Goal: Task Accomplishment & Management: Use online tool/utility

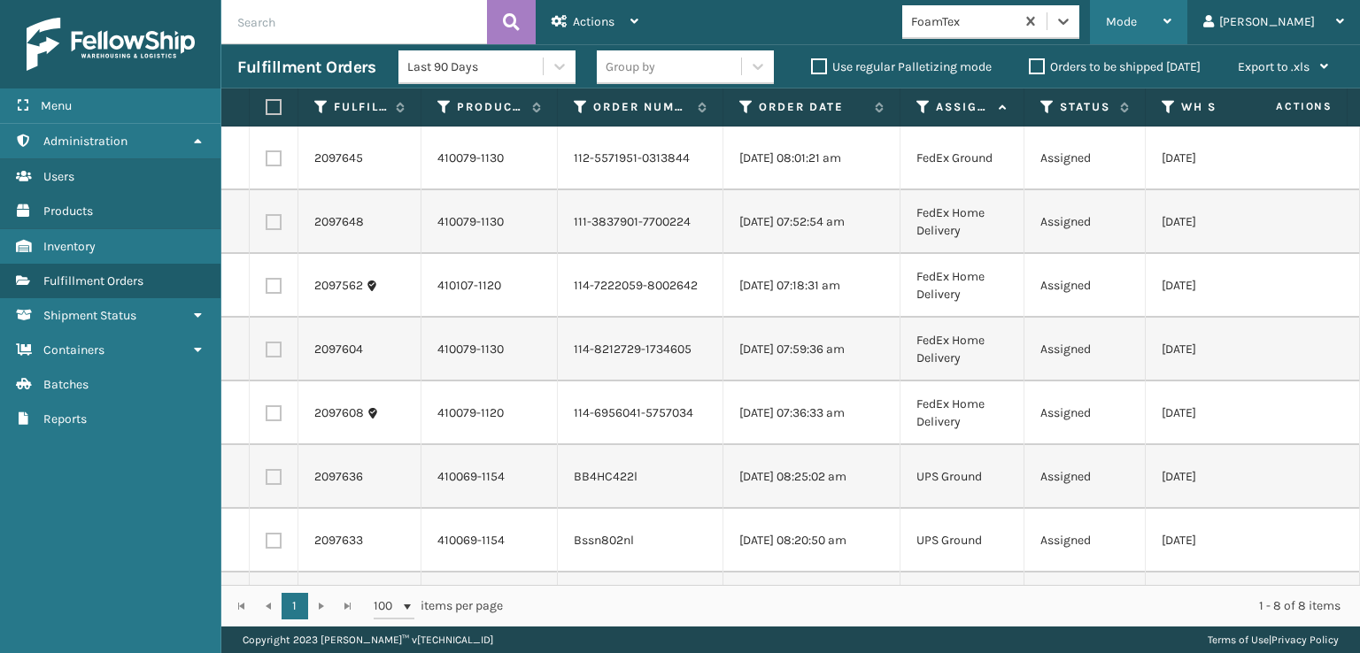
click at [1136, 21] on span "Mode" at bounding box center [1120, 21] width 31 height 15
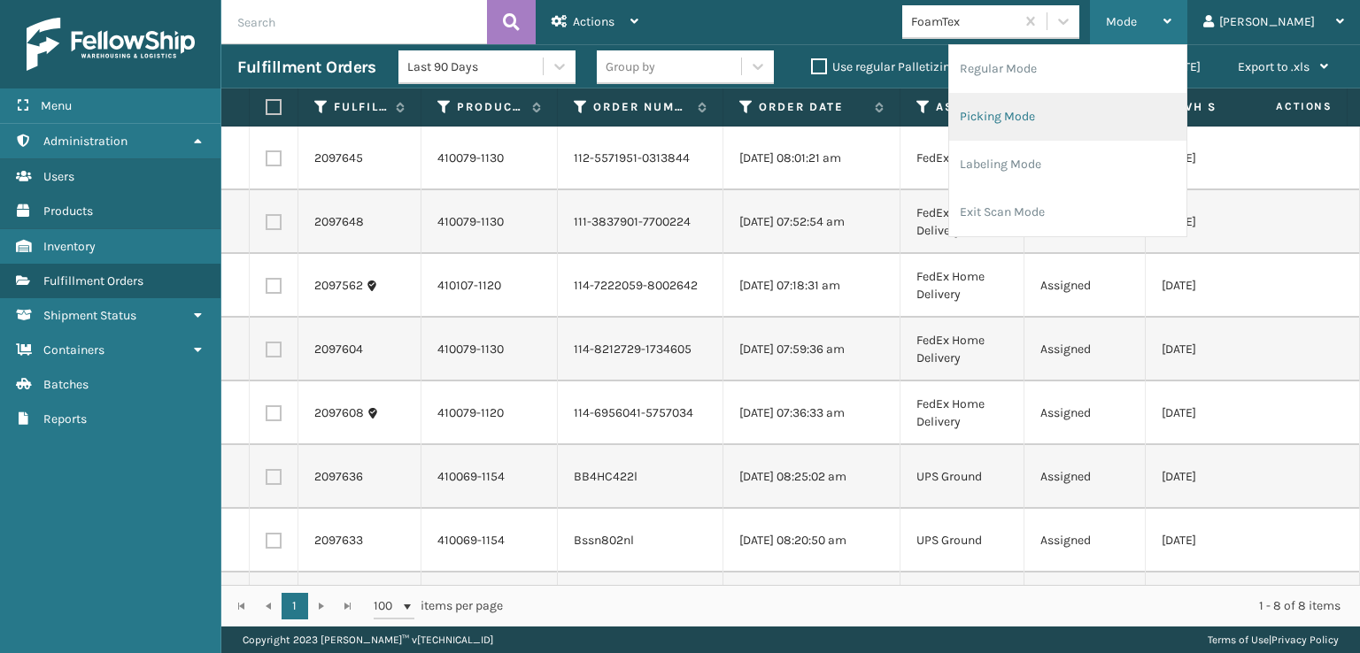
click at [1042, 114] on li "Picking Mode" at bounding box center [1067, 117] width 237 height 48
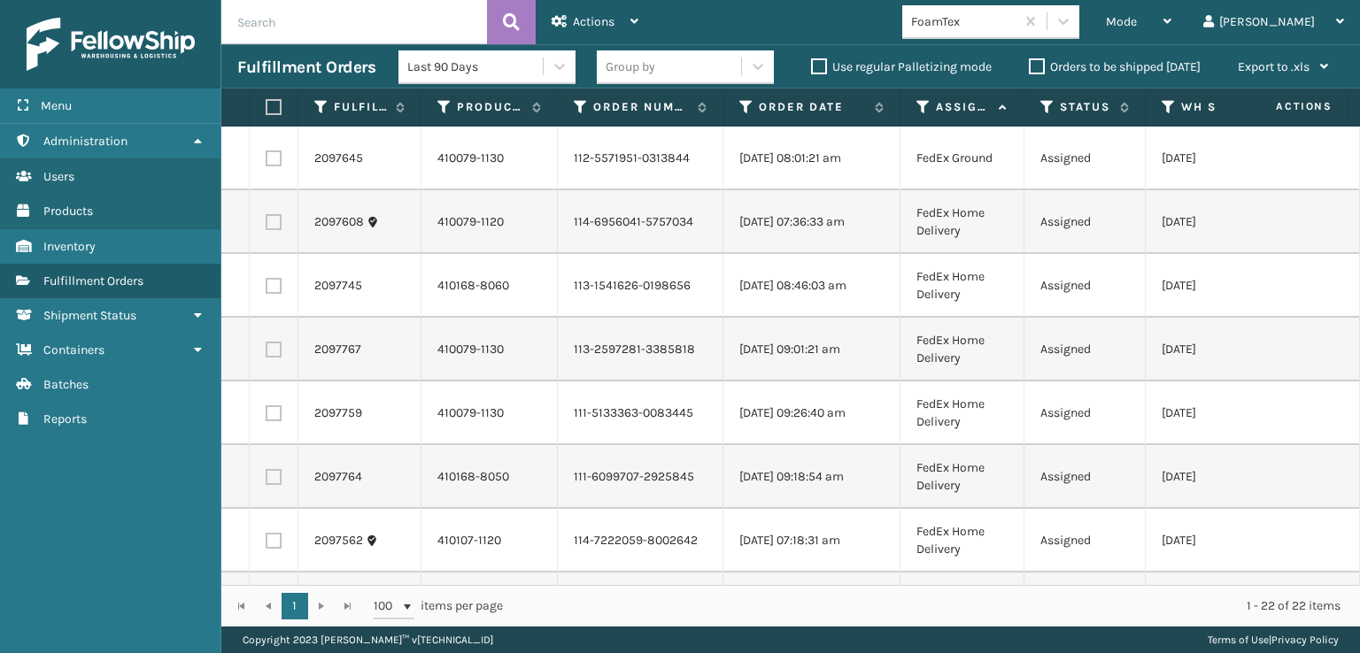
click at [276, 104] on label at bounding box center [271, 107] width 11 height 16
click at [266, 104] on input "checkbox" at bounding box center [266, 108] width 1 height 12
checkbox input "true"
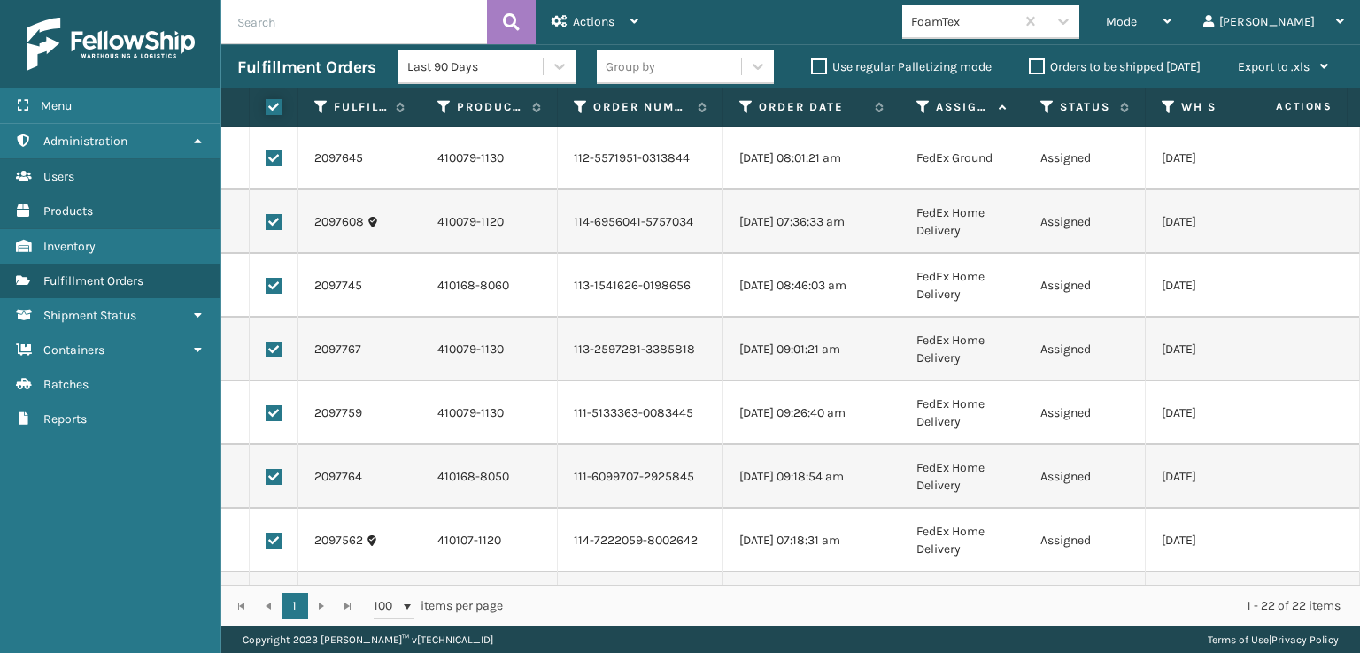
checkbox input "true"
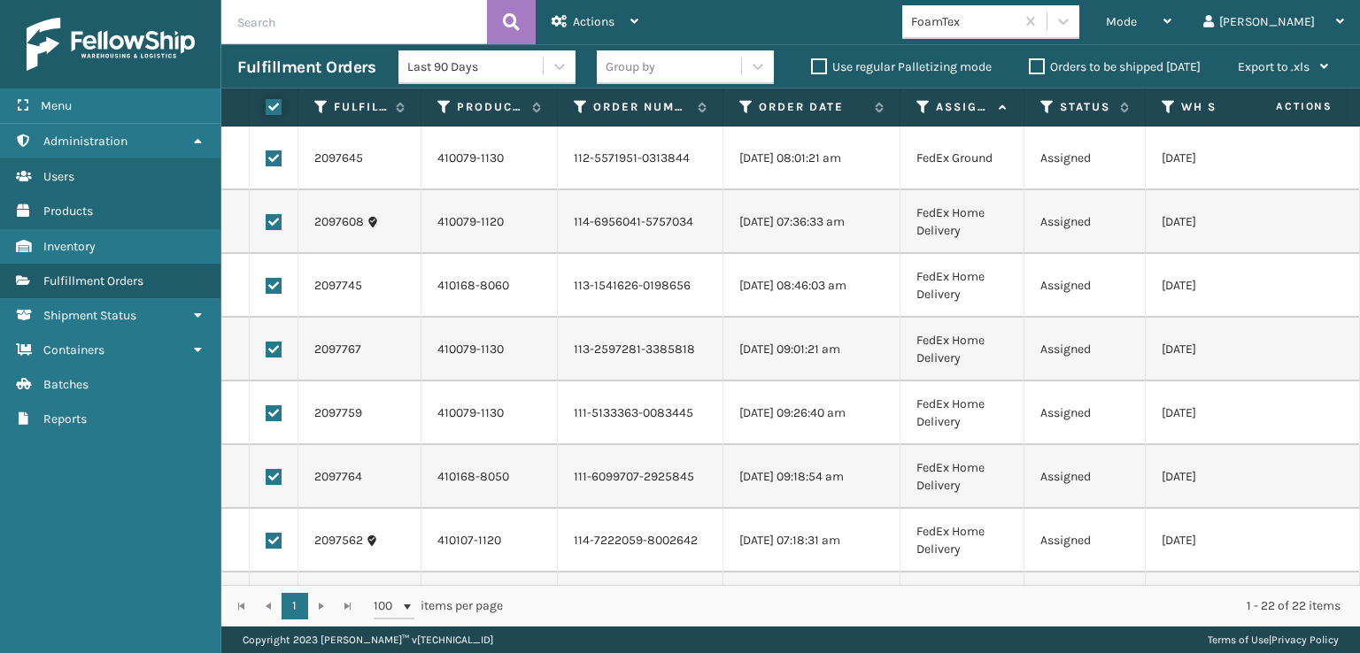
checkbox input "true"
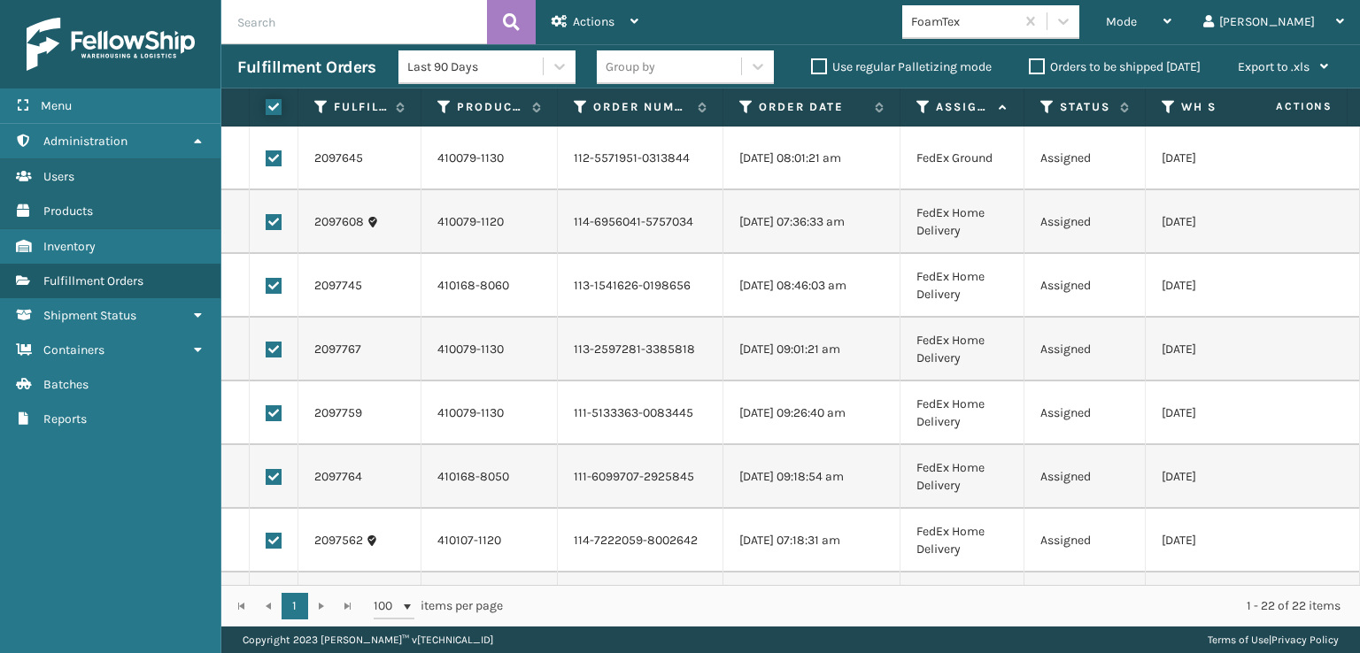
checkbox input "true"
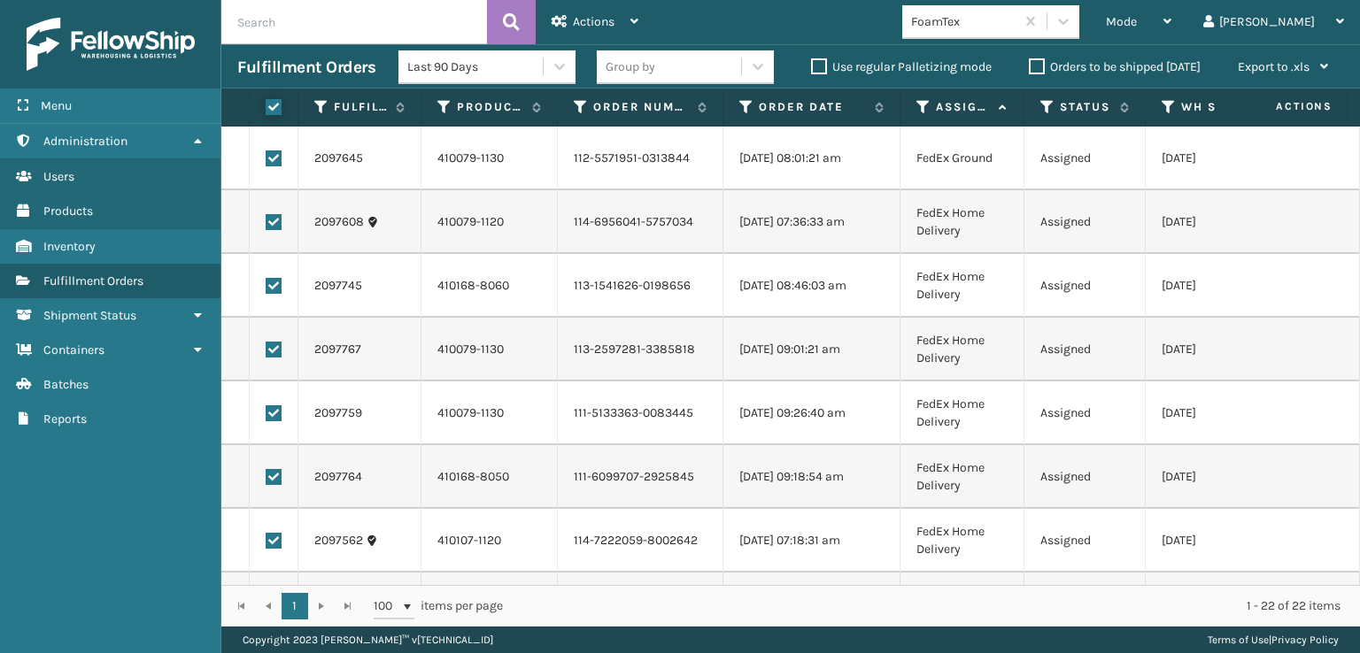
checkbox input "true"
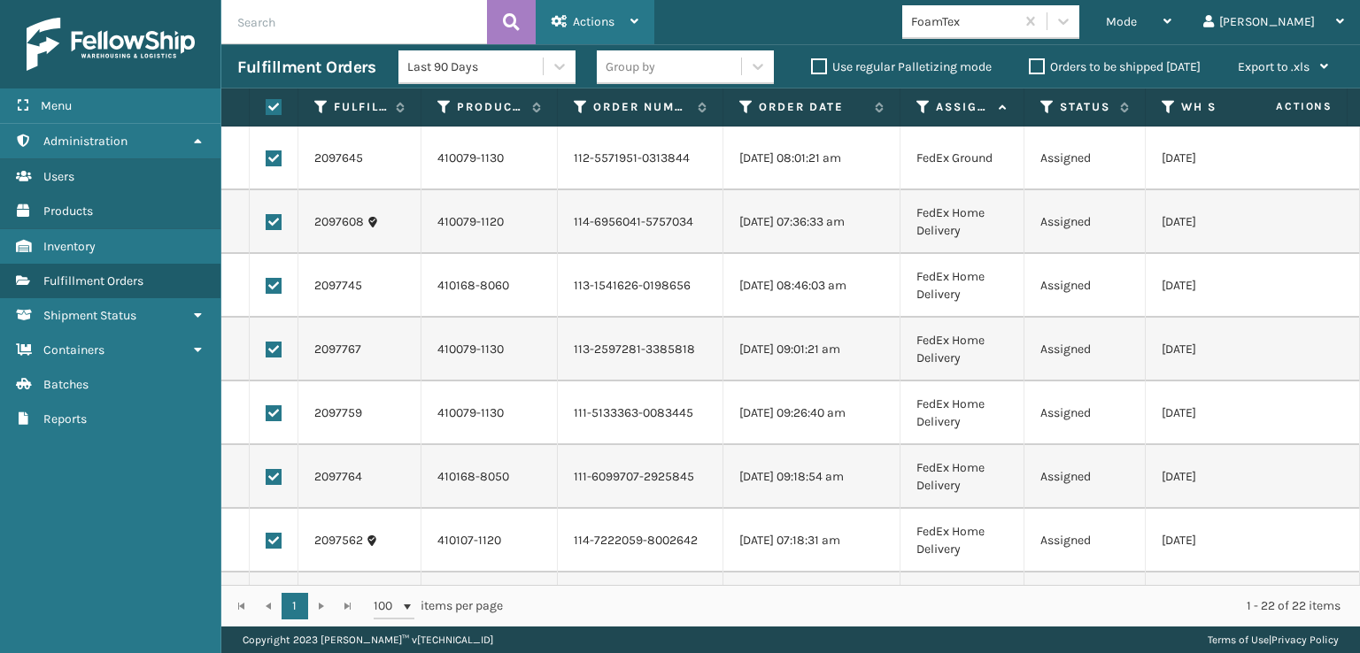
click at [598, 26] on span "Actions" at bounding box center [594, 21] width 42 height 15
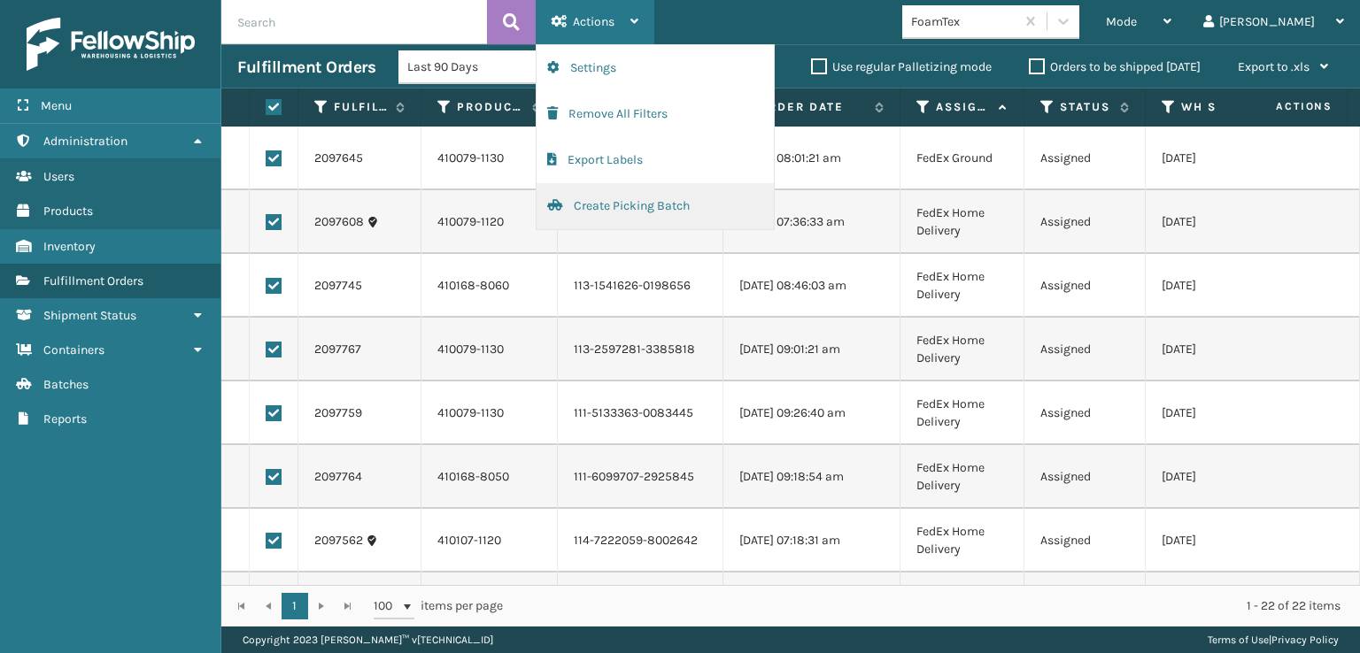
click at [605, 206] on button "Create Picking Batch" at bounding box center [654, 206] width 237 height 46
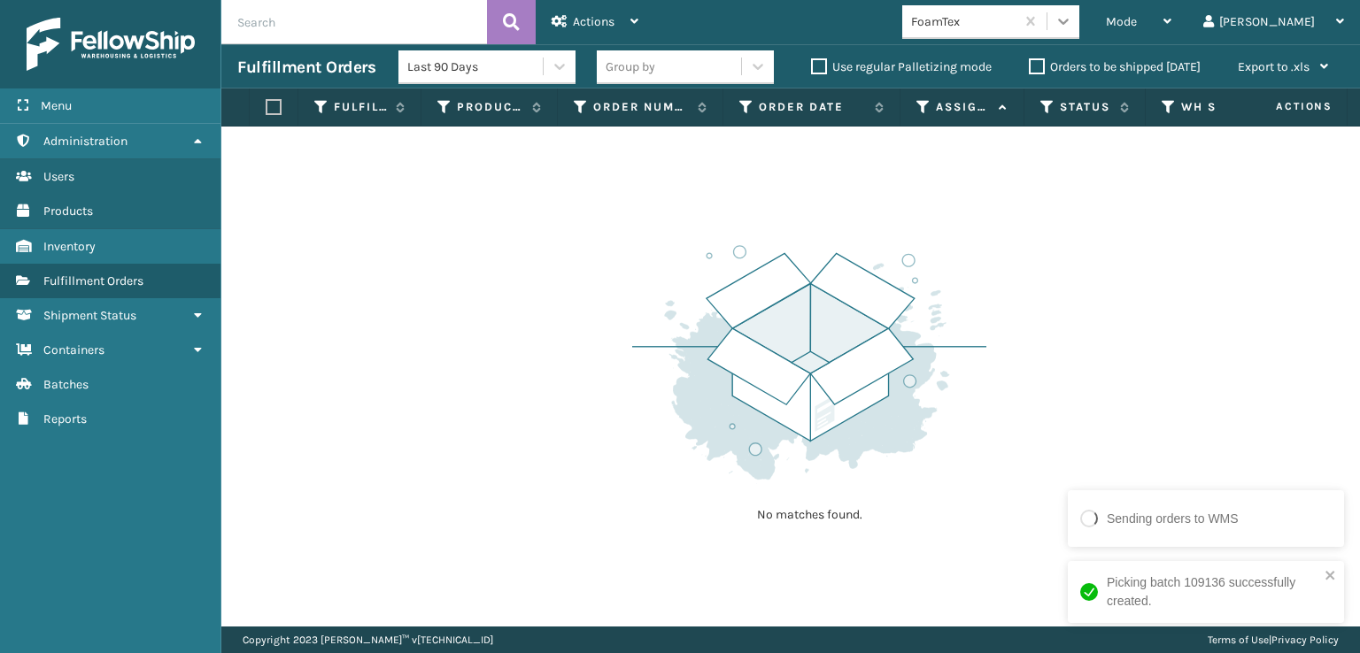
click at [1068, 21] on icon at bounding box center [1063, 22] width 11 height 6
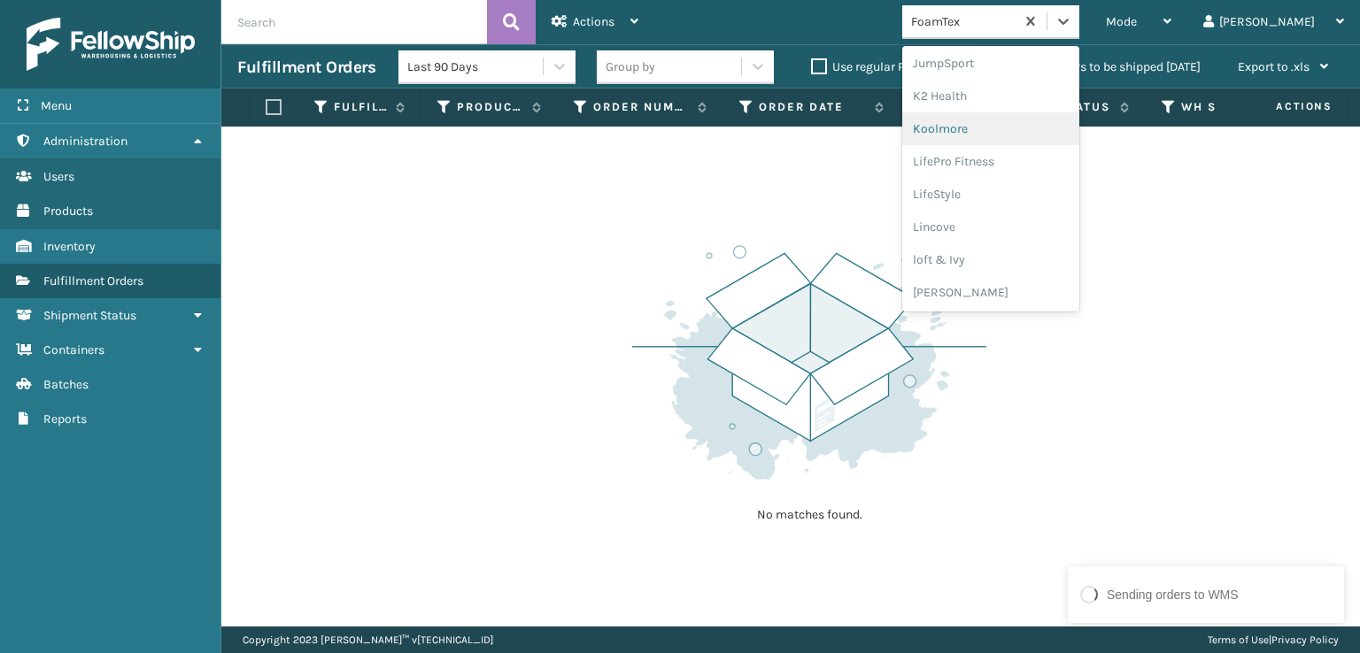
scroll to position [888, 0]
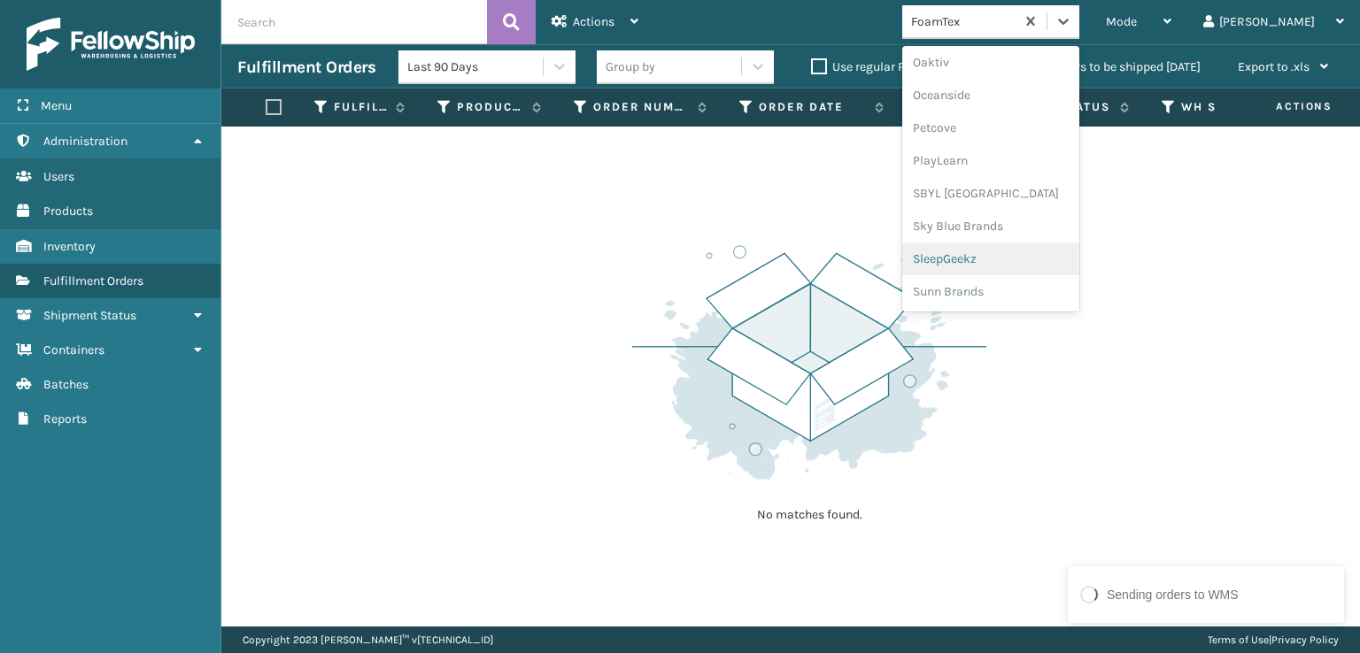
click at [1013, 254] on div "SleepGeekz" at bounding box center [990, 259] width 177 height 33
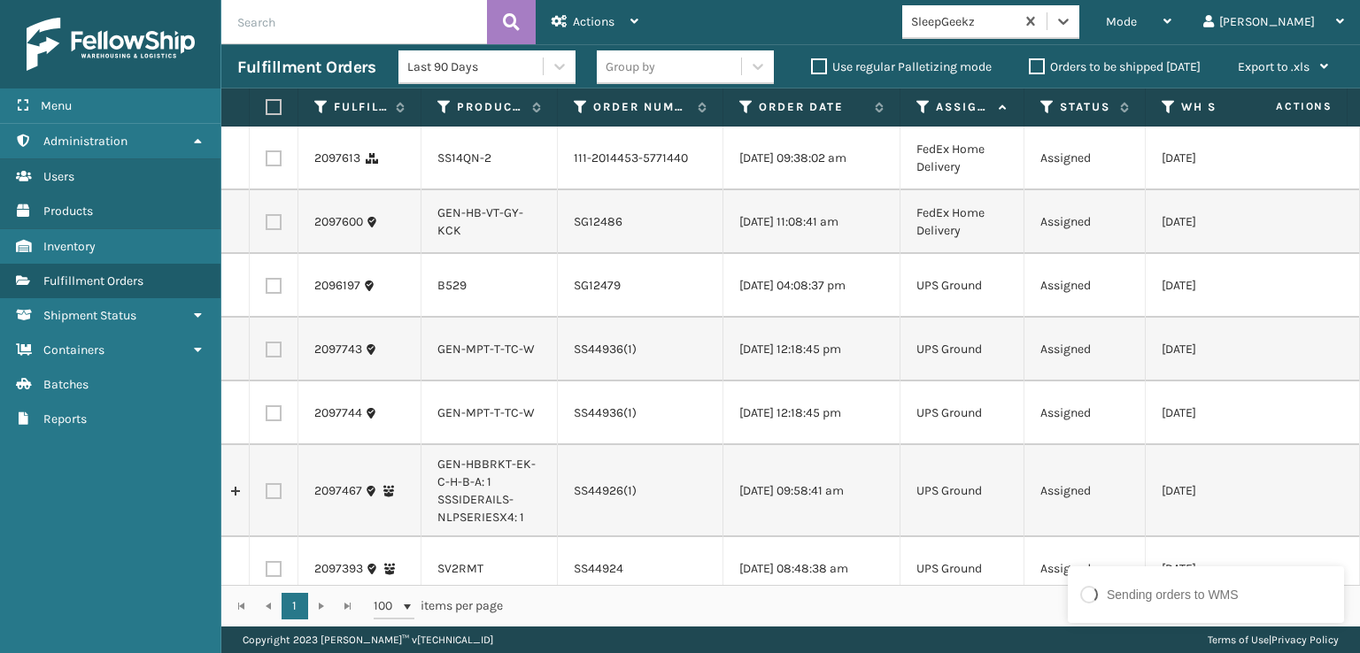
click at [269, 100] on label at bounding box center [271, 107] width 11 height 16
click at [266, 102] on input "checkbox" at bounding box center [266, 108] width 1 height 12
checkbox input "true"
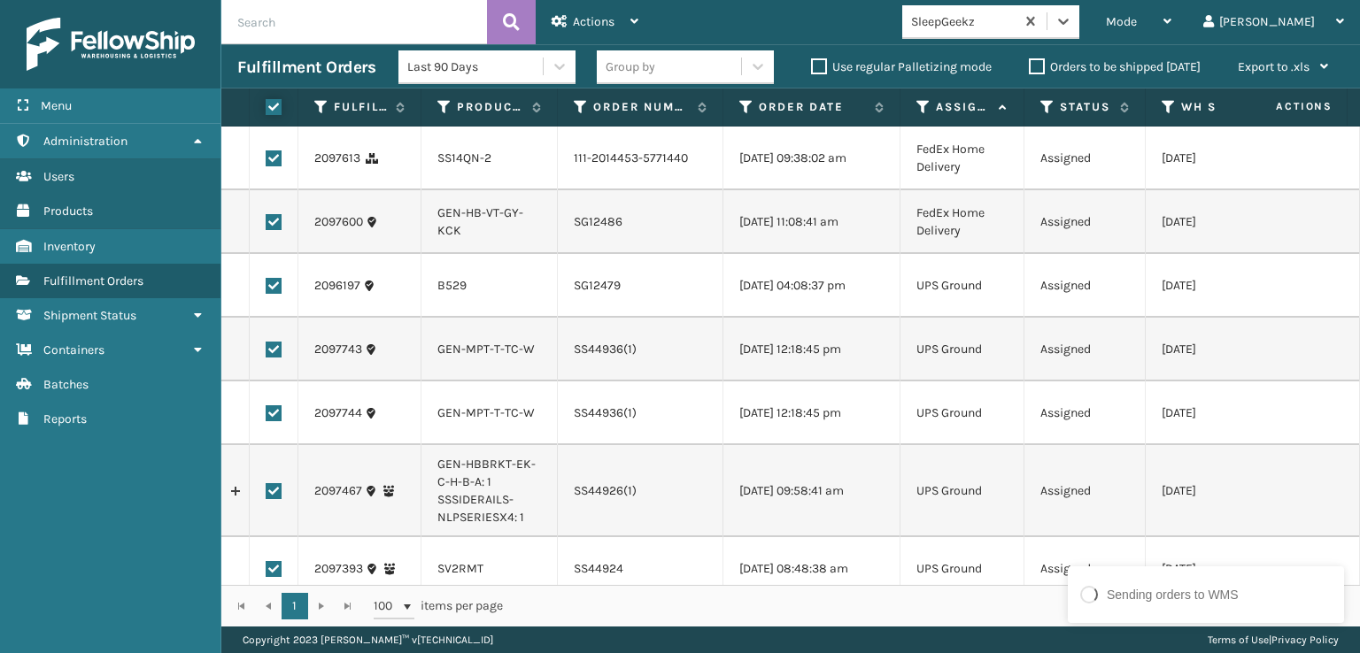
checkbox input "true"
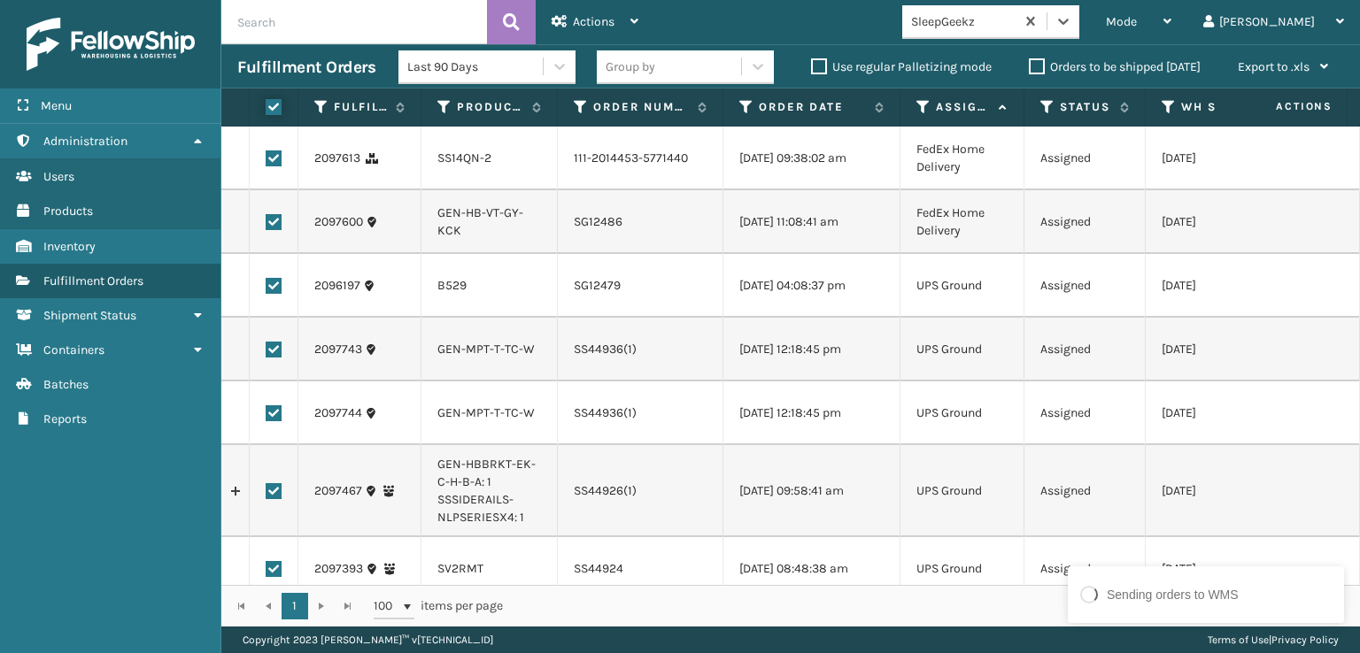
checkbox input "true"
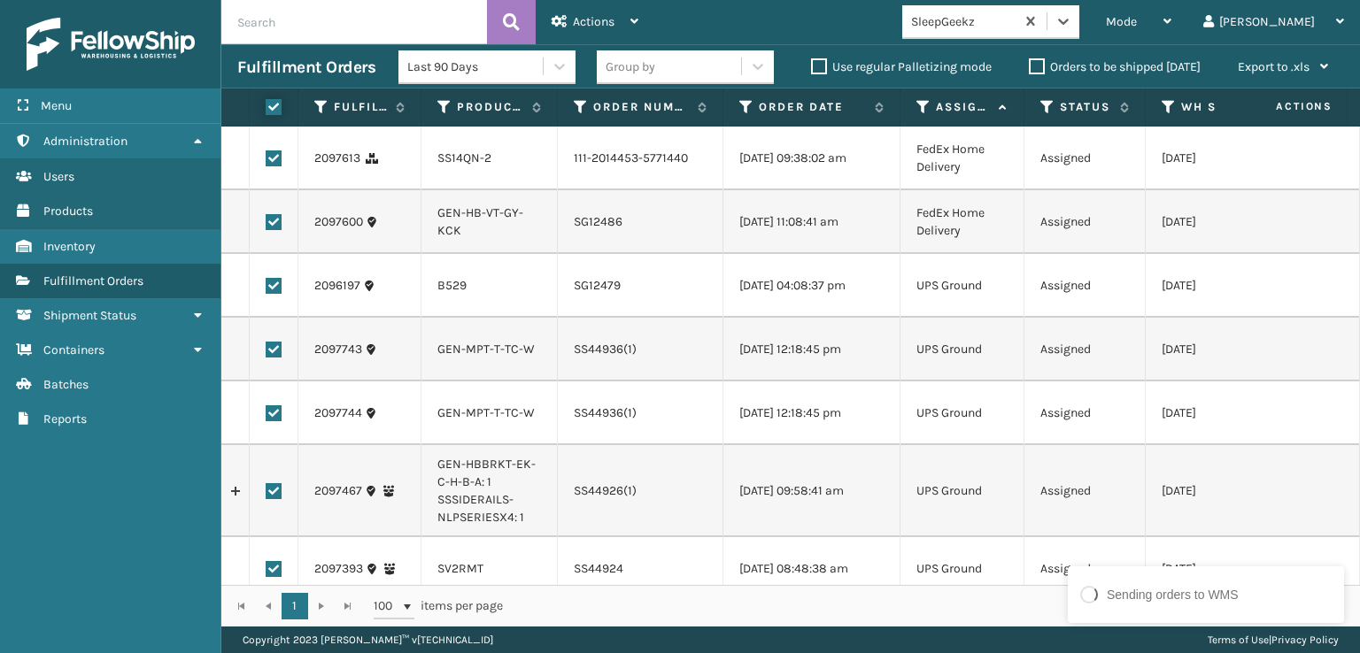
checkbox input "true"
click at [574, 20] on span "Actions" at bounding box center [594, 21] width 42 height 15
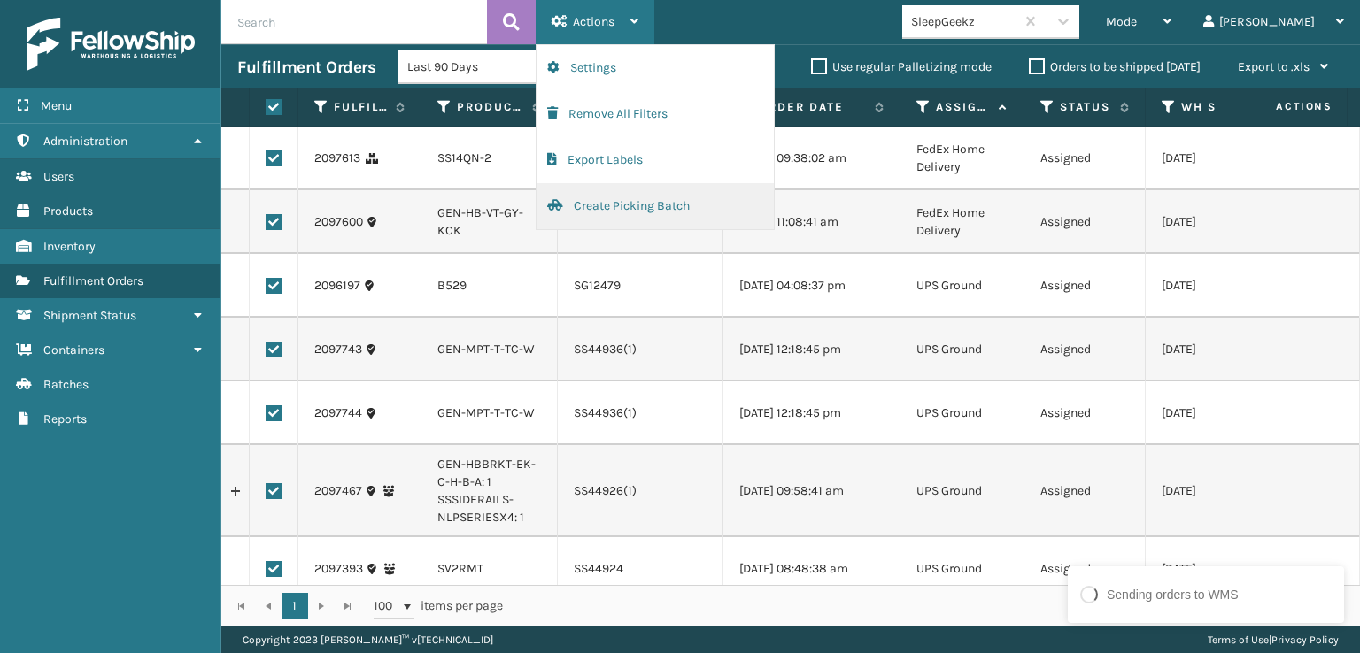
click at [620, 206] on button "Create Picking Batch" at bounding box center [654, 206] width 237 height 46
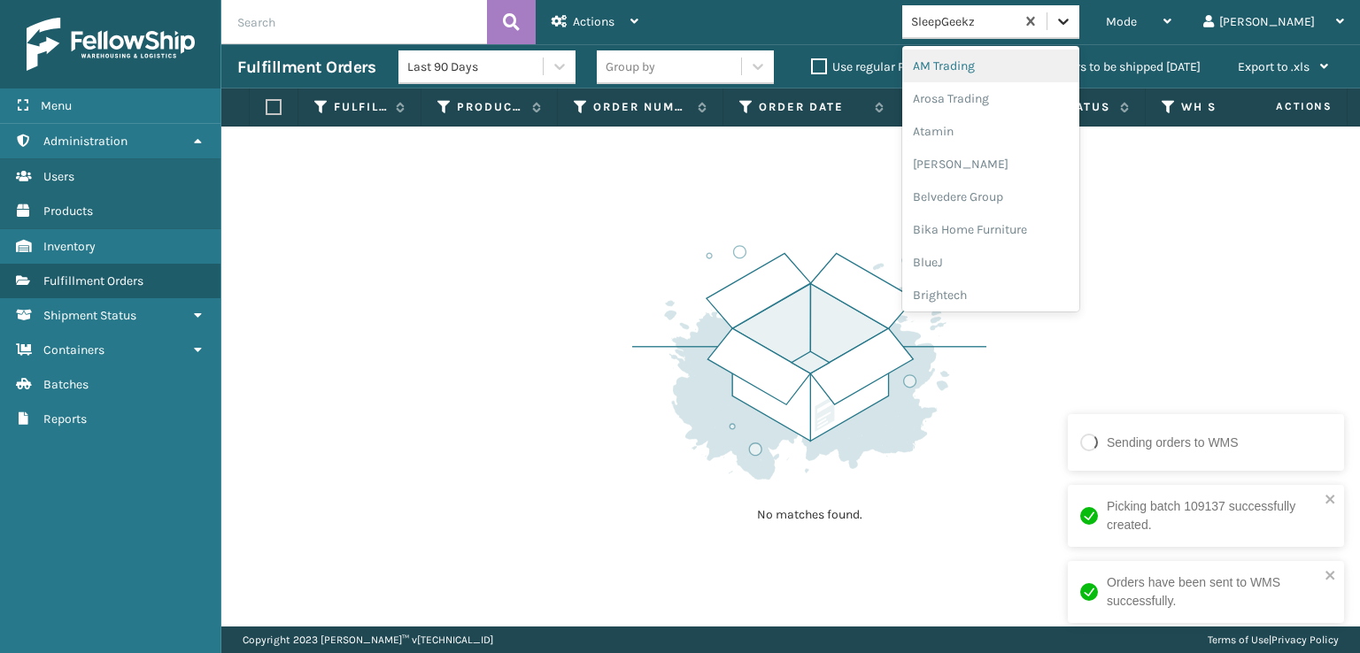
click at [1072, 22] on icon at bounding box center [1063, 21] width 18 height 18
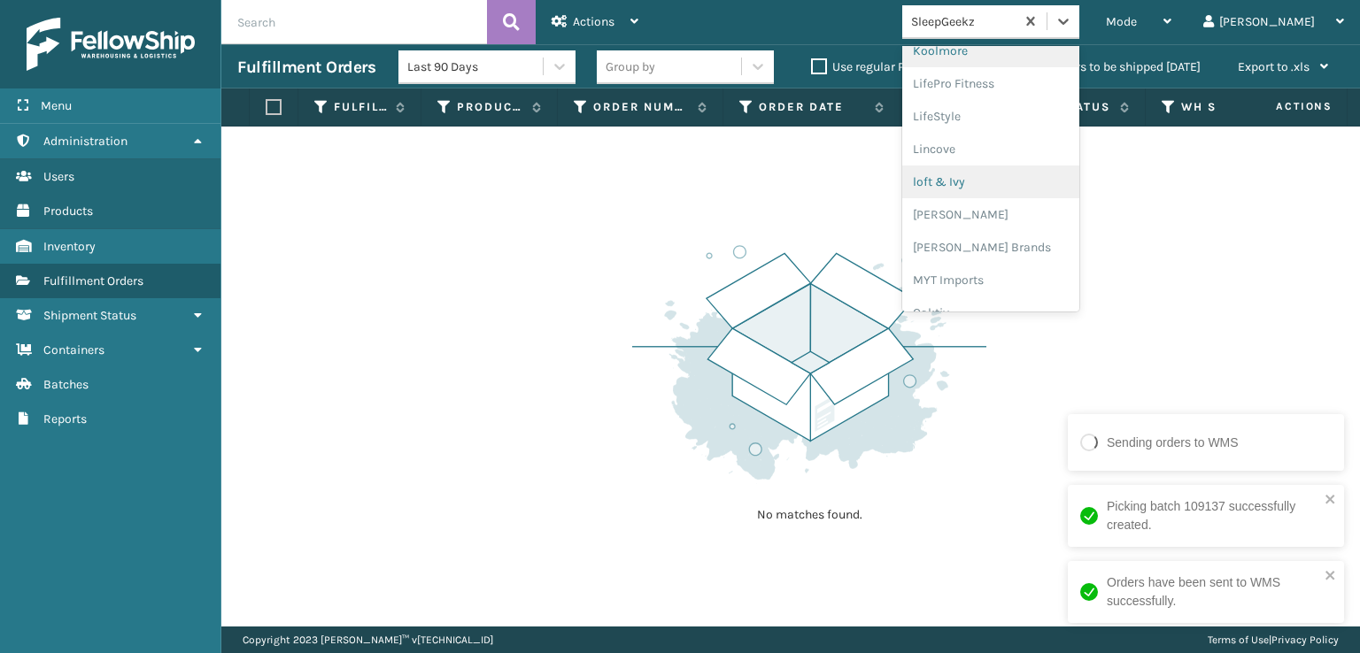
scroll to position [639, 0]
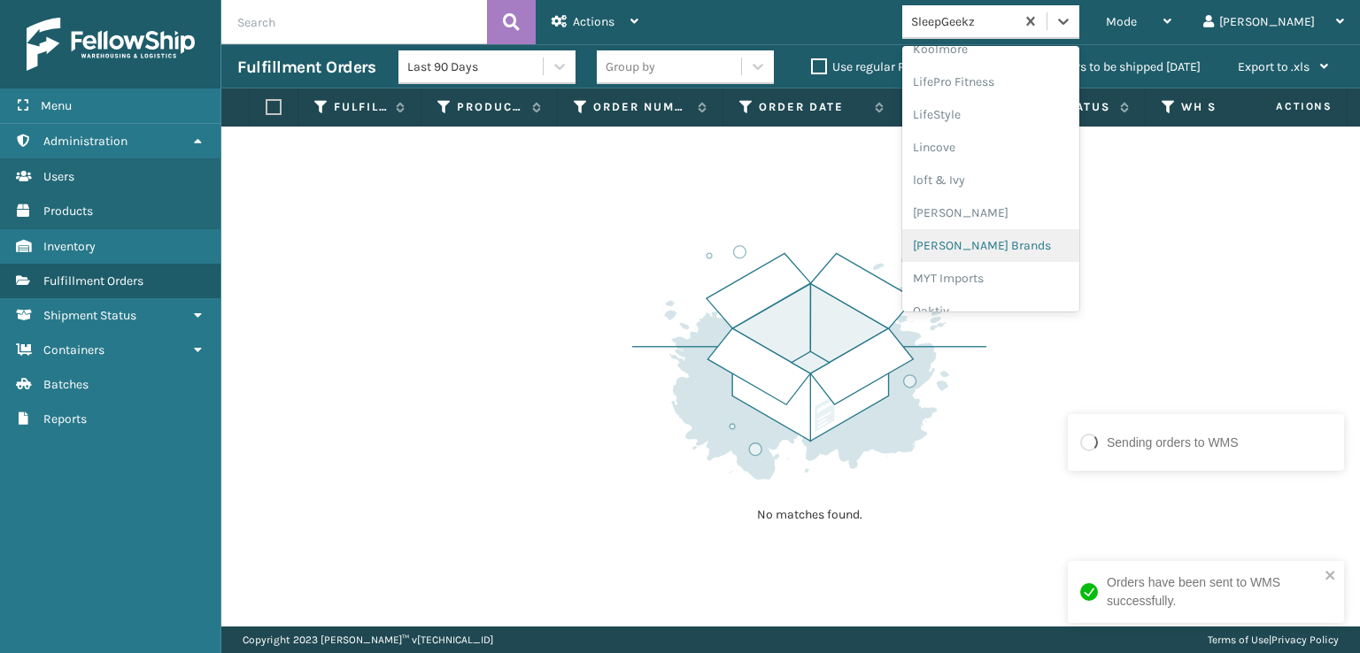
click at [1020, 247] on div "[PERSON_NAME] Brands" at bounding box center [990, 245] width 177 height 33
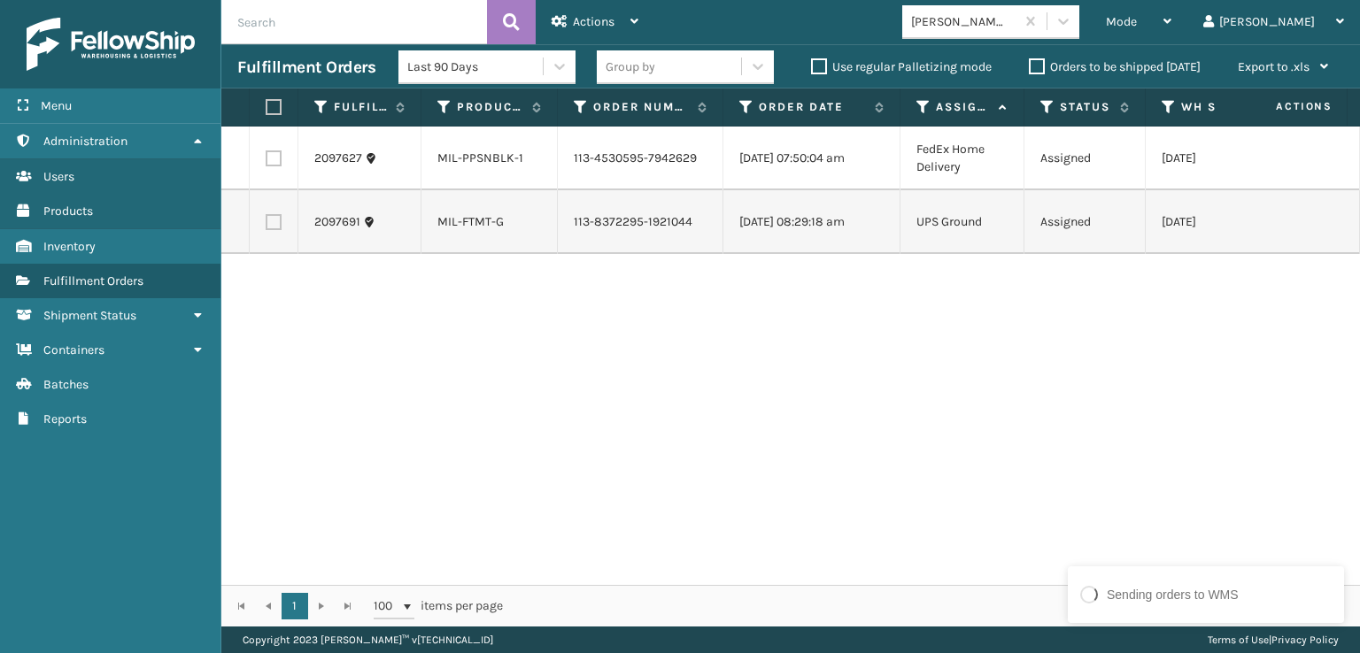
click at [274, 107] on label at bounding box center [271, 107] width 11 height 16
click at [266, 107] on input "checkbox" at bounding box center [266, 108] width 1 height 12
checkbox input "true"
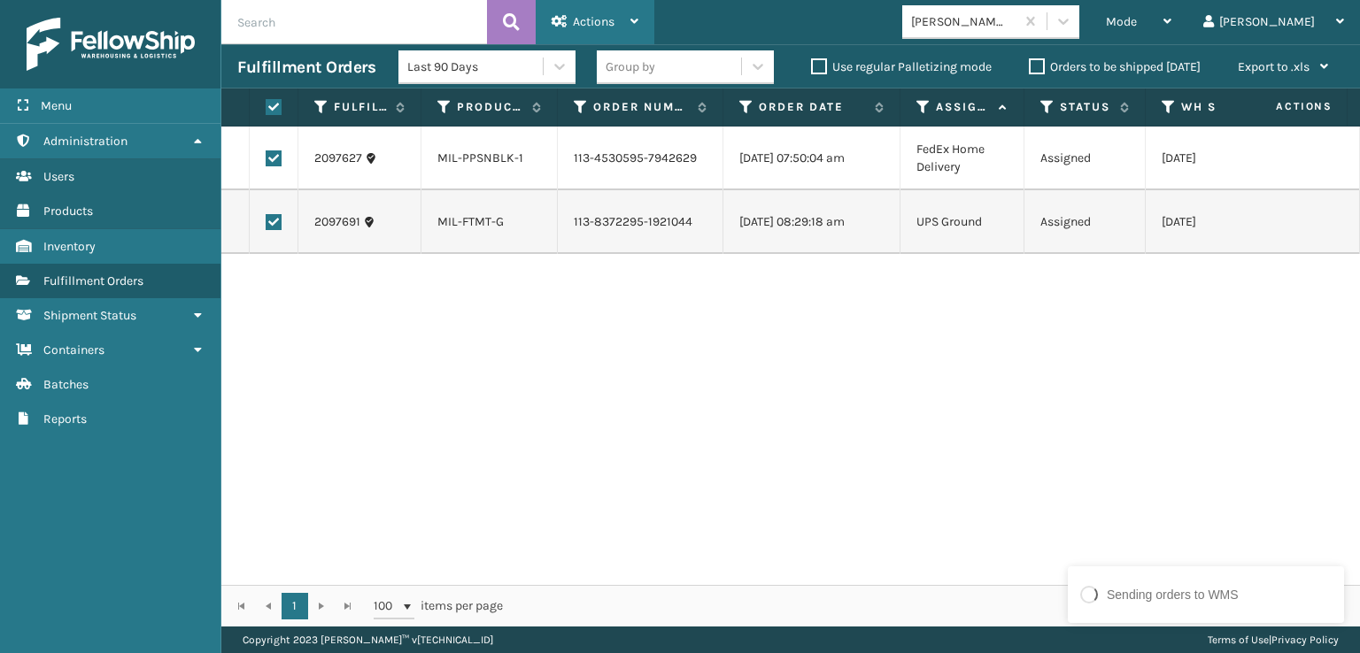
click at [597, 11] on div "Actions" at bounding box center [594, 22] width 87 height 44
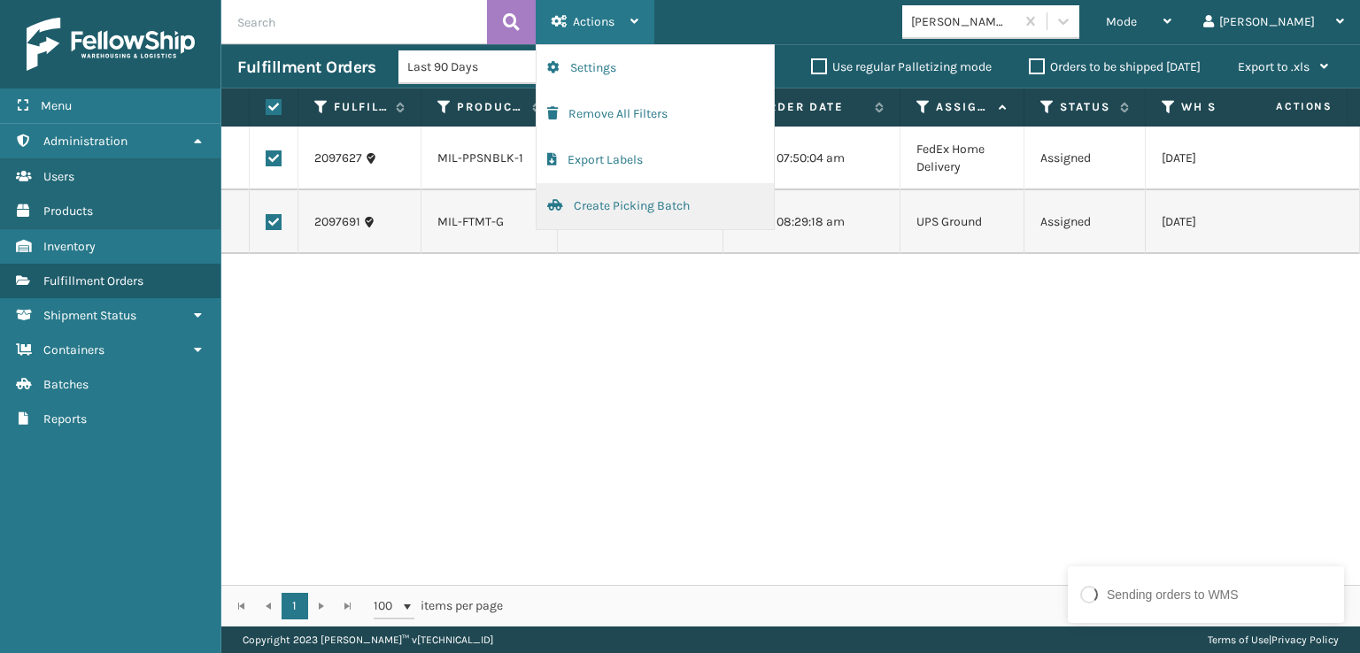
click at [615, 209] on button "Create Picking Batch" at bounding box center [654, 206] width 237 height 46
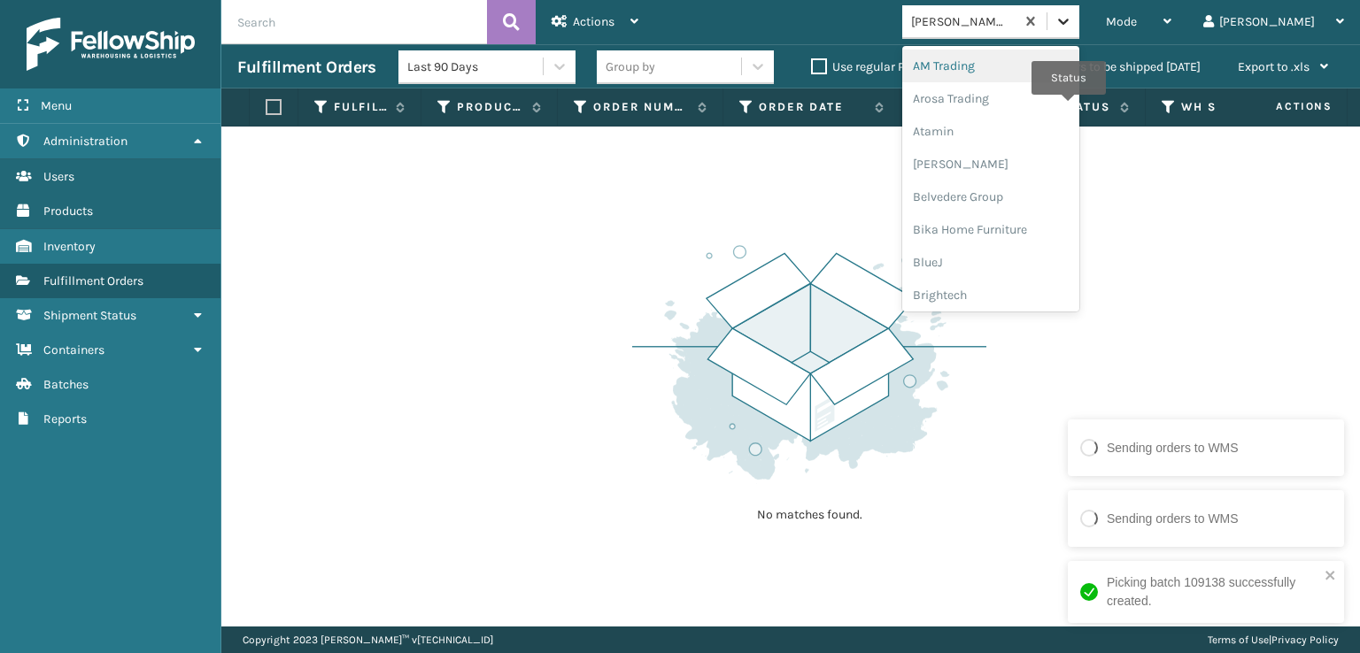
click at [1079, 32] on div at bounding box center [1063, 21] width 32 height 32
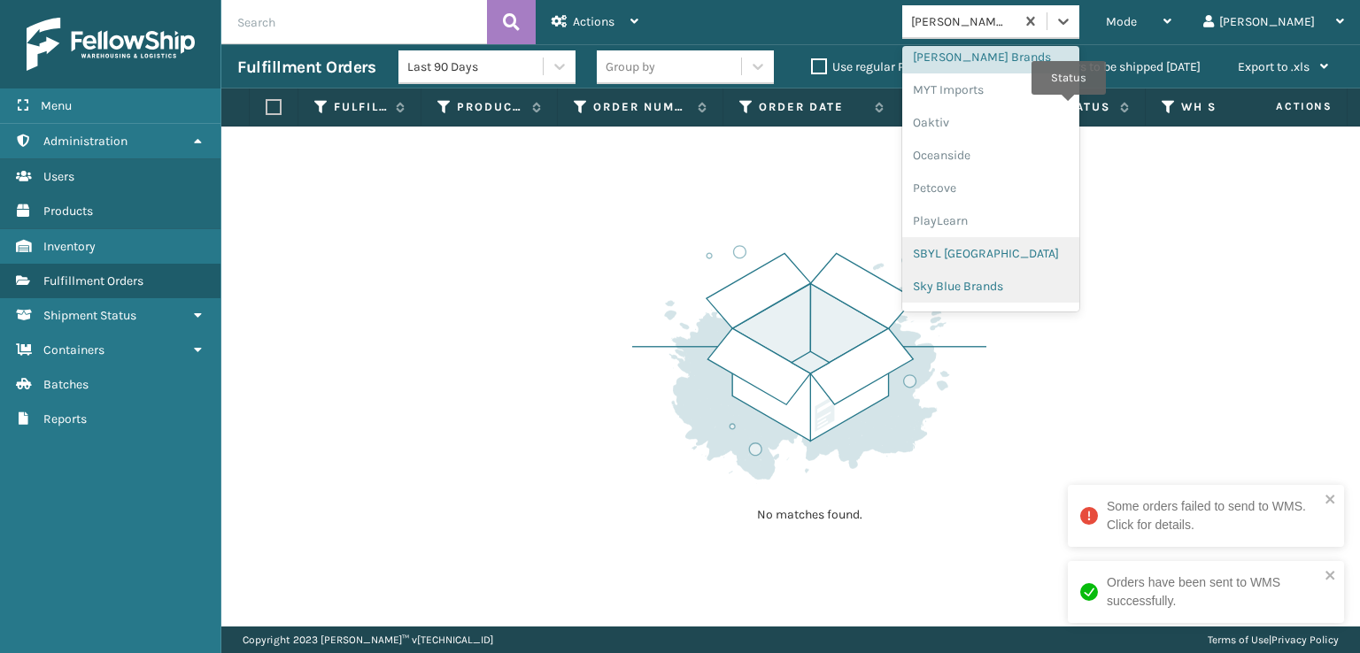
scroll to position [799, 0]
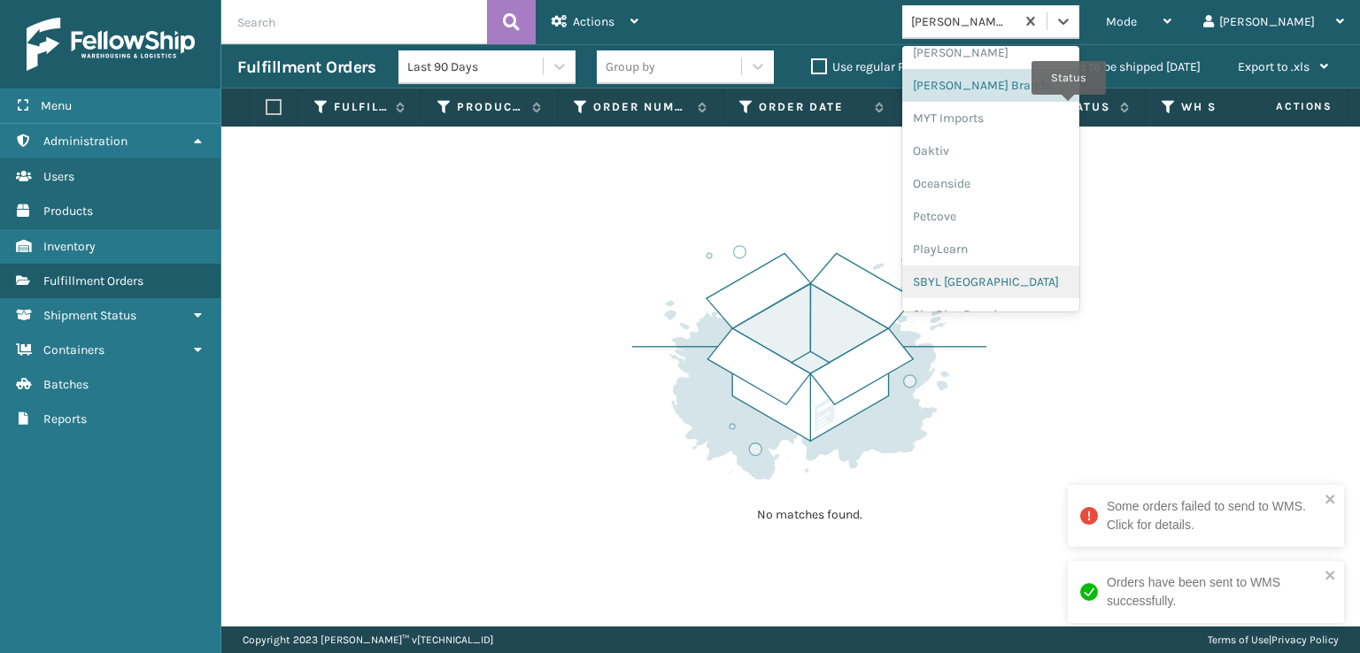
click at [1002, 282] on div "SBYL [GEOGRAPHIC_DATA]" at bounding box center [990, 282] width 177 height 33
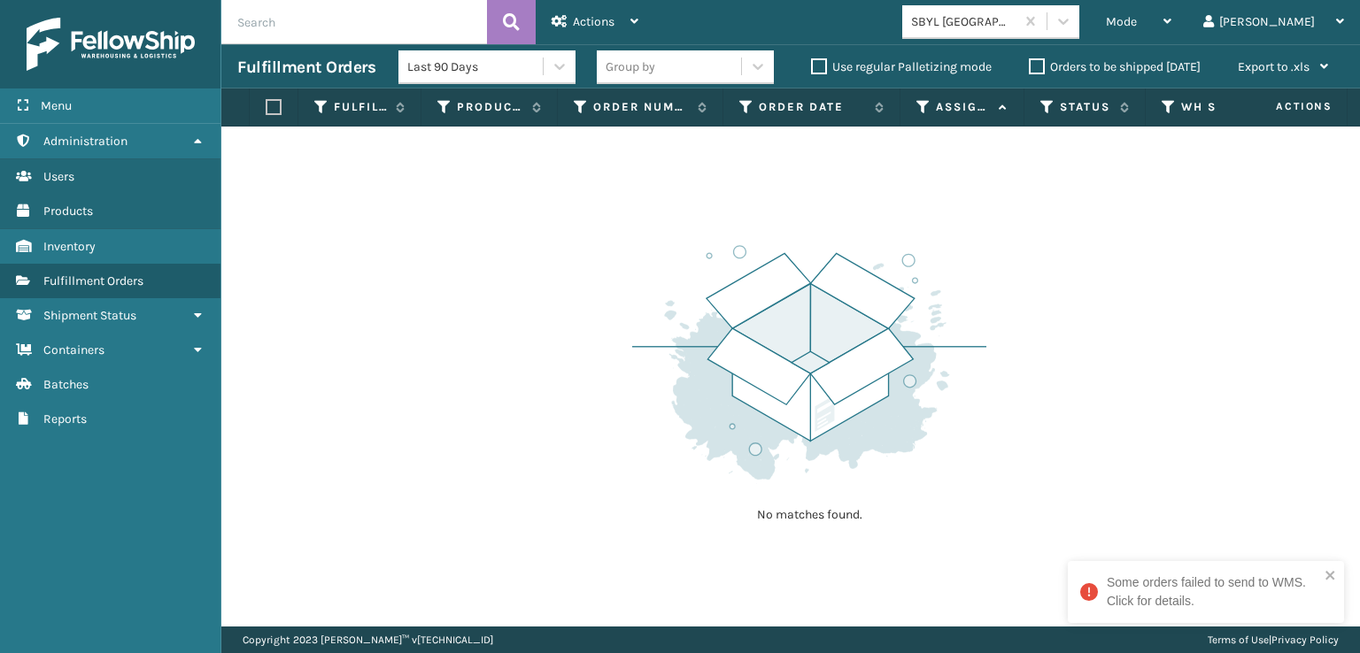
click at [1090, 583] on icon at bounding box center [1089, 592] width 18 height 18
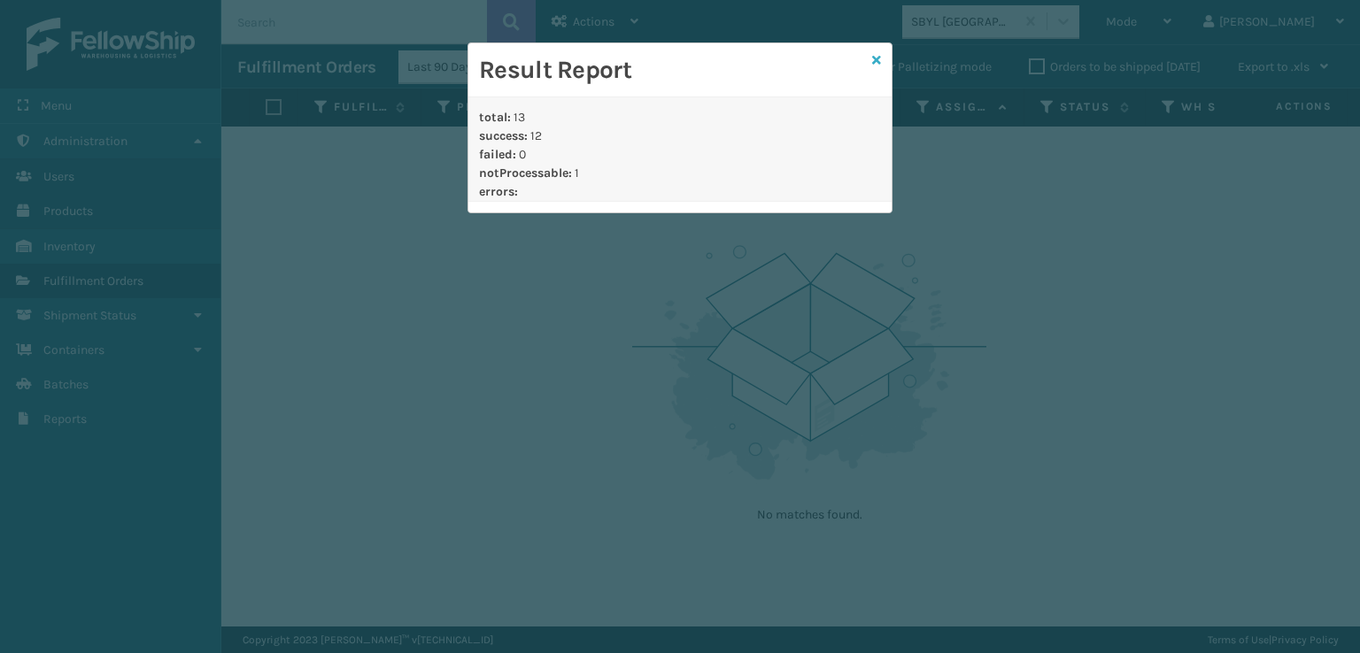
click at [878, 51] on link at bounding box center [876, 60] width 9 height 19
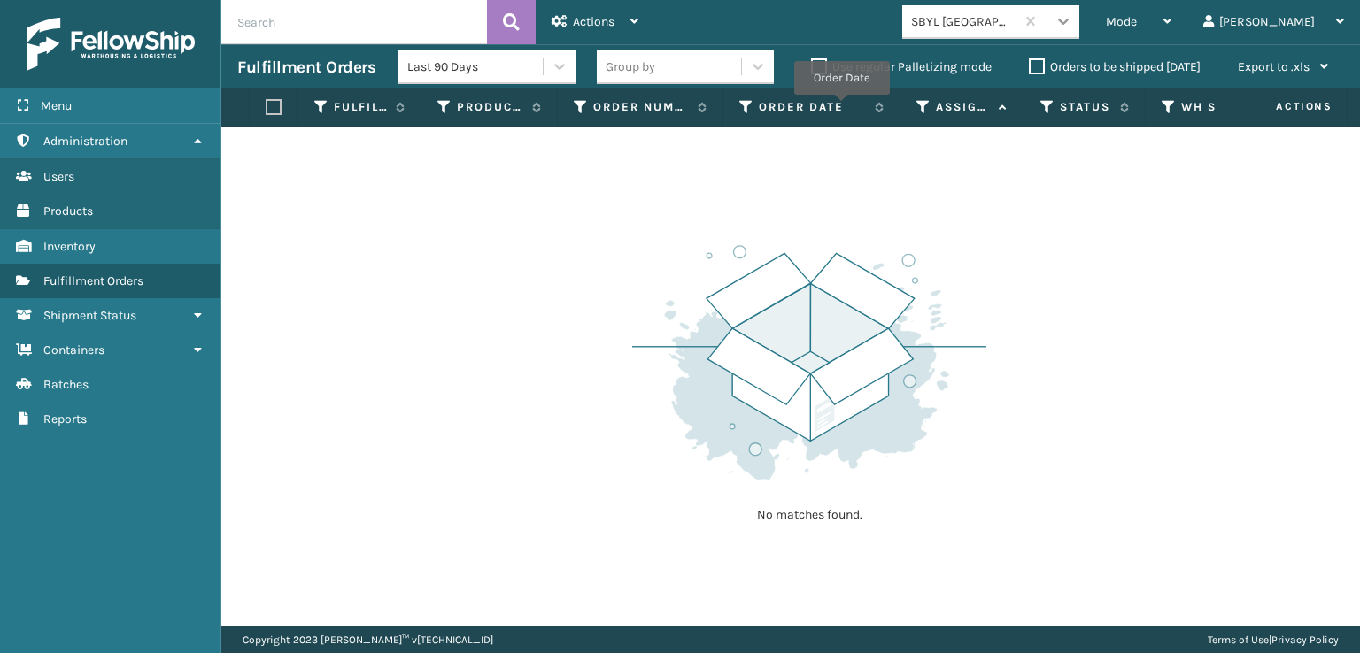
click at [1072, 19] on icon at bounding box center [1063, 21] width 18 height 18
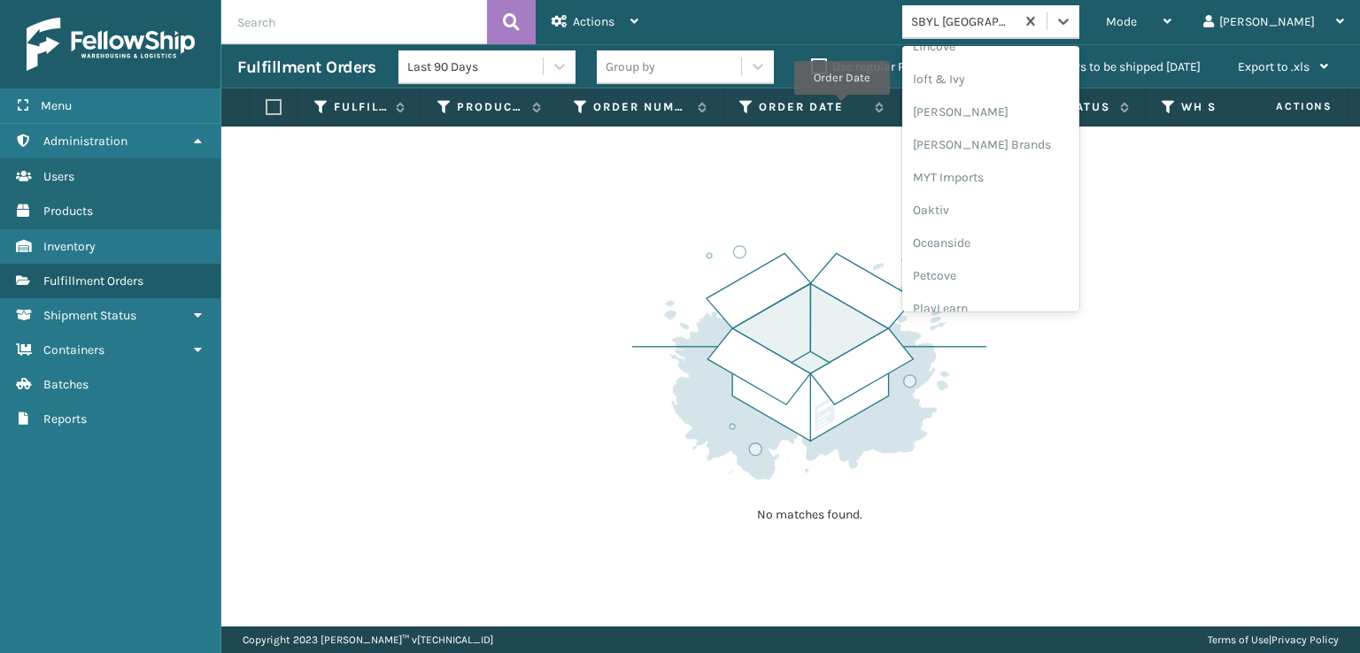
scroll to position [888, 0]
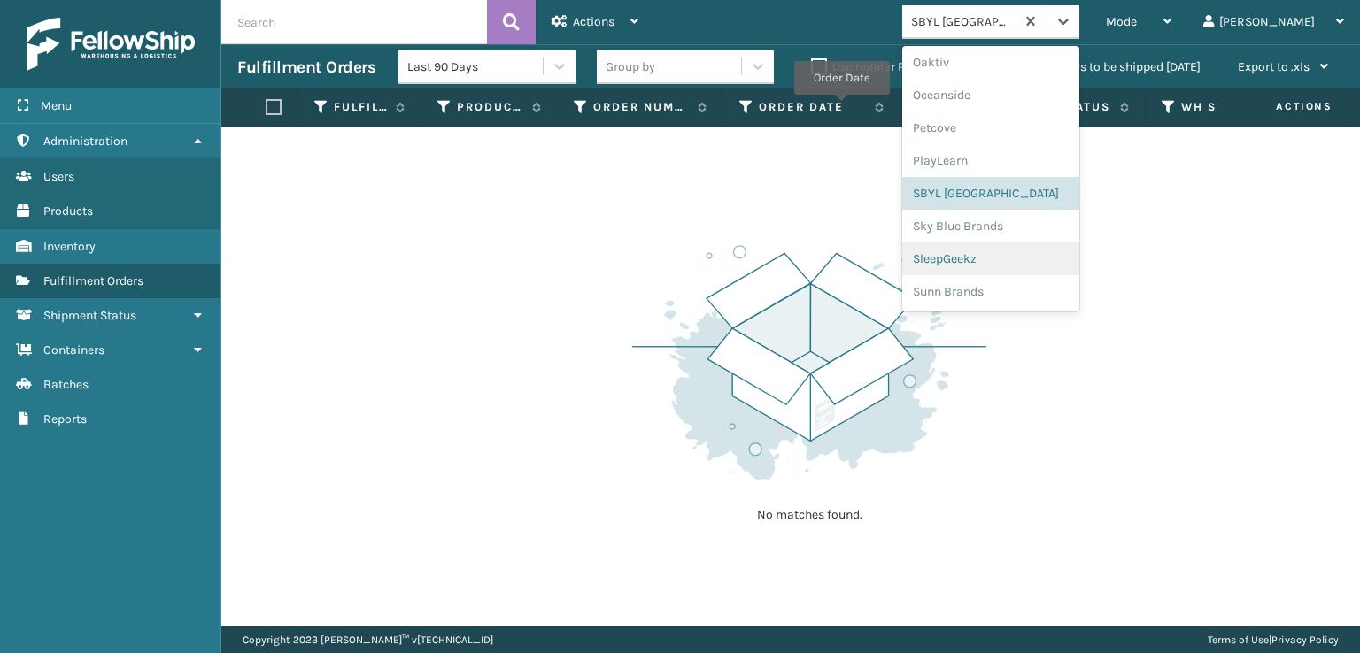
click at [1018, 261] on div "SleepGeekz" at bounding box center [990, 259] width 177 height 33
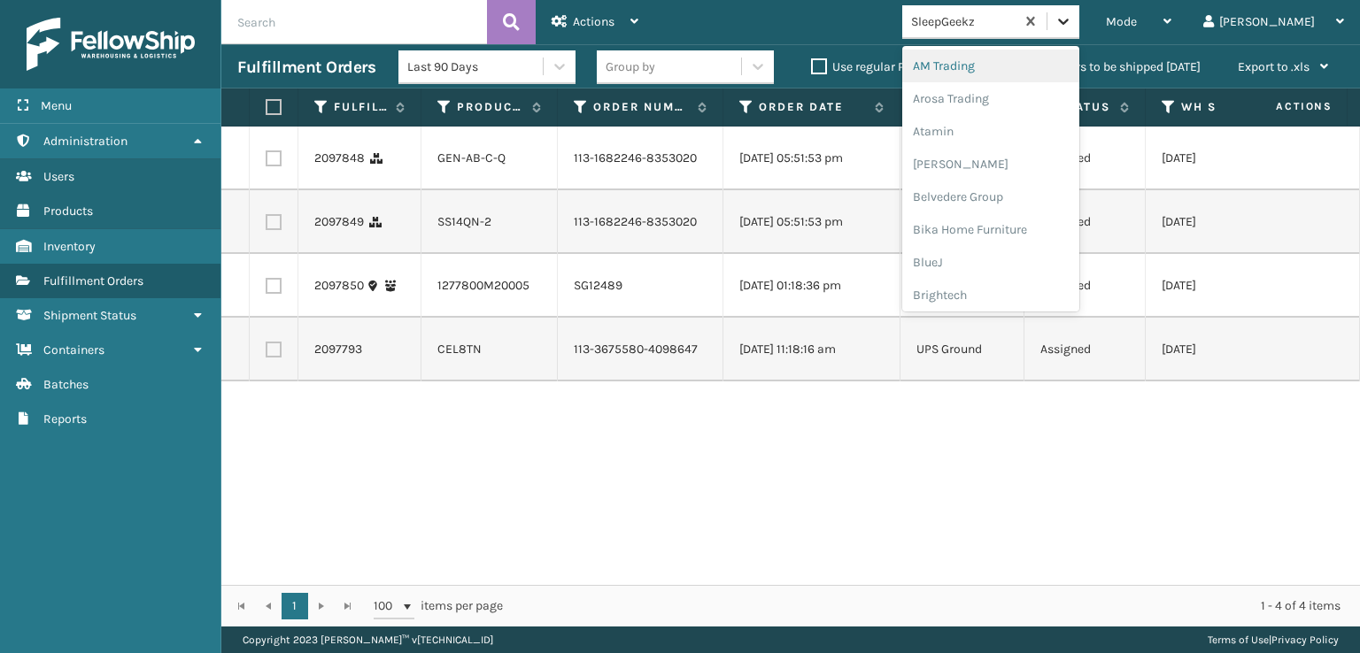
click at [1072, 23] on icon at bounding box center [1063, 21] width 18 height 18
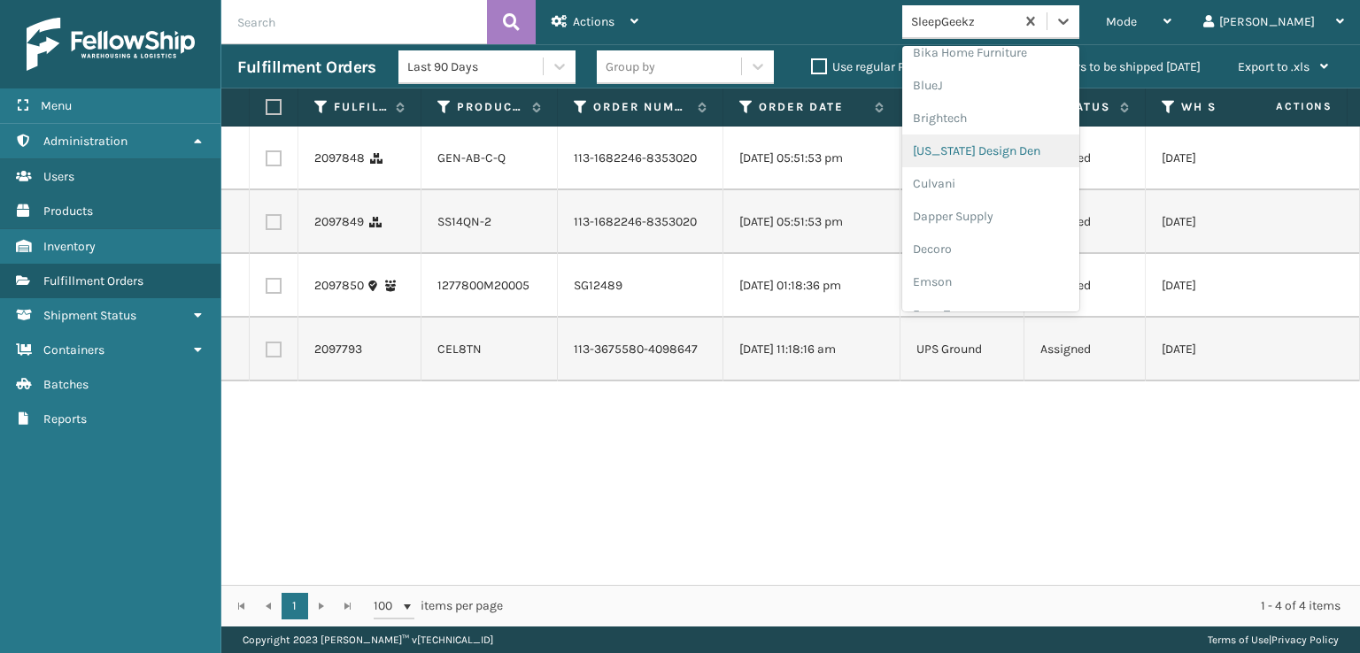
scroll to position [266, 0]
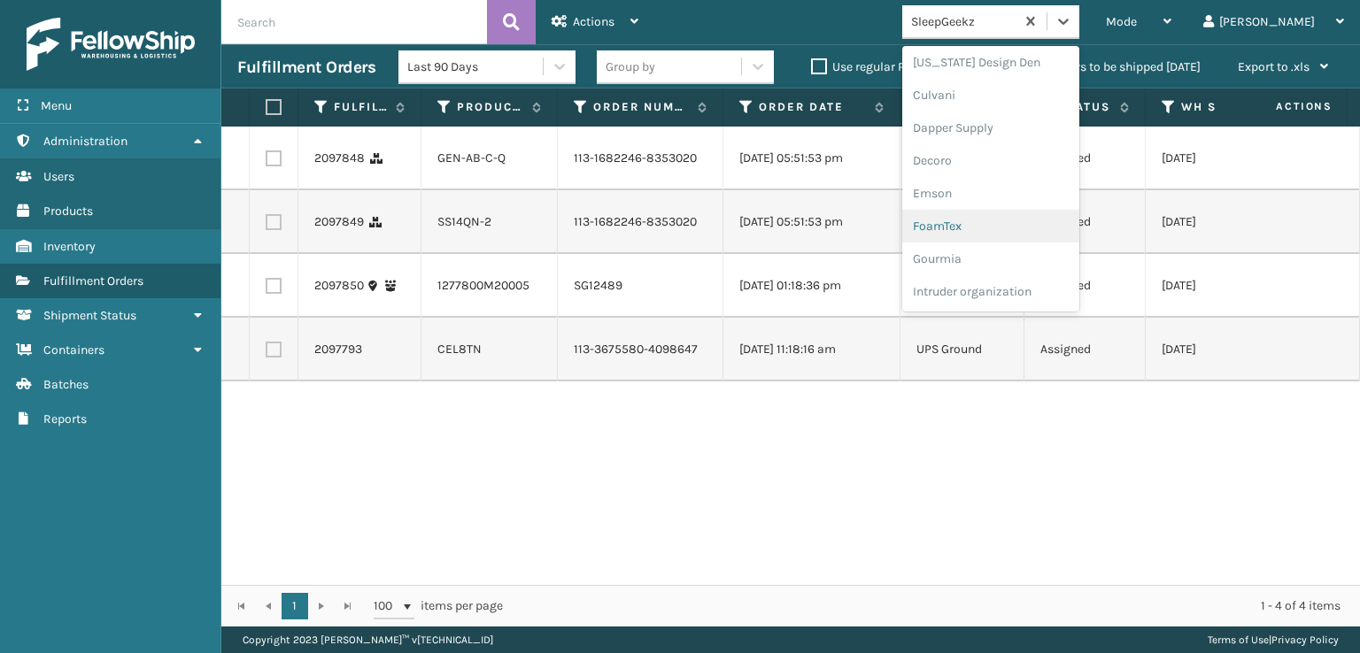
click at [1001, 223] on div "FoamTex" at bounding box center [990, 226] width 177 height 33
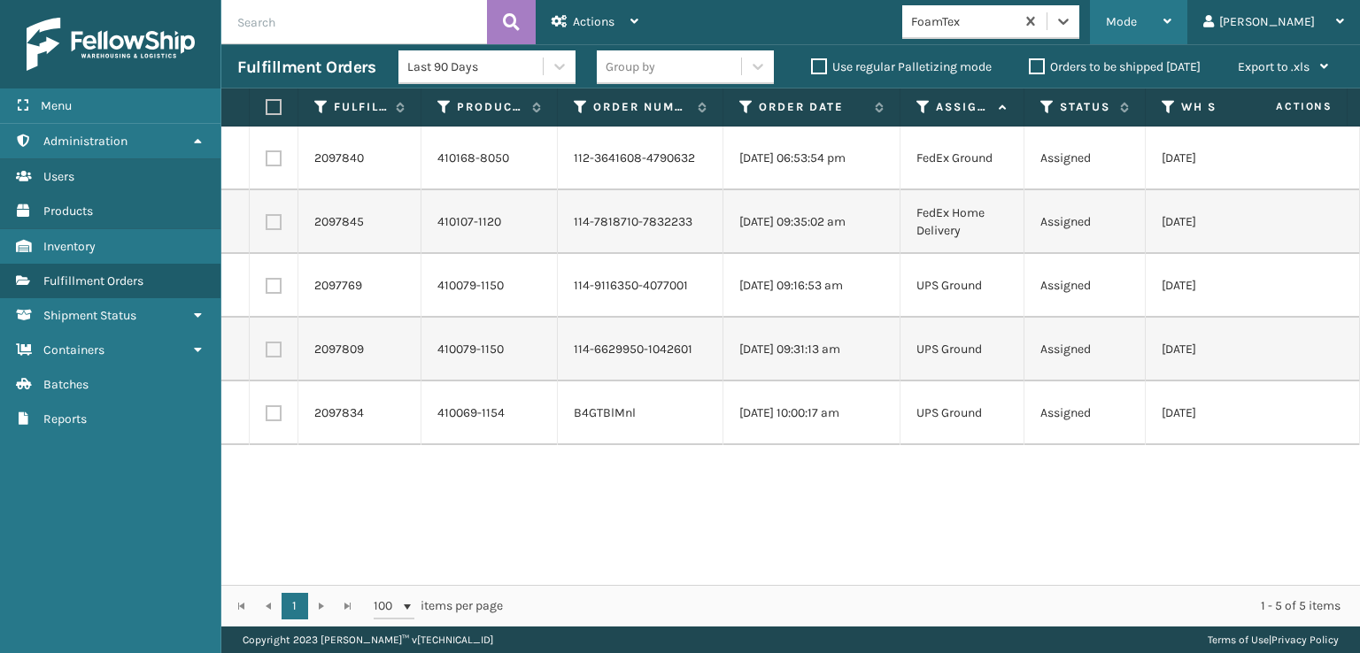
click at [1136, 24] on span "Mode" at bounding box center [1120, 21] width 31 height 15
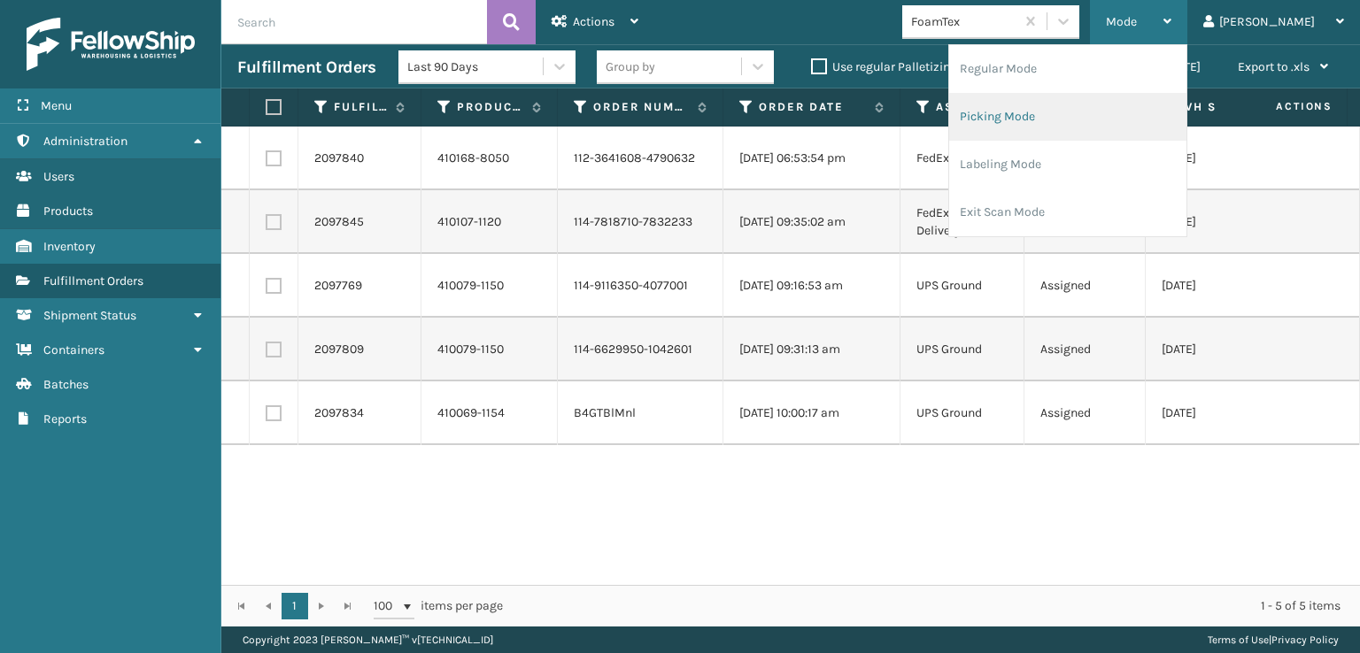
click at [1067, 119] on li "Picking Mode" at bounding box center [1067, 117] width 237 height 48
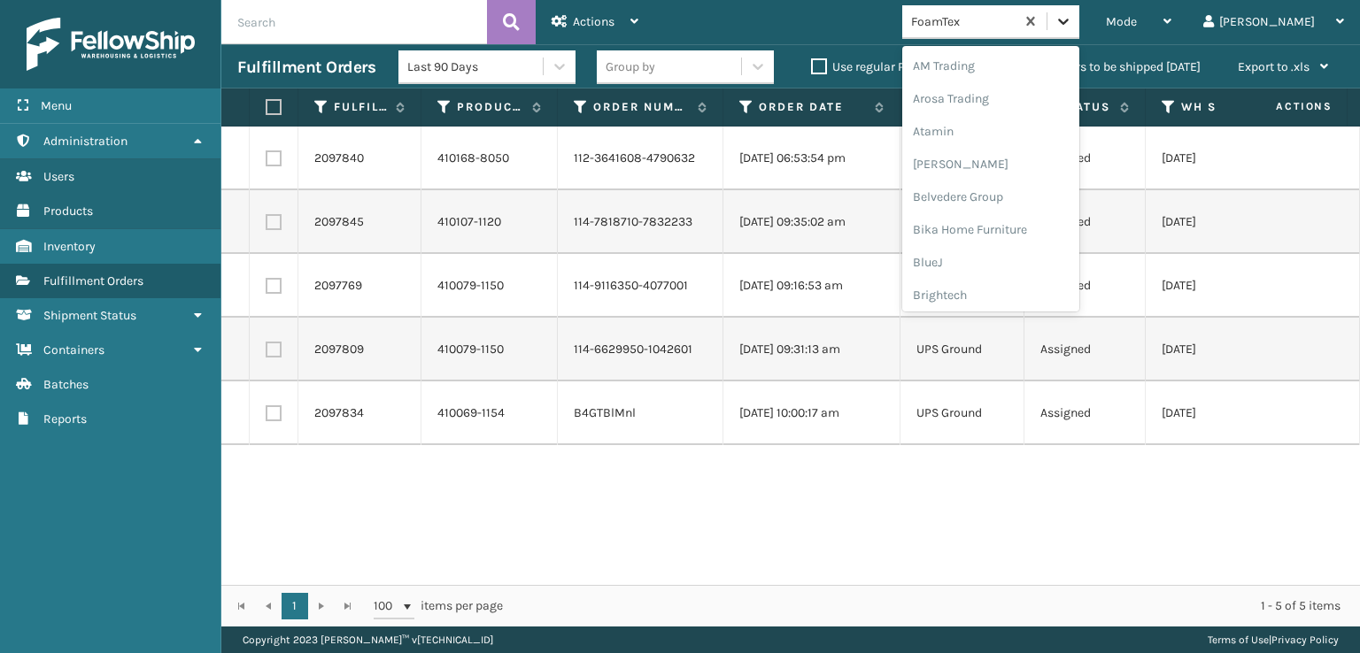
click at [1068, 19] on icon at bounding box center [1063, 22] width 11 height 6
click at [1006, 227] on div "[PERSON_NAME] Brands" at bounding box center [990, 236] width 177 height 33
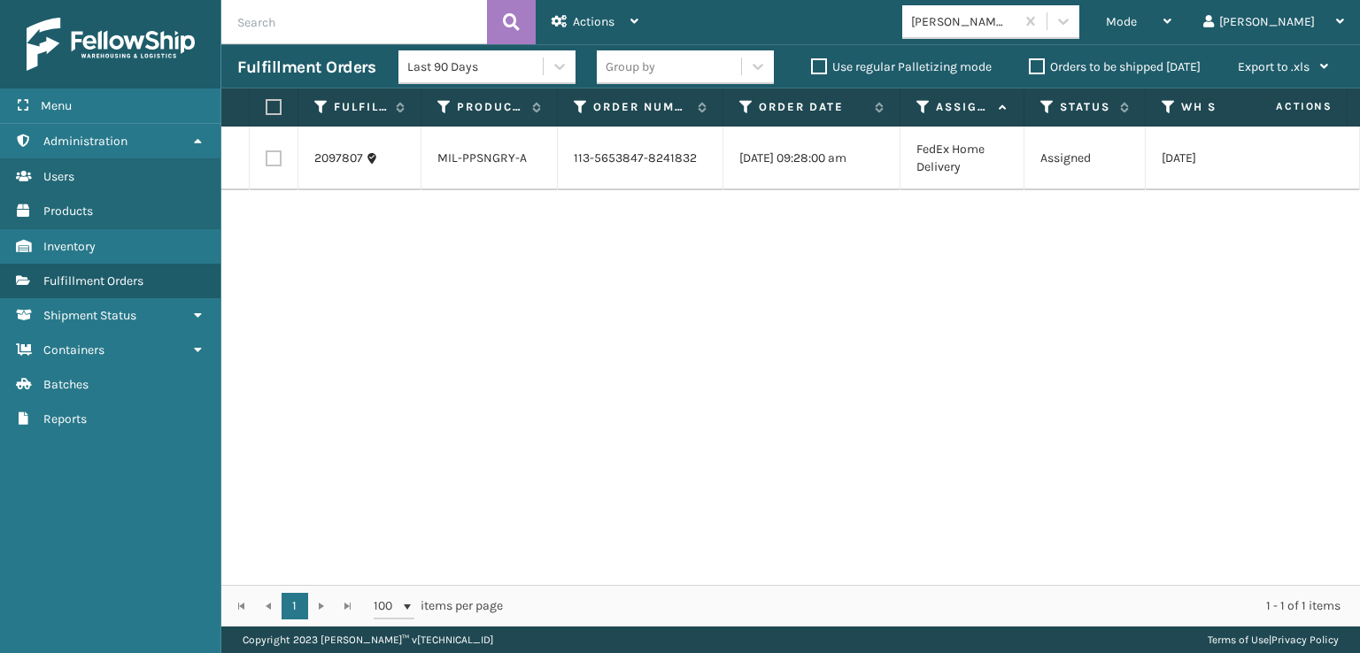
click at [274, 156] on label at bounding box center [274, 158] width 16 height 16
click at [266, 156] on input "checkbox" at bounding box center [266, 156] width 1 height 12
checkbox input "true"
click at [573, 19] on span "Actions" at bounding box center [594, 21] width 42 height 15
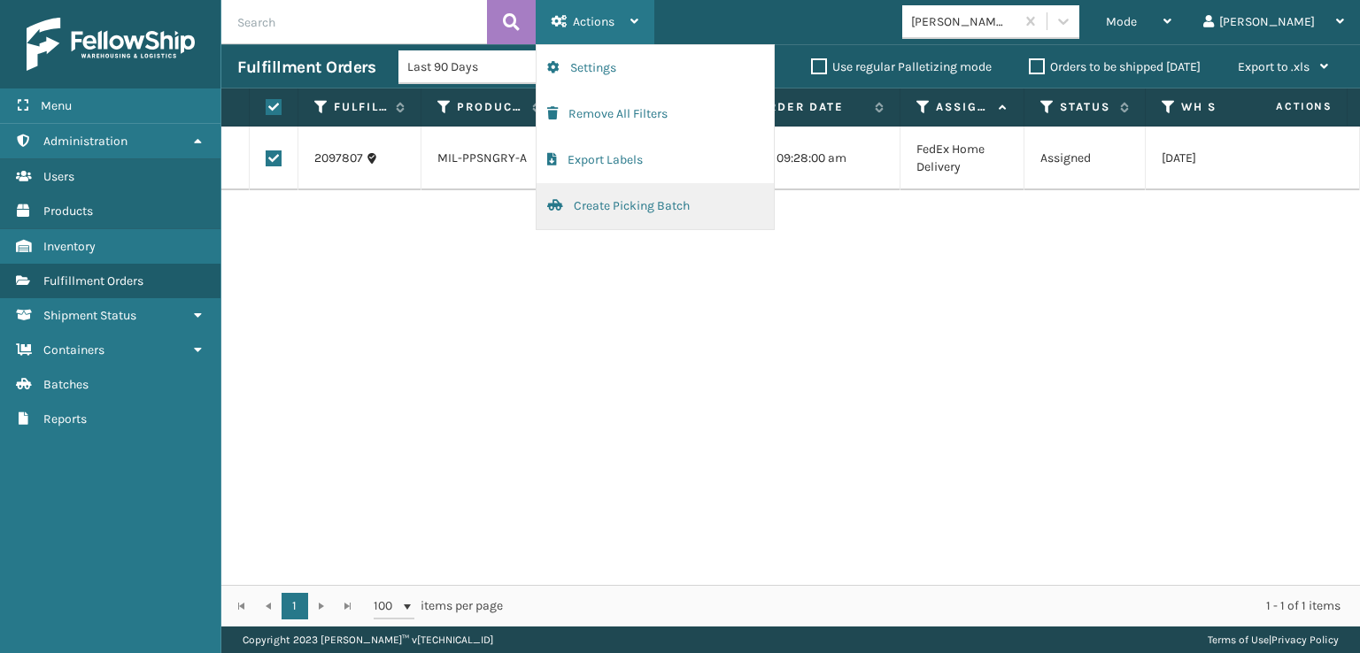
click at [617, 202] on button "Create Picking Batch" at bounding box center [654, 206] width 237 height 46
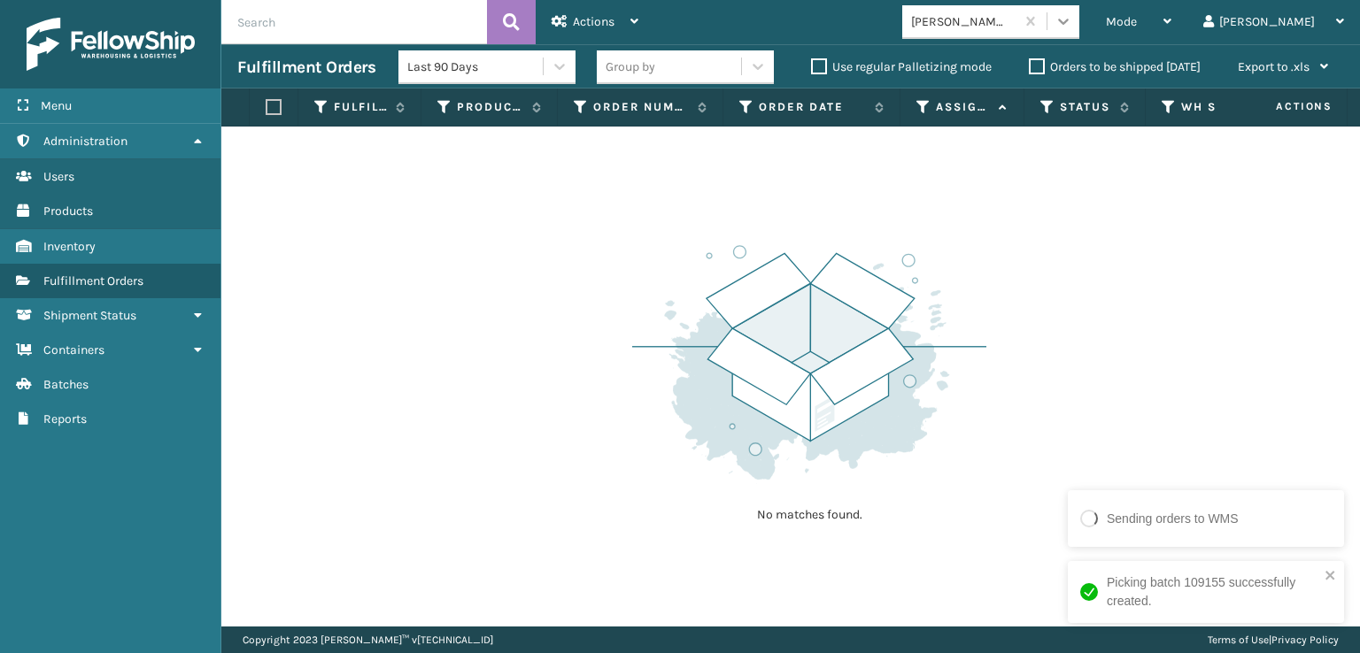
click at [1072, 19] on icon at bounding box center [1063, 21] width 18 height 18
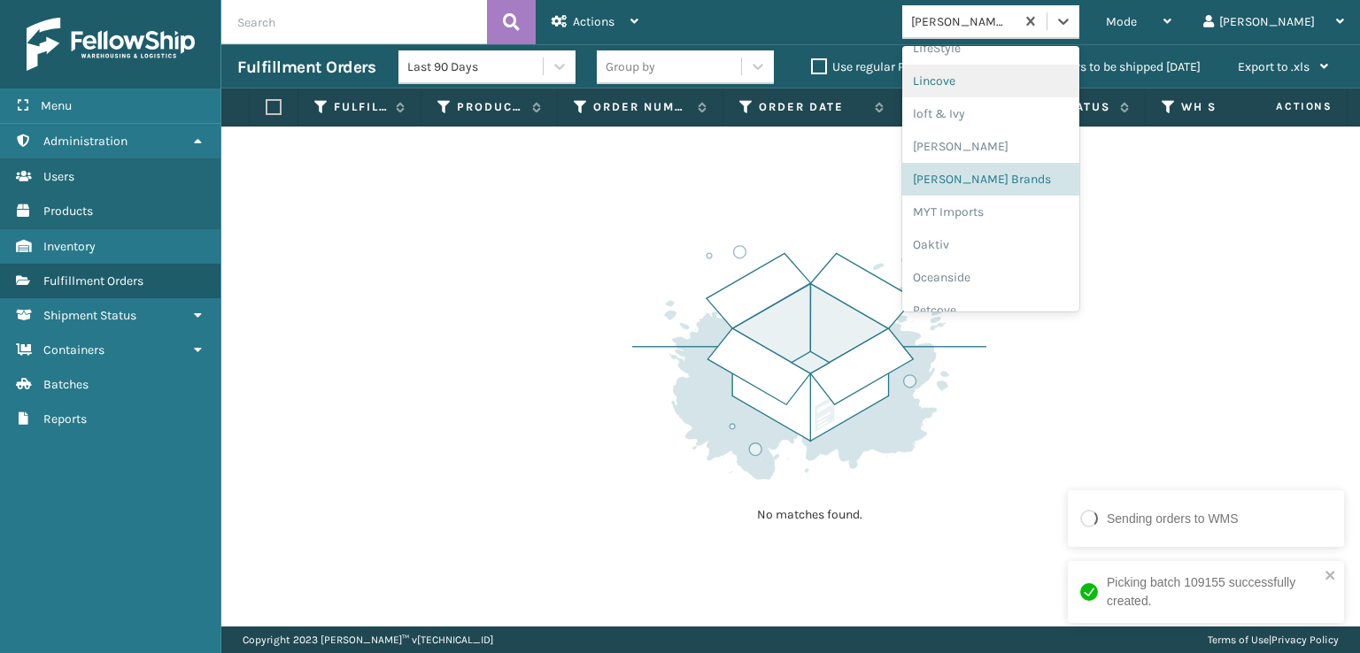
scroll to position [825, 0]
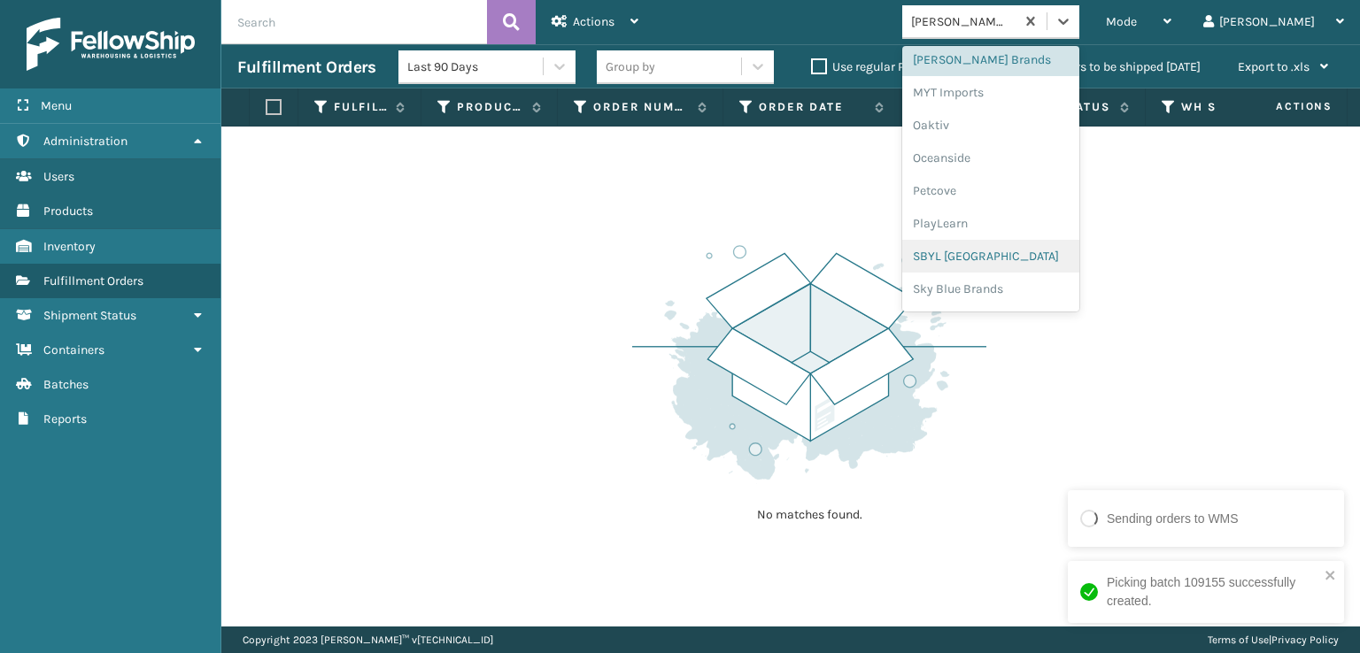
click at [1016, 259] on div "SBYL [GEOGRAPHIC_DATA]" at bounding box center [990, 256] width 177 height 33
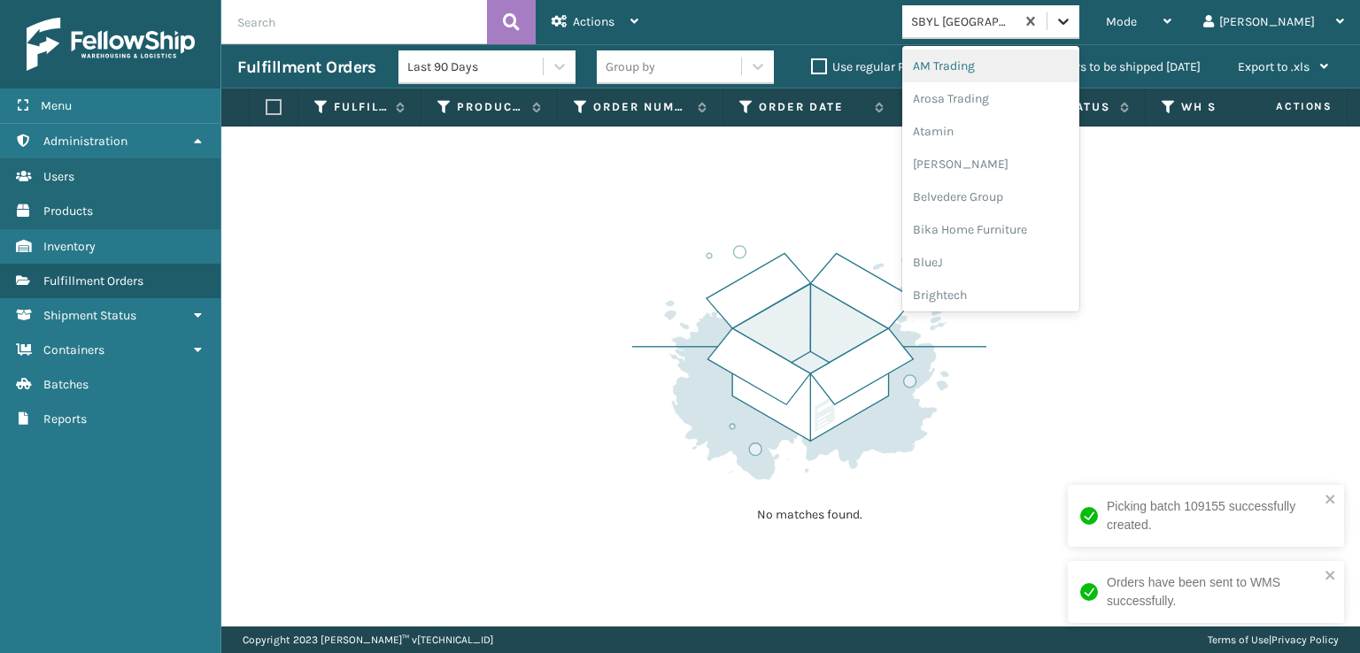
click at [1072, 21] on icon at bounding box center [1063, 21] width 18 height 18
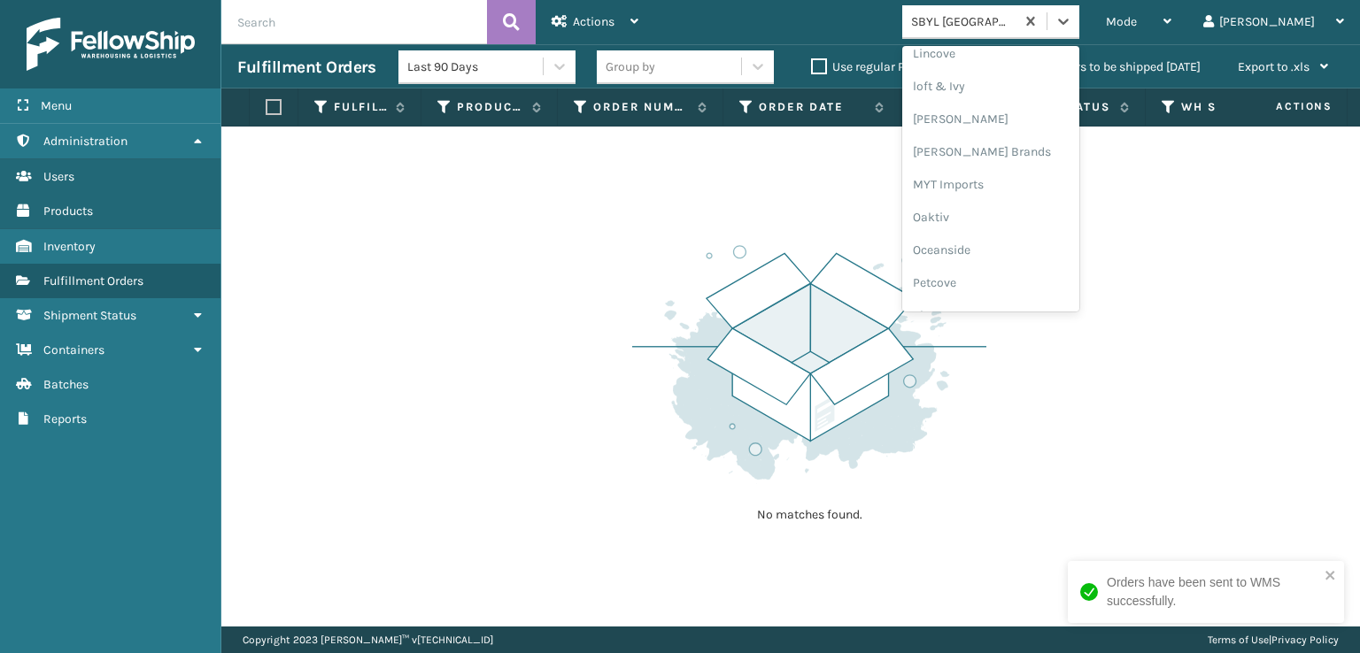
scroll to position [888, 0]
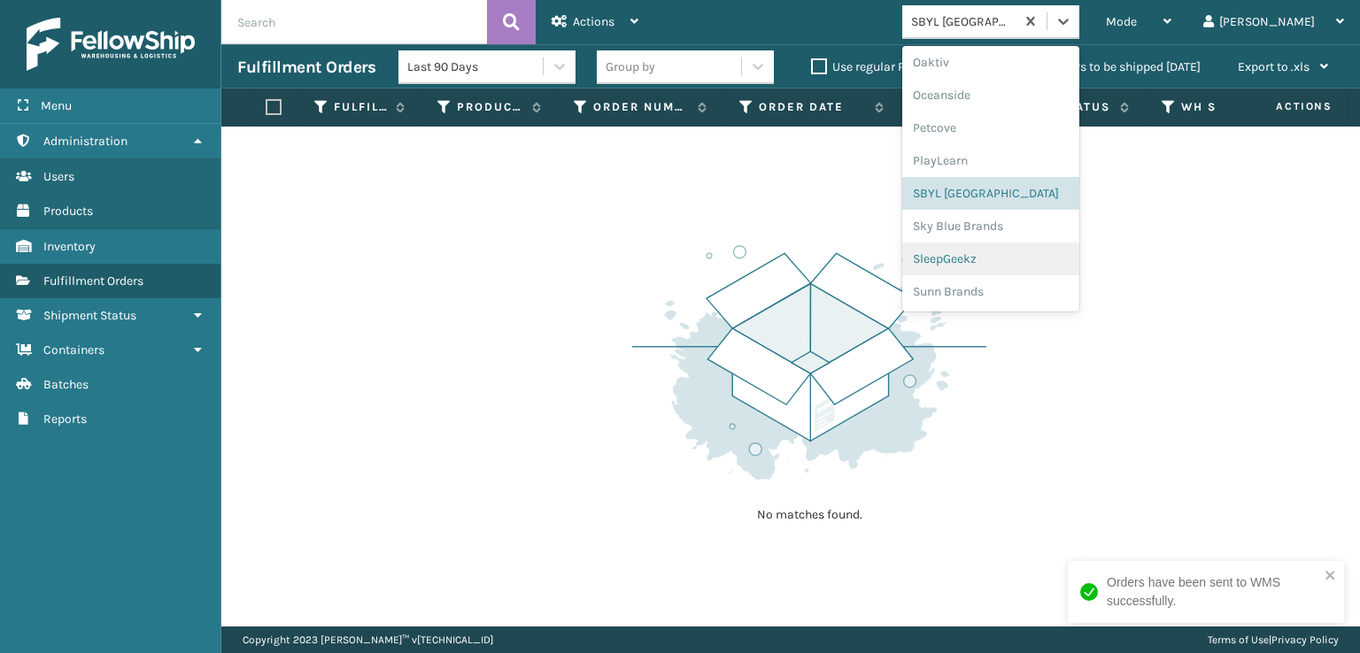
click at [1013, 259] on div "SleepGeekz" at bounding box center [990, 259] width 177 height 33
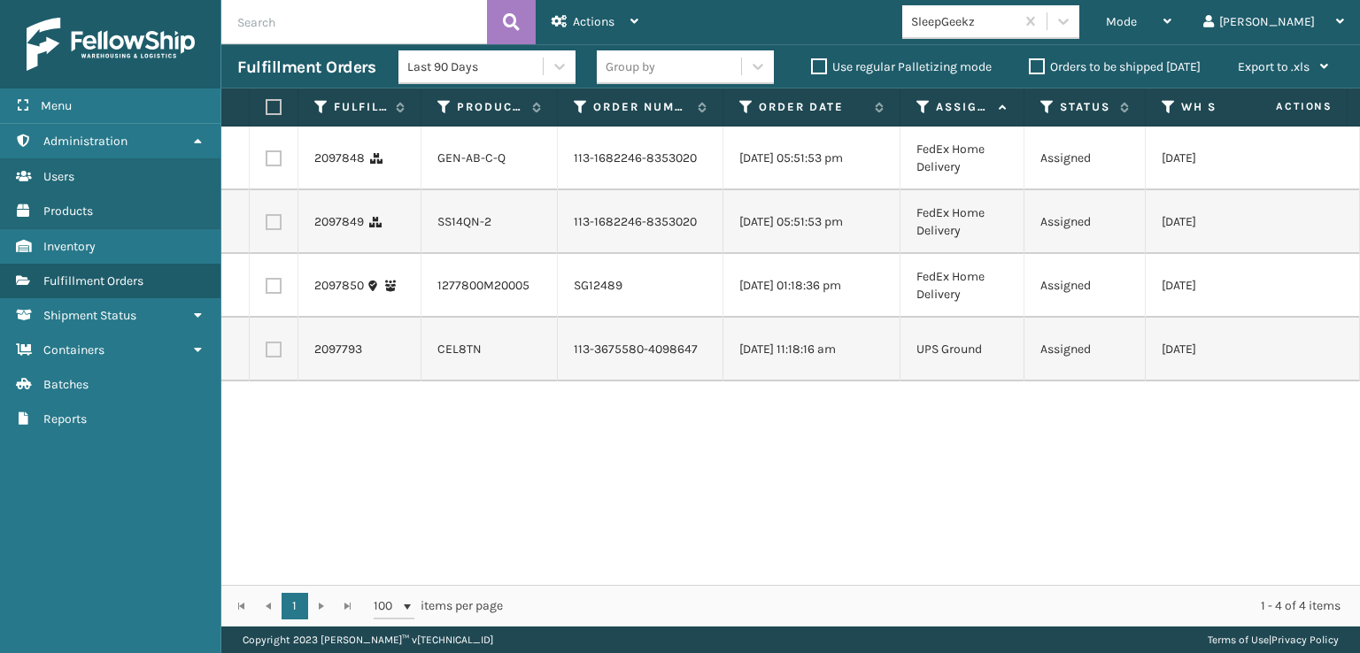
click at [273, 358] on label at bounding box center [274, 350] width 16 height 16
click at [266, 353] on input "checkbox" at bounding box center [266, 348] width 1 height 12
checkbox input "true"
click at [271, 230] on label at bounding box center [274, 222] width 16 height 16
click at [266, 226] on input "checkbox" at bounding box center [266, 220] width 1 height 12
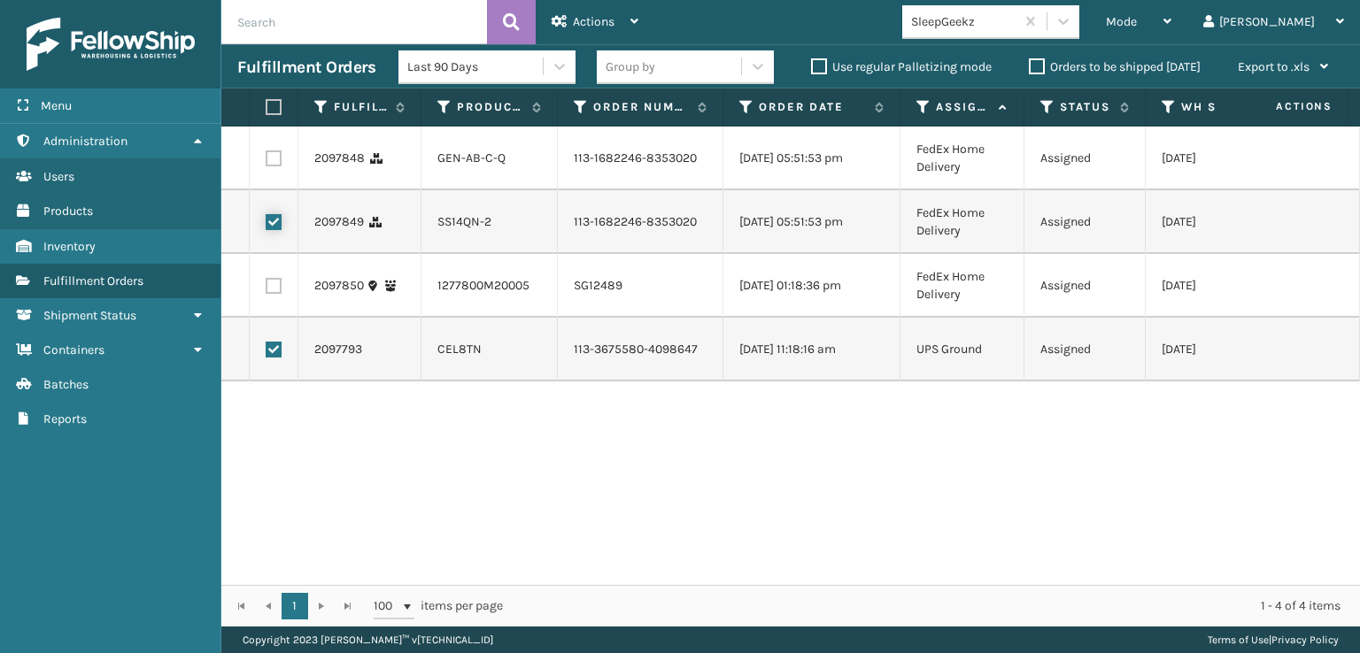
checkbox input "true"
click at [276, 153] on td at bounding box center [274, 159] width 49 height 64
click at [274, 166] on label at bounding box center [274, 158] width 16 height 16
click at [266, 162] on input "checkbox" at bounding box center [266, 156] width 1 height 12
checkbox input "true"
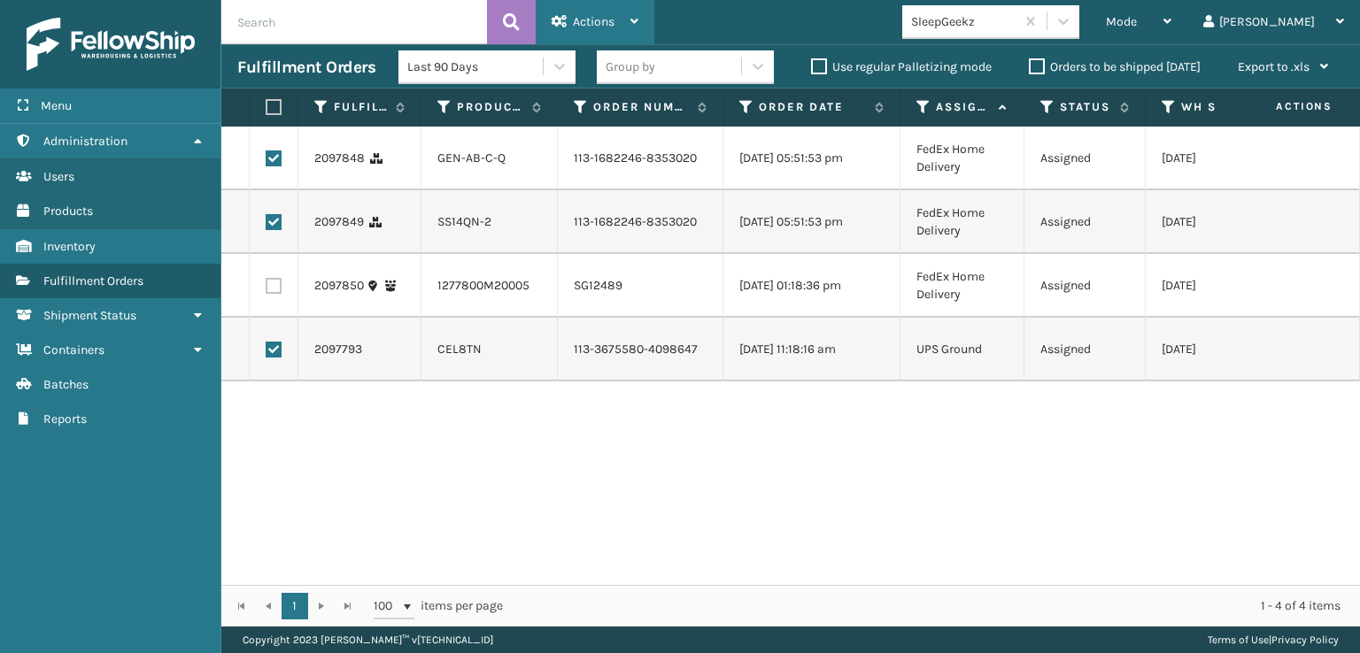
click at [582, 15] on span "Actions" at bounding box center [594, 21] width 42 height 15
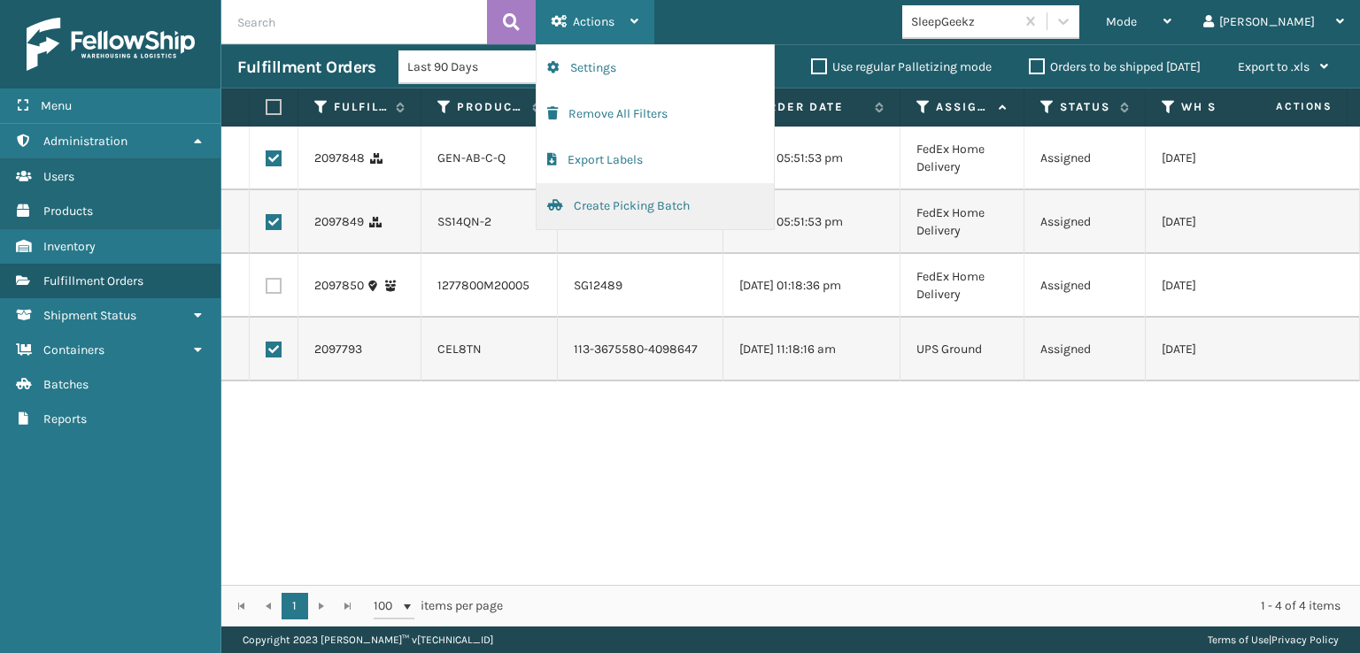
click at [602, 199] on button "Create Picking Batch" at bounding box center [654, 206] width 237 height 46
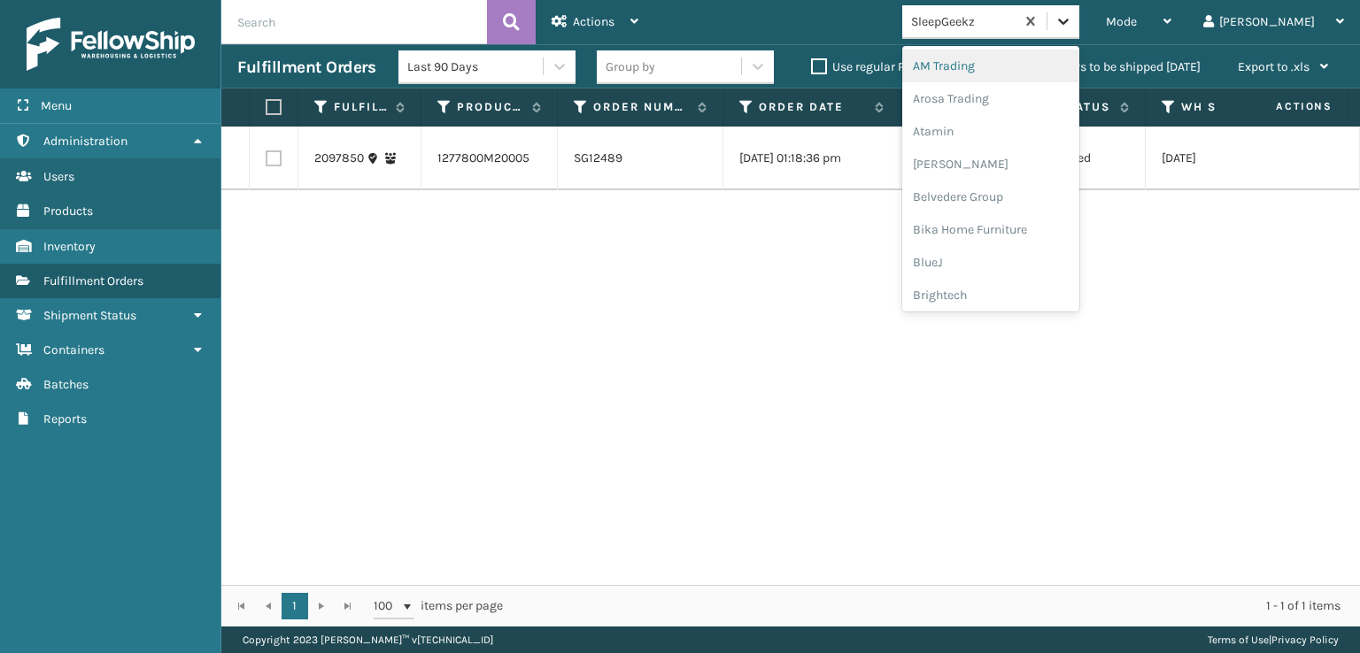
click at [1072, 24] on icon at bounding box center [1063, 21] width 18 height 18
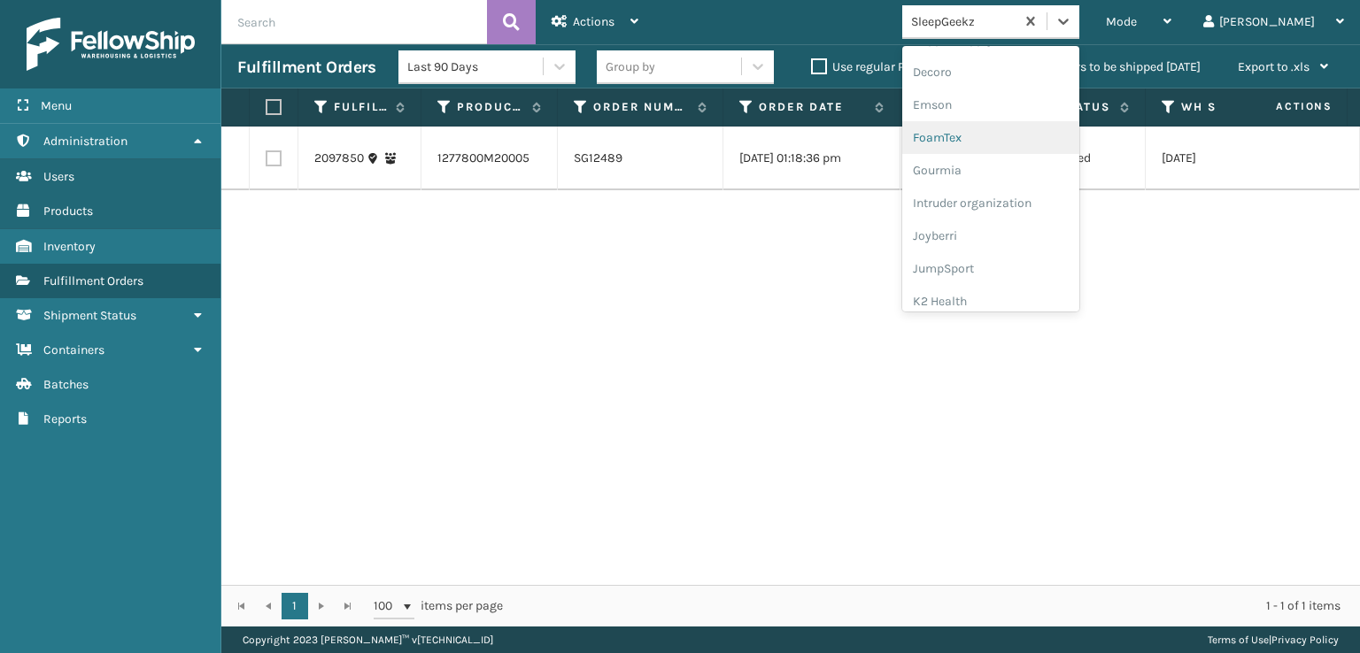
click at [998, 139] on div "FoamTex" at bounding box center [990, 137] width 177 height 33
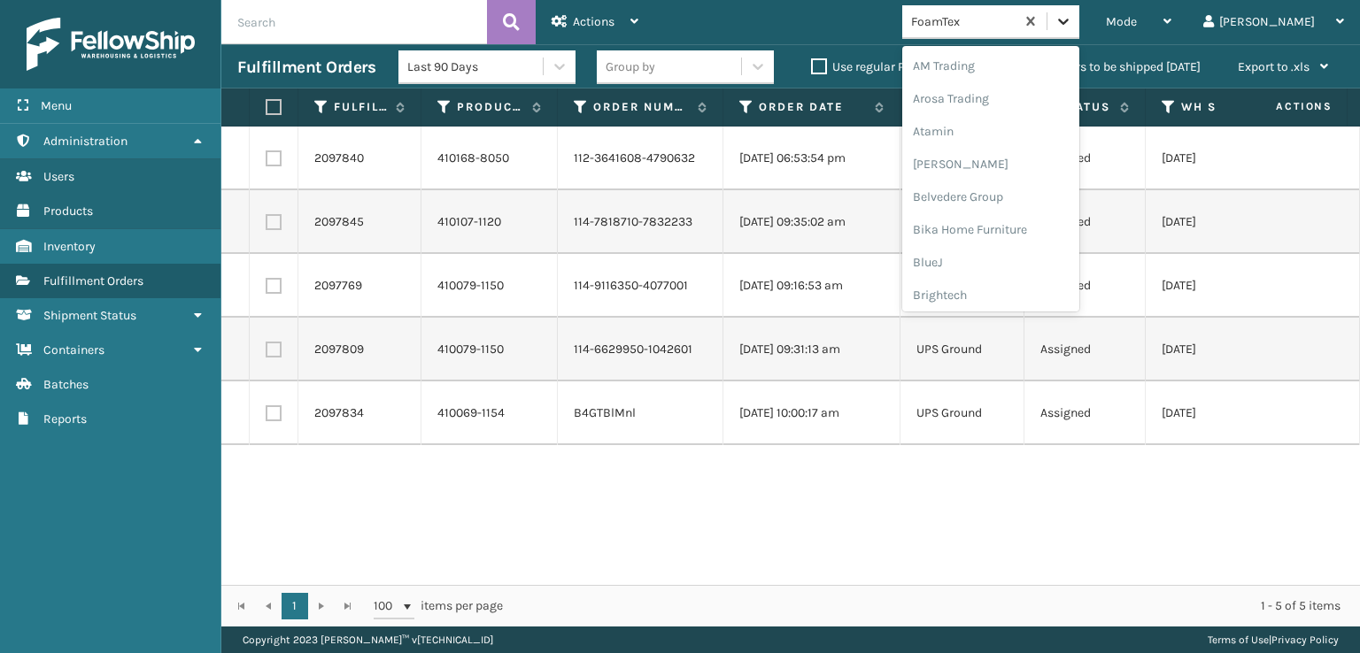
click at [1072, 18] on icon at bounding box center [1063, 21] width 18 height 18
click at [995, 283] on div "FoamTex" at bounding box center [990, 284] width 177 height 33
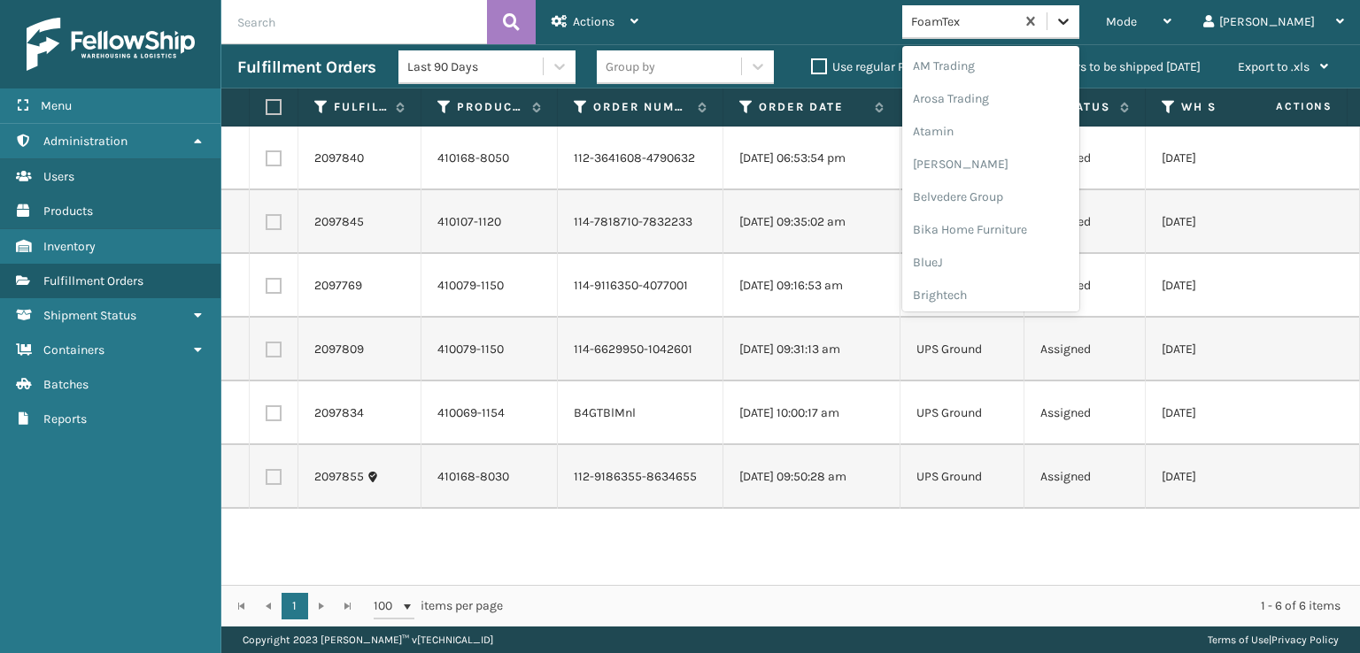
click at [1072, 27] on icon at bounding box center [1063, 21] width 18 height 18
click at [1012, 238] on div "[PERSON_NAME] Brands" at bounding box center [990, 236] width 177 height 33
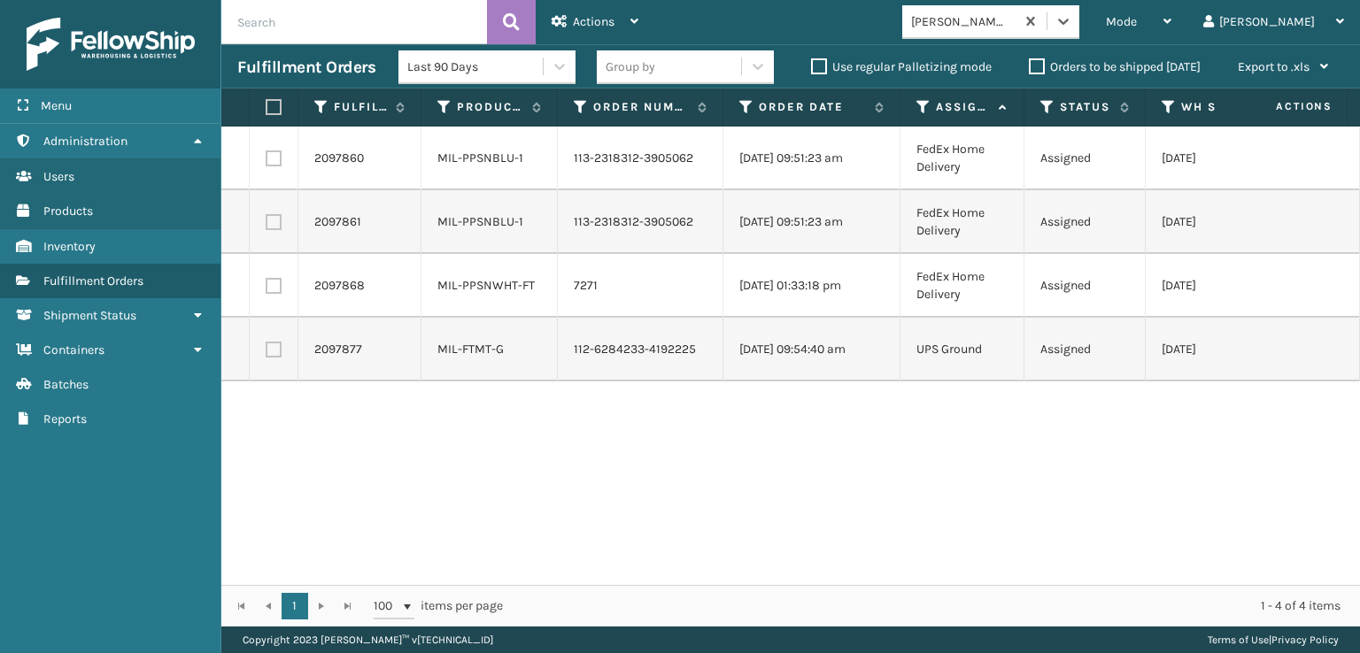
click at [275, 108] on label at bounding box center [271, 107] width 11 height 16
click at [266, 108] on input "checkbox" at bounding box center [266, 108] width 1 height 12
checkbox input "true"
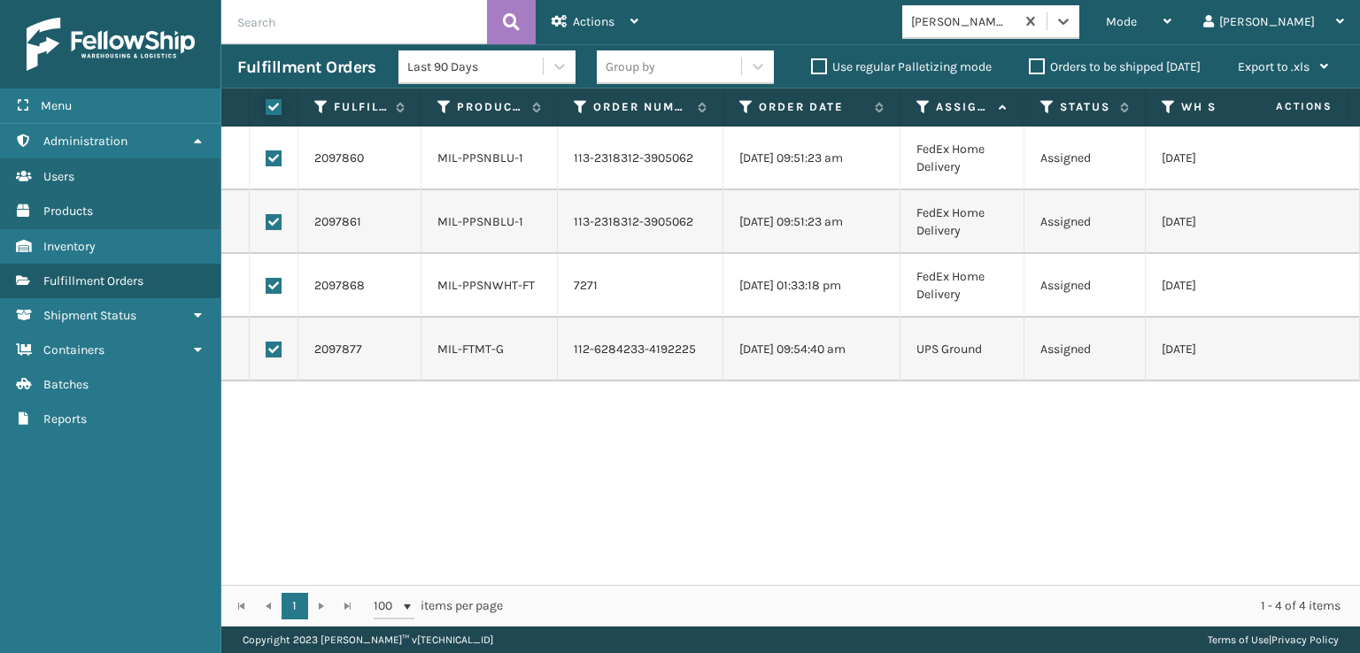
checkbox input "true"
click at [591, 27] on span "Actions" at bounding box center [594, 21] width 42 height 15
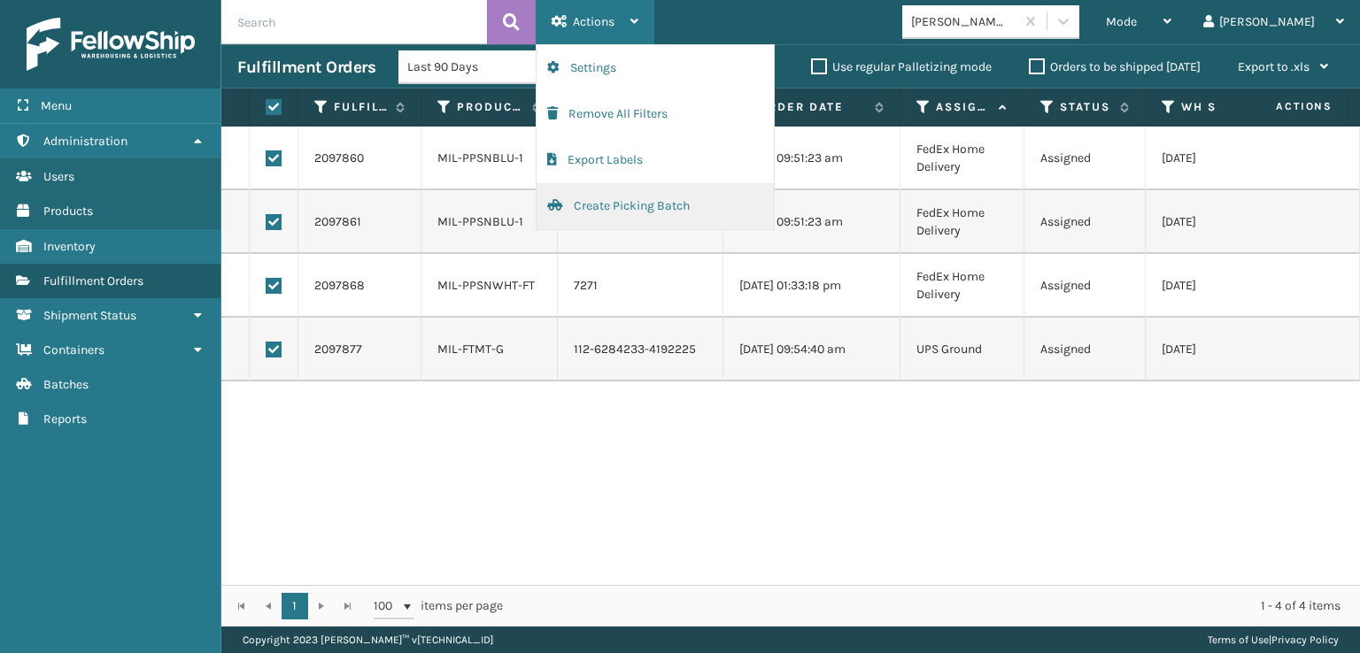
click at [595, 204] on button "Create Picking Batch" at bounding box center [654, 206] width 237 height 46
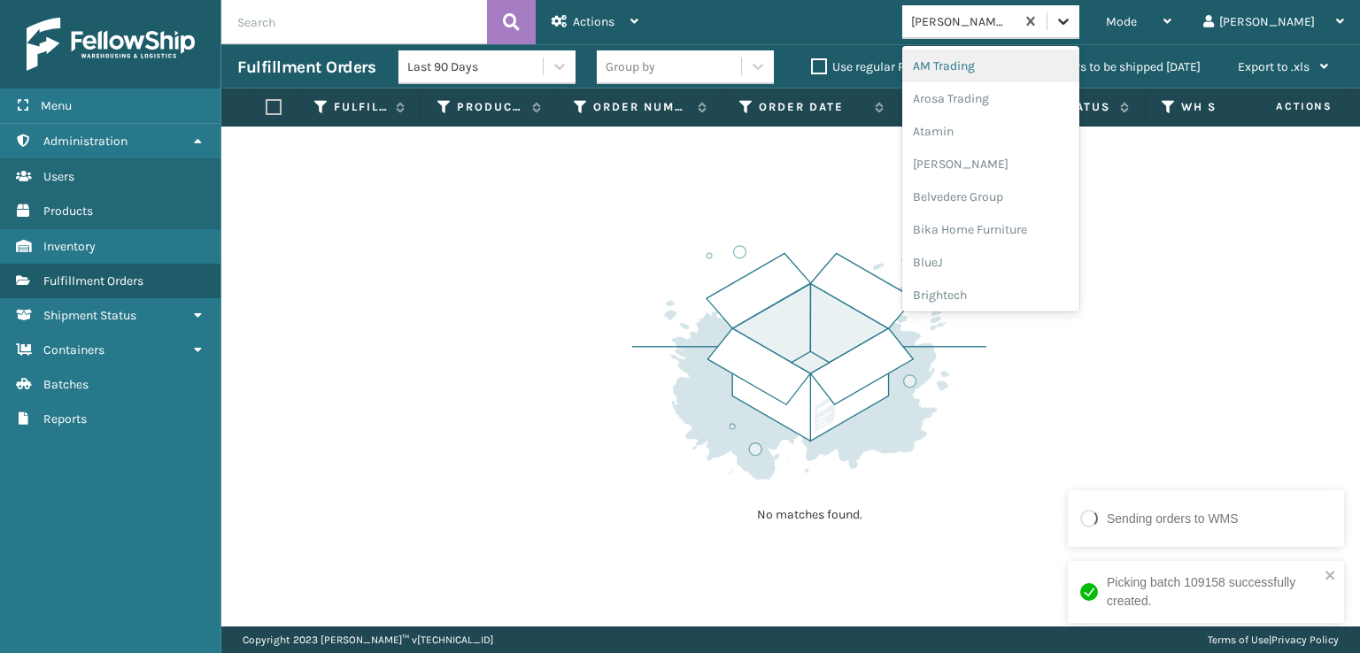
click at [1072, 27] on icon at bounding box center [1063, 21] width 18 height 18
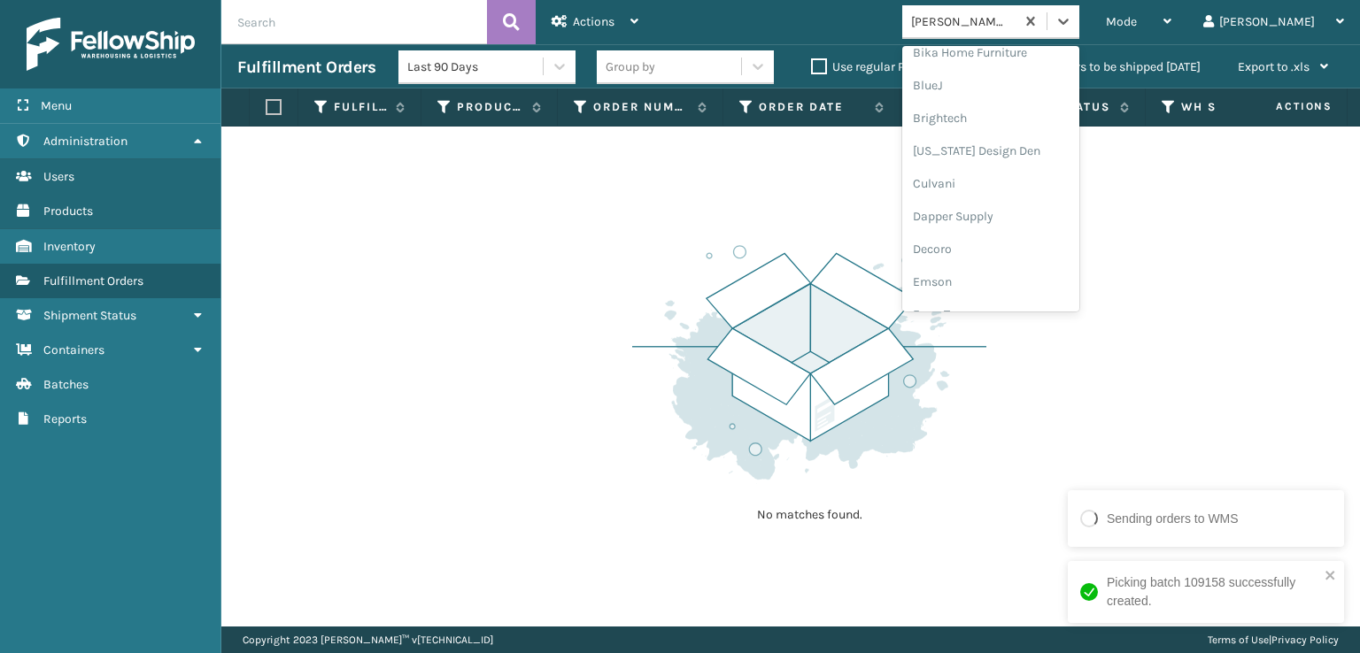
scroll to position [266, 0]
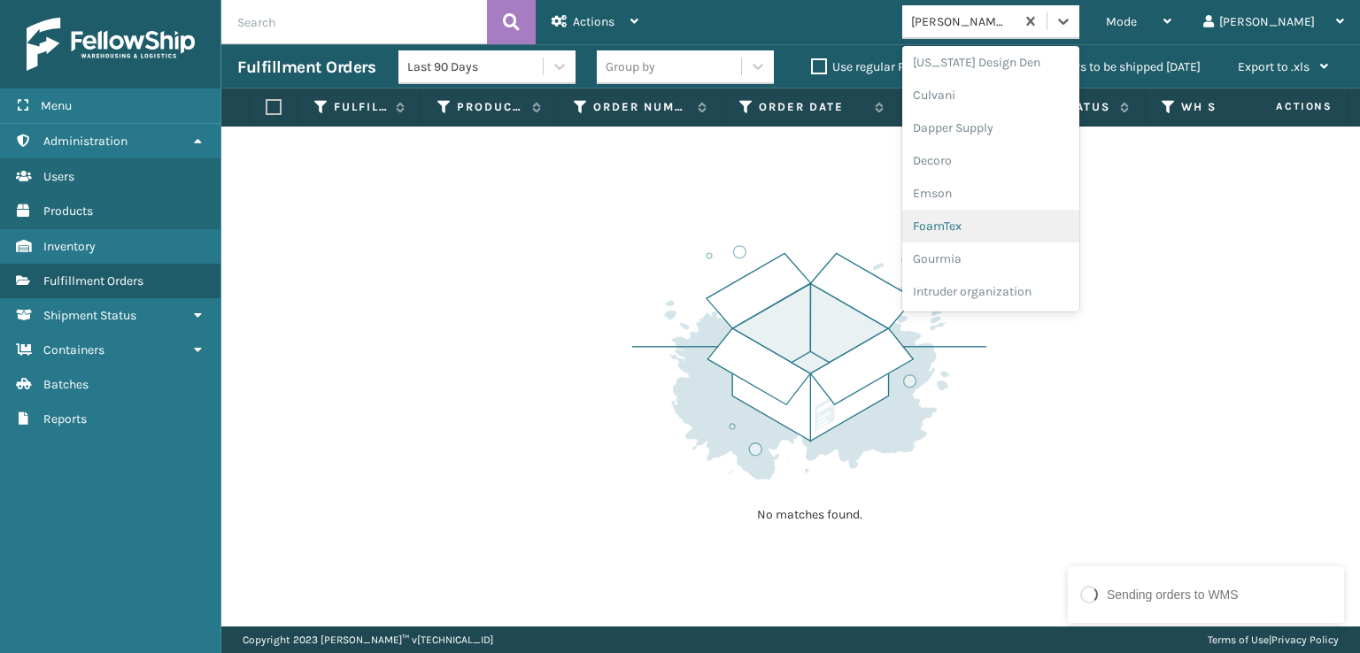
click at [999, 227] on div "FoamTex" at bounding box center [990, 226] width 177 height 33
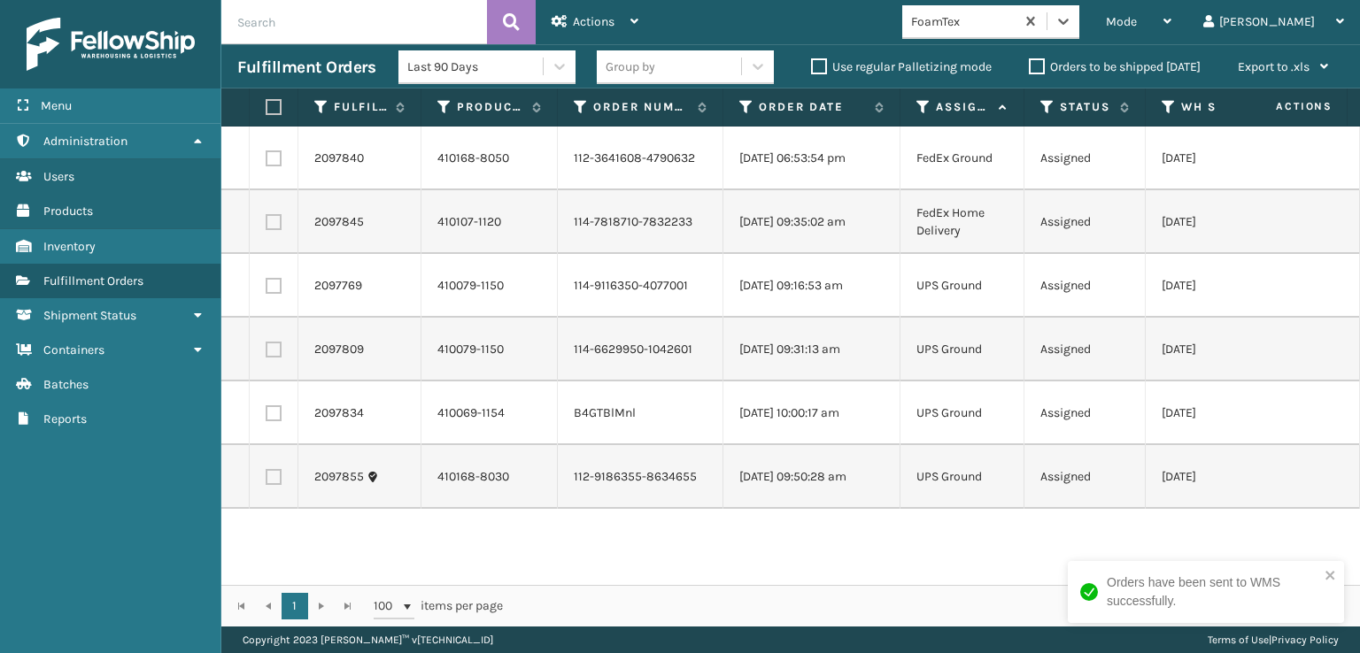
click at [273, 111] on label at bounding box center [271, 107] width 11 height 16
click at [266, 111] on input "checkbox" at bounding box center [266, 108] width 1 height 12
checkbox input "true"
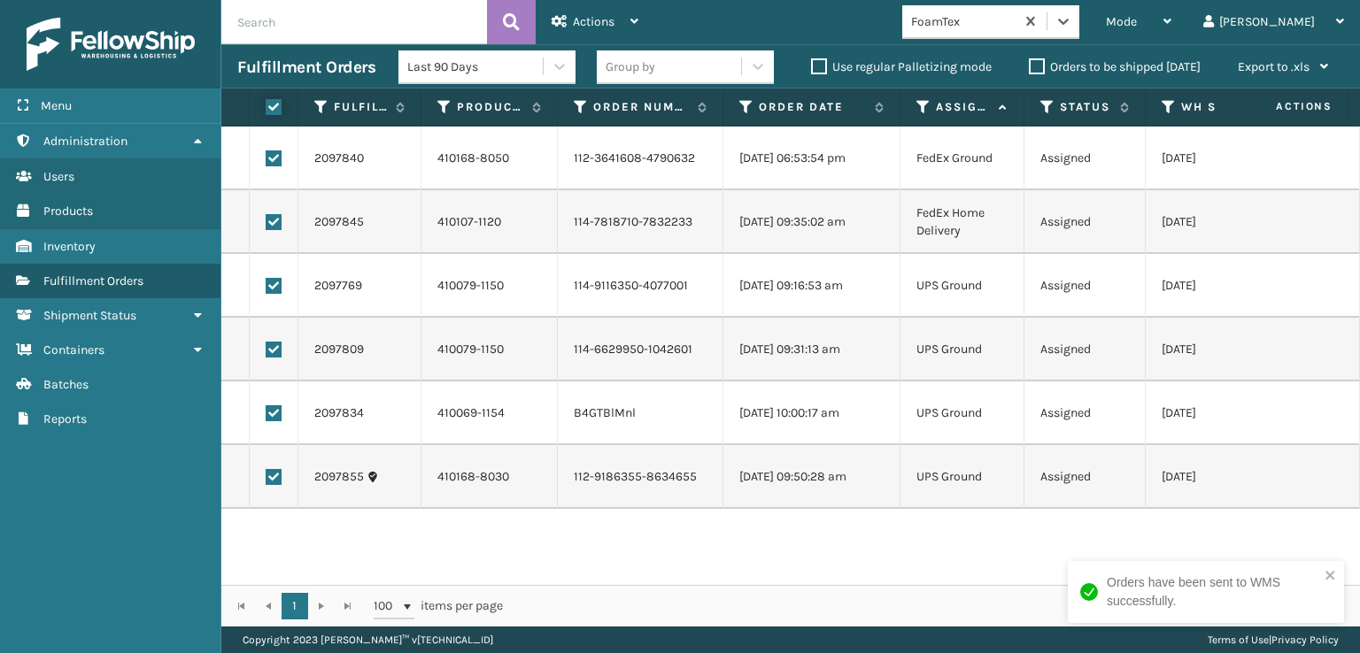
checkbox input "true"
click at [615, 19] on div "Actions" at bounding box center [594, 22] width 87 height 44
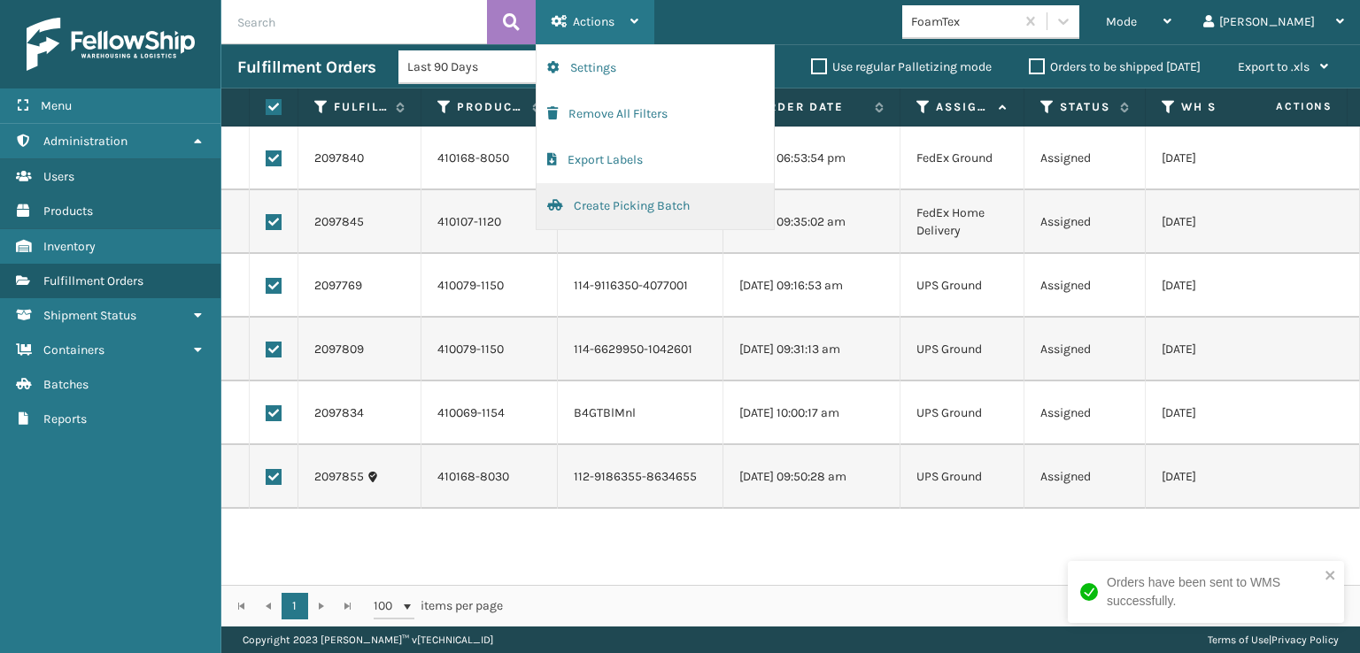
click at [623, 209] on button "Create Picking Batch" at bounding box center [654, 206] width 237 height 46
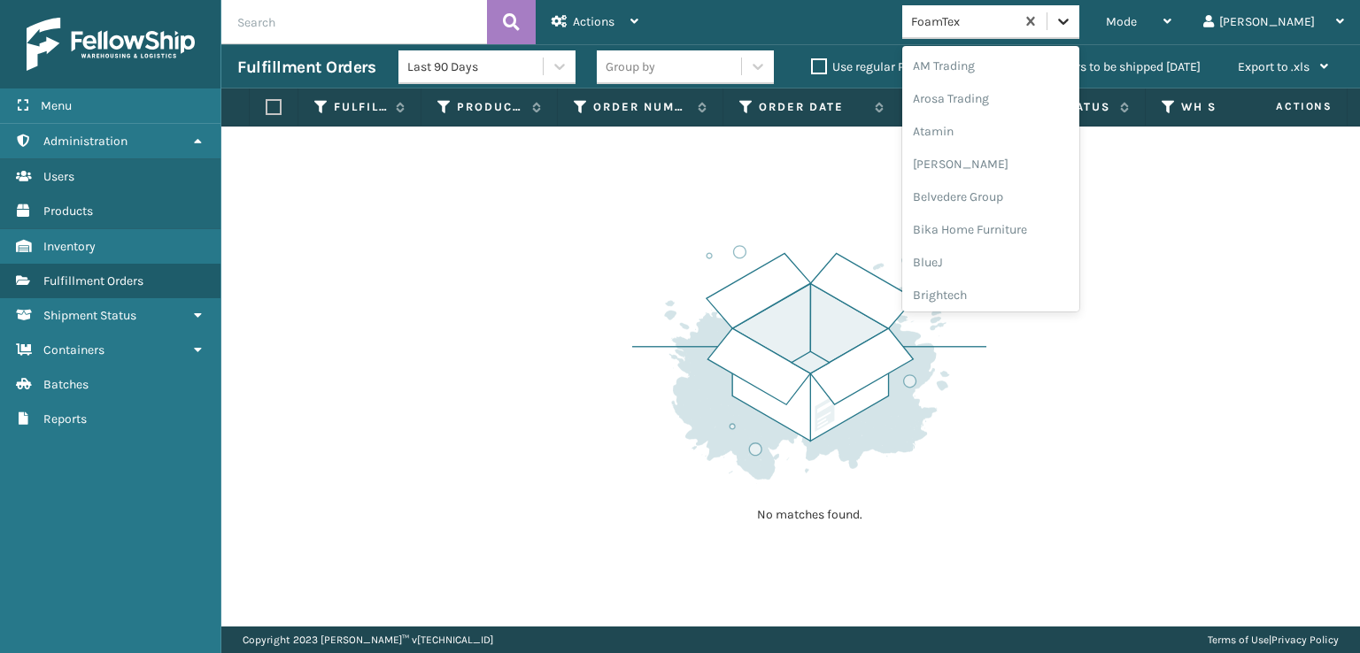
click at [1072, 18] on icon at bounding box center [1063, 21] width 18 height 18
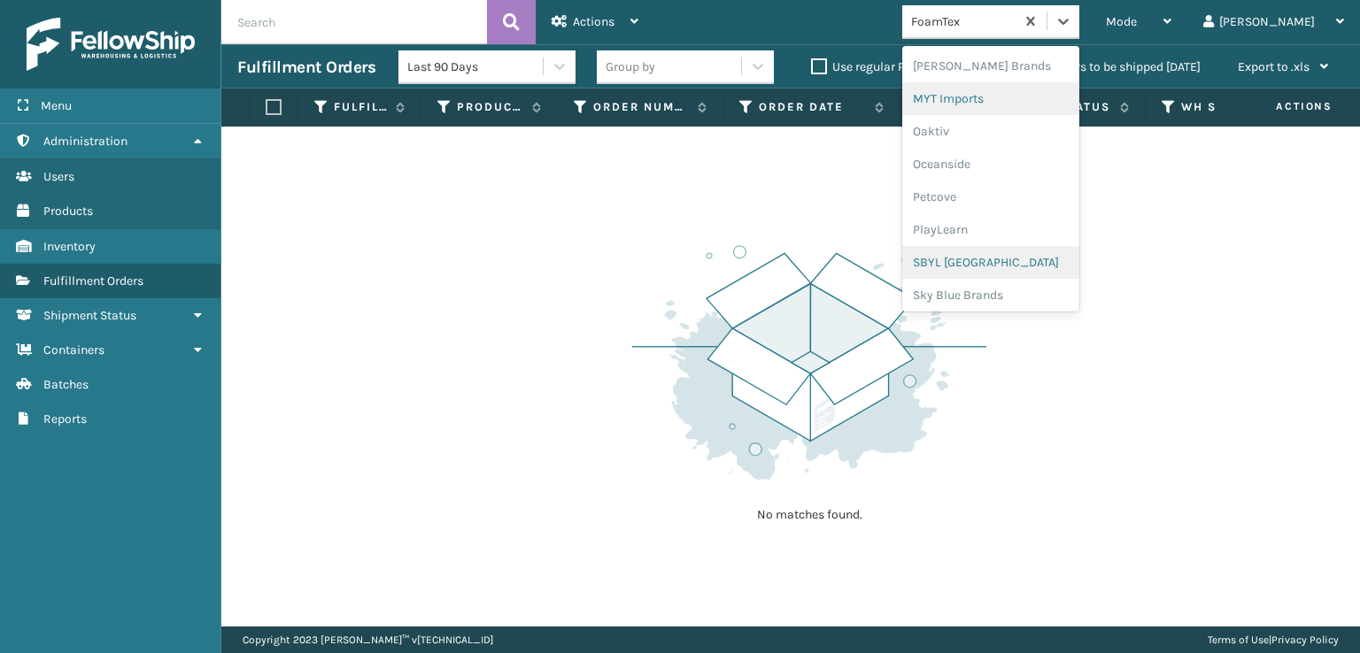
scroll to position [825, 0]
click at [1005, 255] on div "SBYL [GEOGRAPHIC_DATA]" at bounding box center [990, 256] width 177 height 33
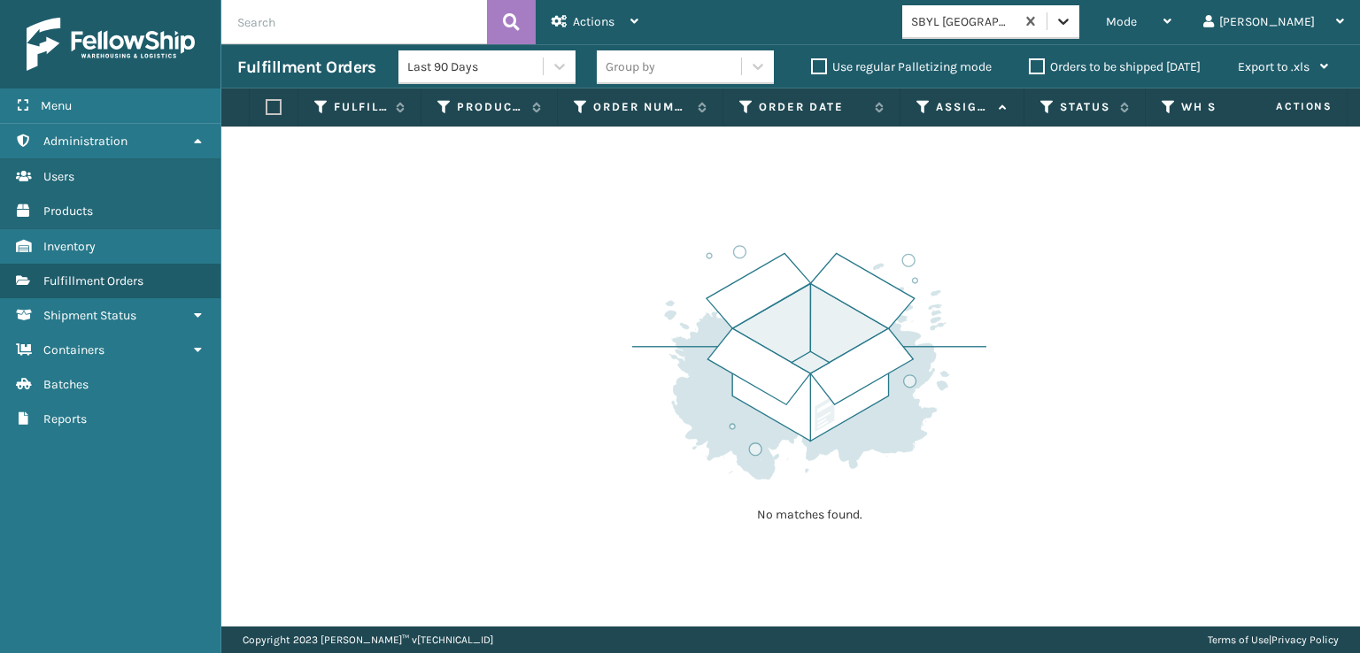
click at [1079, 34] on div at bounding box center [1063, 21] width 32 height 32
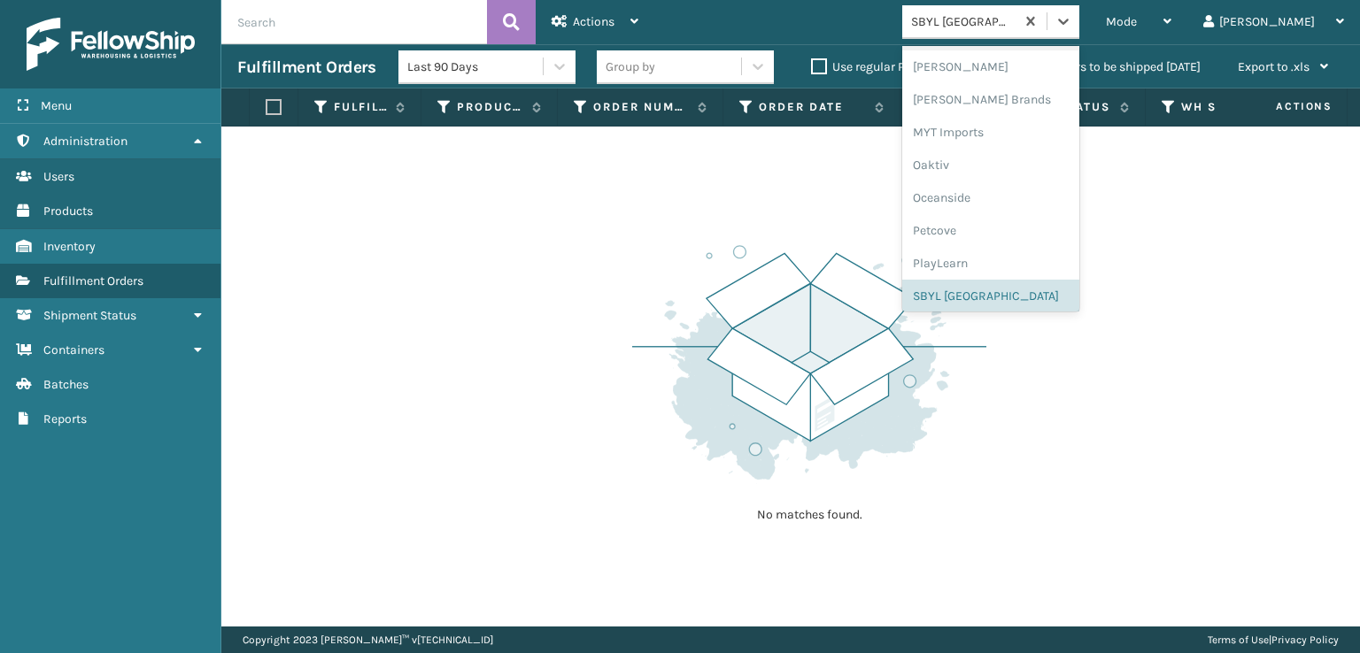
scroll to position [888, 0]
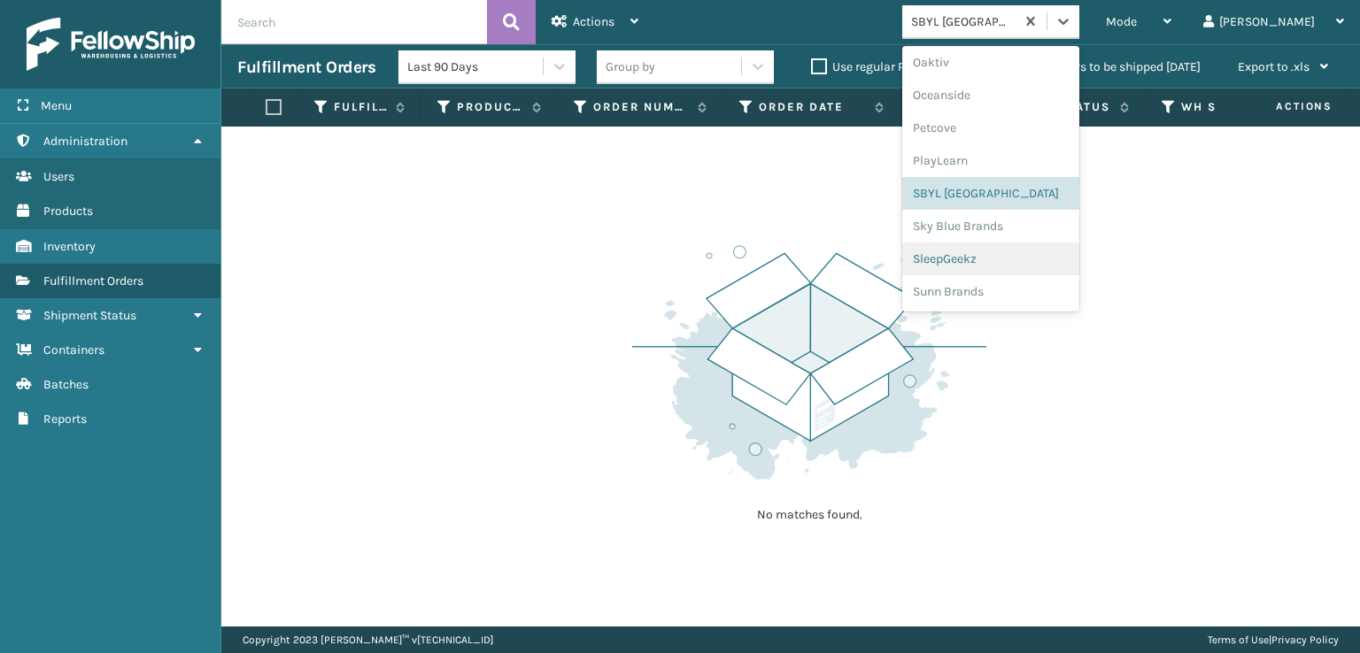
click at [1008, 261] on div "SleepGeekz" at bounding box center [990, 259] width 177 height 33
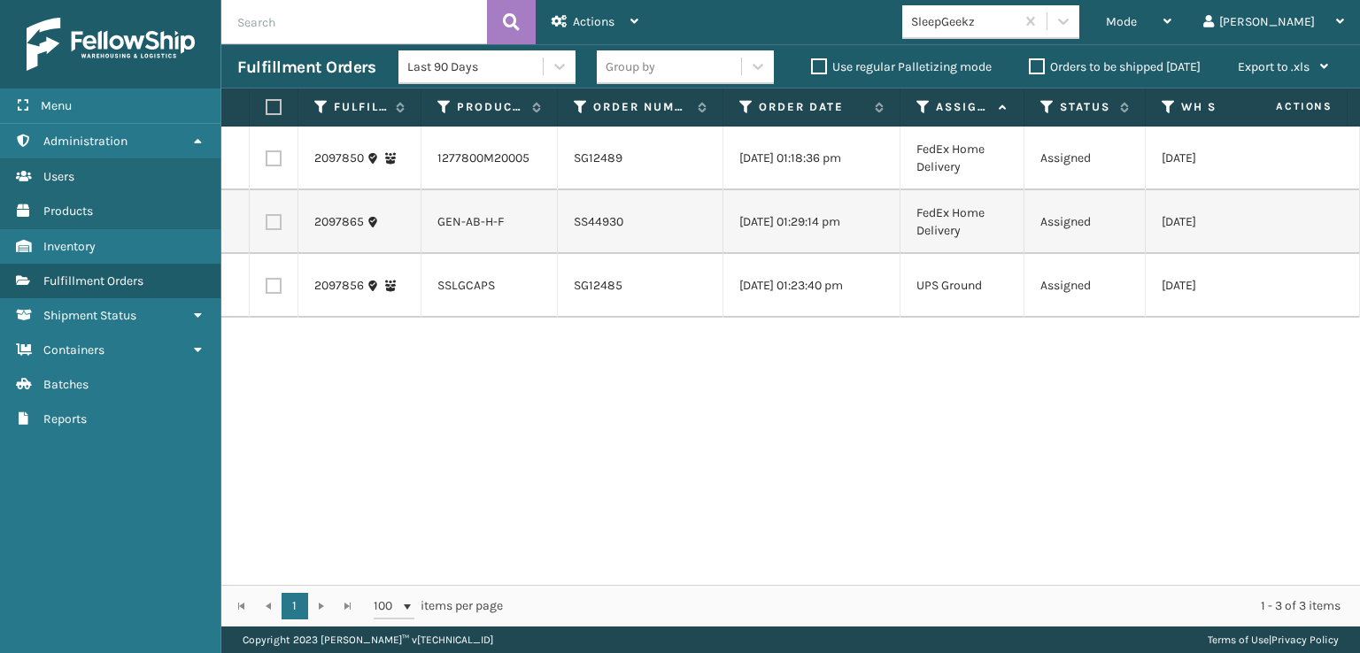
click at [266, 230] on label at bounding box center [274, 222] width 16 height 16
click at [266, 226] on input "checkbox" at bounding box center [266, 220] width 1 height 12
checkbox input "true"
click at [580, 27] on span "Actions" at bounding box center [594, 21] width 42 height 15
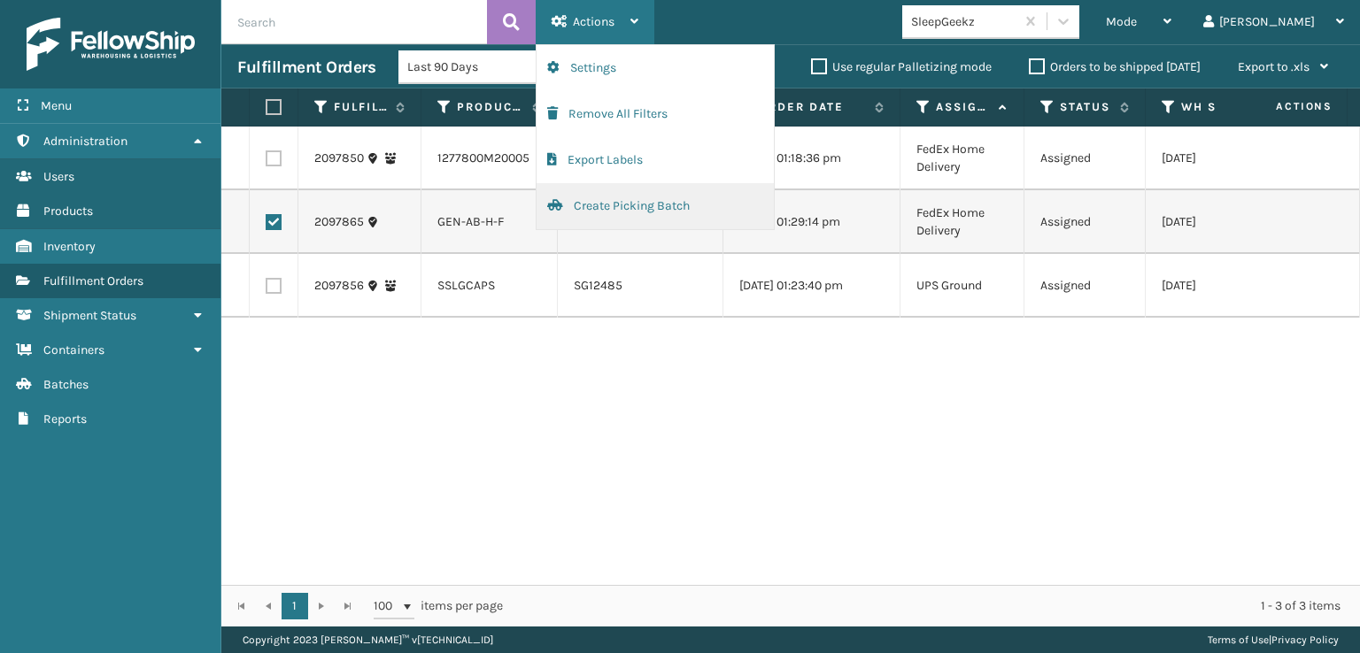
click at [585, 203] on button "Create Picking Batch" at bounding box center [654, 206] width 237 height 46
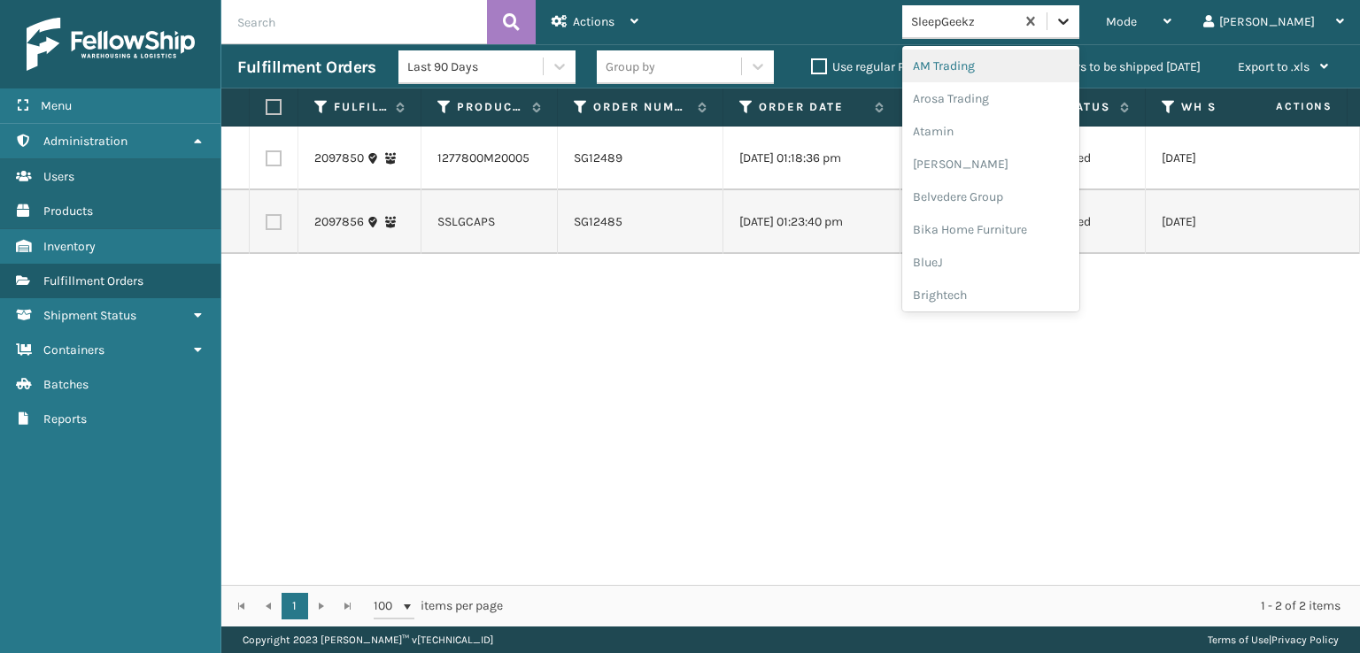
click at [1072, 26] on icon at bounding box center [1063, 21] width 18 height 18
click at [1009, 225] on div "FoamTex" at bounding box center [990, 226] width 177 height 33
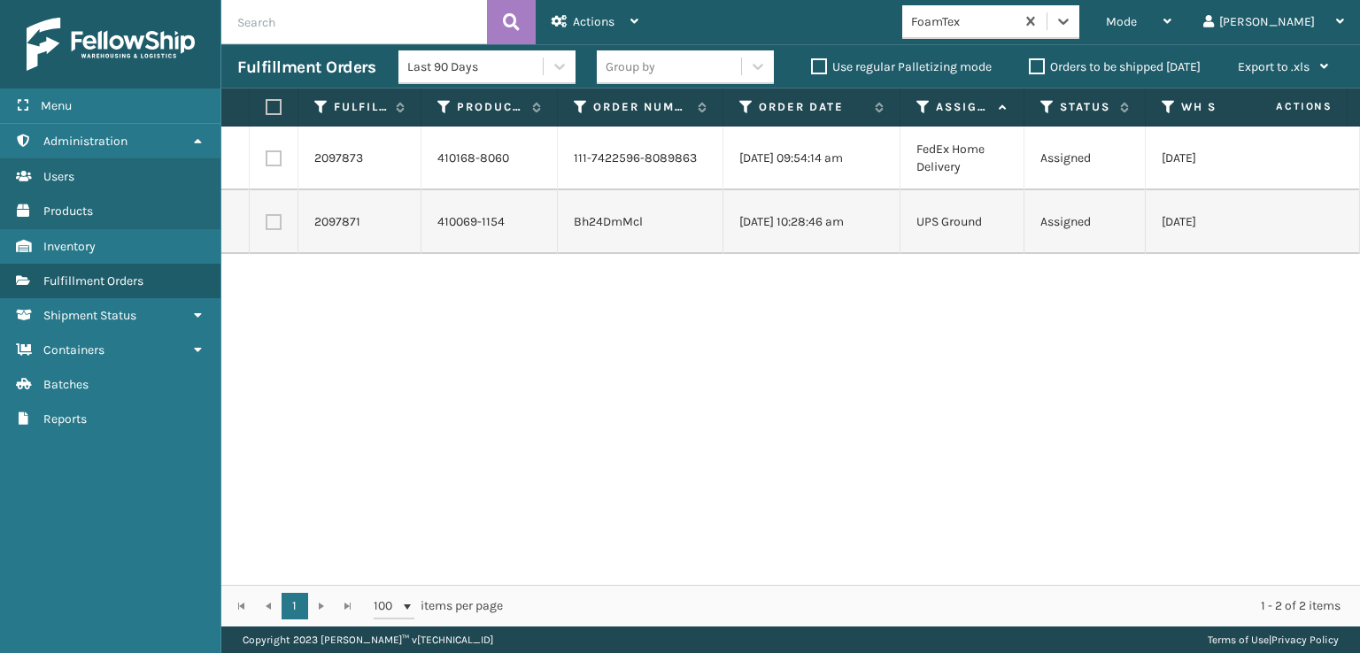
click at [276, 107] on label at bounding box center [271, 107] width 11 height 16
click at [266, 107] on input "checkbox" at bounding box center [266, 108] width 1 height 12
checkbox input "true"
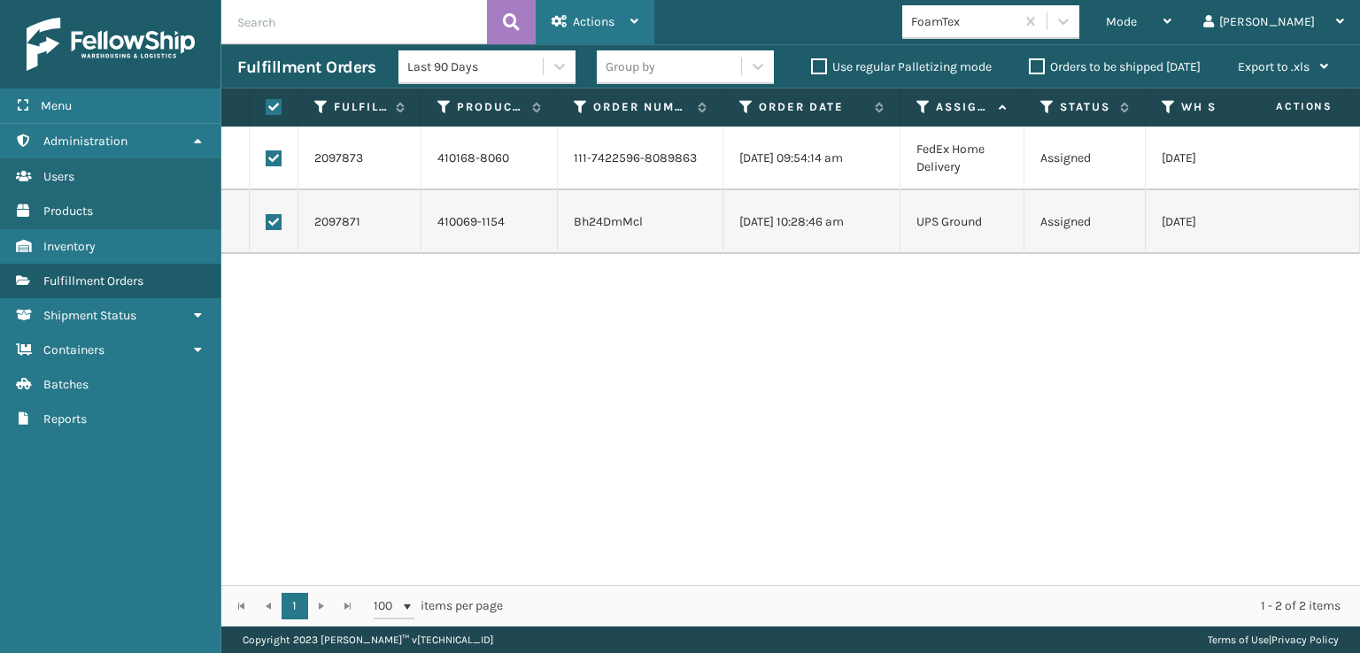
click at [609, 26] on span "Actions" at bounding box center [594, 21] width 42 height 15
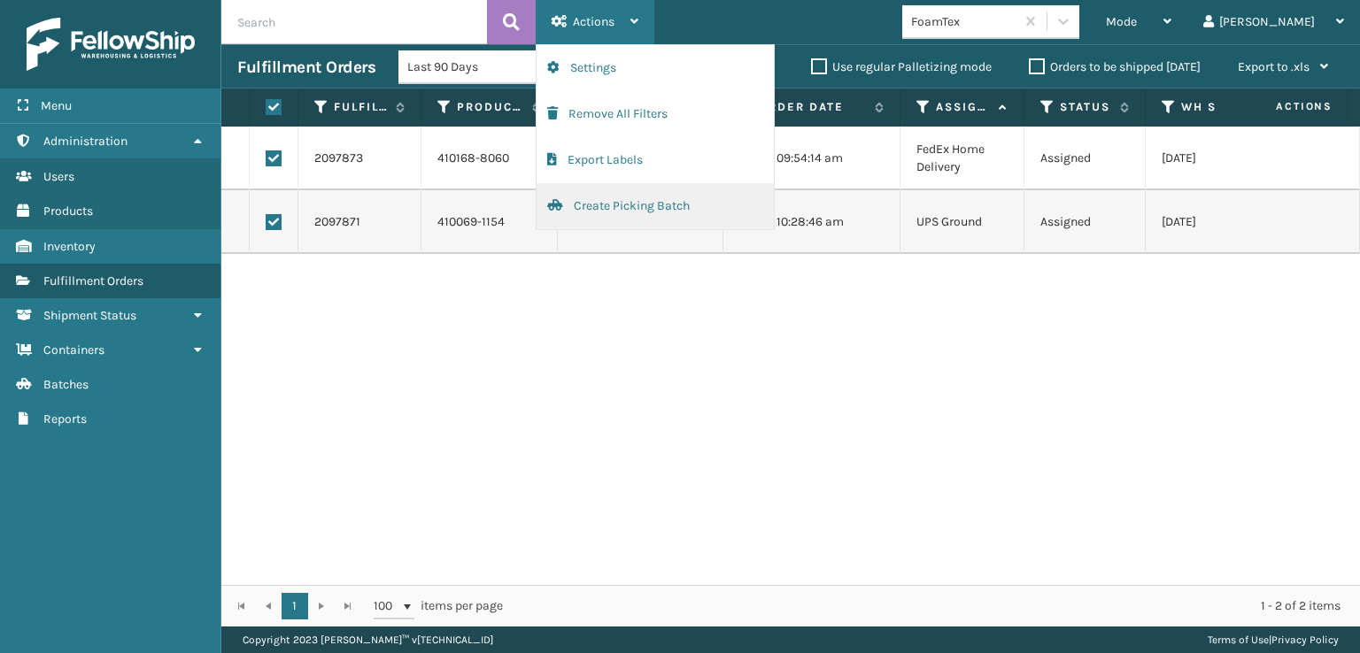
click at [623, 210] on button "Create Picking Batch" at bounding box center [654, 206] width 237 height 46
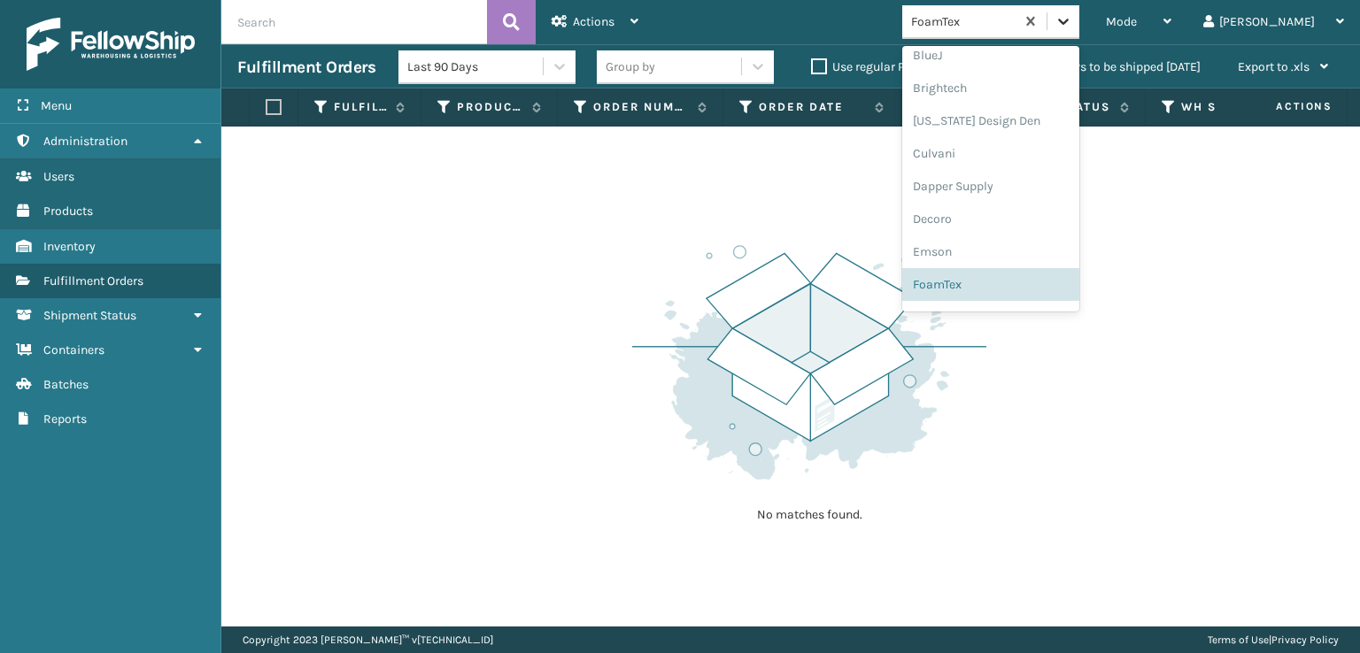
click at [1072, 21] on icon at bounding box center [1063, 21] width 18 height 18
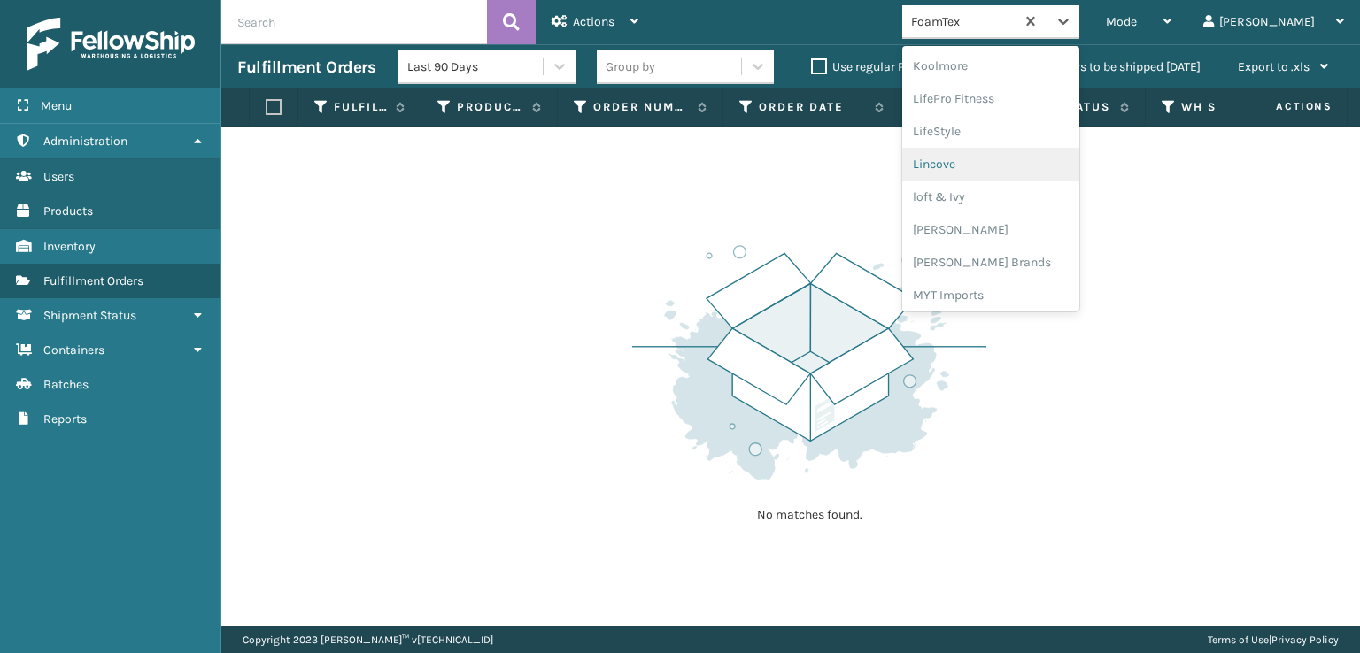
scroll to position [648, 0]
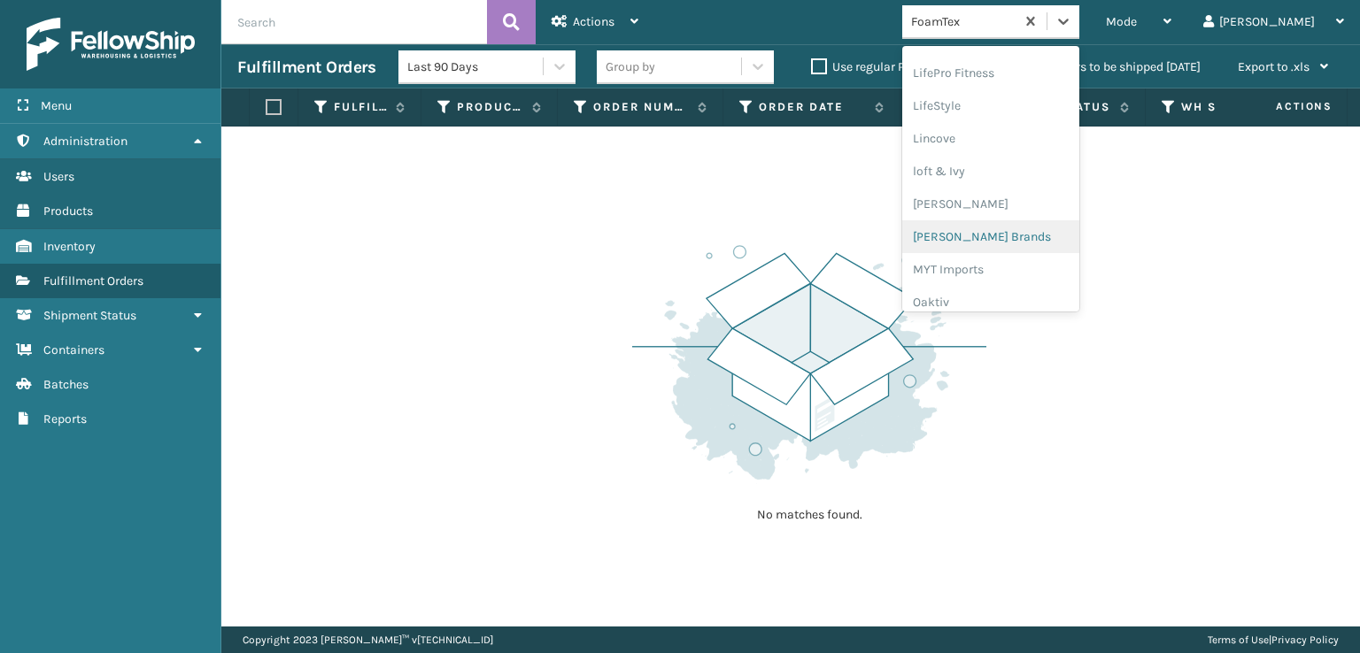
click at [1017, 232] on div "[PERSON_NAME] Brands" at bounding box center [990, 236] width 177 height 33
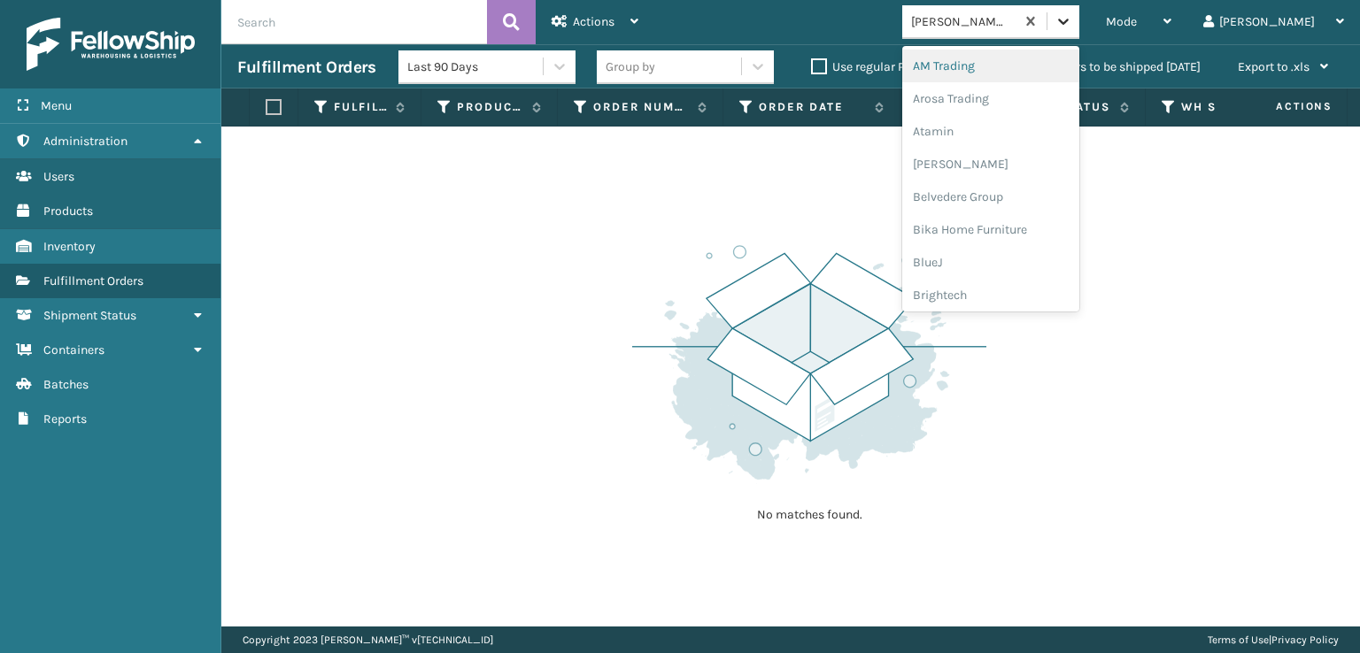
click at [1079, 33] on div at bounding box center [1063, 21] width 32 height 32
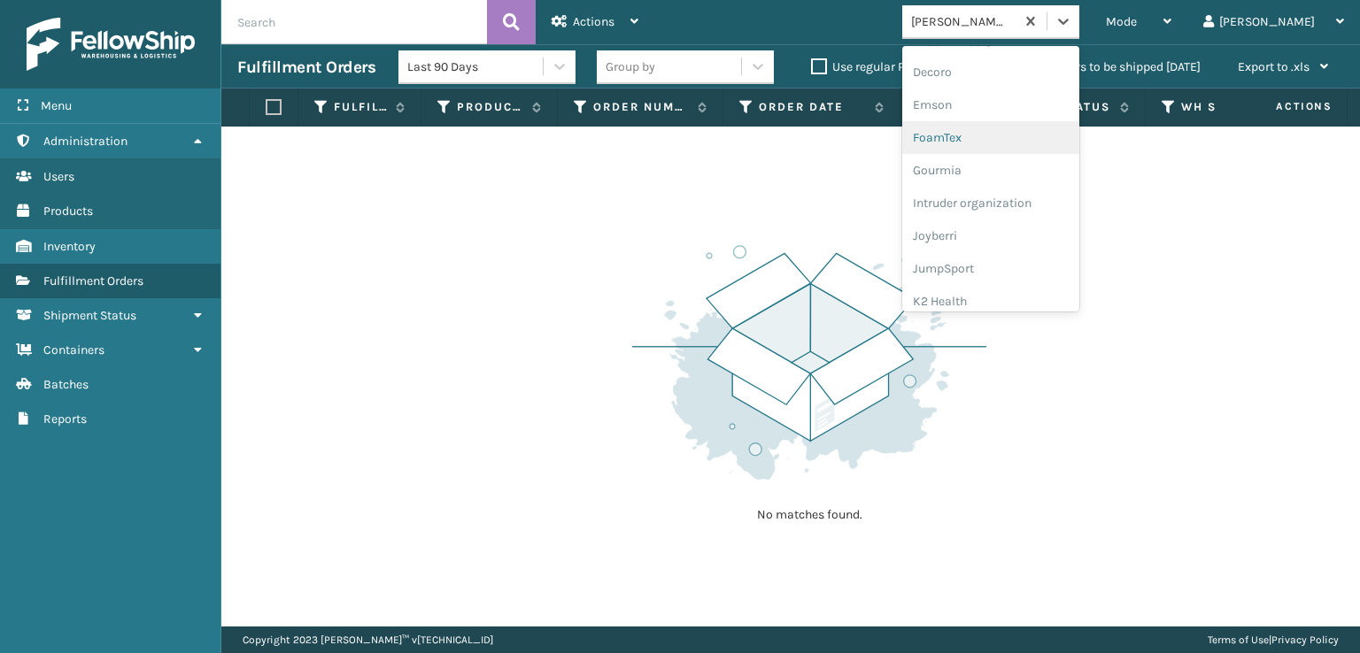
click at [1007, 142] on div "FoamTex" at bounding box center [990, 137] width 177 height 33
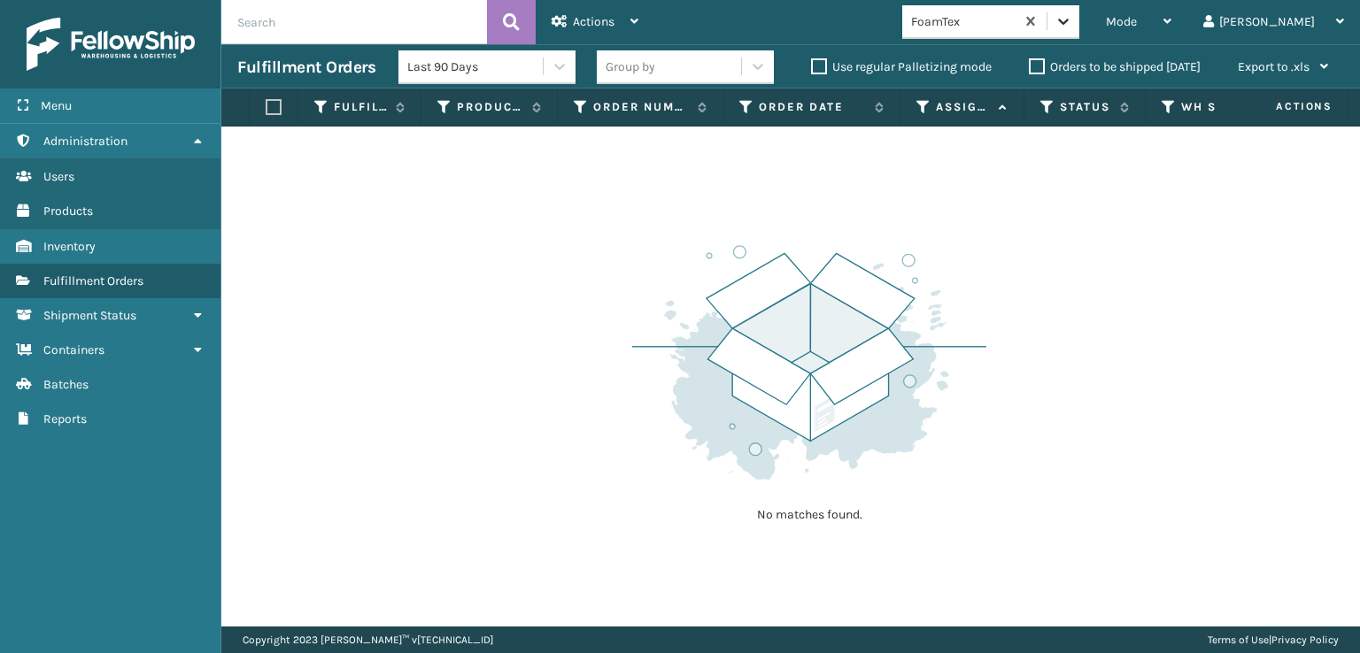
click at [1068, 21] on icon at bounding box center [1063, 22] width 11 height 6
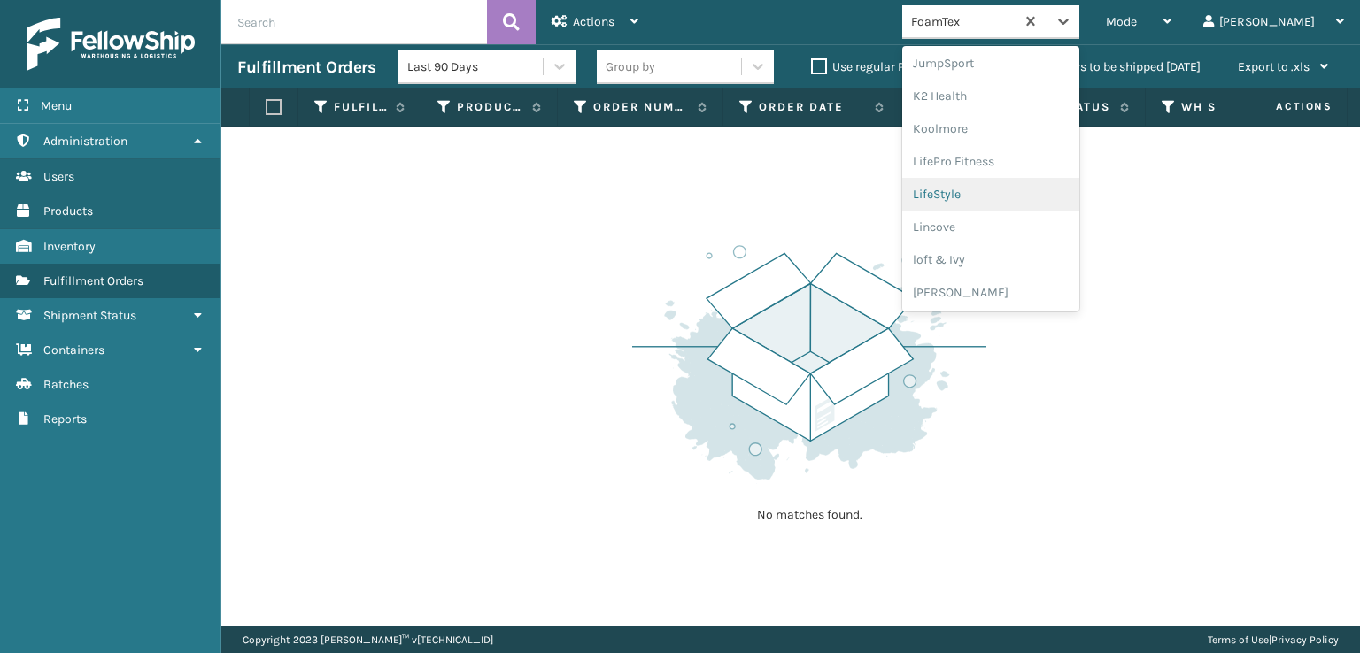
scroll to position [648, 0]
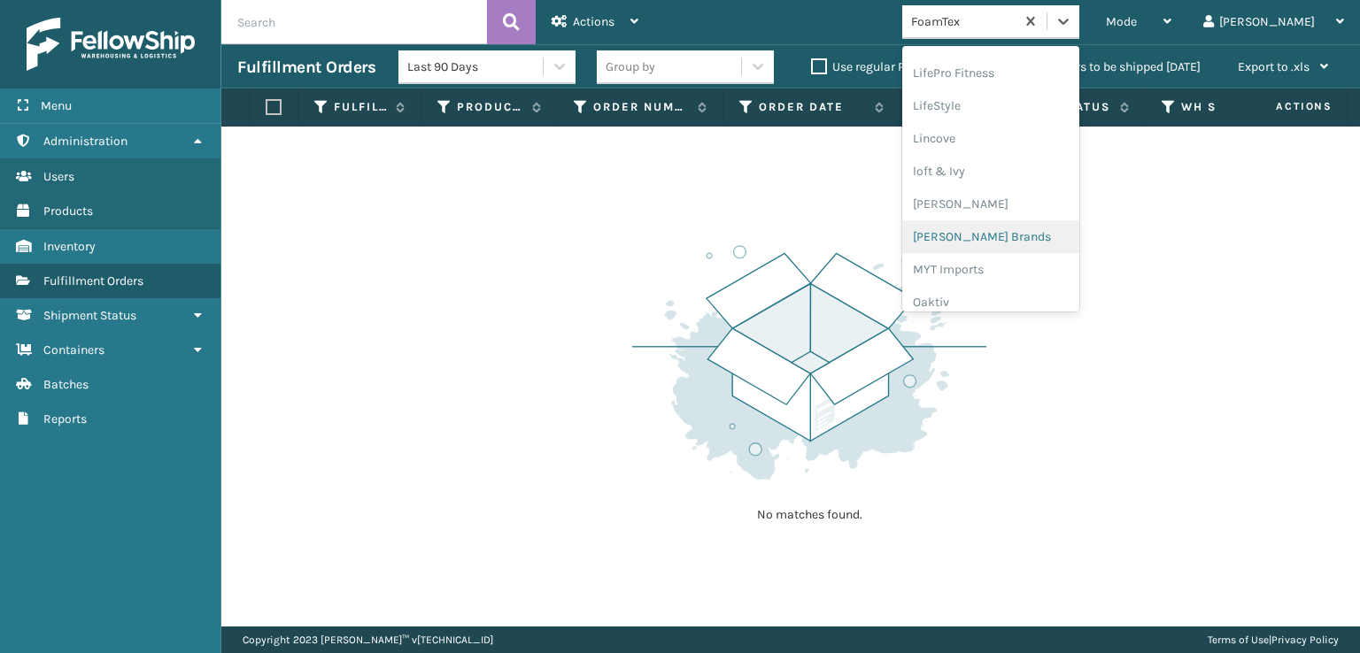
click at [999, 236] on div "[PERSON_NAME] Brands" at bounding box center [990, 236] width 177 height 33
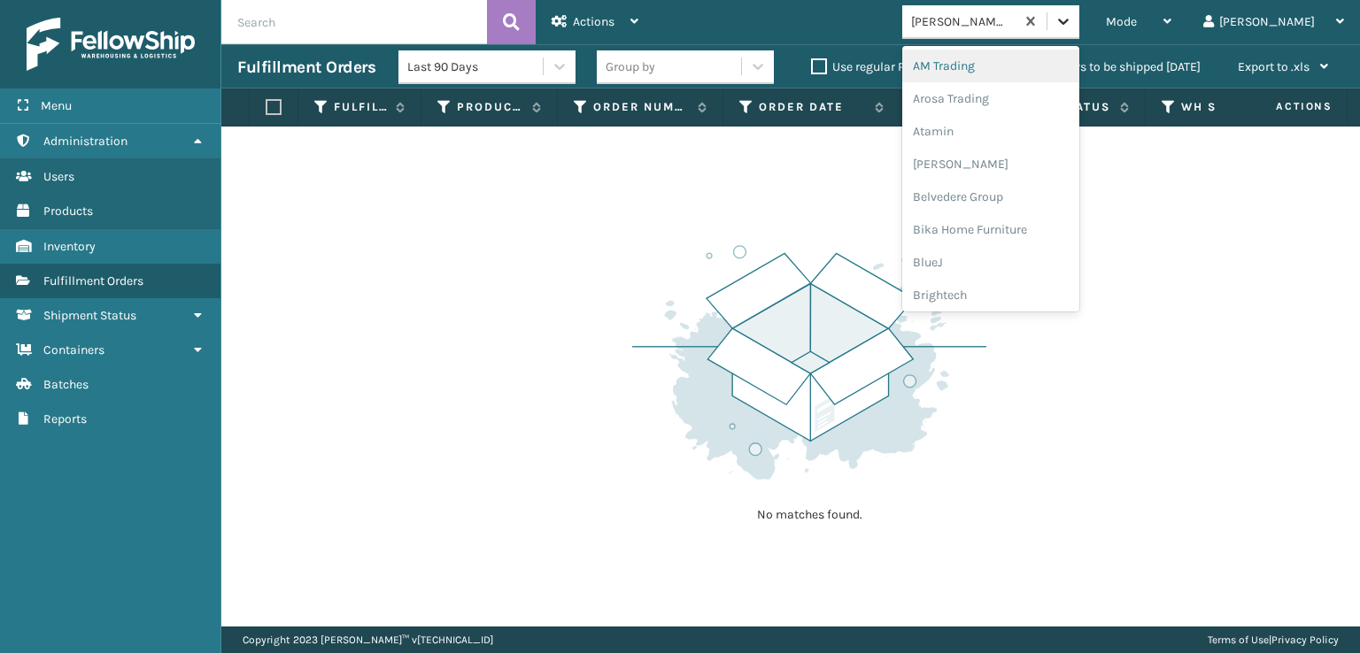
click at [1072, 26] on icon at bounding box center [1063, 21] width 18 height 18
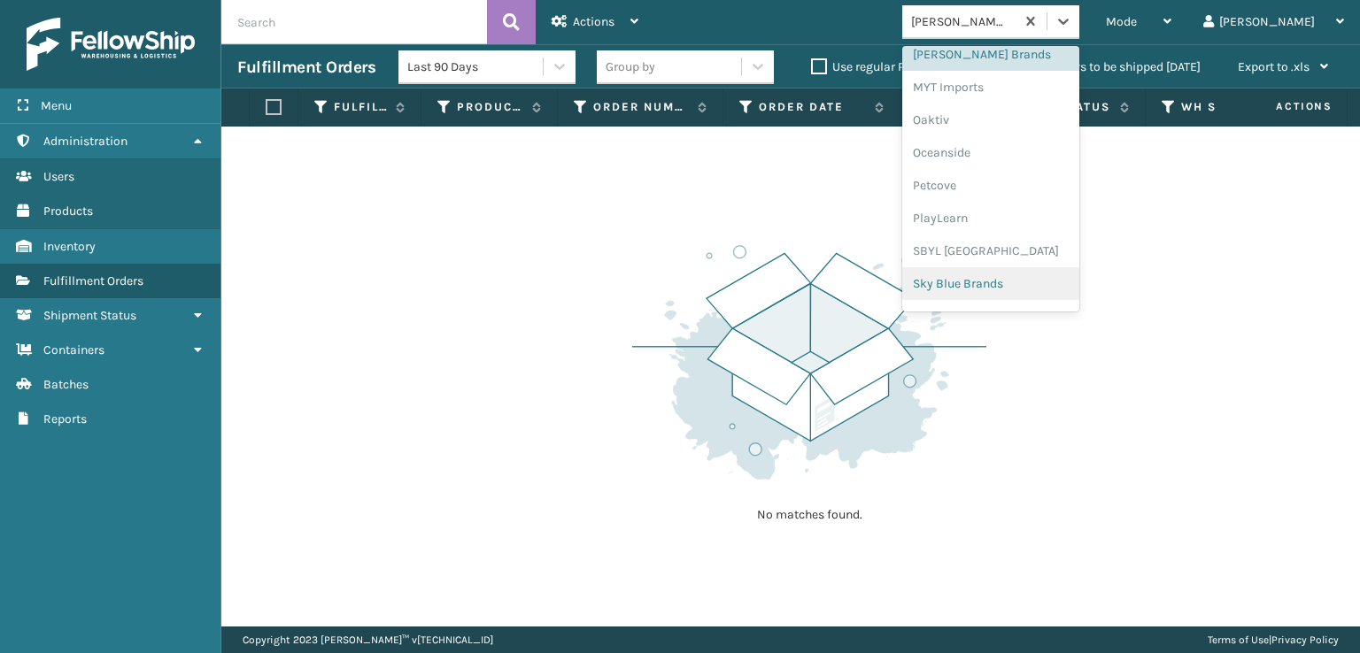
scroll to position [888, 0]
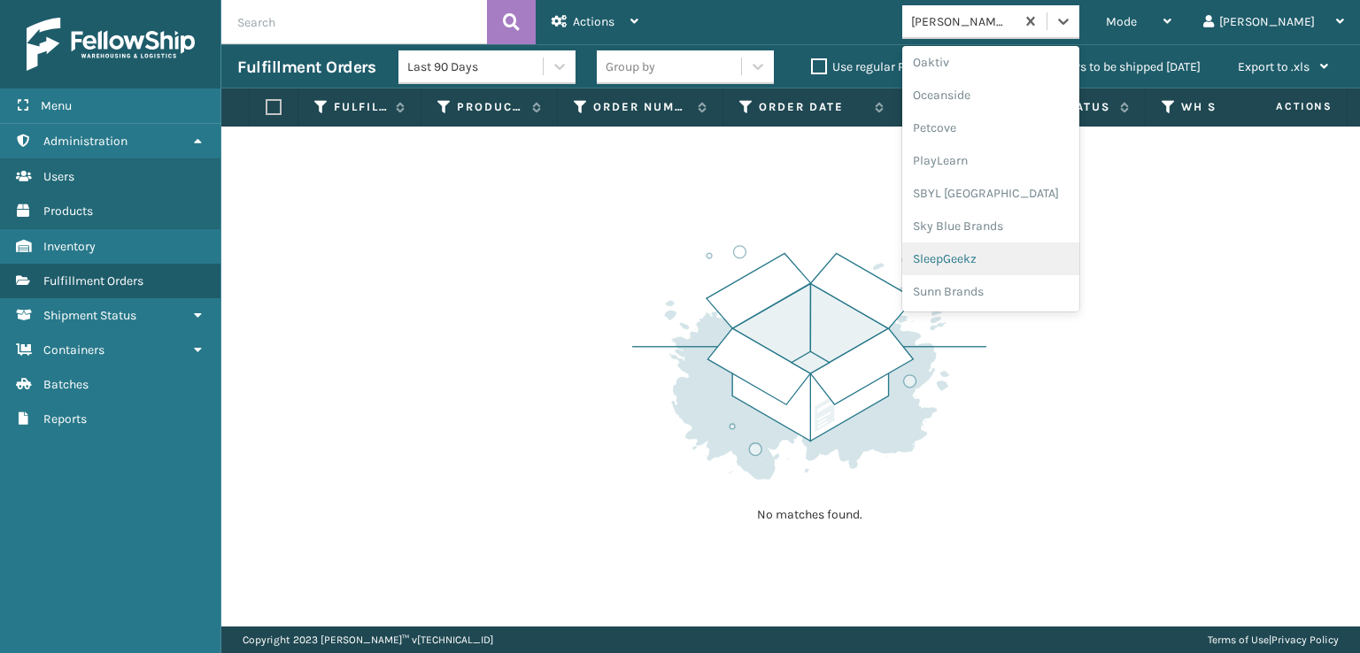
click at [1009, 260] on div "SleepGeekz" at bounding box center [990, 259] width 177 height 33
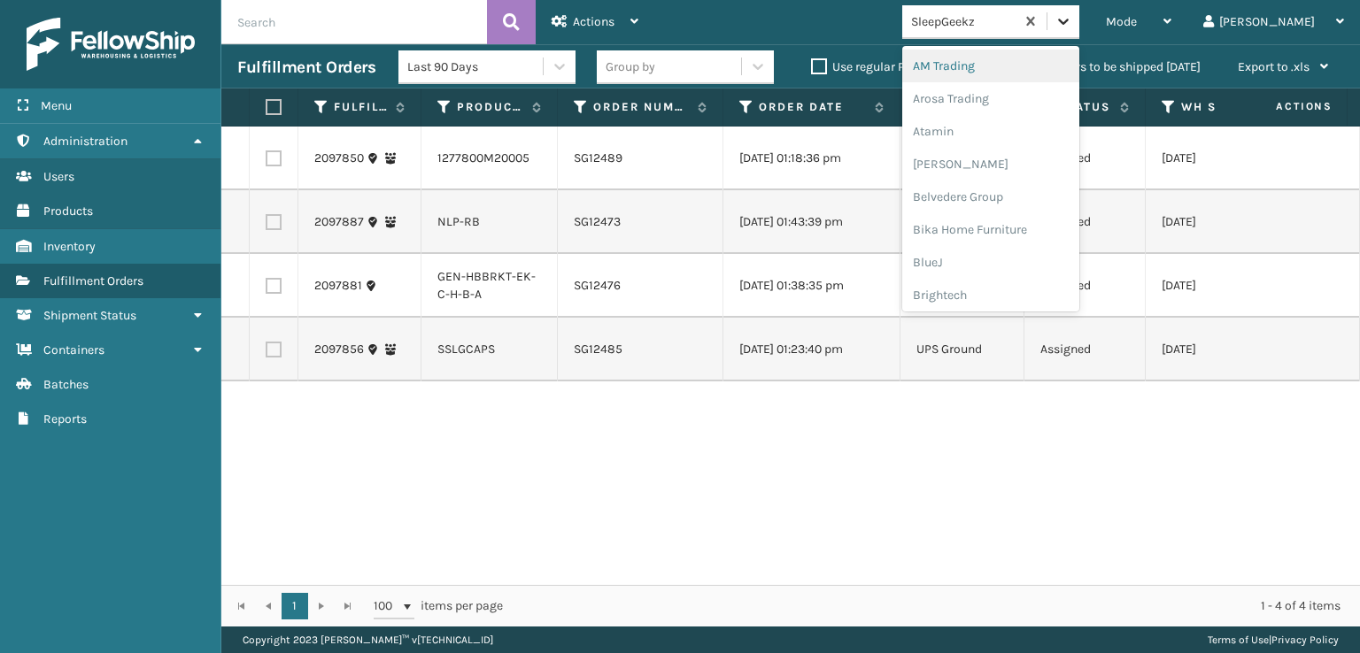
click at [1072, 26] on icon at bounding box center [1063, 21] width 18 height 18
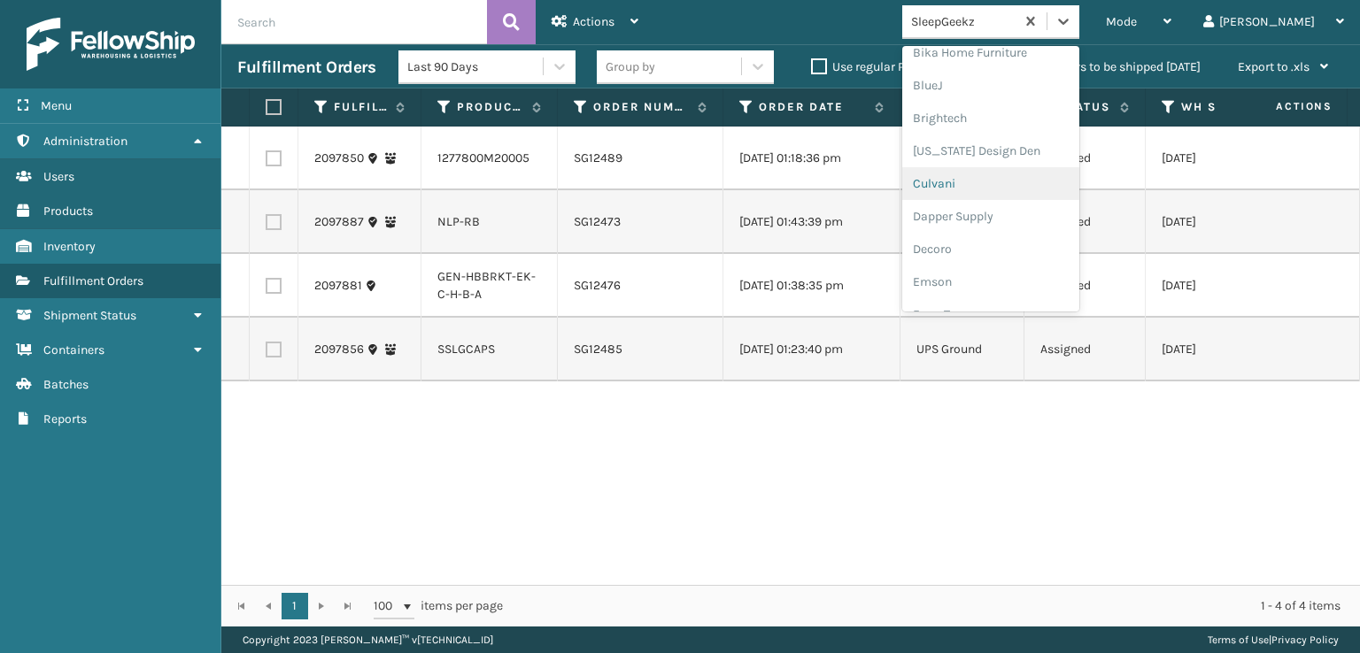
scroll to position [266, 0]
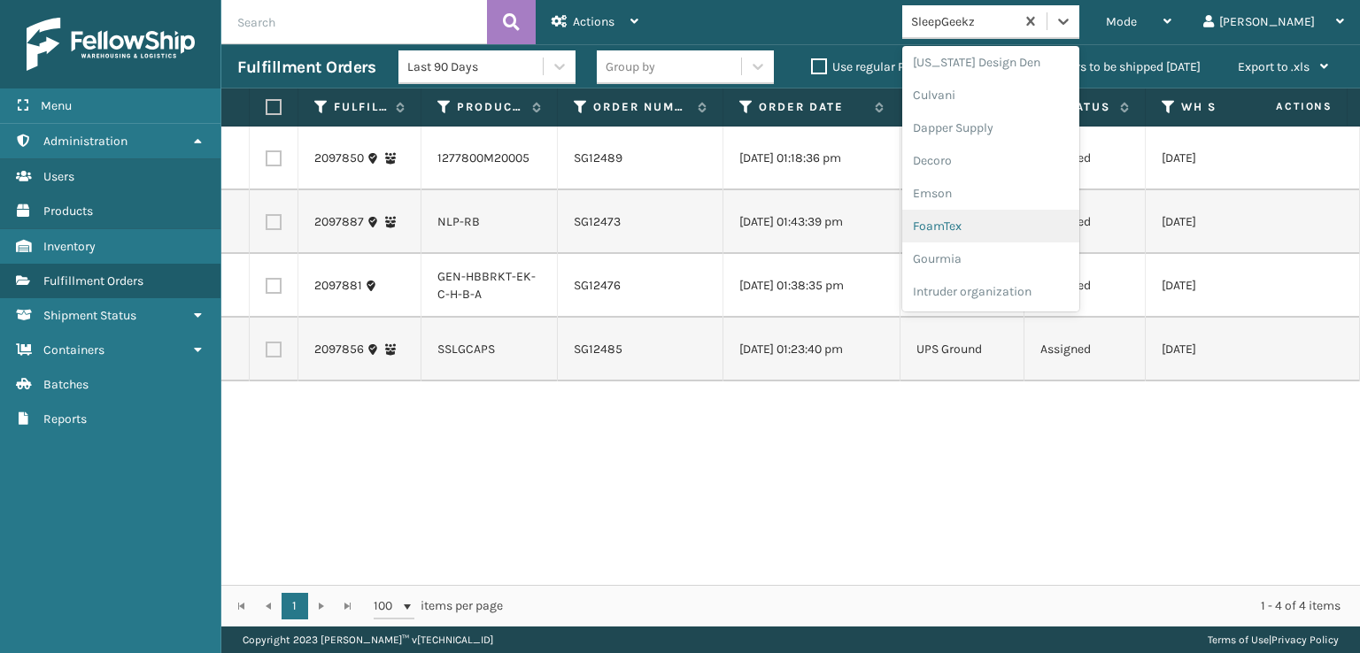
click at [998, 228] on div "FoamTex" at bounding box center [990, 226] width 177 height 33
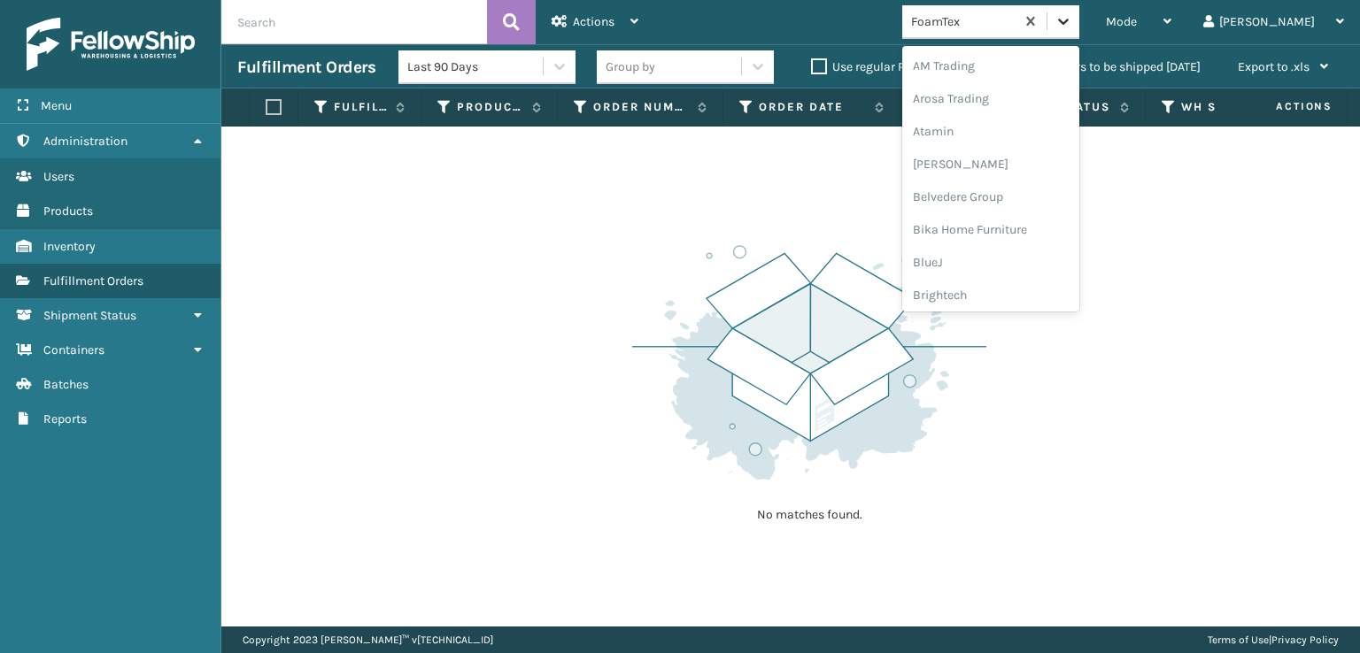
click at [1072, 26] on icon at bounding box center [1063, 21] width 18 height 18
click at [1000, 235] on div "[PERSON_NAME] Brands" at bounding box center [990, 236] width 177 height 33
click at [1072, 17] on icon at bounding box center [1063, 21] width 18 height 18
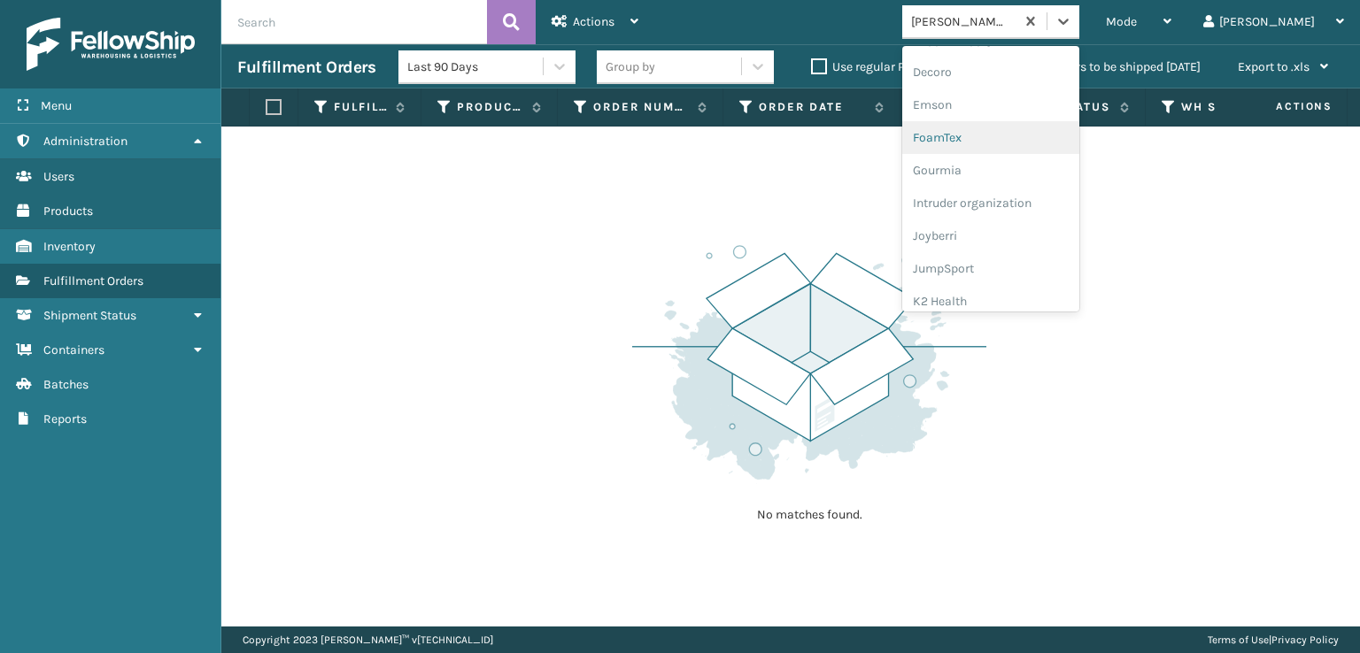
click at [1004, 140] on div "FoamTex" at bounding box center [990, 137] width 177 height 33
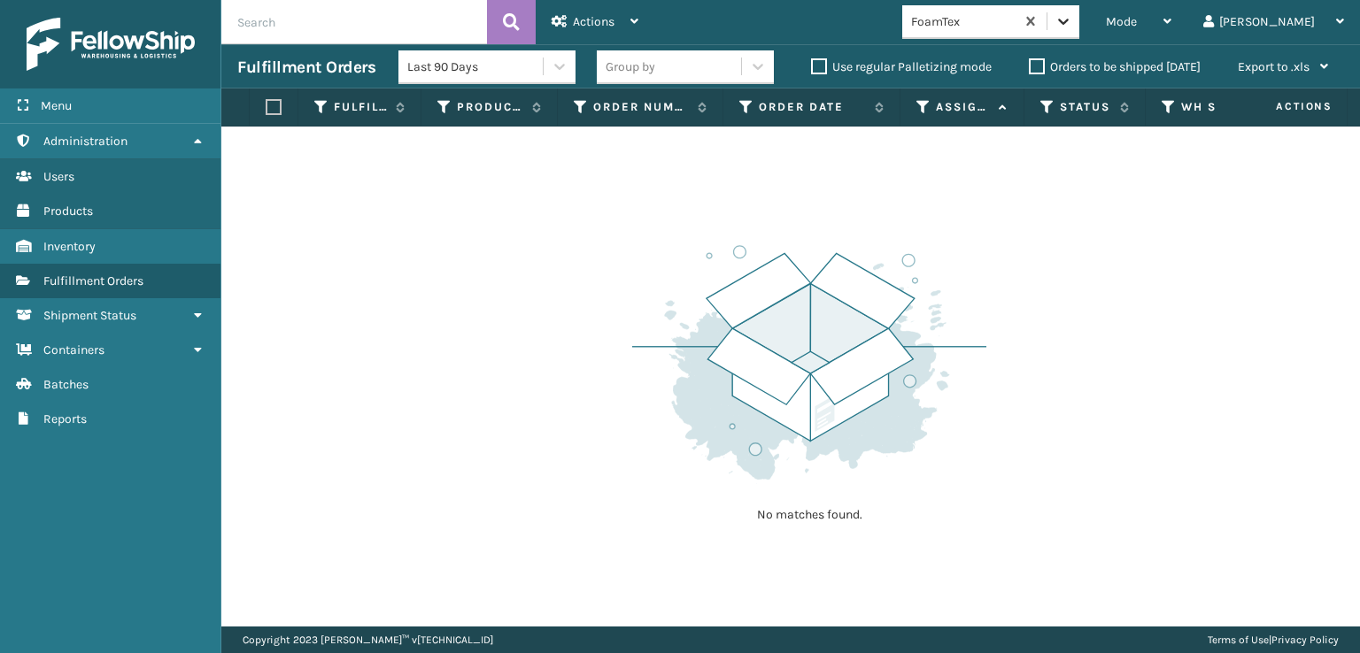
click at [1072, 15] on icon at bounding box center [1063, 21] width 18 height 18
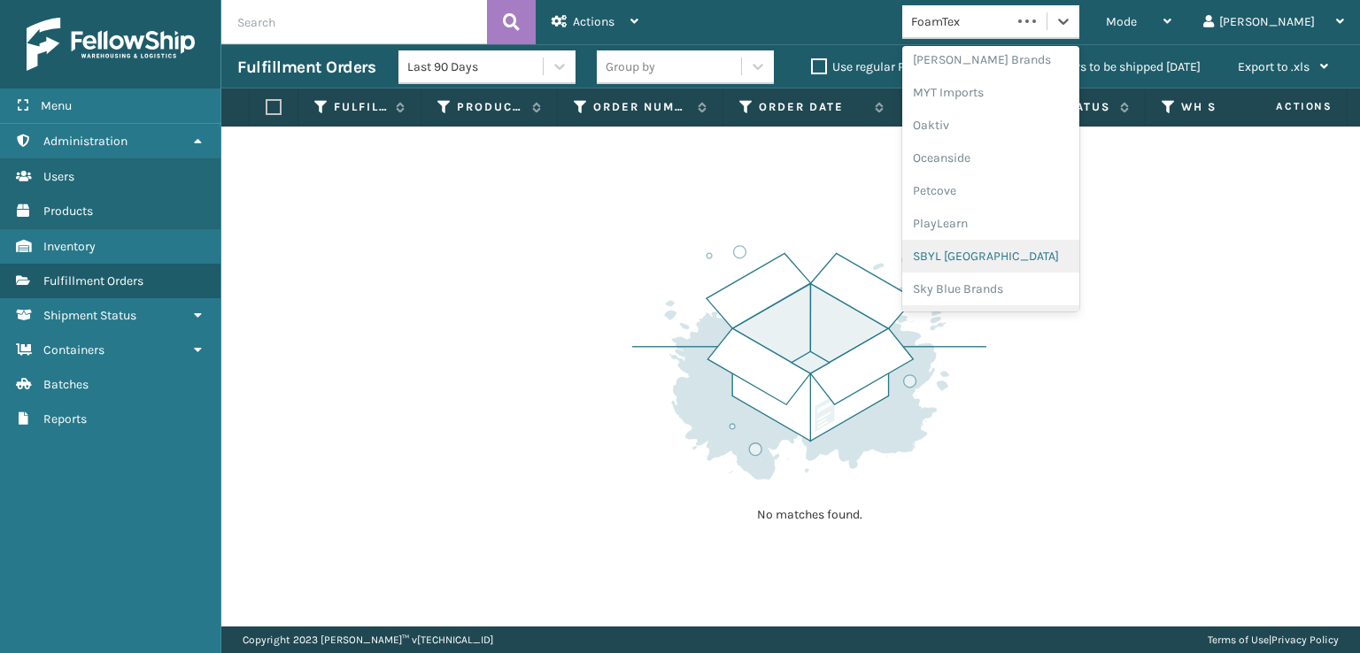
scroll to position [888, 0]
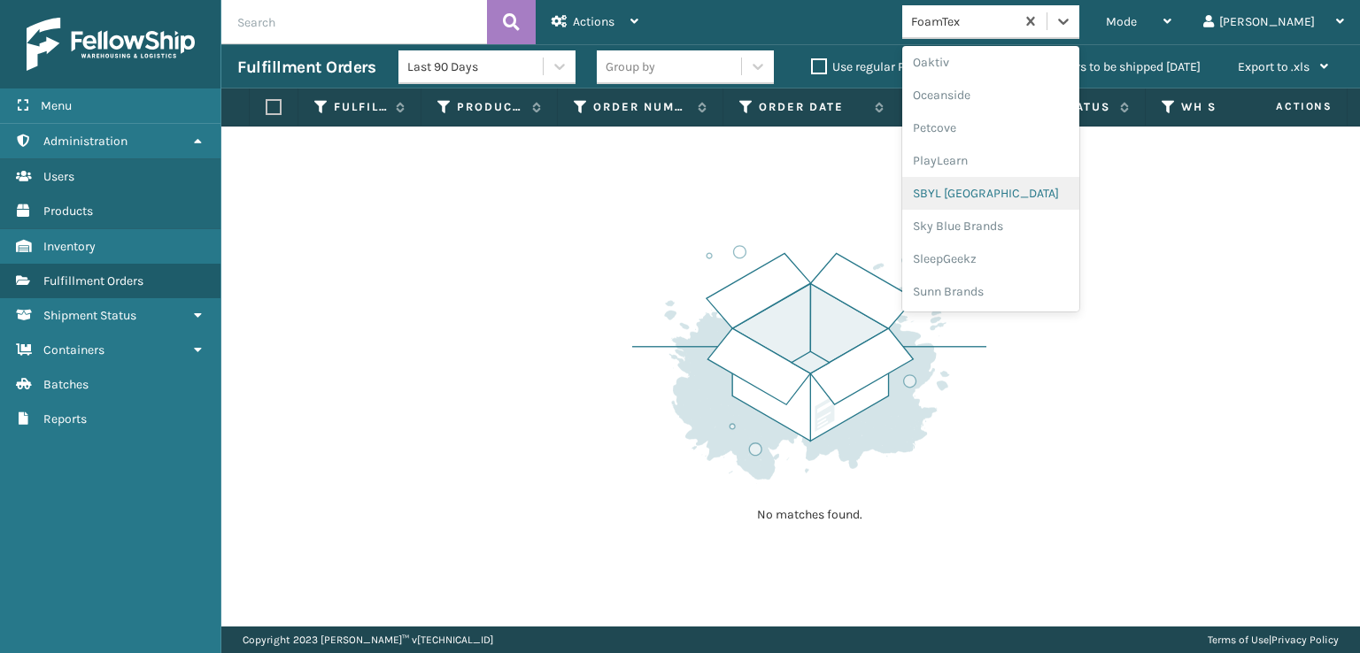
click at [1006, 194] on div "SBYL [GEOGRAPHIC_DATA]" at bounding box center [990, 193] width 177 height 33
click at [1079, 11] on div at bounding box center [1063, 21] width 32 height 32
click at [1013, 259] on div "SleepGeekz" at bounding box center [990, 259] width 177 height 33
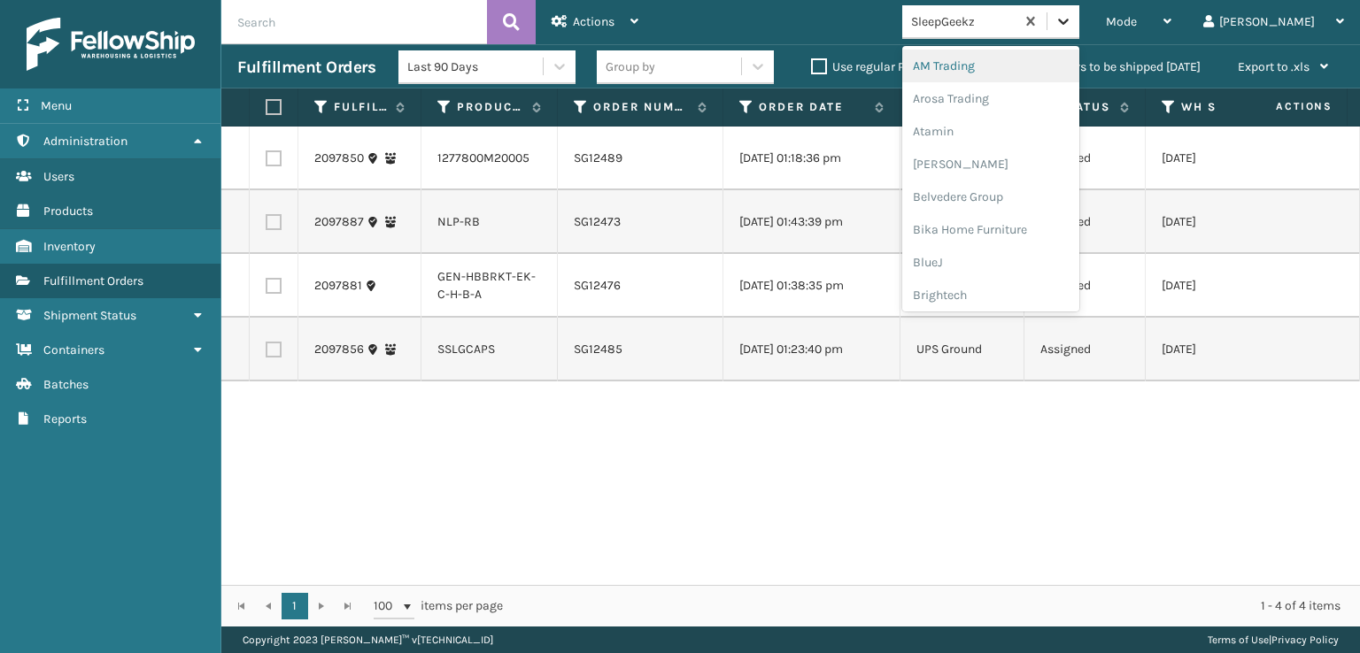
click at [1079, 21] on div at bounding box center [1063, 21] width 32 height 32
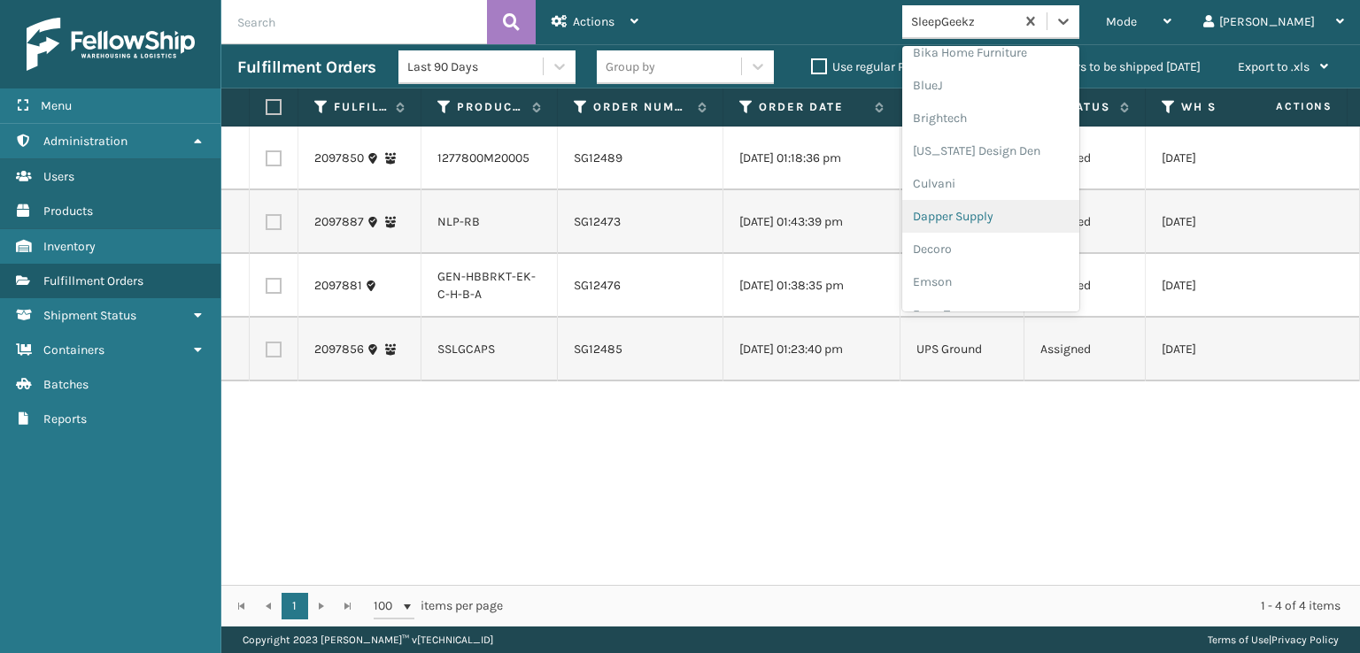
scroll to position [266, 0]
click at [1001, 227] on div "FoamTex" at bounding box center [990, 226] width 177 height 33
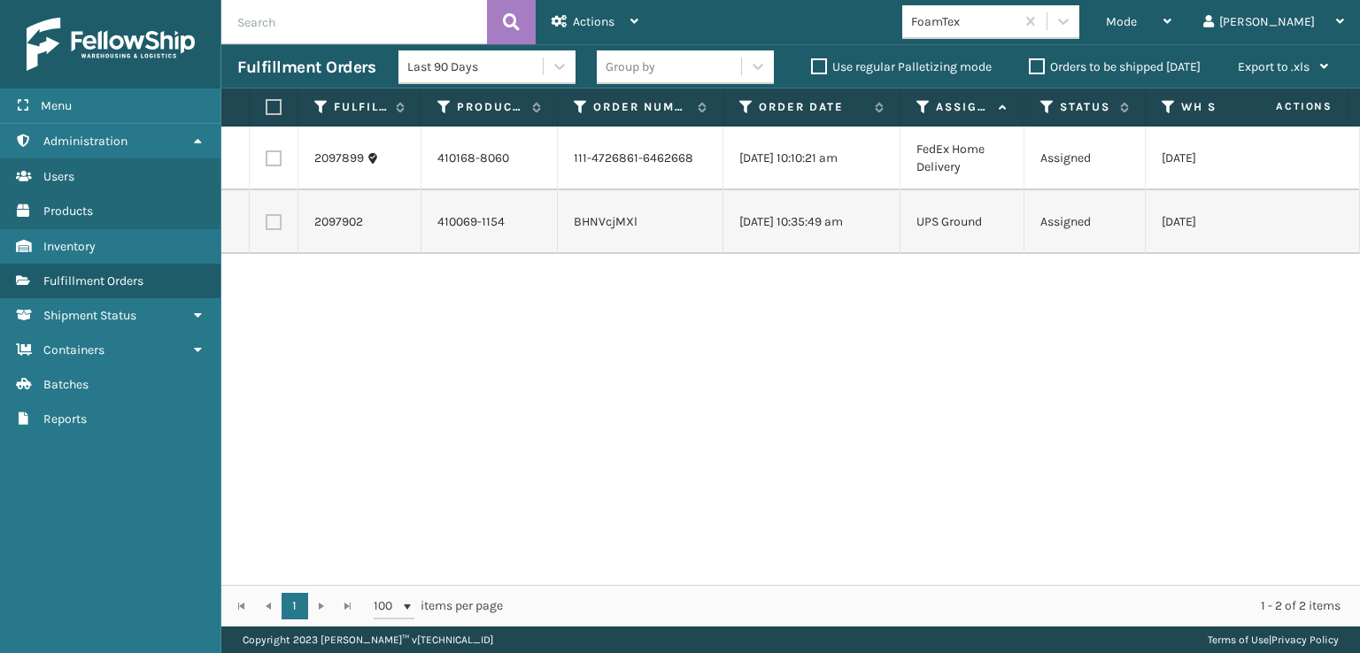
click at [274, 108] on label at bounding box center [271, 107] width 11 height 16
click at [266, 108] on input "checkbox" at bounding box center [266, 108] width 1 height 12
checkbox input "true"
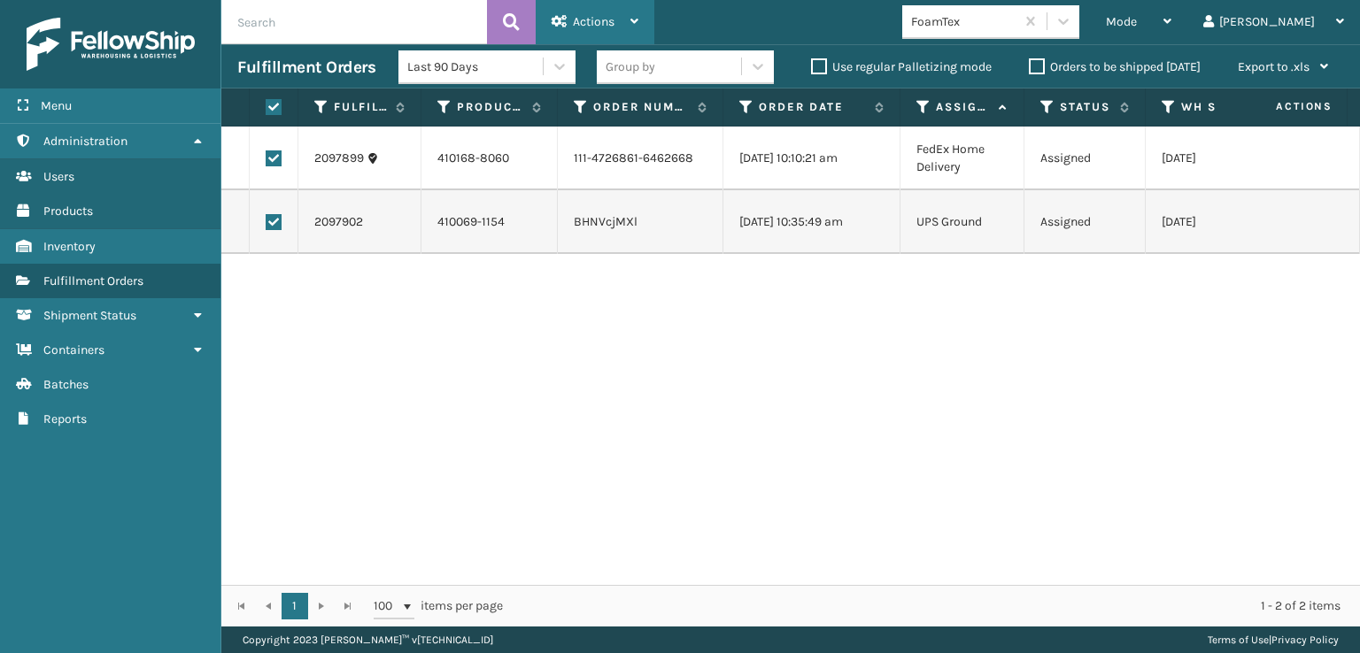
click at [582, 19] on span "Actions" at bounding box center [594, 21] width 42 height 15
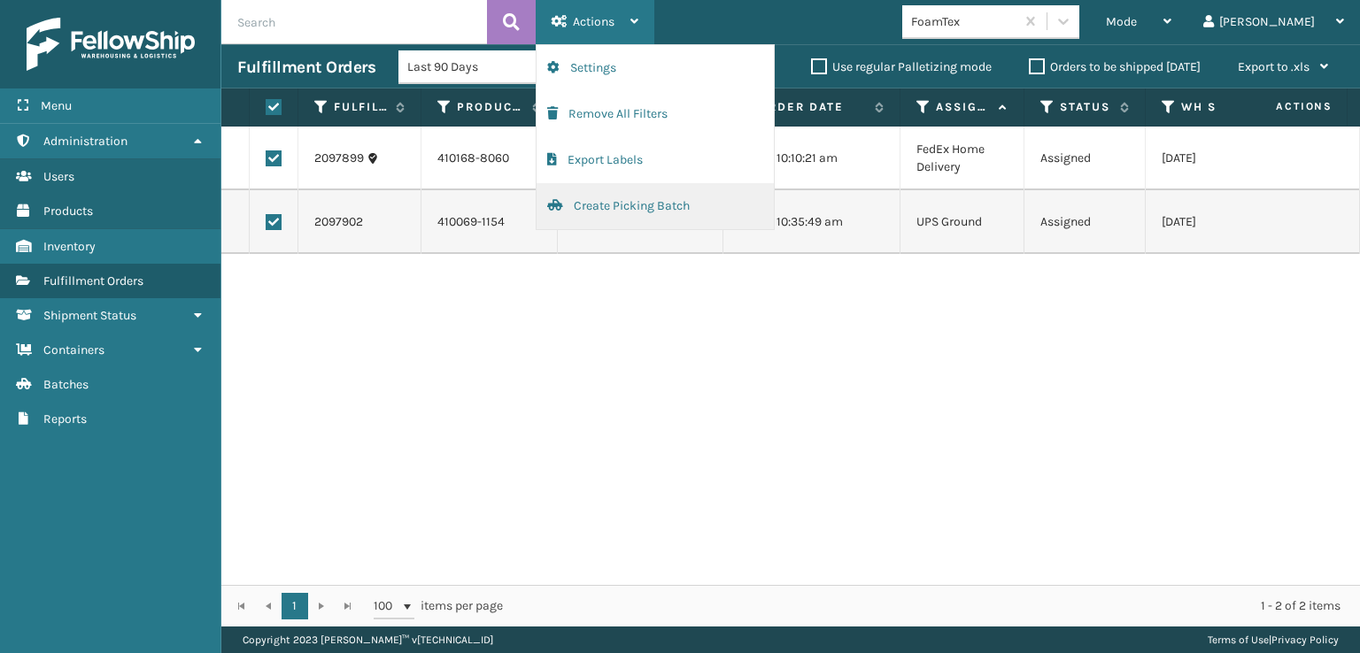
click at [591, 199] on button "Create Picking Batch" at bounding box center [654, 206] width 237 height 46
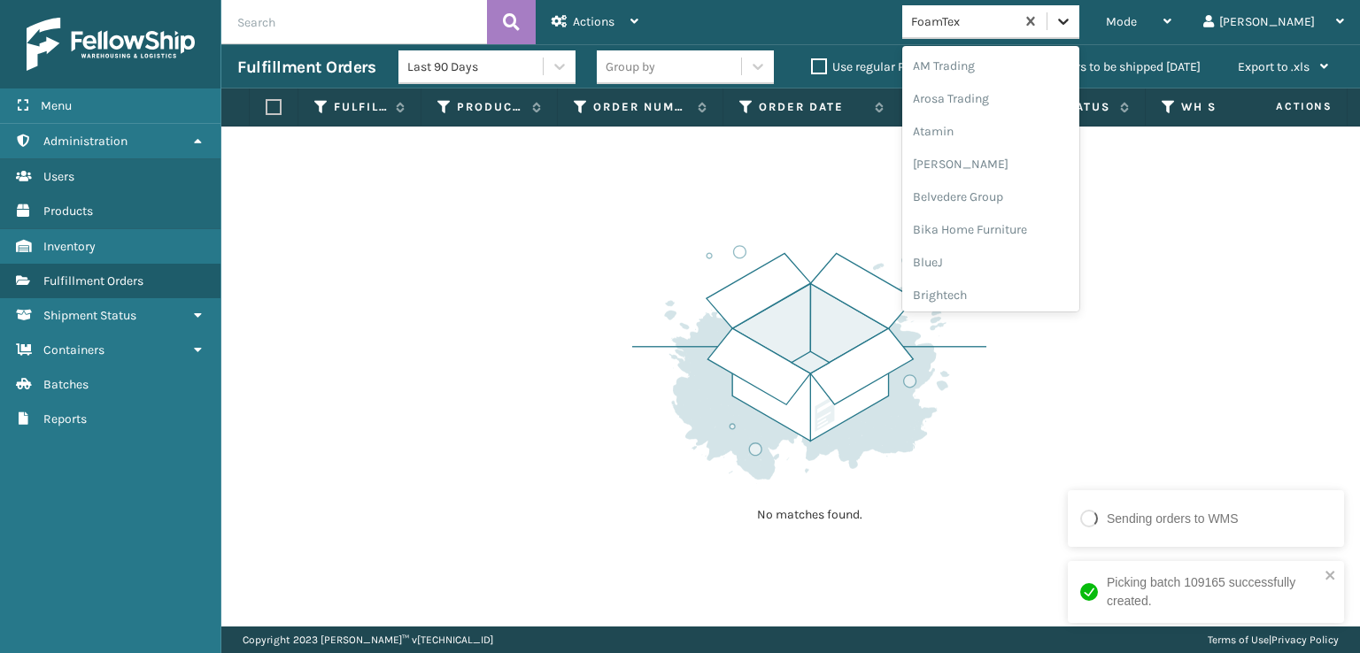
click at [1068, 22] on icon at bounding box center [1063, 22] width 11 height 6
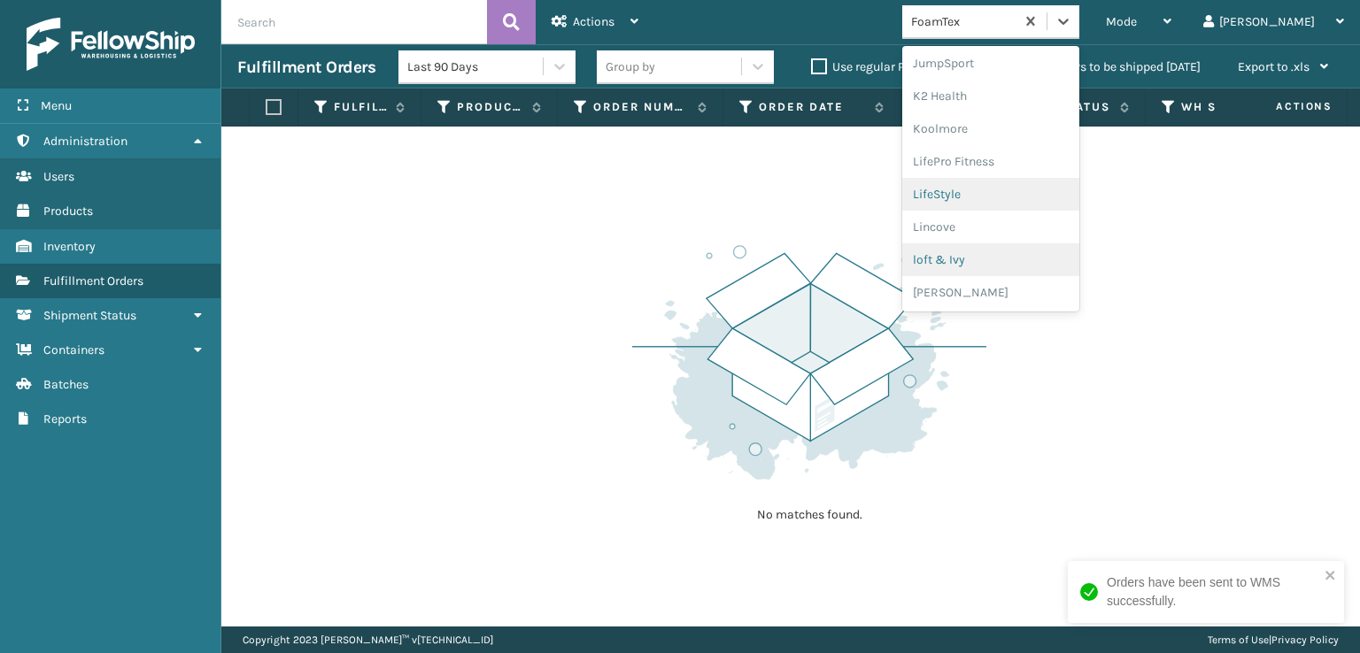
scroll to position [648, 0]
click at [1004, 224] on div "[PERSON_NAME] Brands" at bounding box center [990, 236] width 177 height 33
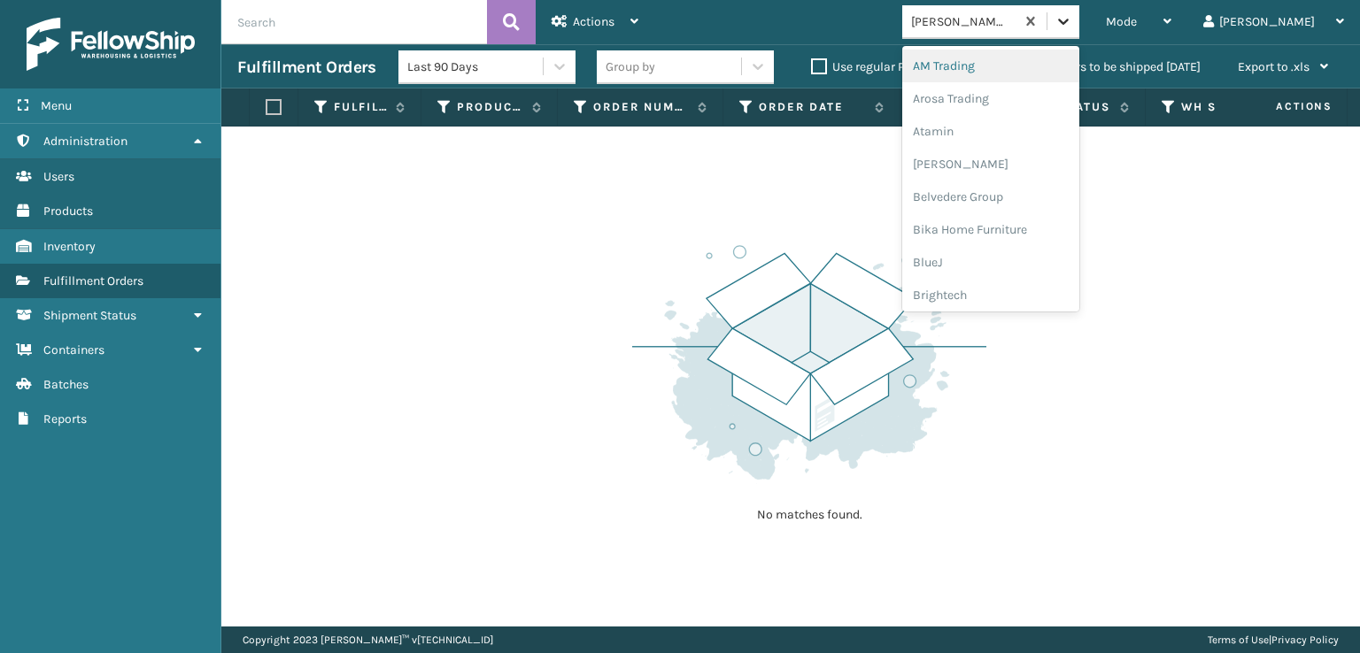
click at [1072, 25] on icon at bounding box center [1063, 21] width 18 height 18
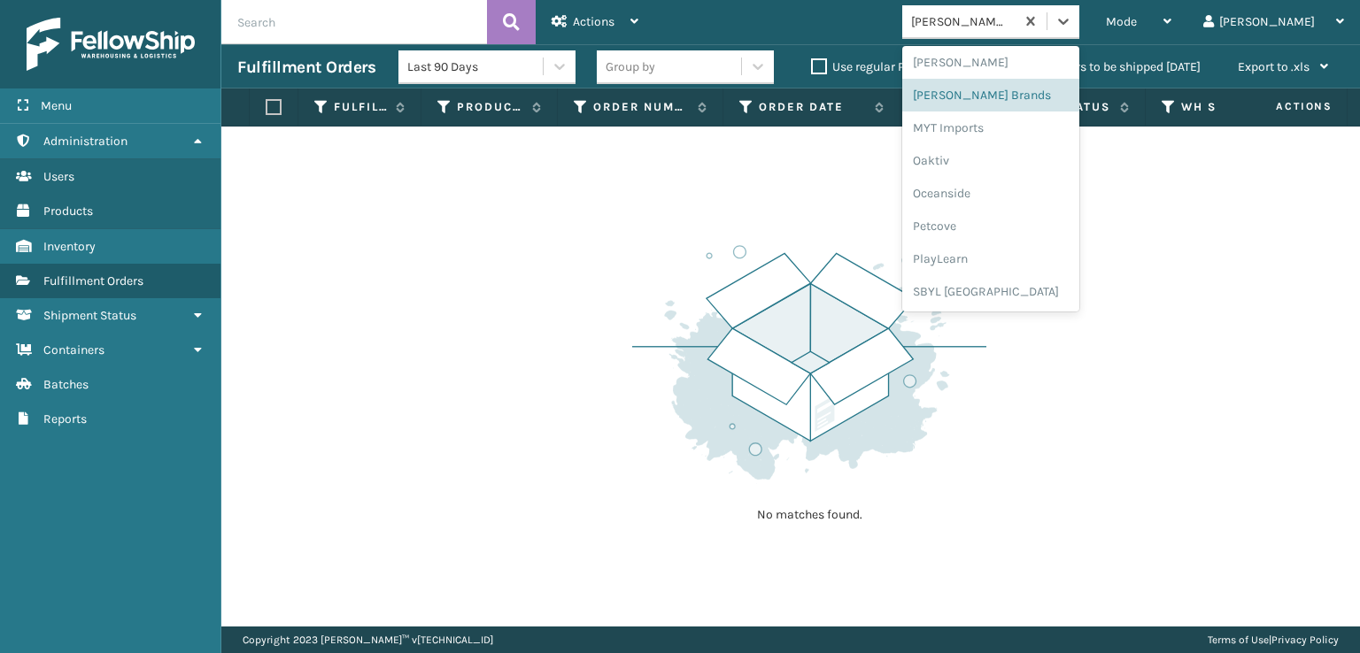
scroll to position [825, 0]
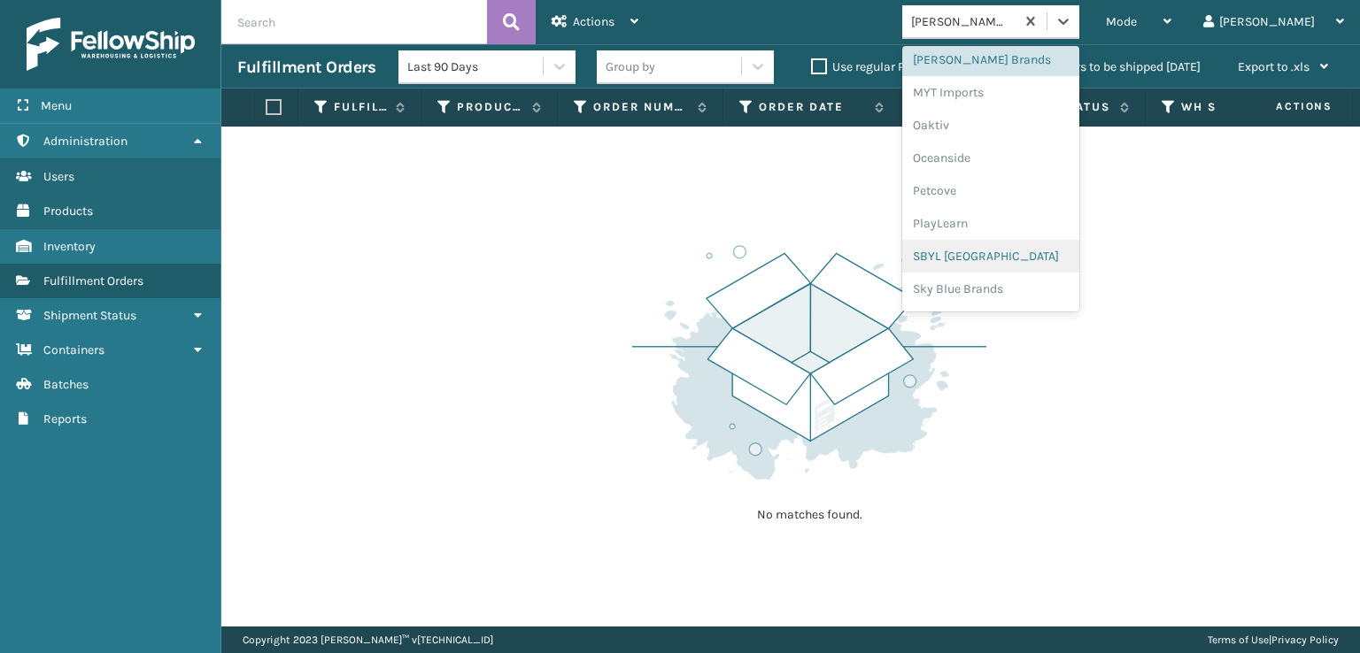
click at [988, 256] on div "SBYL [GEOGRAPHIC_DATA]" at bounding box center [990, 256] width 177 height 33
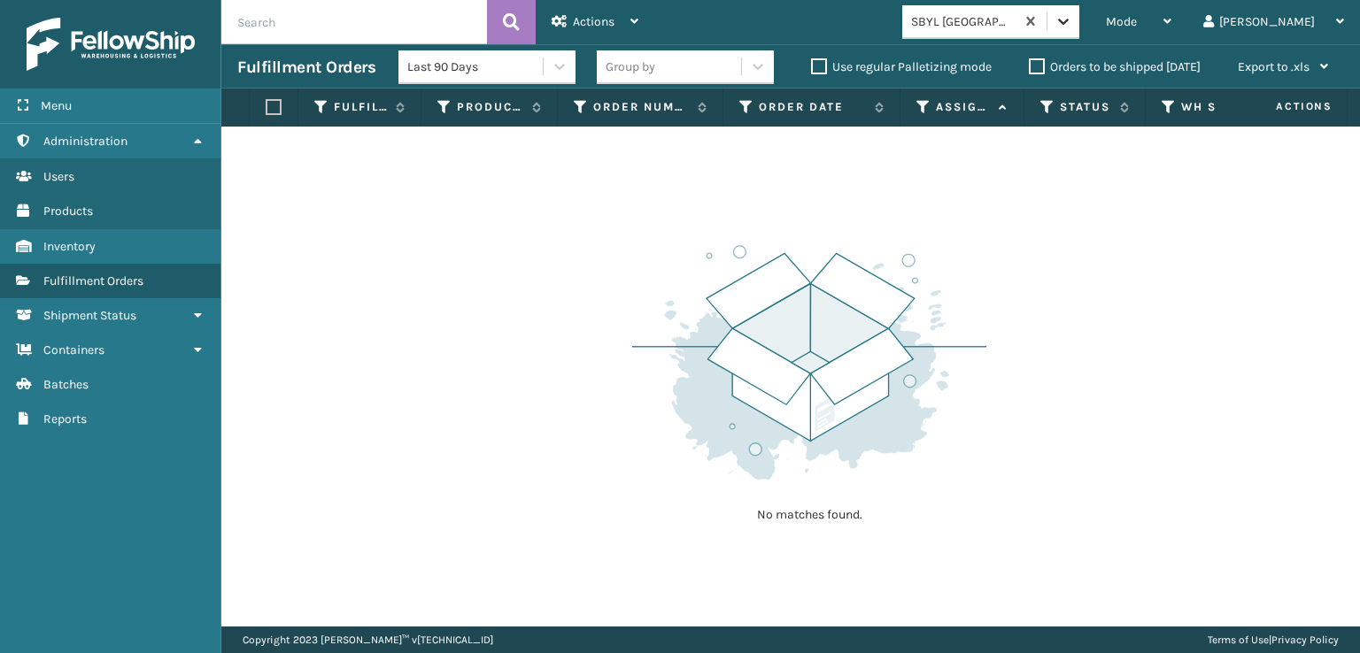
click at [1072, 26] on icon at bounding box center [1063, 21] width 18 height 18
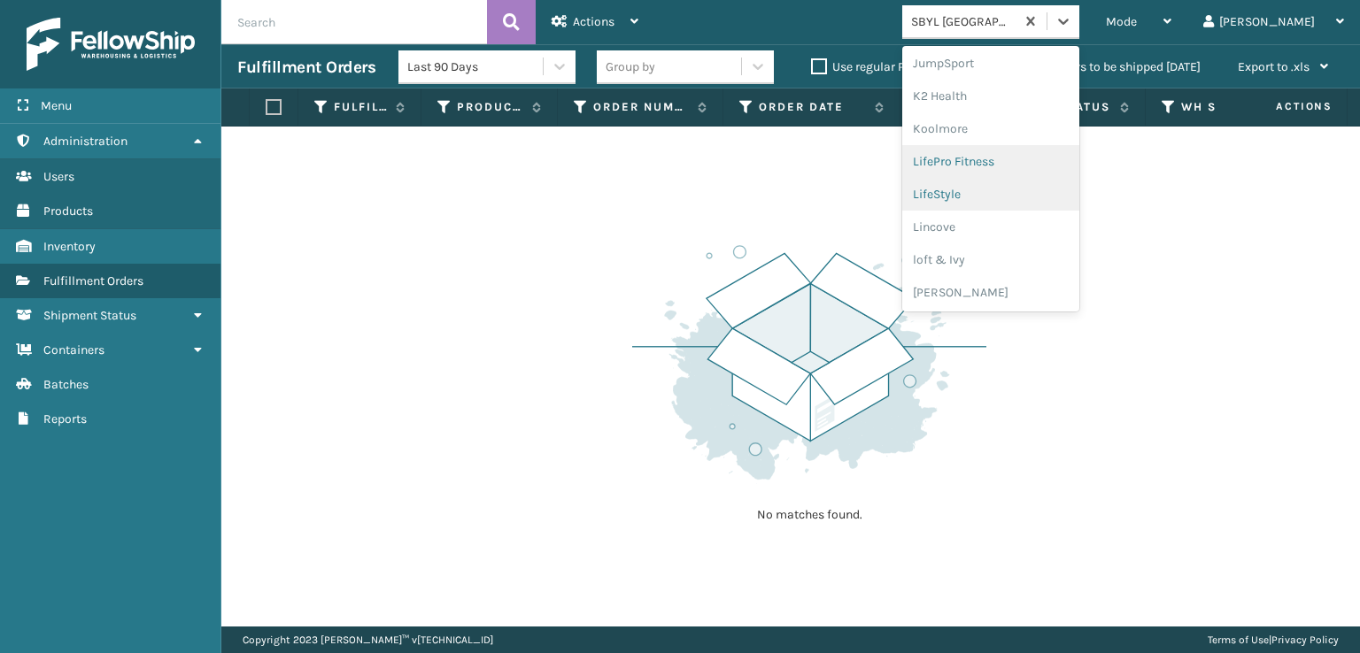
scroll to position [888, 0]
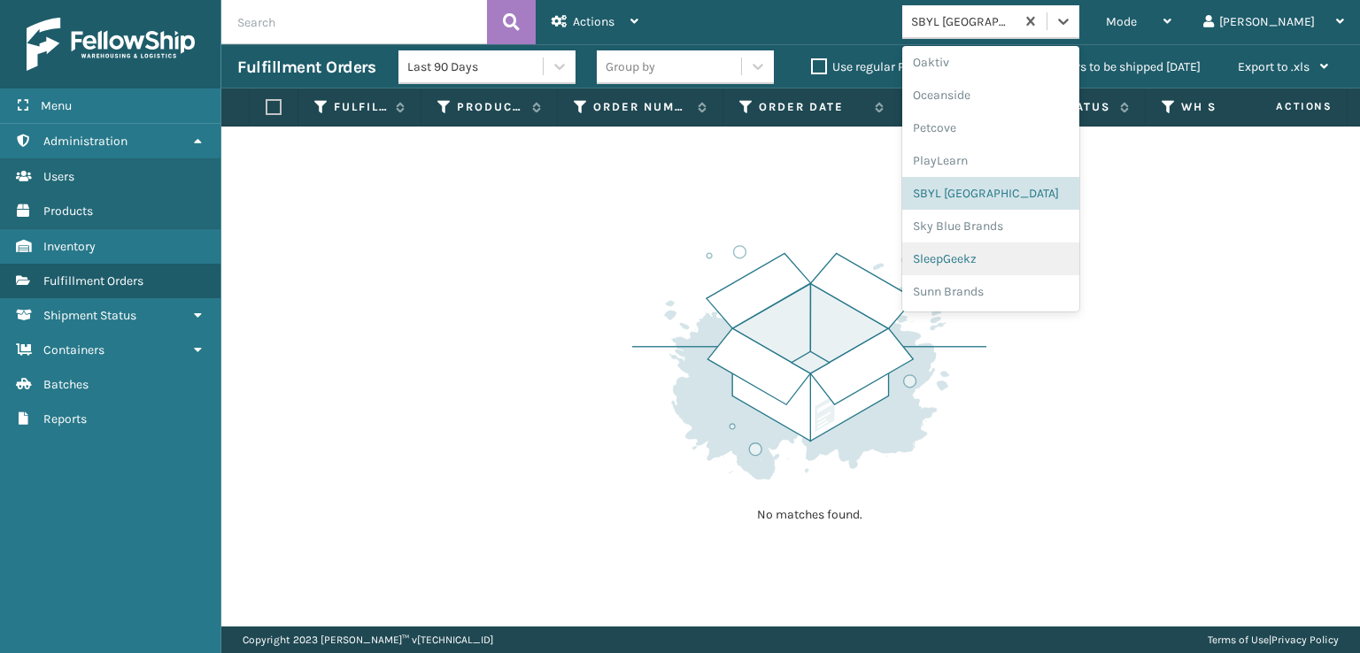
click at [994, 262] on div "SleepGeekz" at bounding box center [990, 259] width 177 height 33
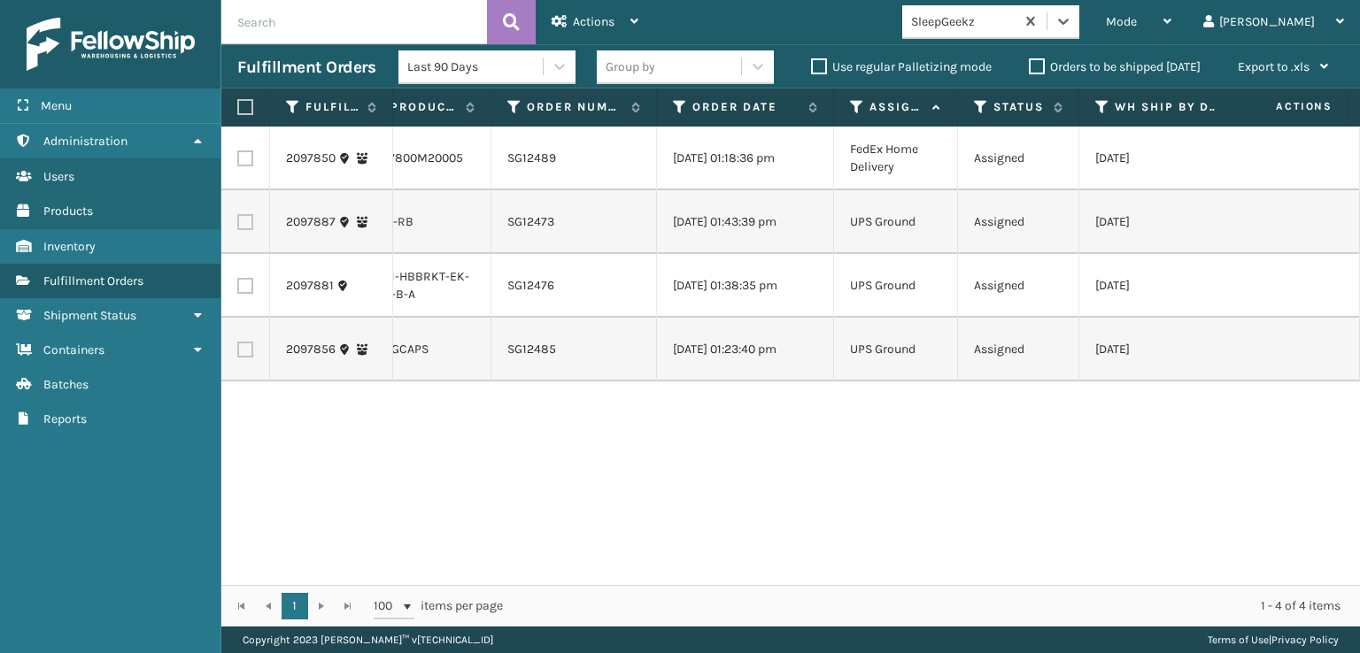
scroll to position [0, 0]
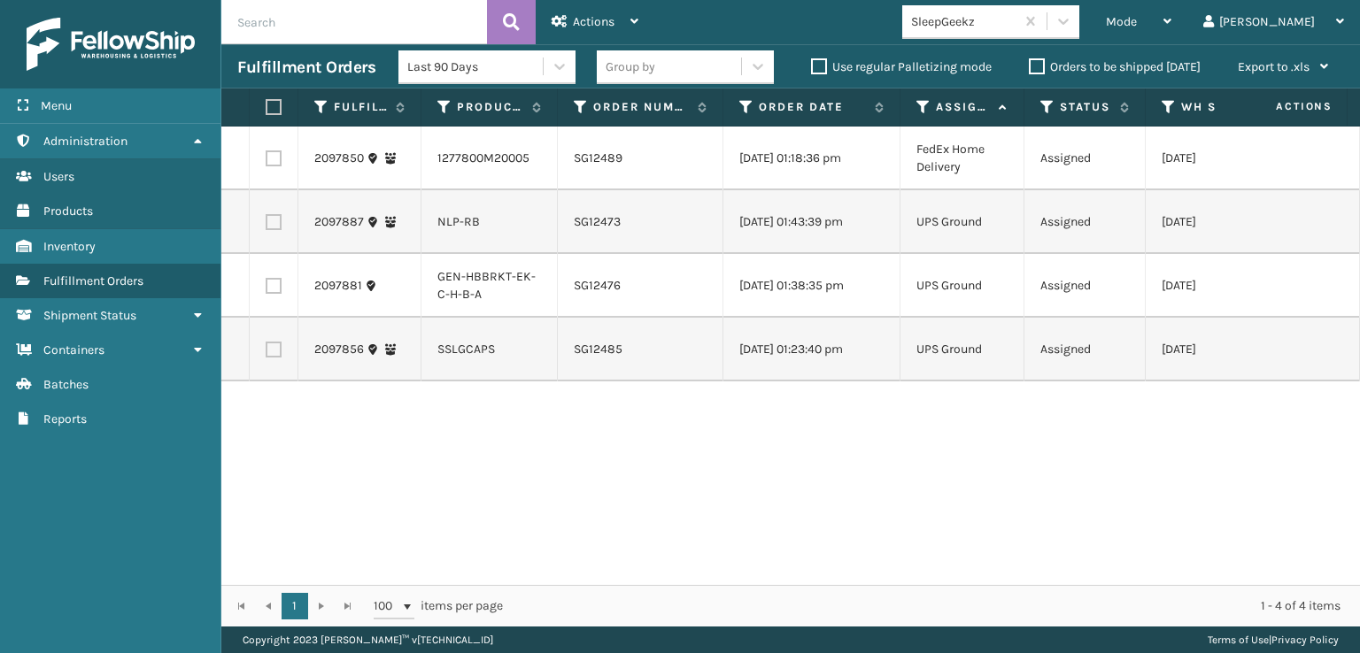
click at [274, 104] on label at bounding box center [271, 107] width 11 height 16
click at [266, 104] on input "checkbox" at bounding box center [266, 108] width 1 height 12
checkbox input "true"
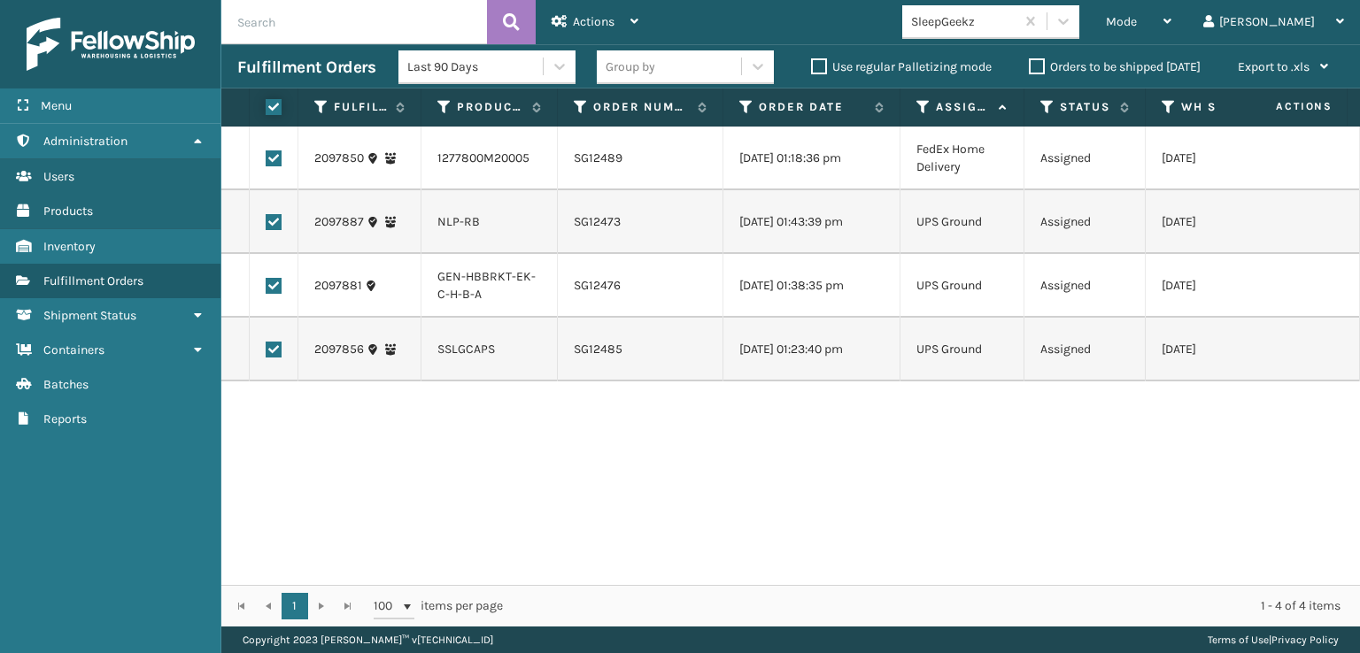
checkbox input "true"
click at [597, 22] on span "Actions" at bounding box center [594, 21] width 42 height 15
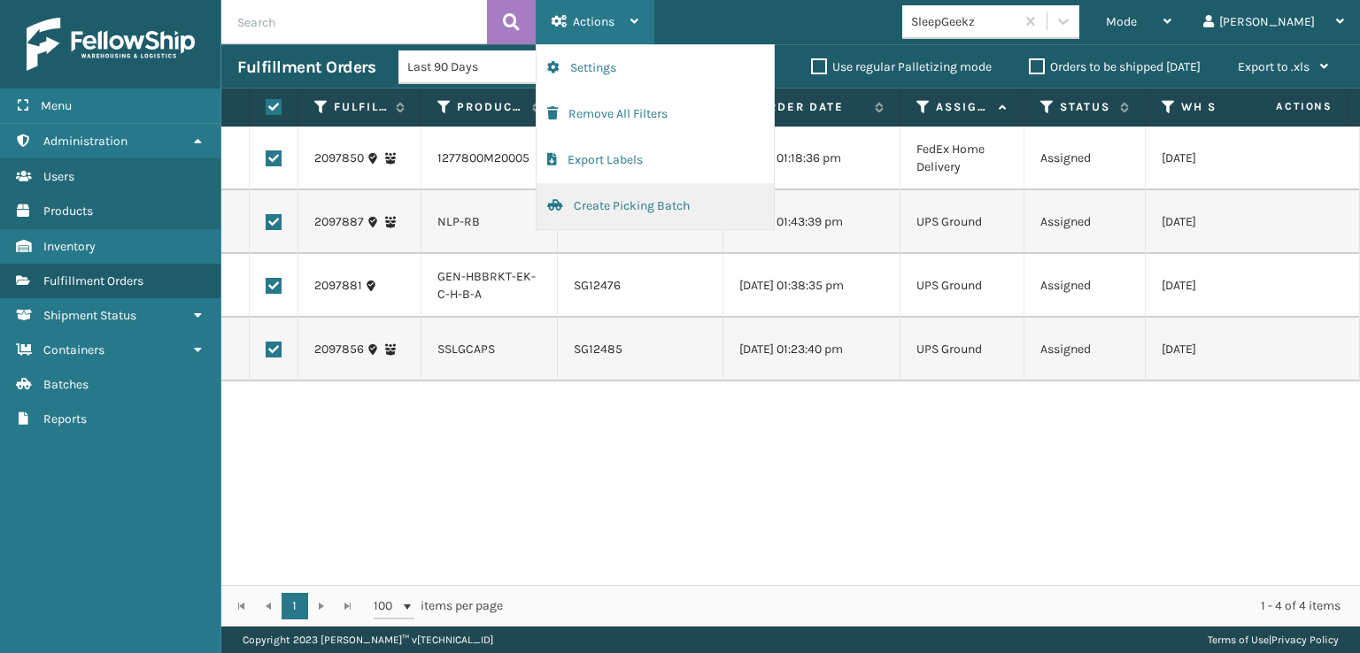
click at [609, 206] on button "Create Picking Batch" at bounding box center [654, 206] width 237 height 46
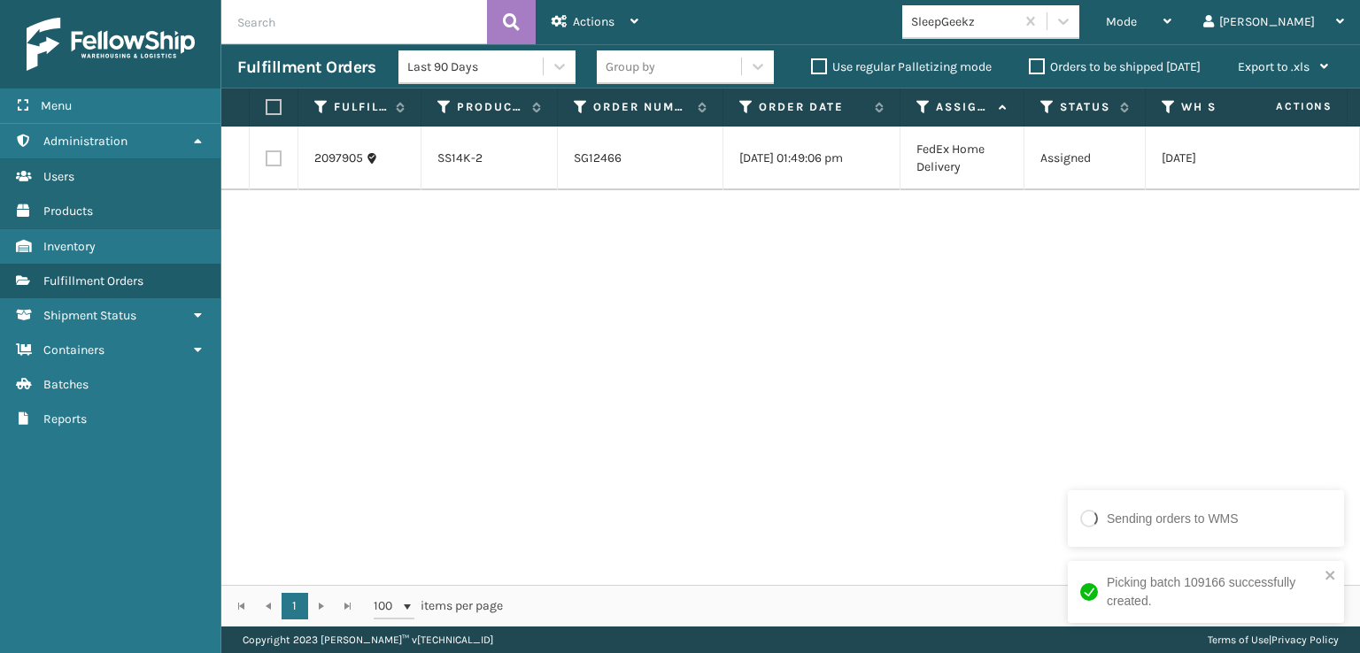
click at [272, 157] on label at bounding box center [274, 158] width 16 height 16
click at [266, 157] on input "checkbox" at bounding box center [266, 156] width 1 height 12
checkbox input "true"
click at [586, 19] on span "Actions" at bounding box center [594, 21] width 42 height 15
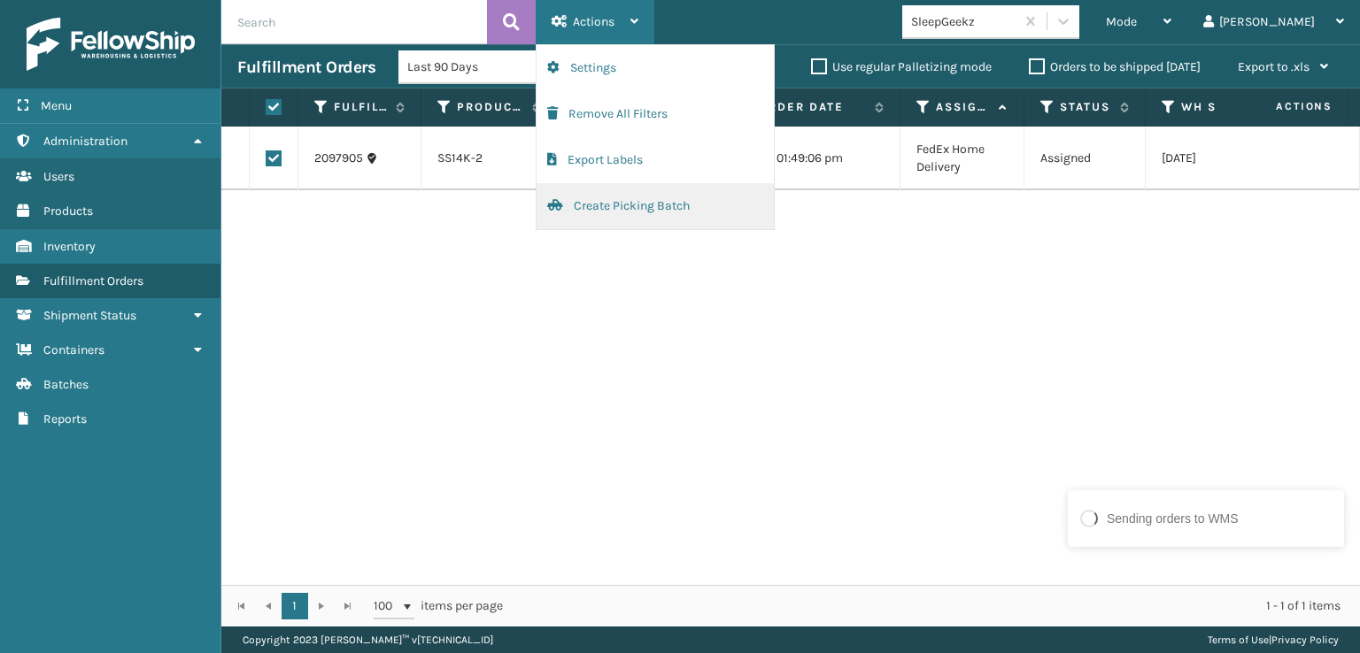
click at [619, 207] on button "Create Picking Batch" at bounding box center [654, 206] width 237 height 46
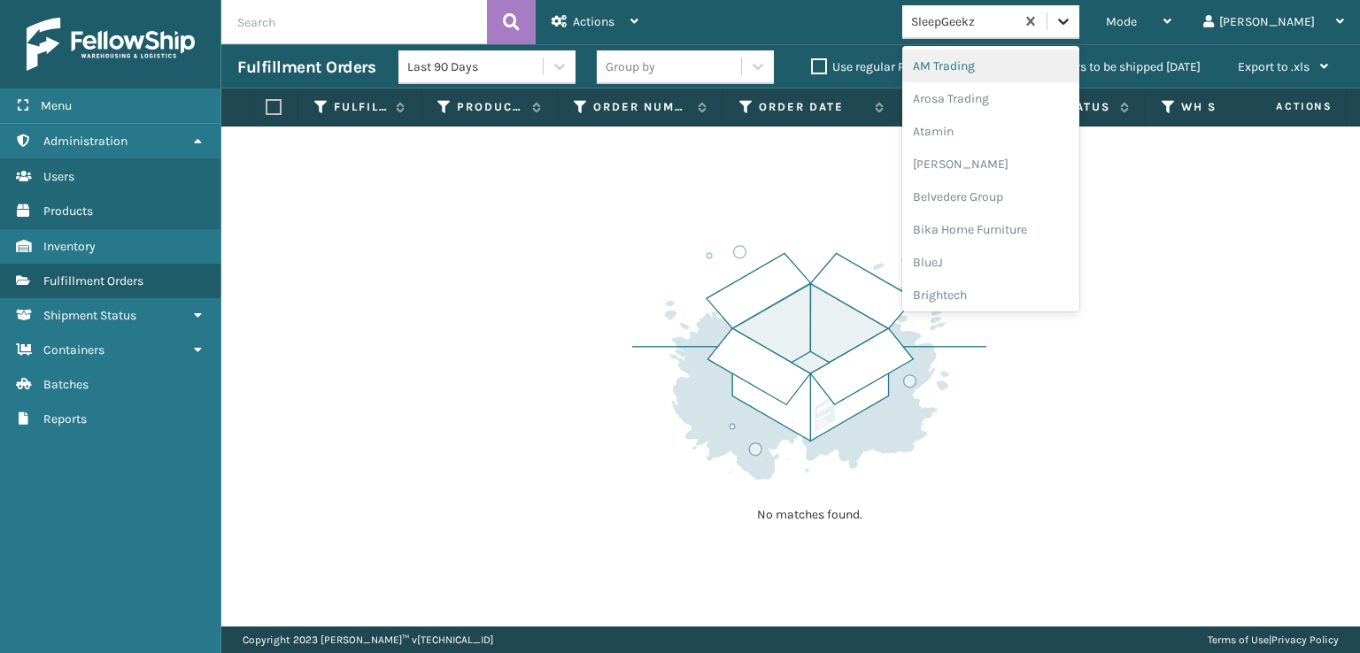
click at [1072, 16] on icon at bounding box center [1063, 21] width 18 height 18
click at [999, 231] on div "FoamTex" at bounding box center [990, 226] width 177 height 33
click at [1072, 25] on icon at bounding box center [1063, 21] width 18 height 18
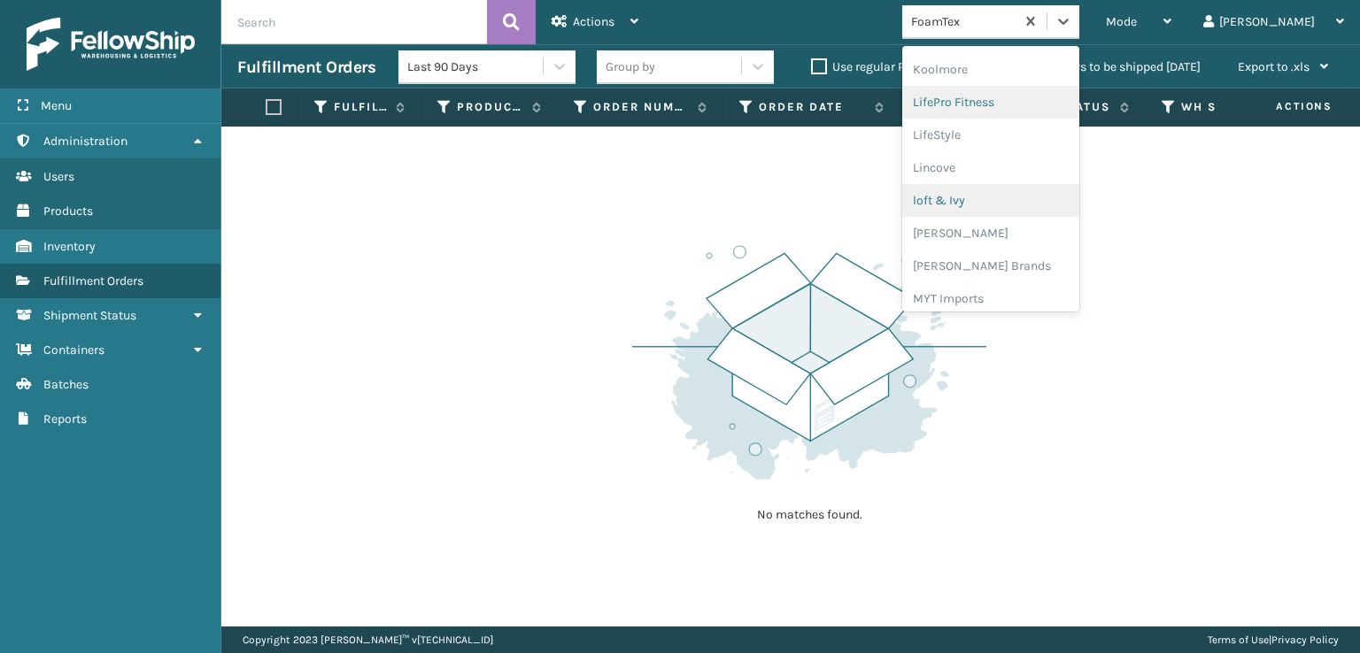
scroll to position [648, 0]
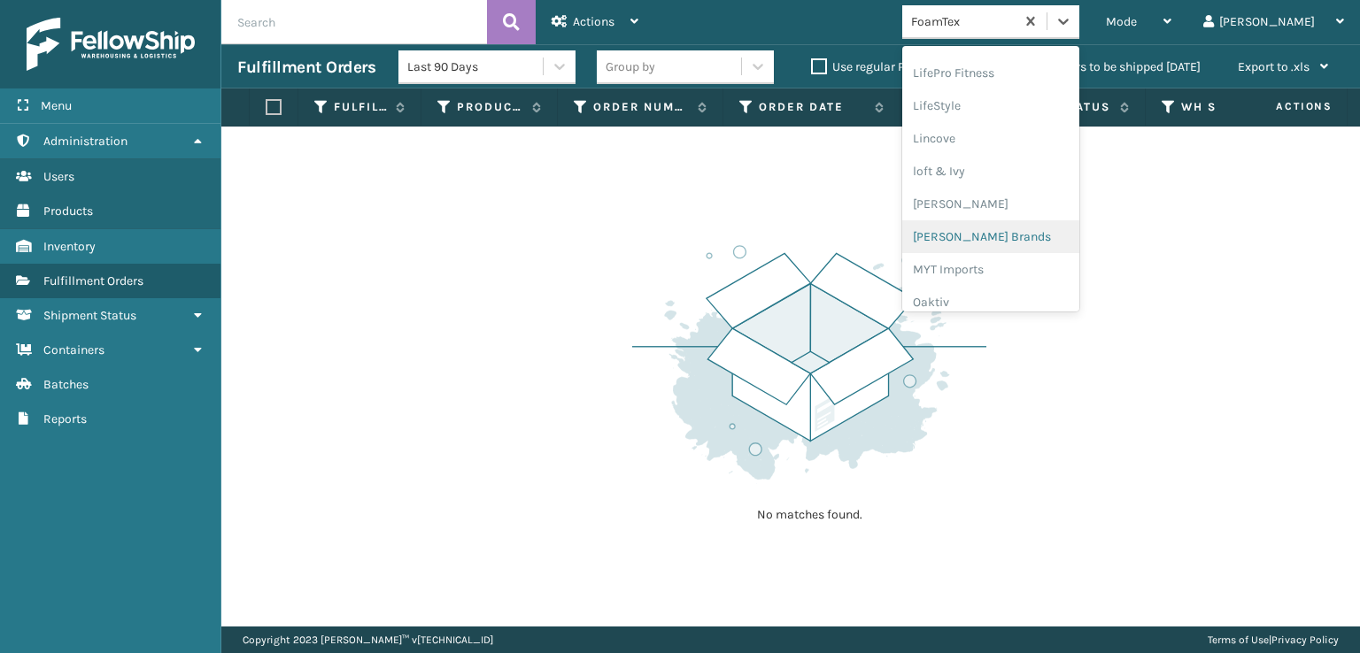
click at [1007, 237] on div "[PERSON_NAME] Brands" at bounding box center [990, 236] width 177 height 33
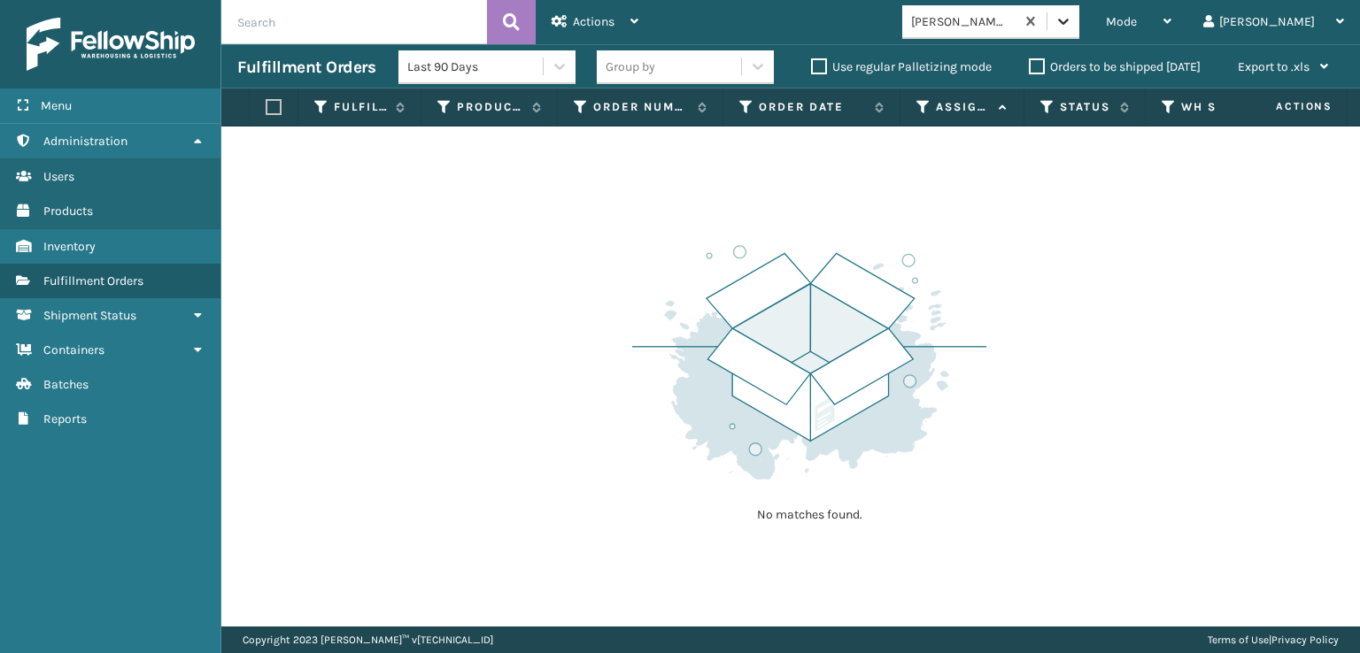
click at [1072, 27] on icon at bounding box center [1063, 21] width 18 height 18
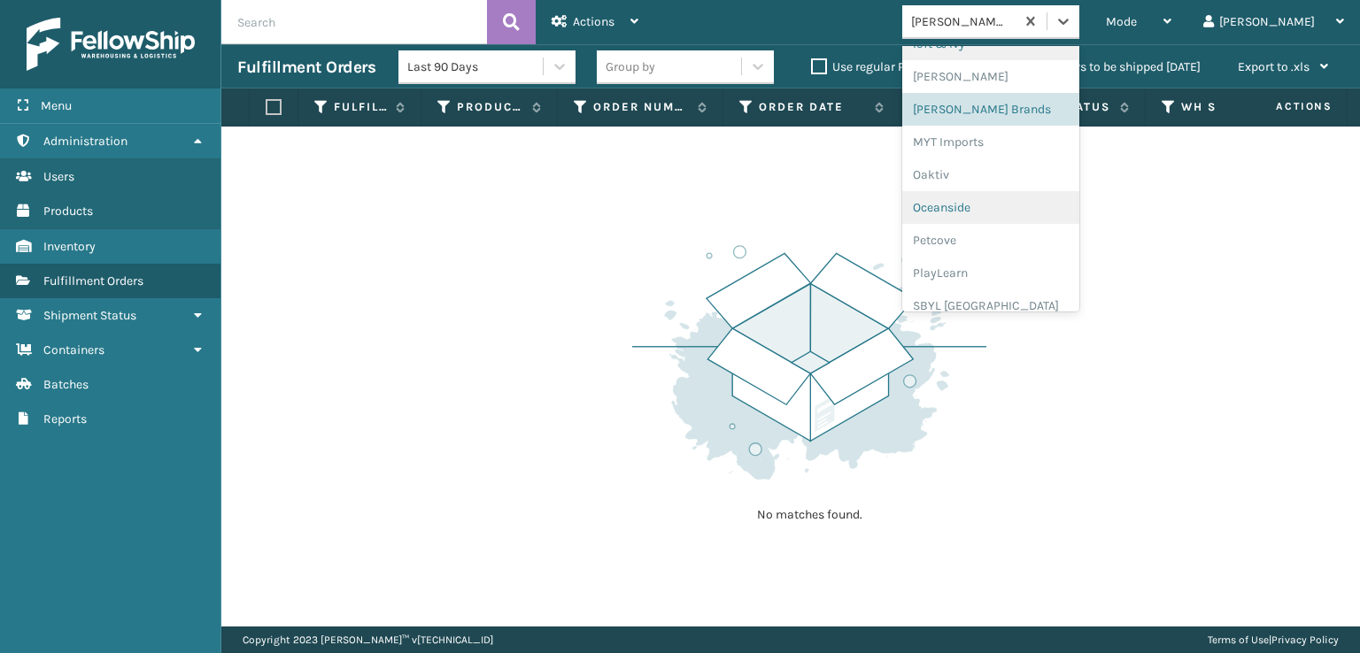
scroll to position [864, 0]
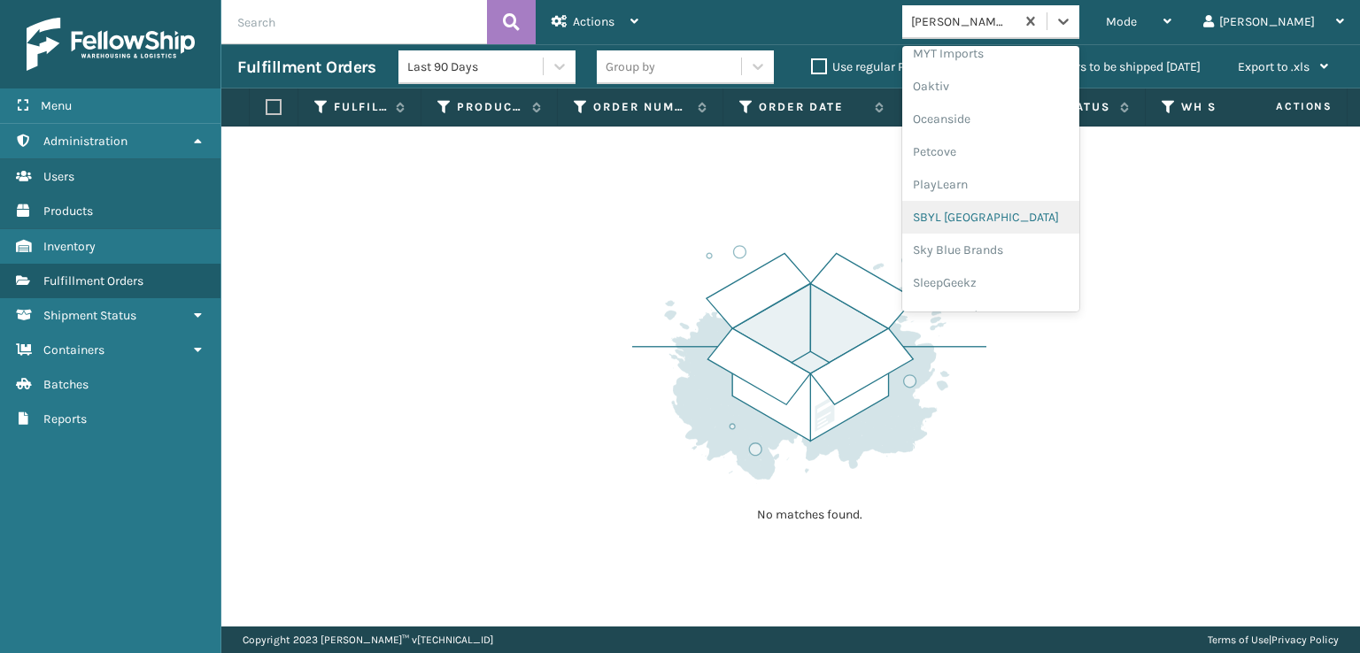
click at [1020, 214] on div "SBYL [GEOGRAPHIC_DATA]" at bounding box center [990, 217] width 177 height 33
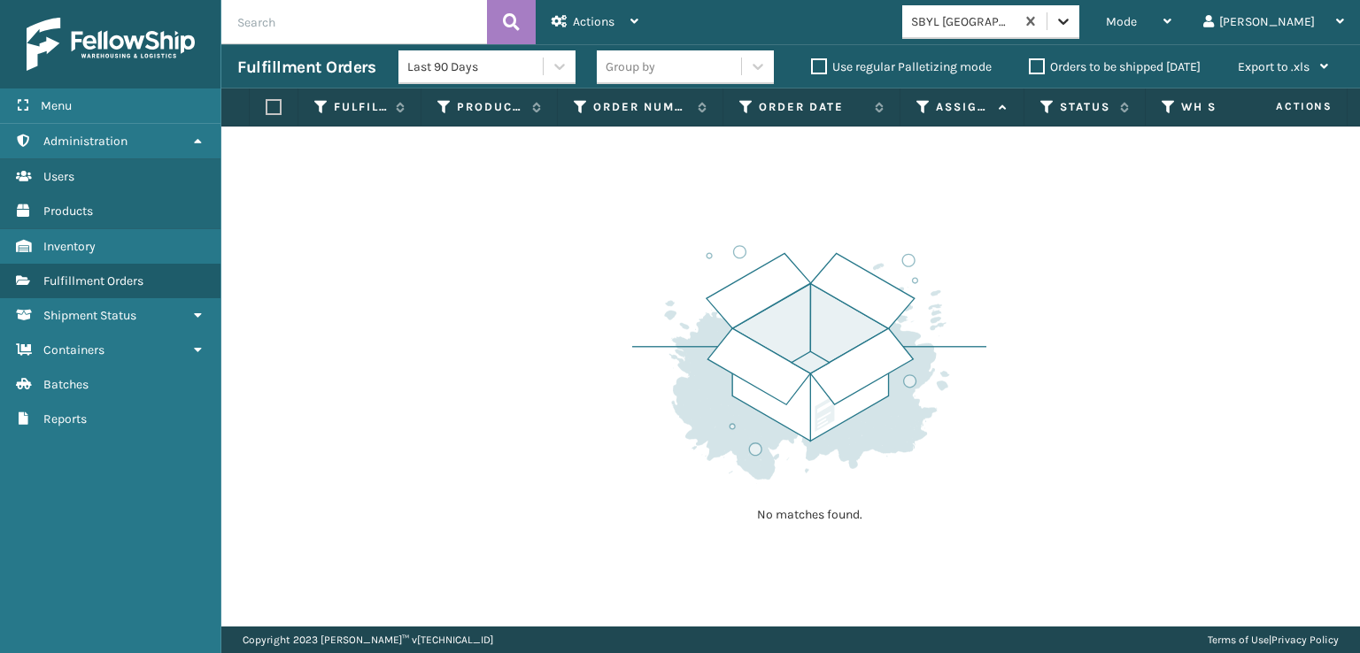
click at [1072, 25] on icon at bounding box center [1063, 21] width 18 height 18
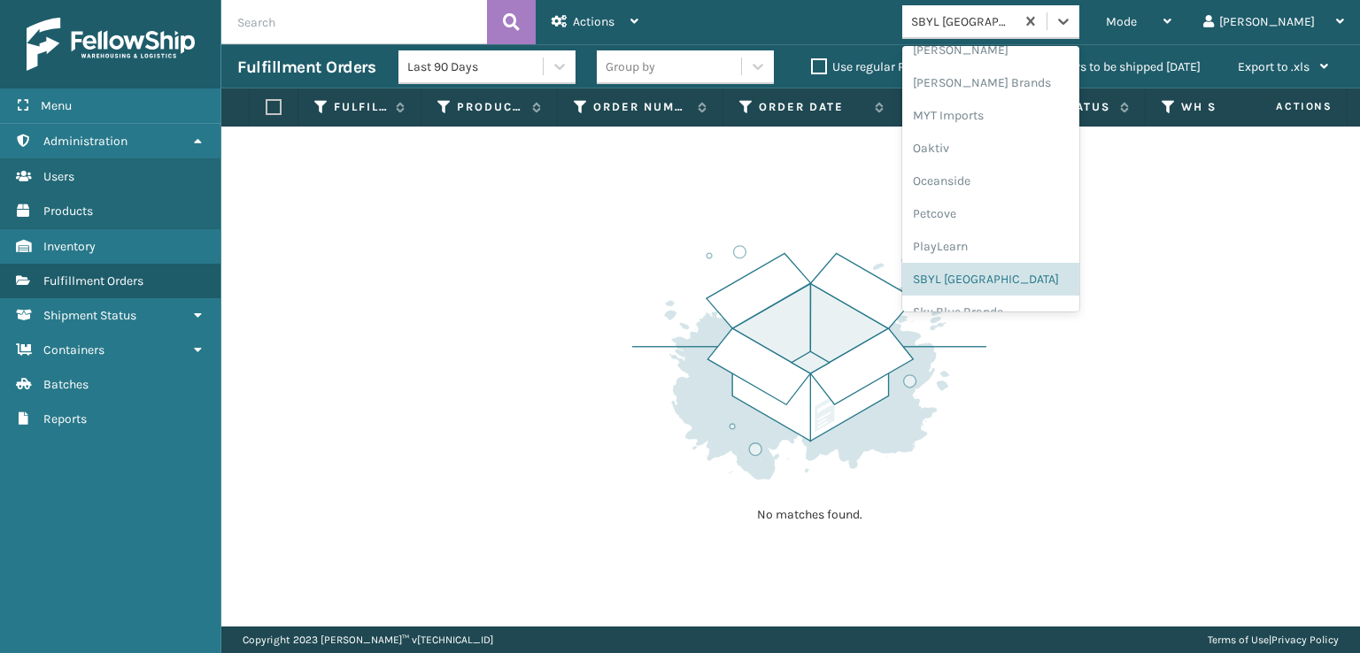
scroll to position [888, 0]
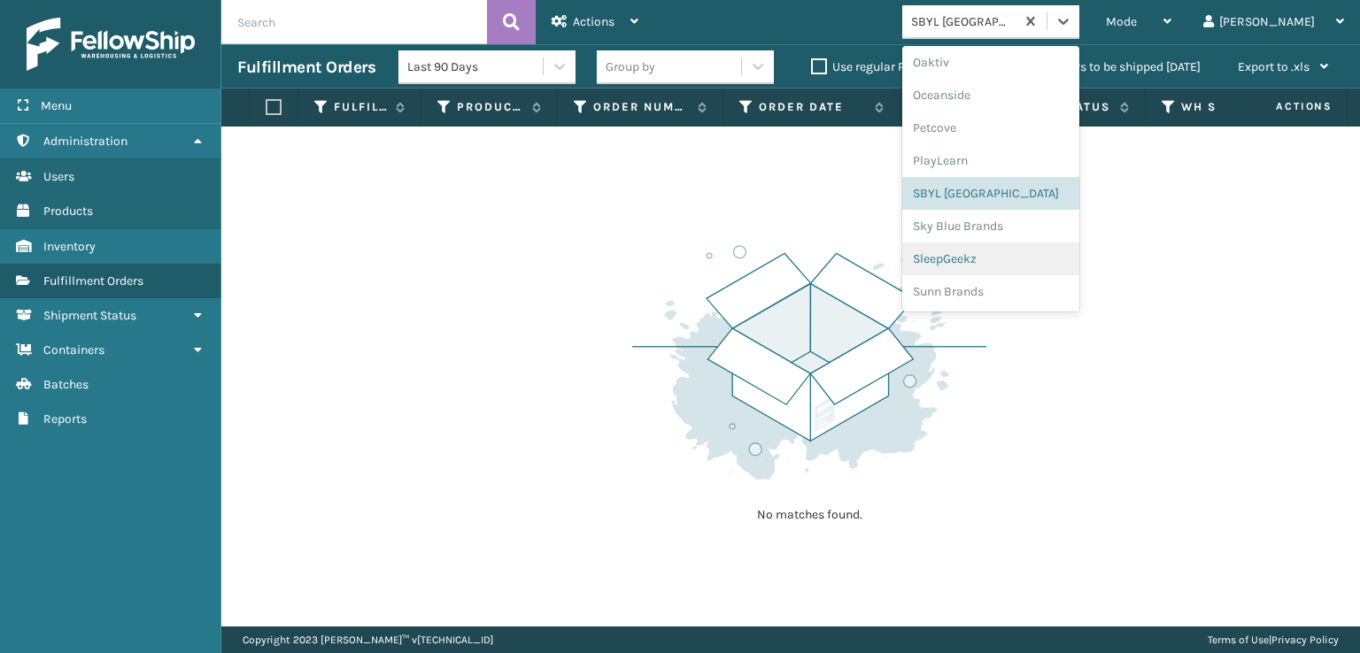
click at [995, 258] on div "SleepGeekz" at bounding box center [990, 259] width 177 height 33
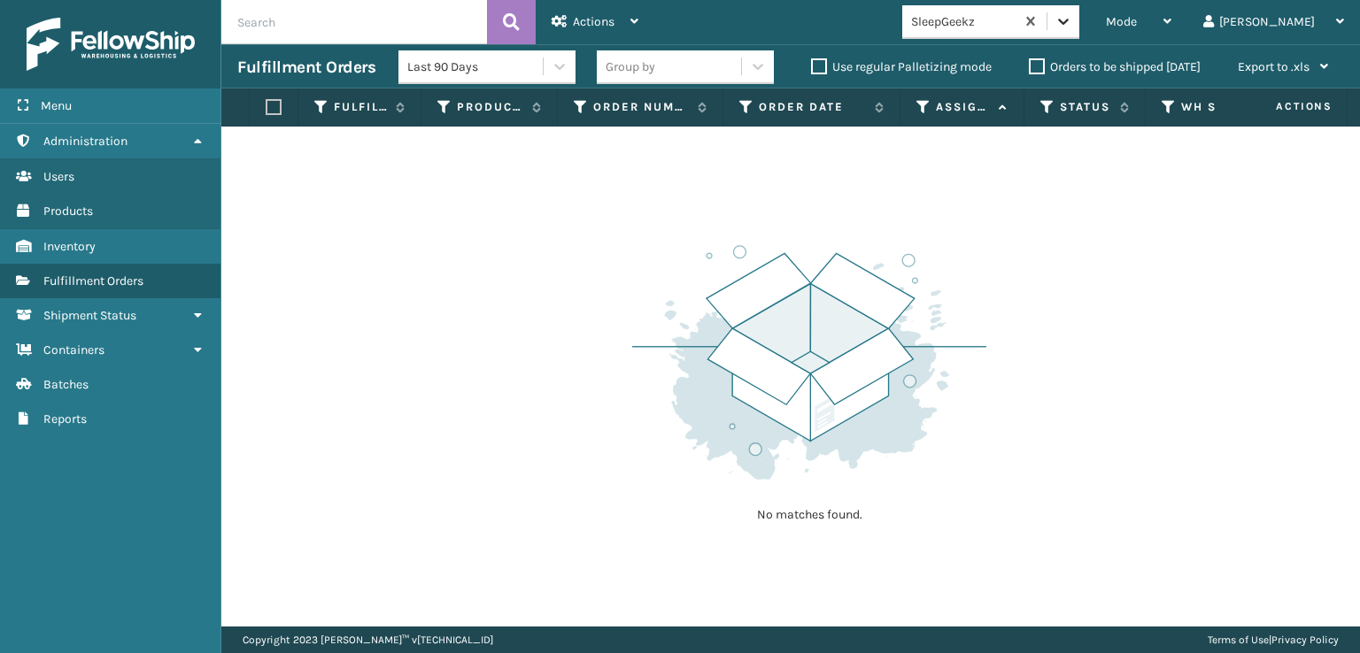
click at [1072, 17] on icon at bounding box center [1063, 21] width 18 height 18
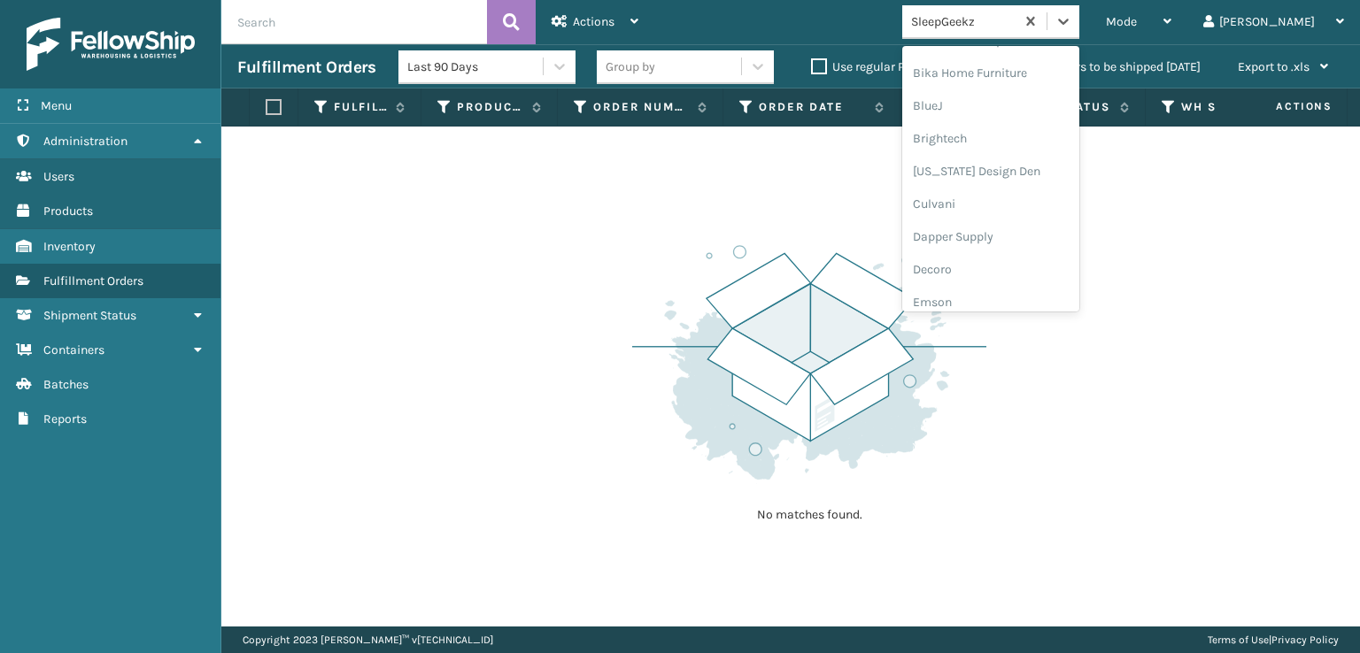
scroll to position [177, 0]
click at [1068, 24] on icon at bounding box center [1063, 22] width 11 height 6
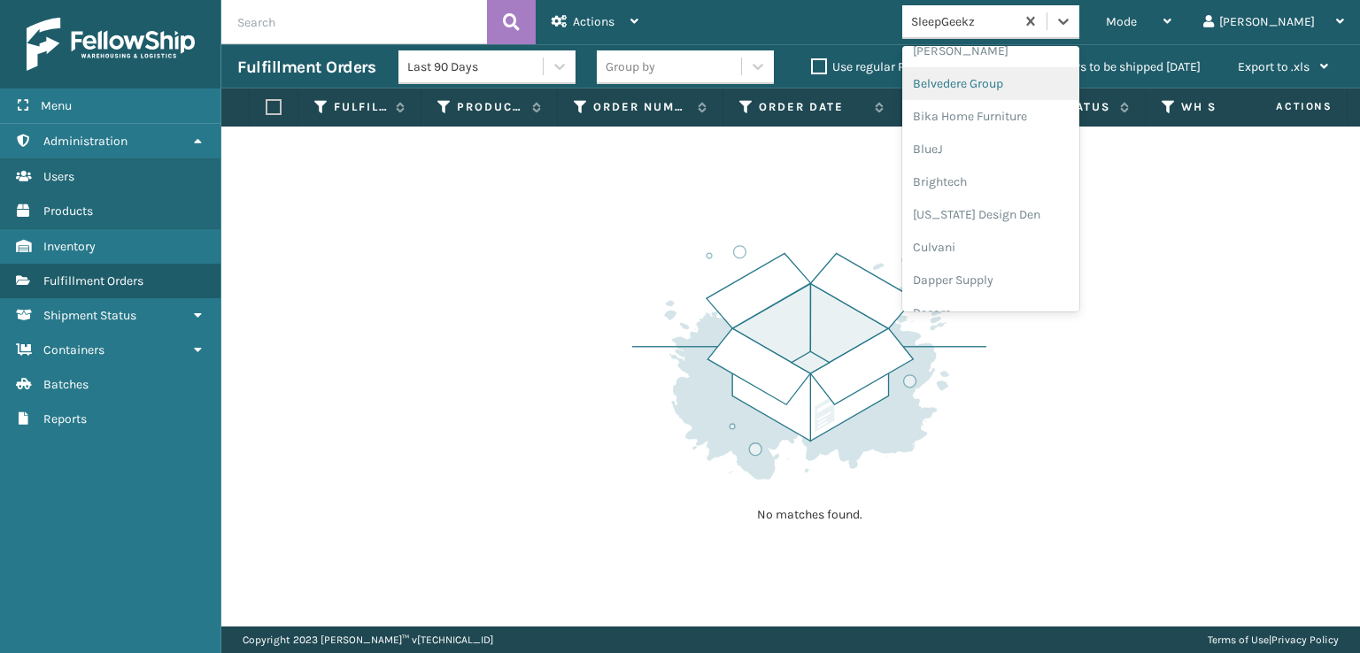
scroll to position [354, 0]
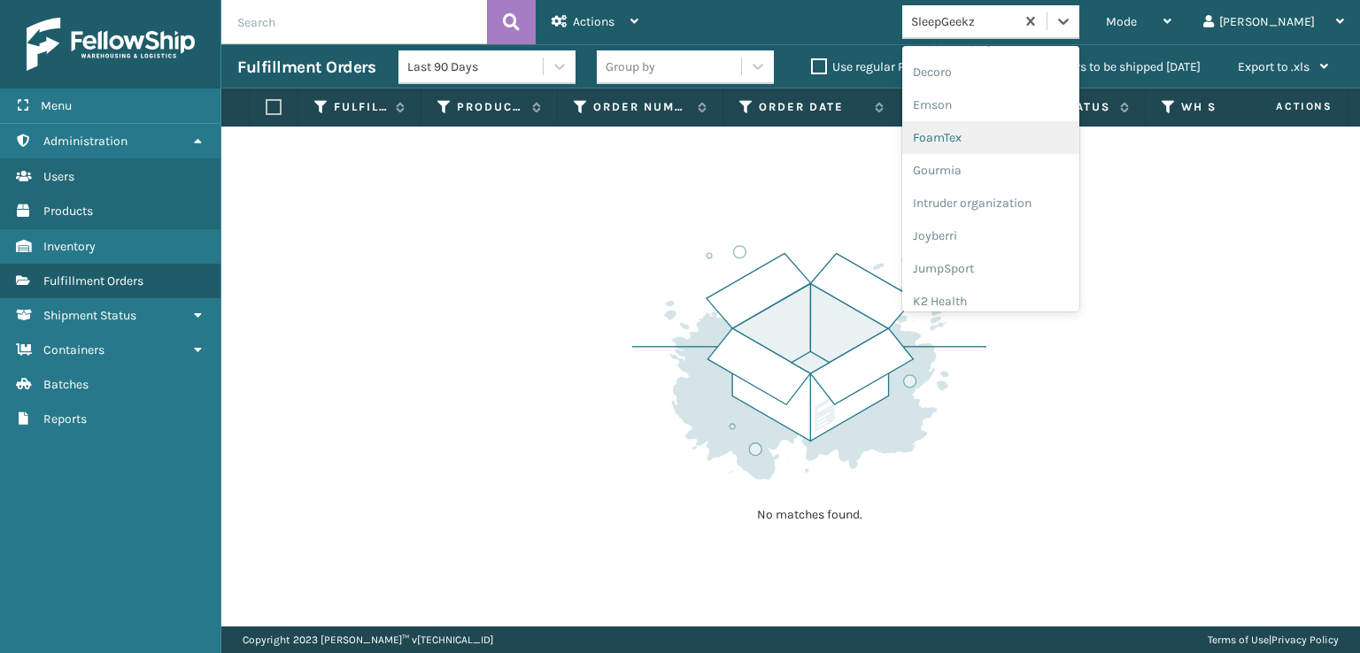
click at [1004, 138] on div "FoamTex" at bounding box center [990, 137] width 177 height 33
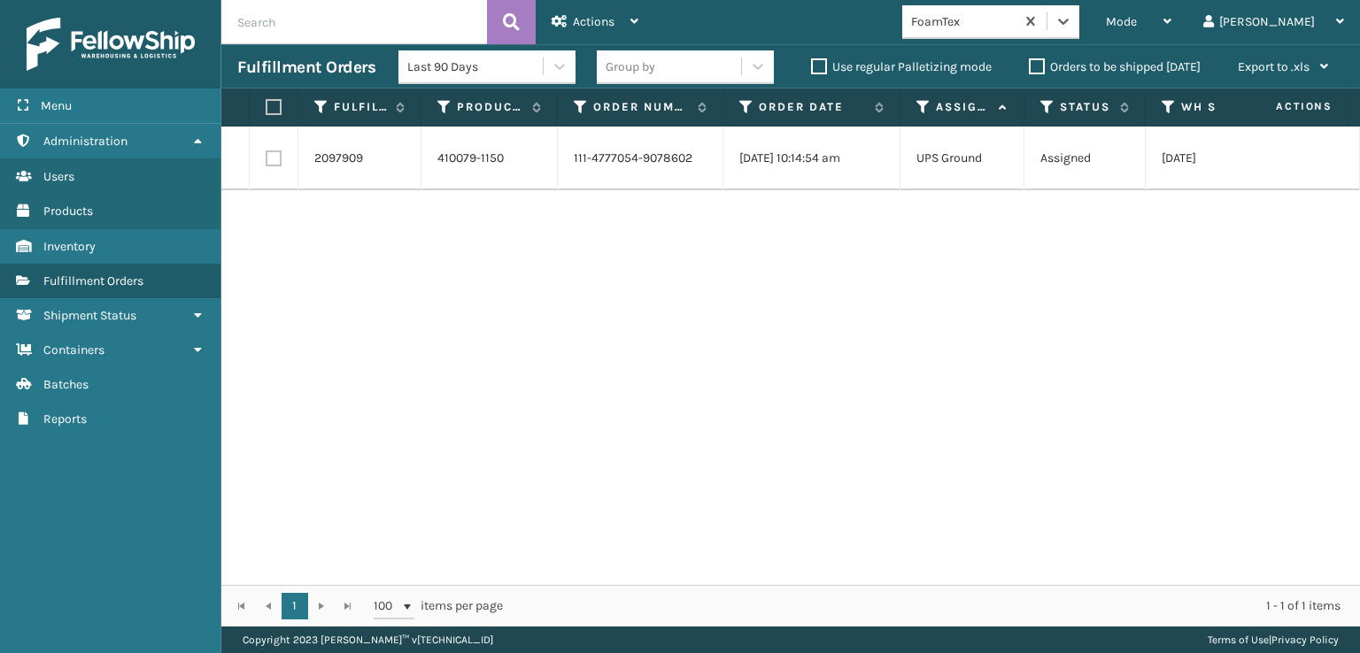
click at [274, 153] on label at bounding box center [274, 158] width 16 height 16
click at [266, 153] on input "checkbox" at bounding box center [266, 156] width 1 height 12
checkbox input "true"
click at [582, 15] on span "Actions" at bounding box center [594, 21] width 42 height 15
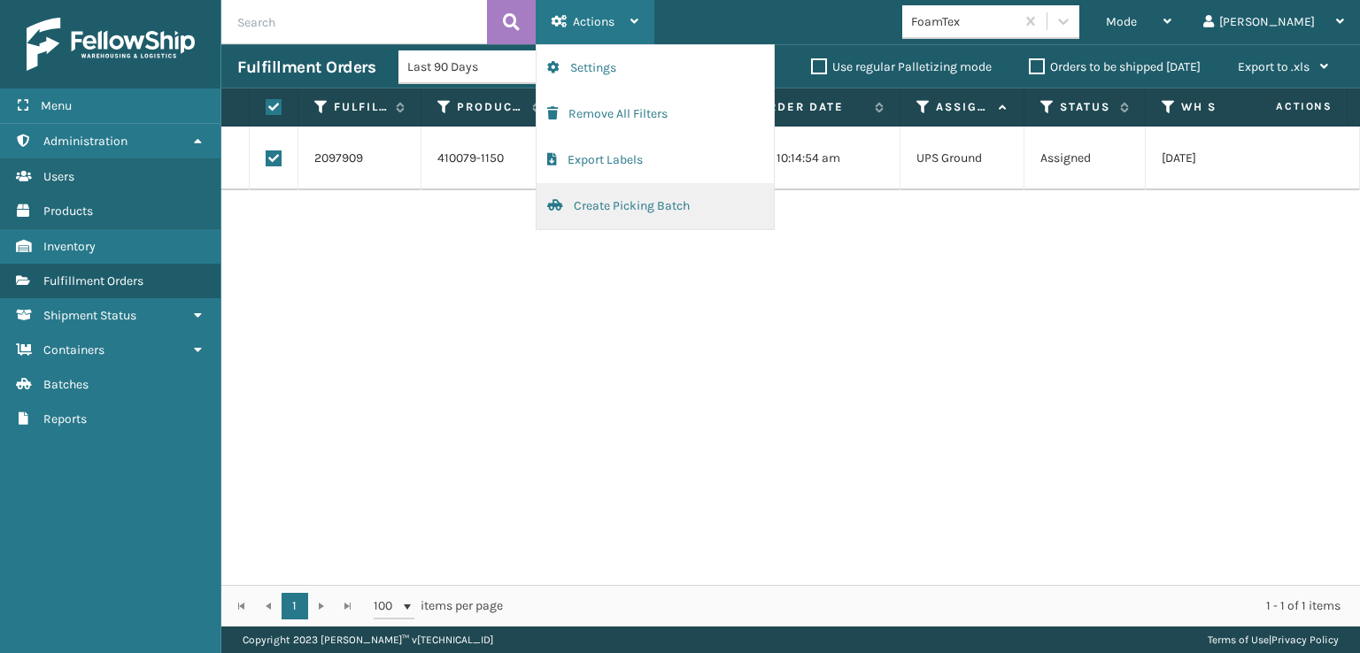
click at [664, 207] on button "Create Picking Batch" at bounding box center [654, 206] width 237 height 46
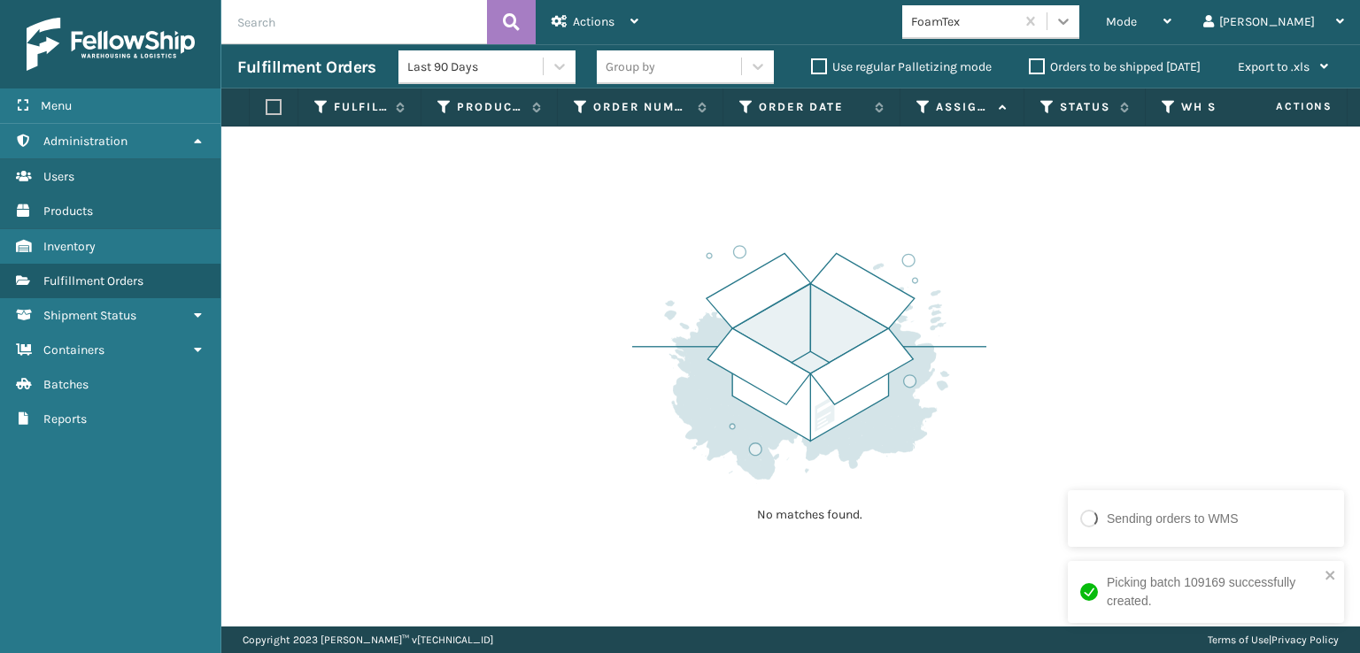
click at [1072, 25] on icon at bounding box center [1063, 21] width 18 height 18
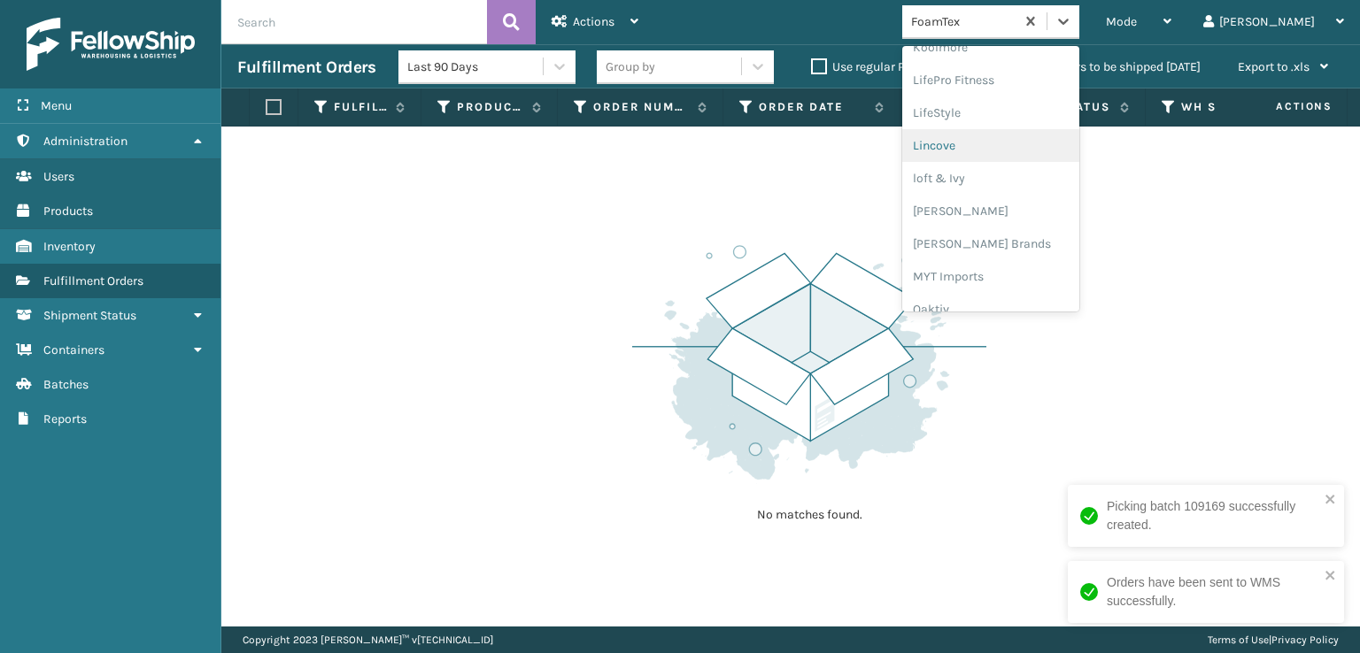
scroll to position [736, 0]
click at [1011, 148] on div "[PERSON_NAME] Brands" at bounding box center [990, 148] width 177 height 33
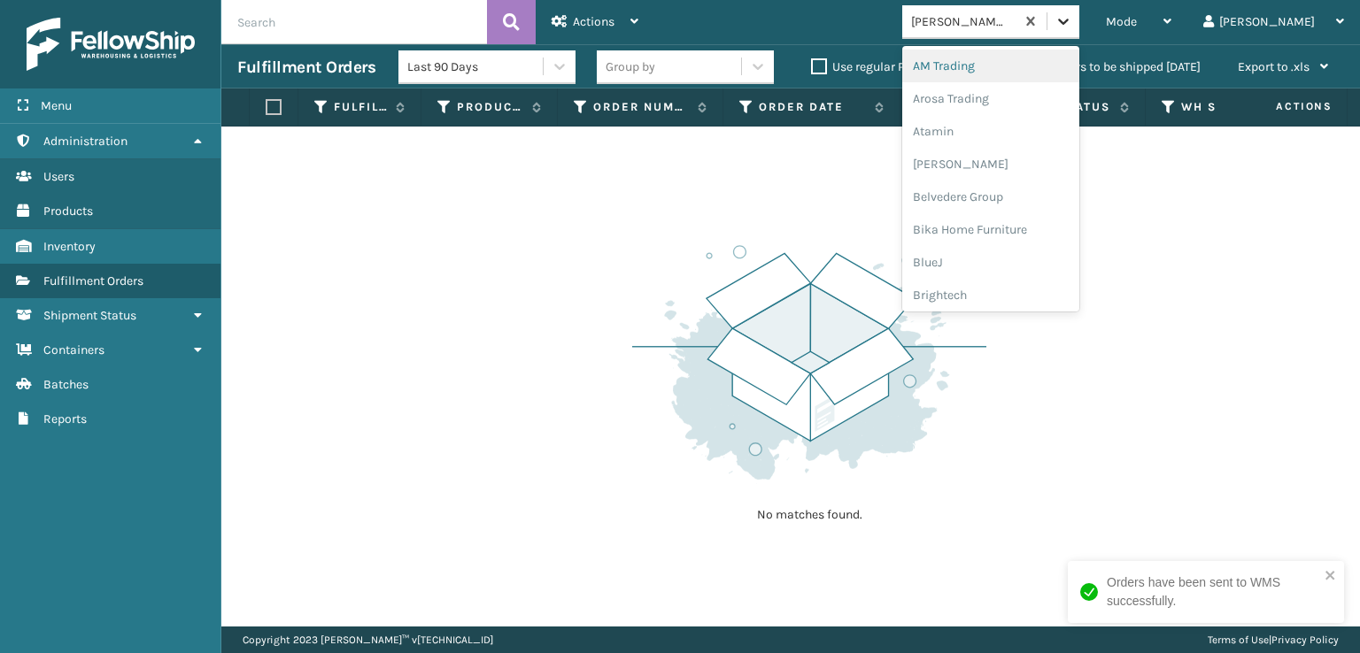
click at [1079, 16] on div at bounding box center [1063, 21] width 32 height 32
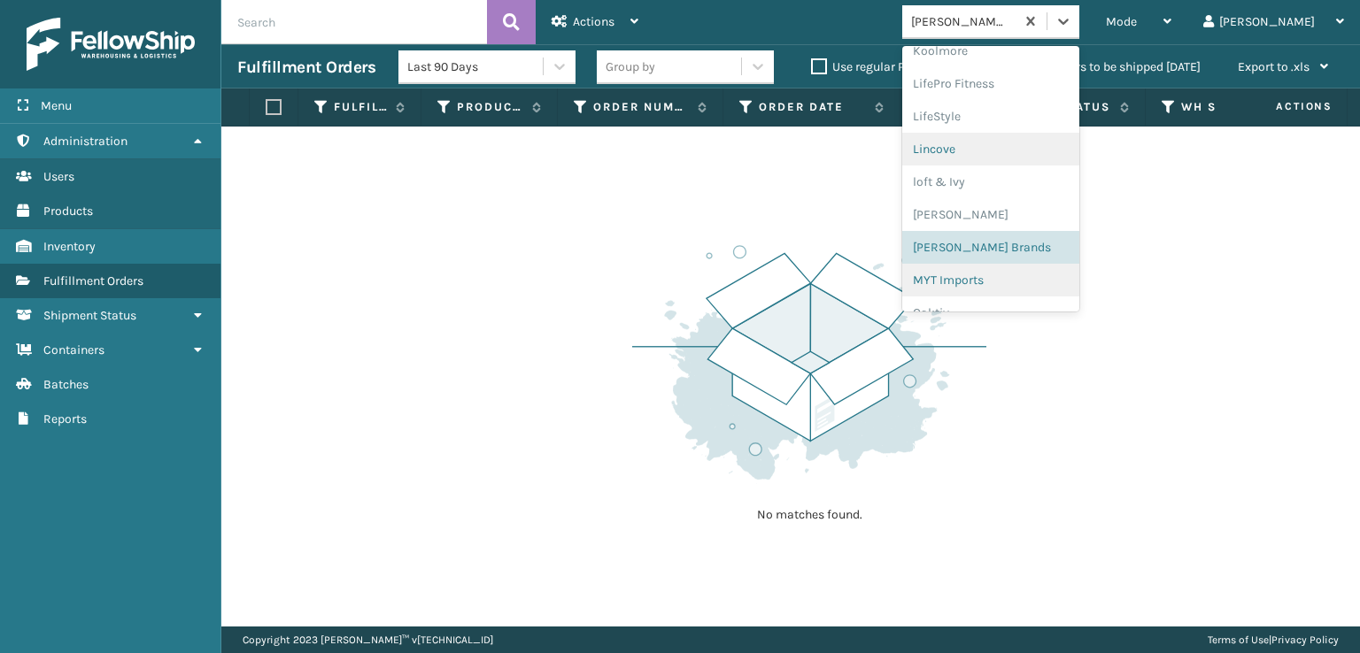
scroll to position [825, 0]
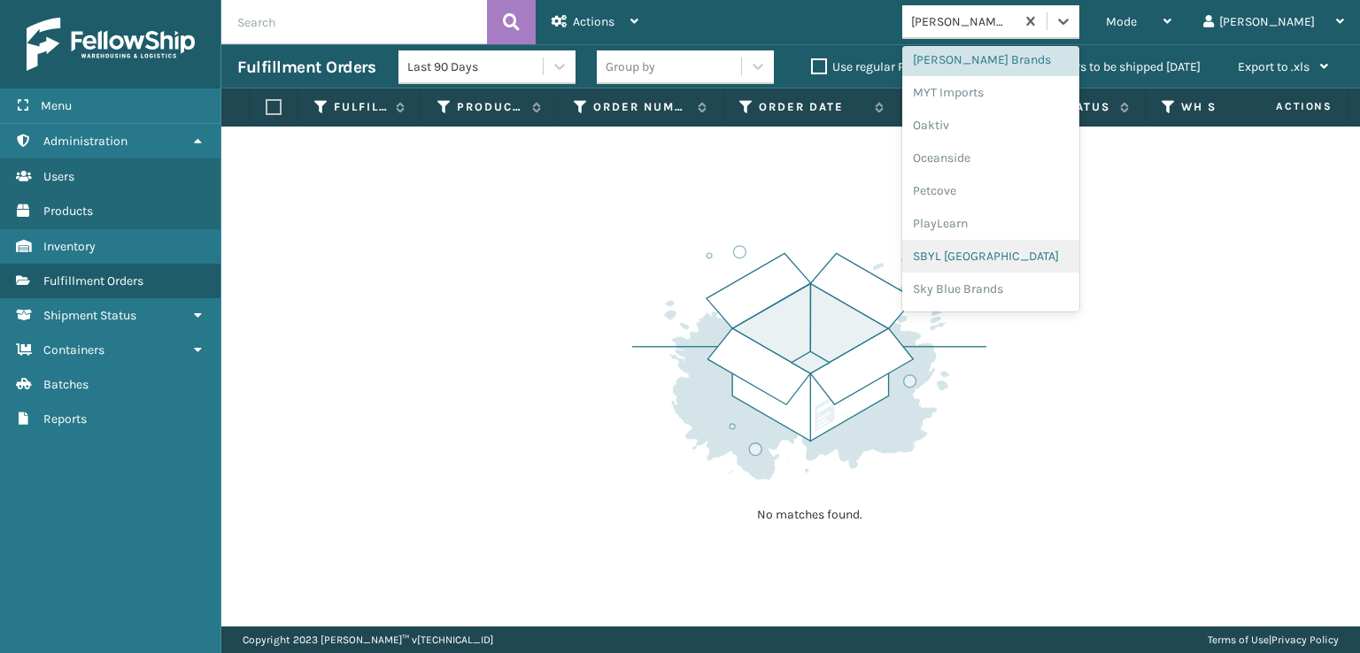
click at [1009, 248] on div "SBYL [GEOGRAPHIC_DATA]" at bounding box center [990, 256] width 177 height 33
click at [1072, 19] on icon at bounding box center [1063, 21] width 18 height 18
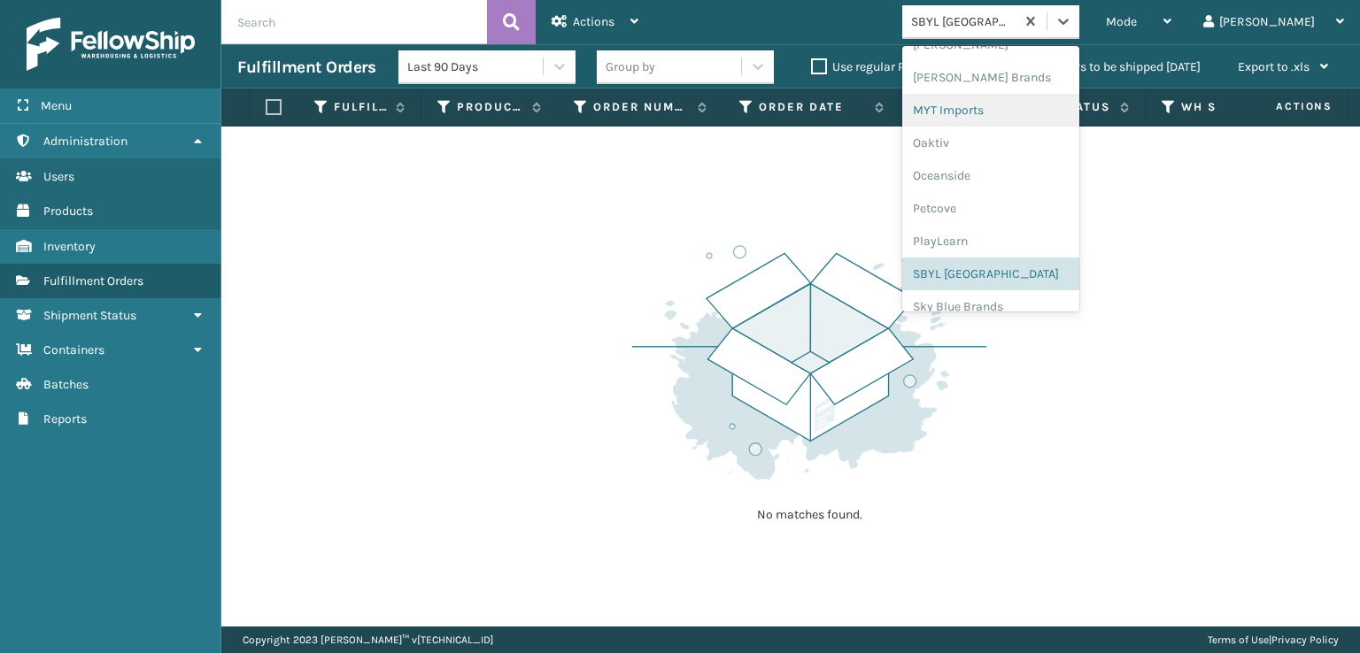
scroll to position [888, 0]
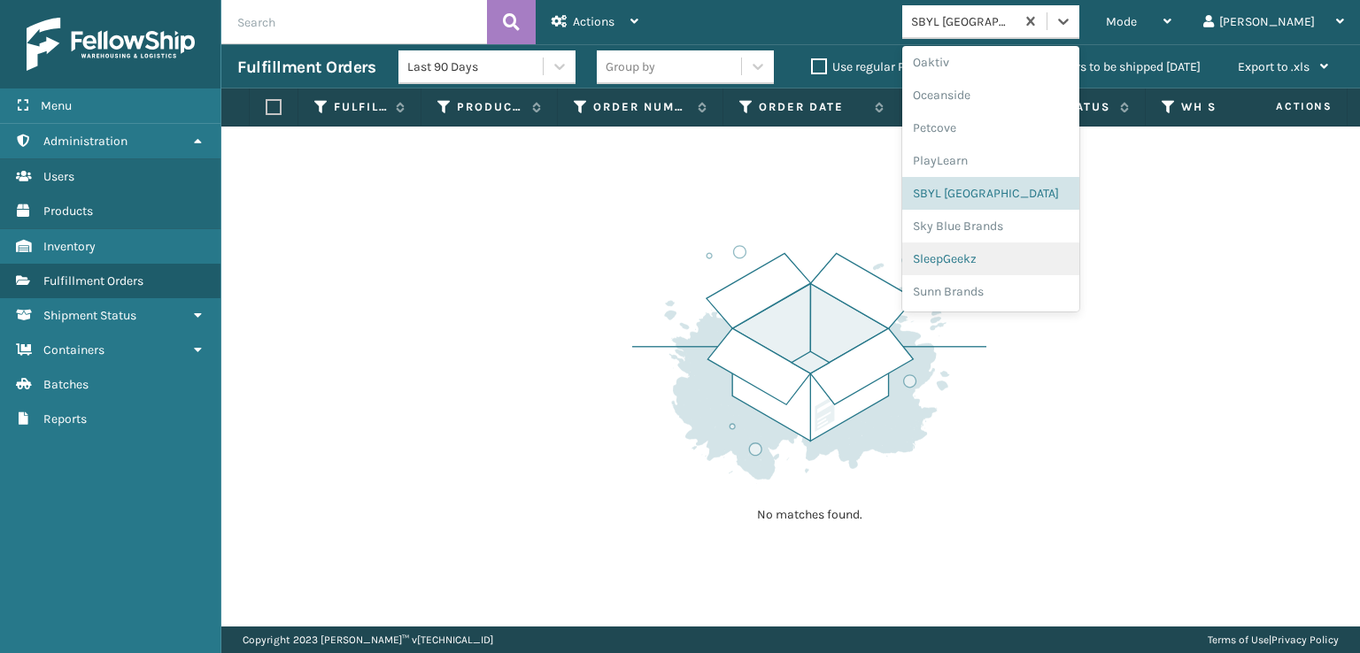
click at [1010, 256] on div "SleepGeekz" at bounding box center [990, 259] width 177 height 33
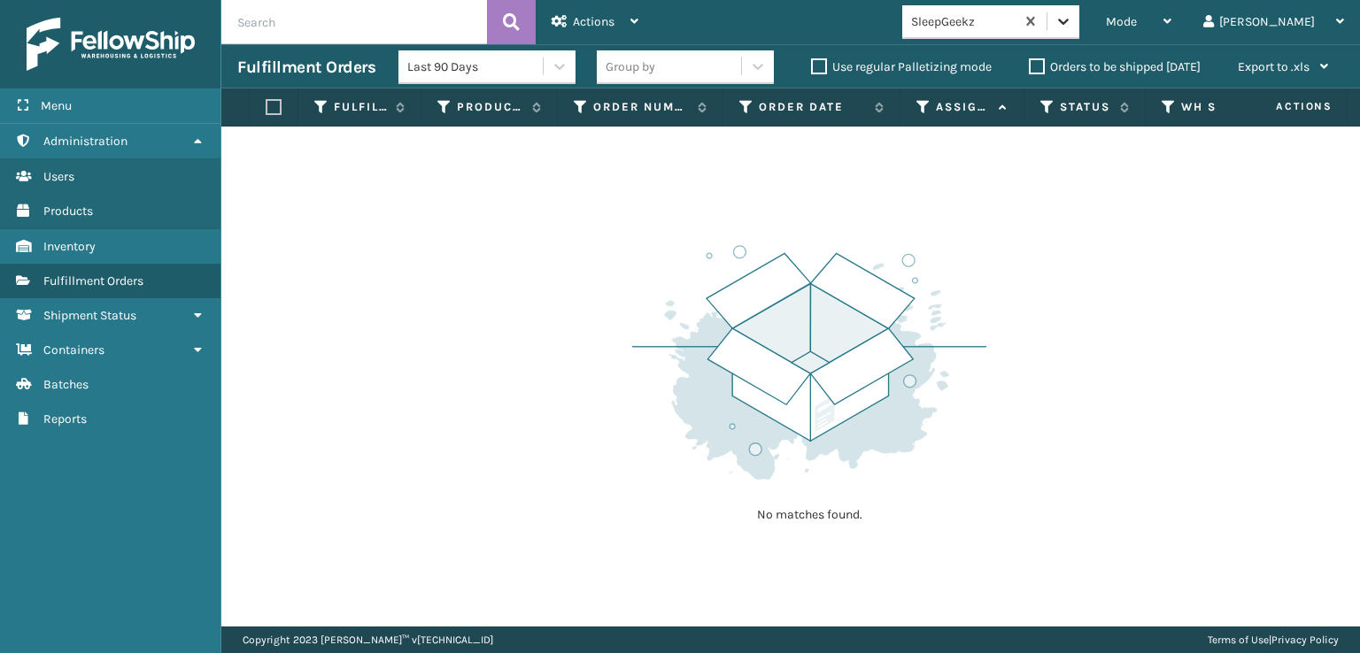
click at [1079, 31] on div at bounding box center [1063, 21] width 32 height 32
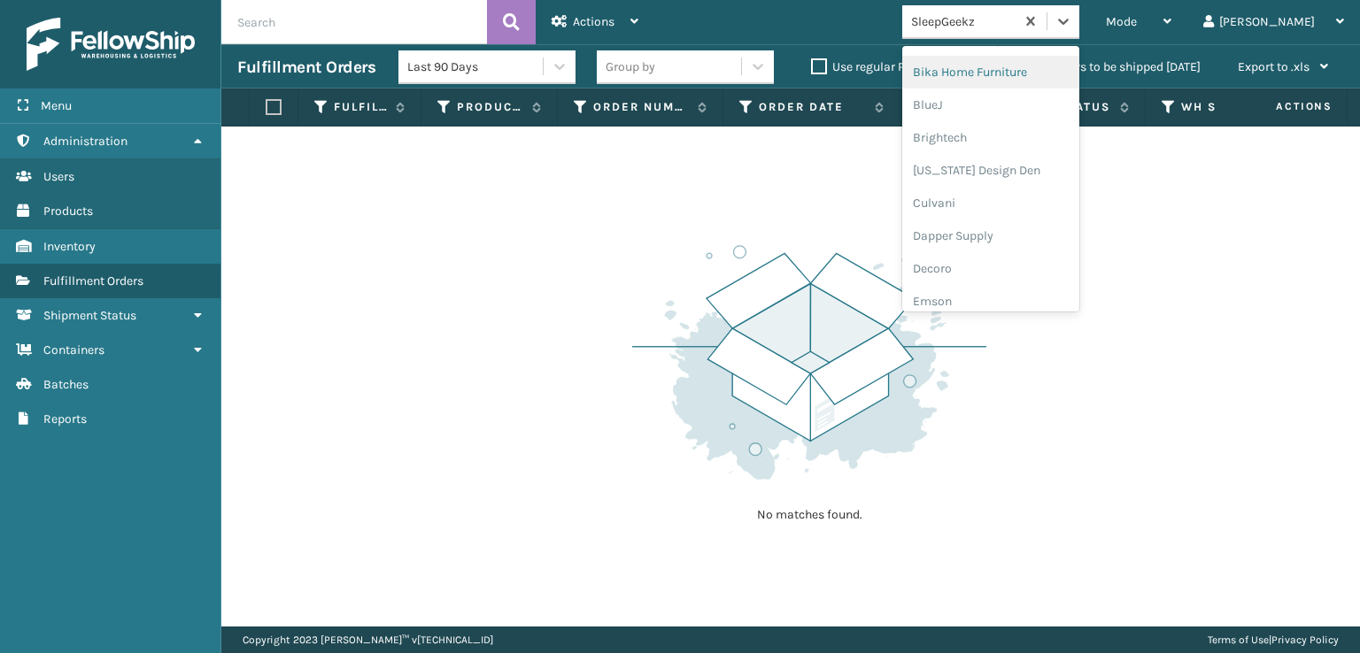
scroll to position [266, 0]
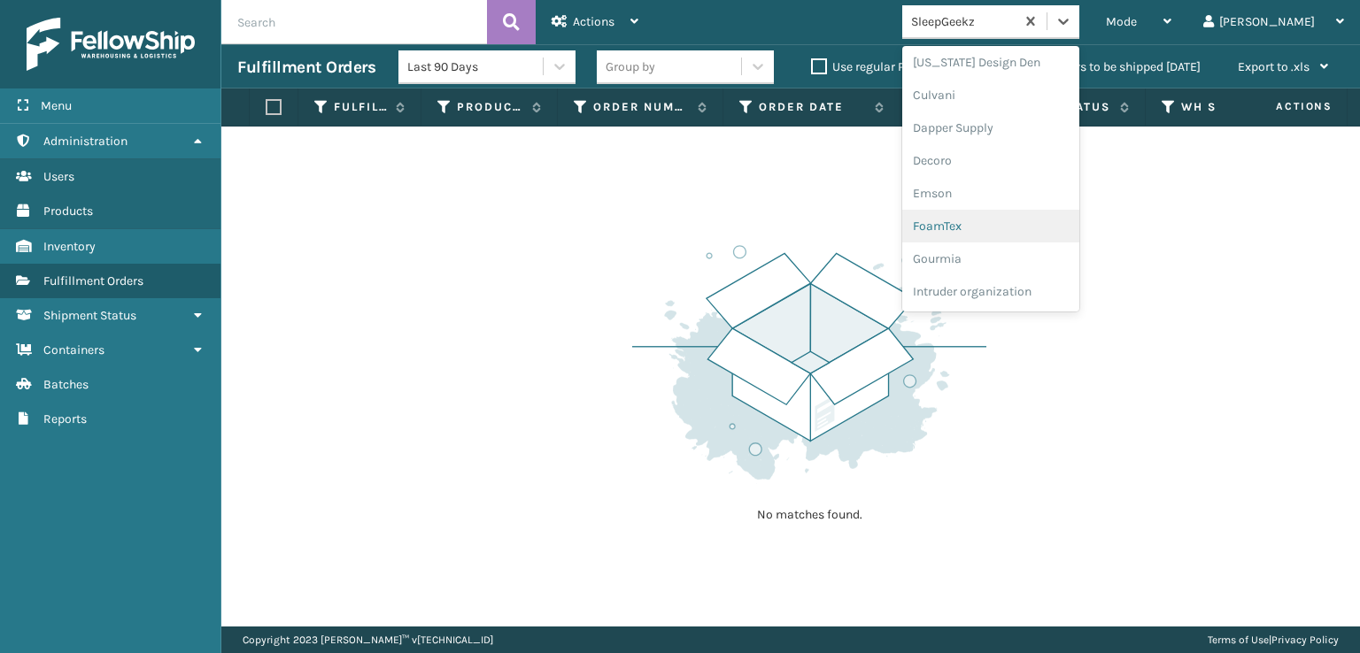
click at [1003, 226] on div "FoamTex" at bounding box center [990, 226] width 177 height 33
click at [1072, 27] on icon at bounding box center [1063, 21] width 18 height 18
click at [1016, 281] on div "FoamTex" at bounding box center [990, 284] width 177 height 33
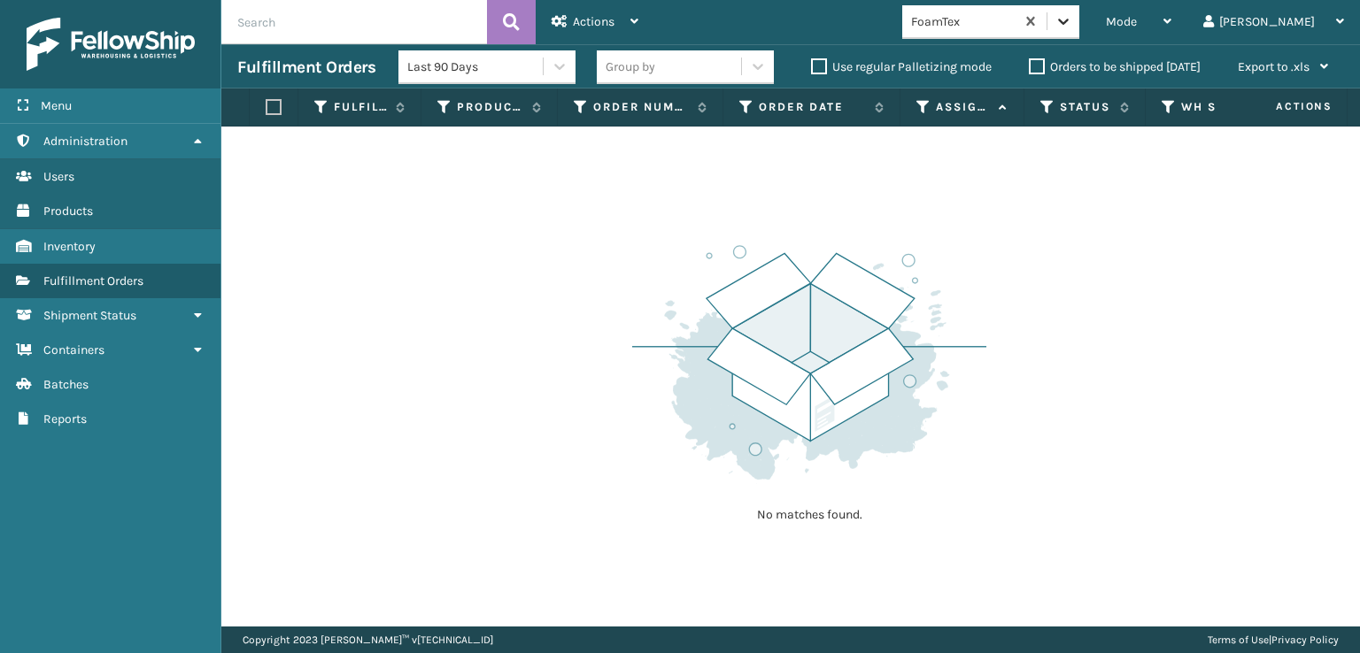
click at [1072, 27] on icon at bounding box center [1063, 21] width 18 height 18
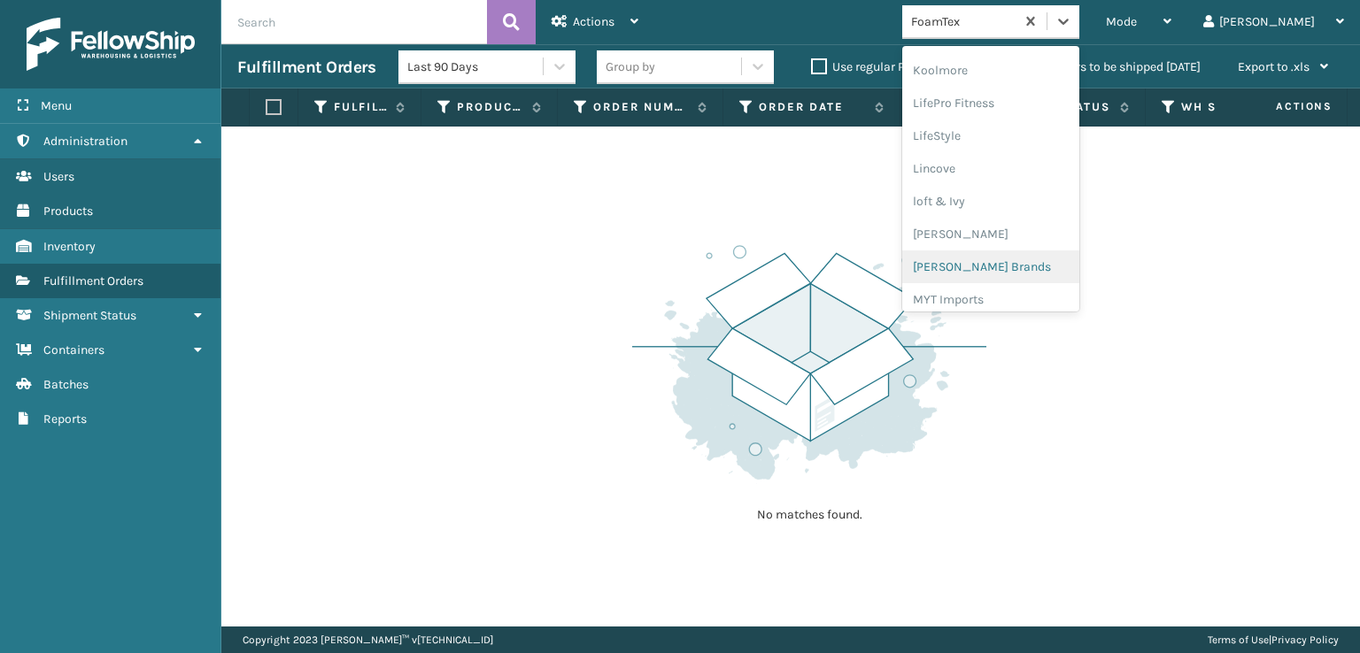
scroll to position [648, 0]
click at [999, 235] on div "[PERSON_NAME] Brands" at bounding box center [990, 236] width 177 height 33
click at [1079, 27] on div at bounding box center [1063, 21] width 32 height 32
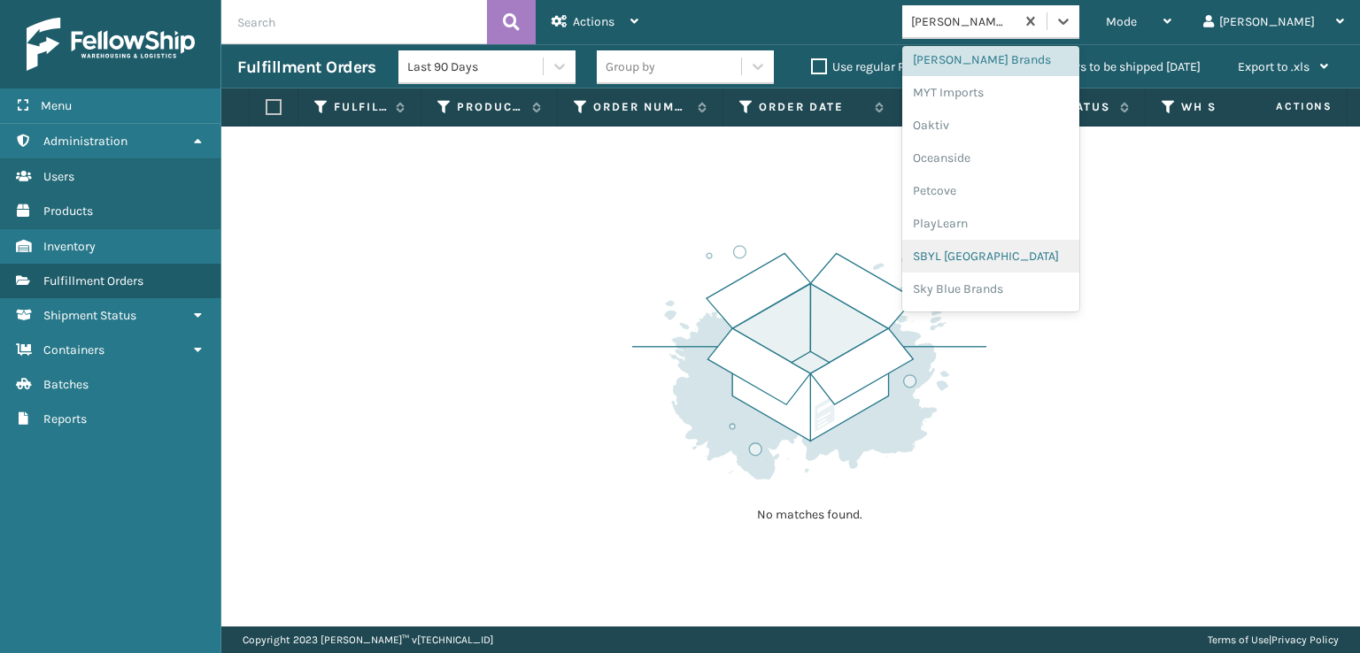
click at [1009, 256] on div "SBYL [GEOGRAPHIC_DATA]" at bounding box center [990, 256] width 177 height 33
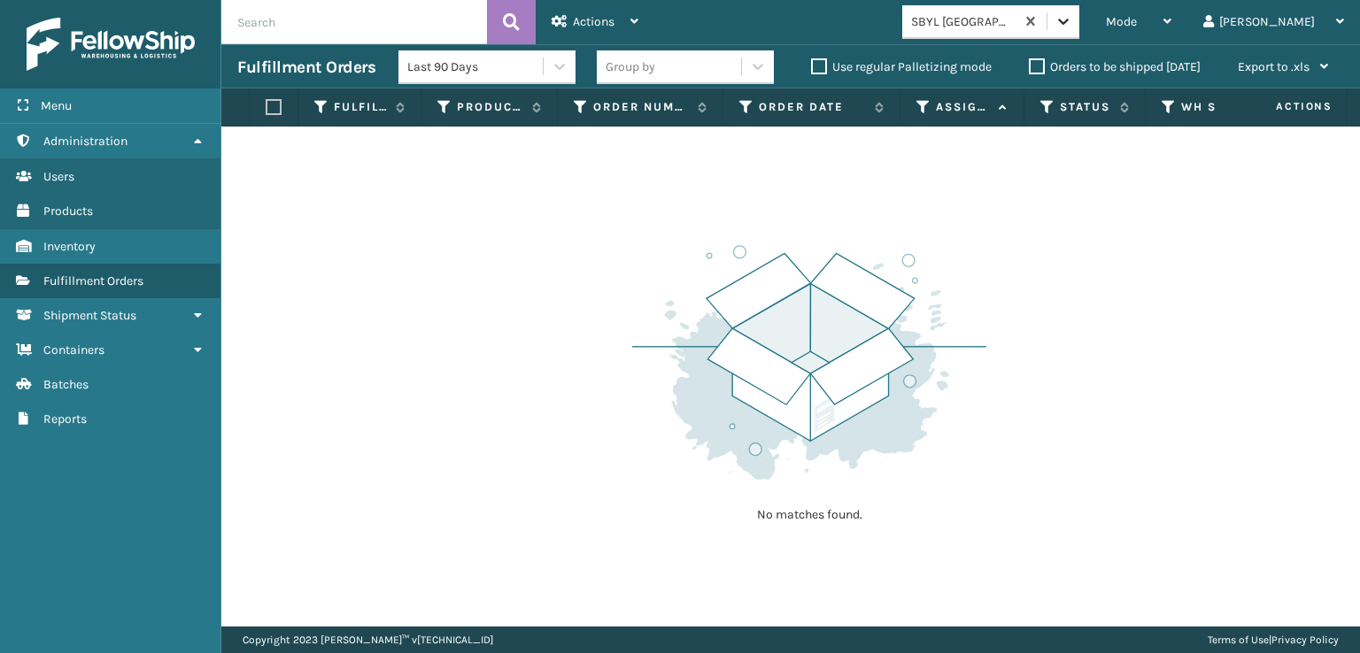
click at [1079, 33] on div at bounding box center [1063, 21] width 32 height 32
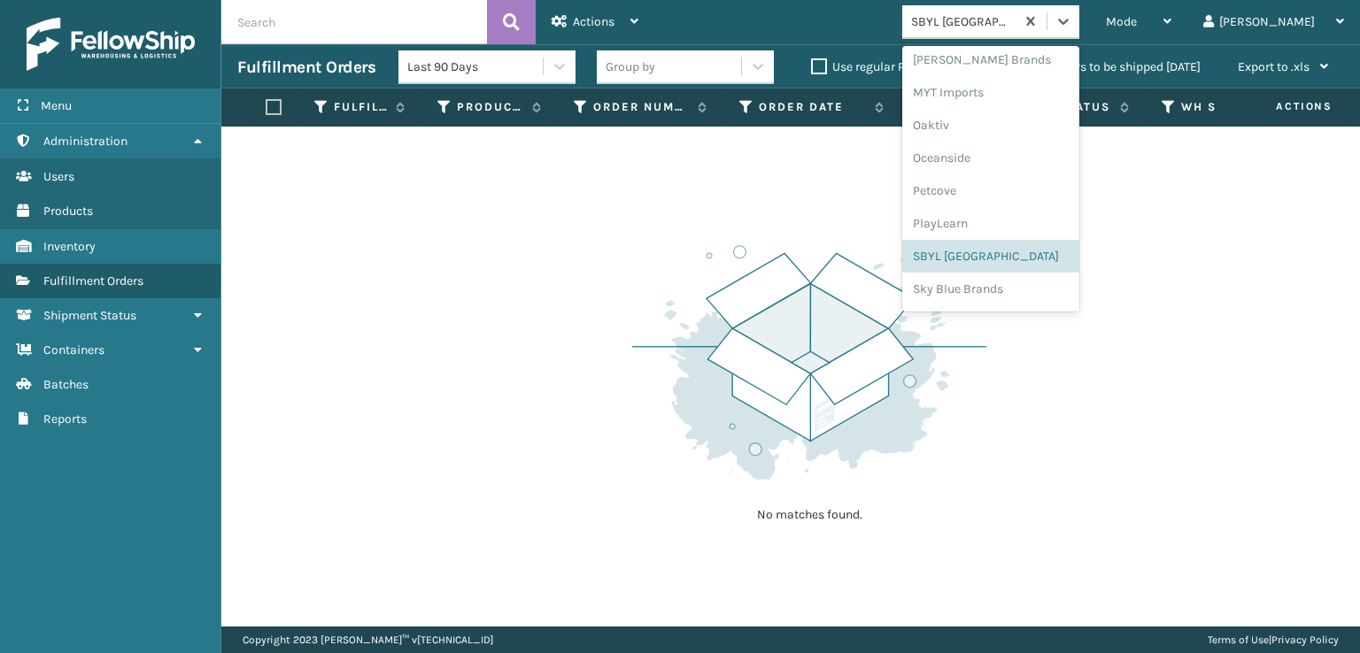
scroll to position [888, 0]
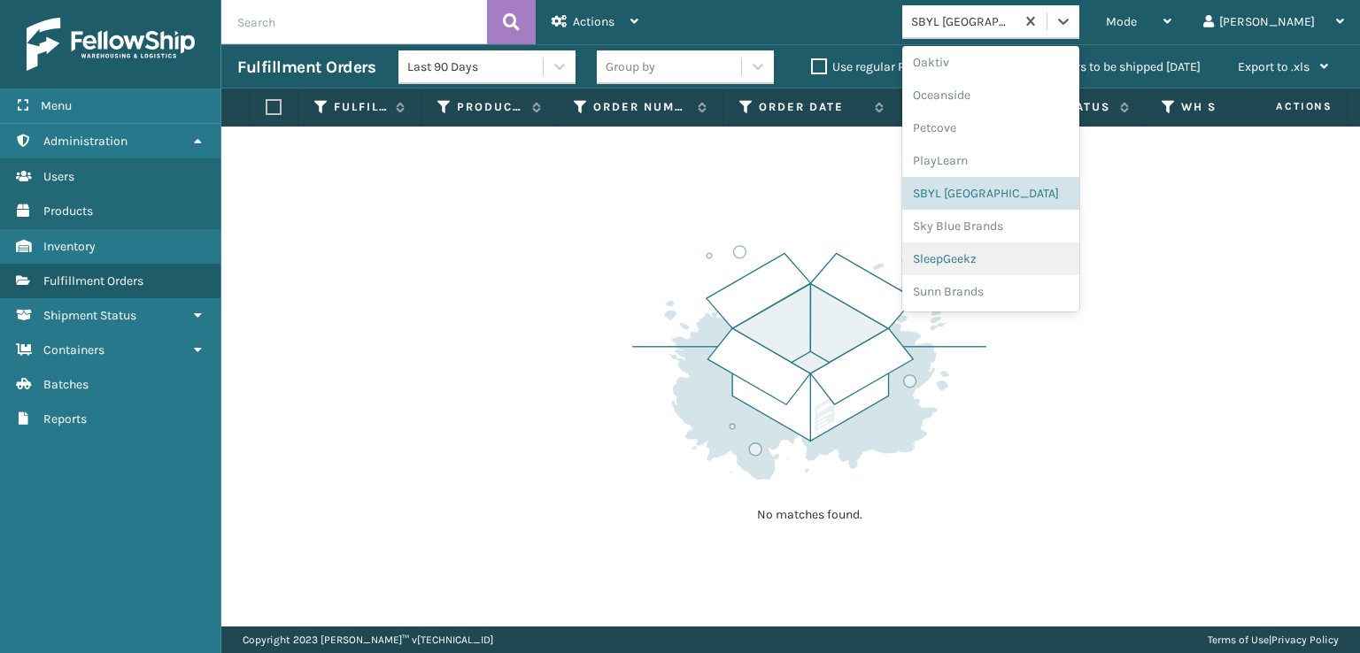
click at [995, 259] on div "SleepGeekz" at bounding box center [990, 259] width 177 height 33
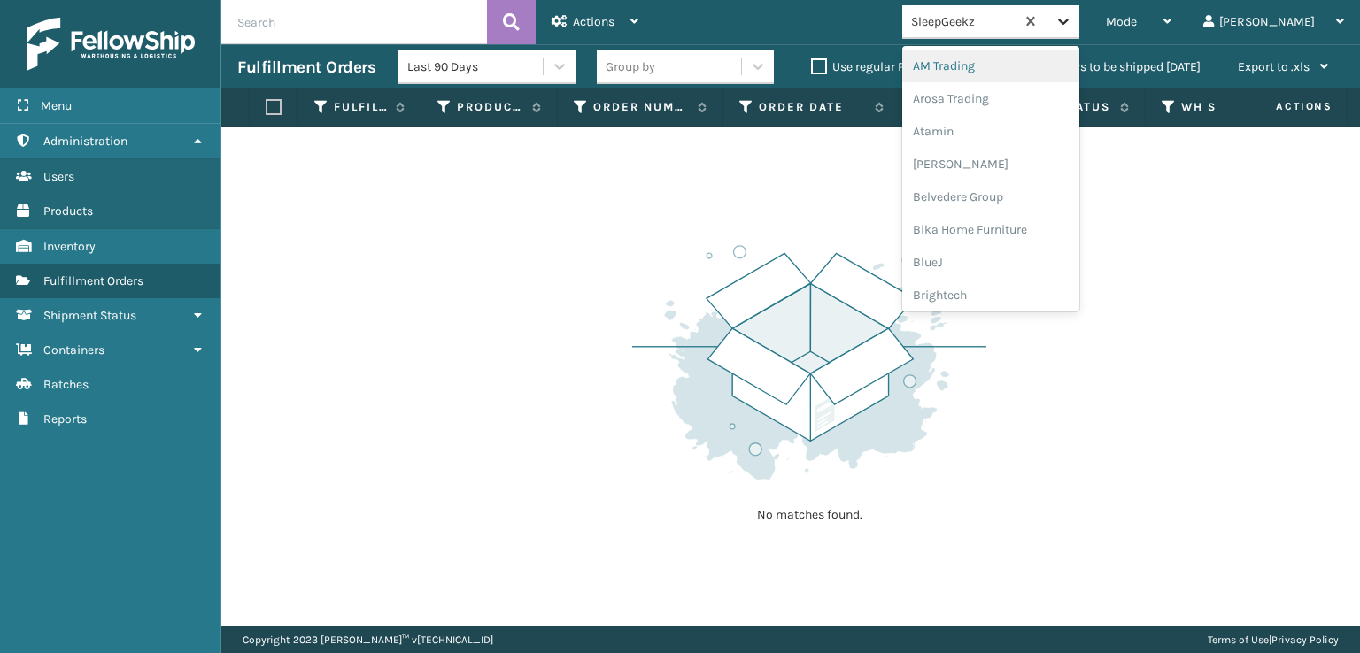
click at [1072, 17] on icon at bounding box center [1063, 21] width 18 height 18
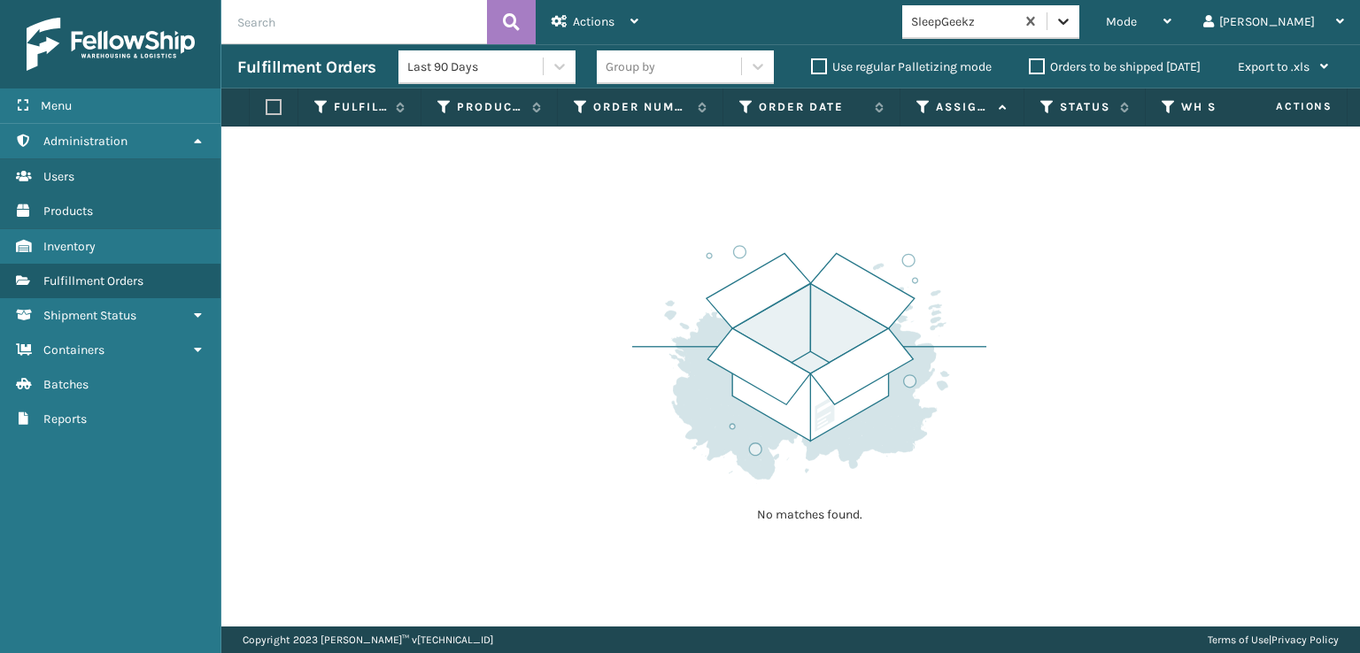
click at [1072, 17] on icon at bounding box center [1063, 21] width 18 height 18
click at [1136, 15] on span "Mode" at bounding box center [1120, 21] width 31 height 15
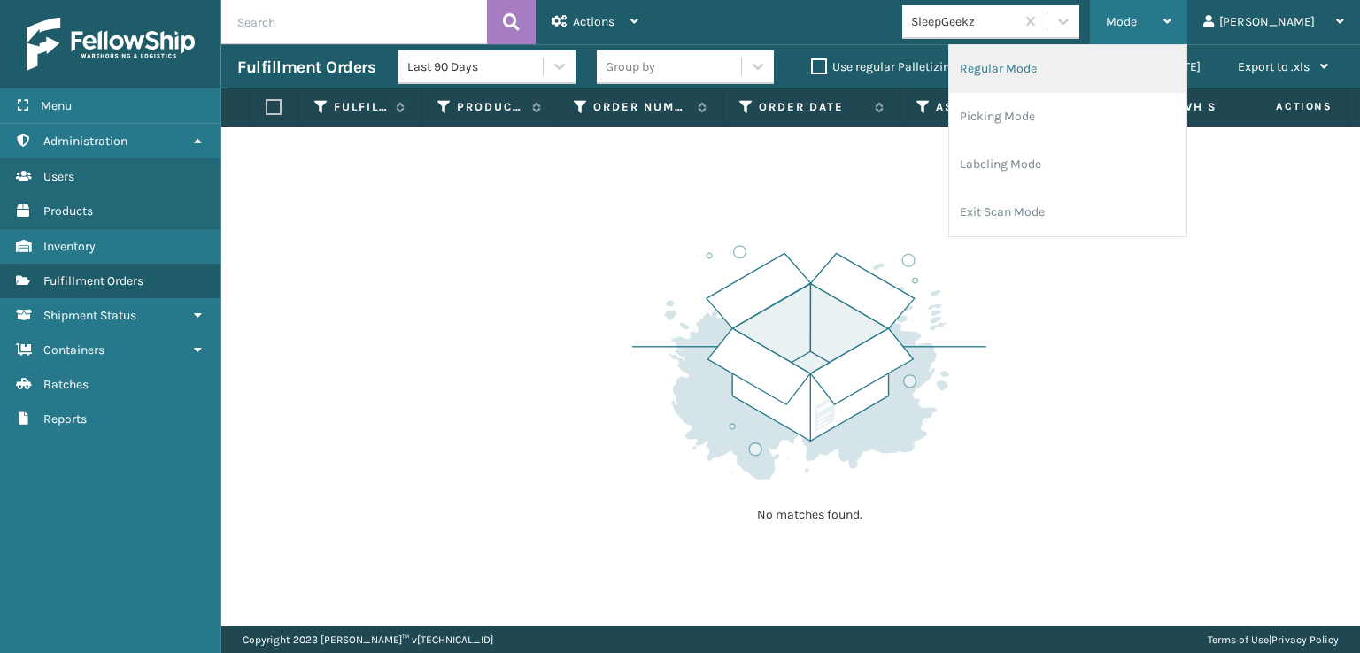
click at [1062, 65] on li "Regular Mode" at bounding box center [1067, 69] width 237 height 48
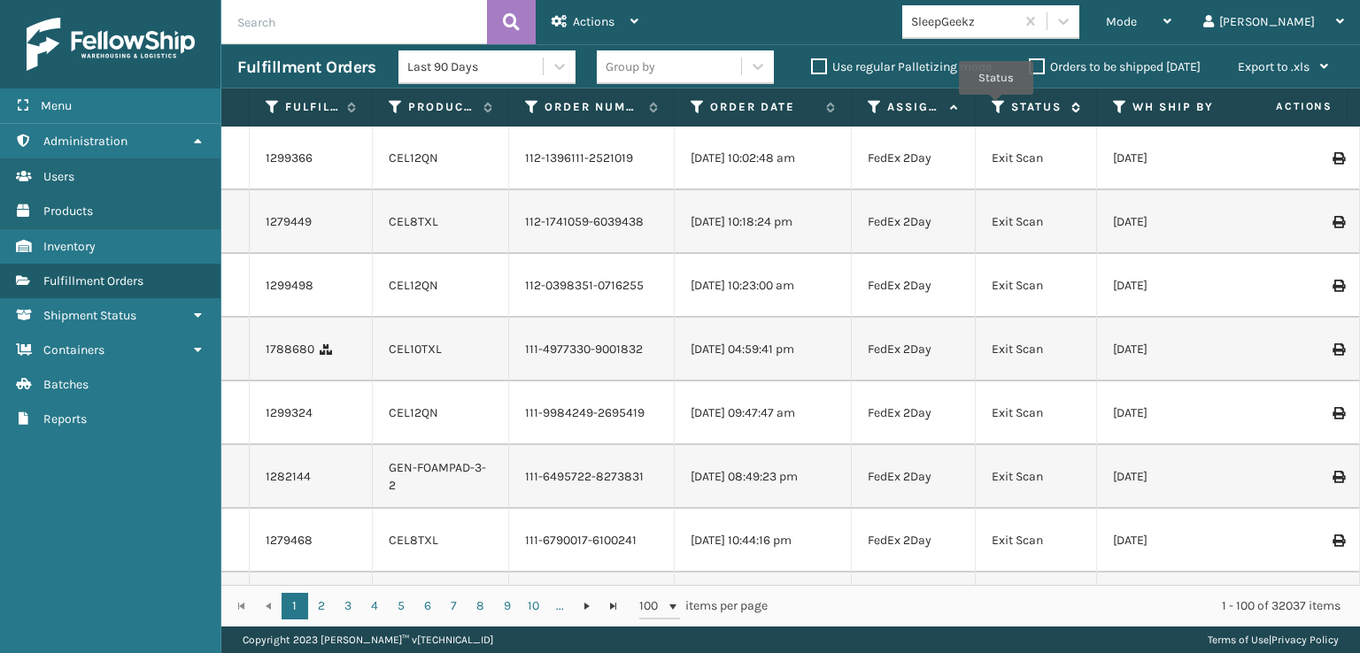
click at [996, 107] on icon at bounding box center [998, 107] width 14 height 16
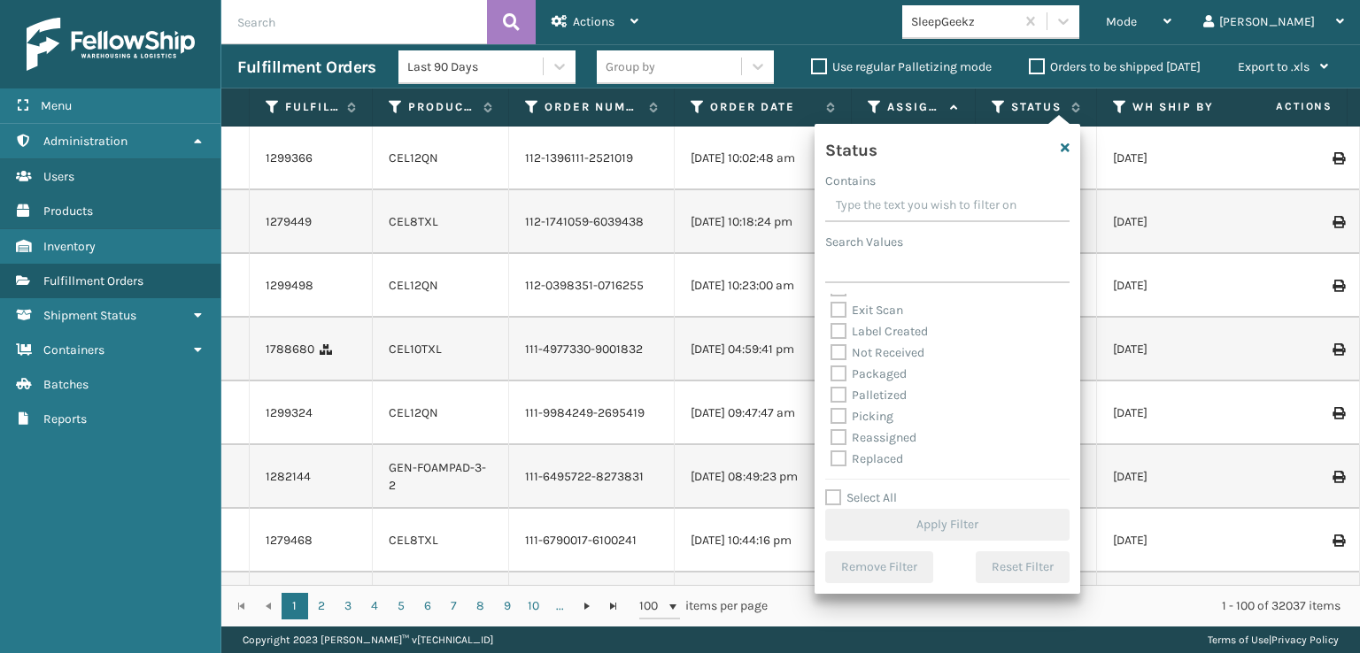
scroll to position [99, 0]
click at [842, 378] on label "Picking" at bounding box center [861, 374] width 63 height 15
click at [831, 376] on input "Picking" at bounding box center [830, 371] width 1 height 12
checkbox input "true"
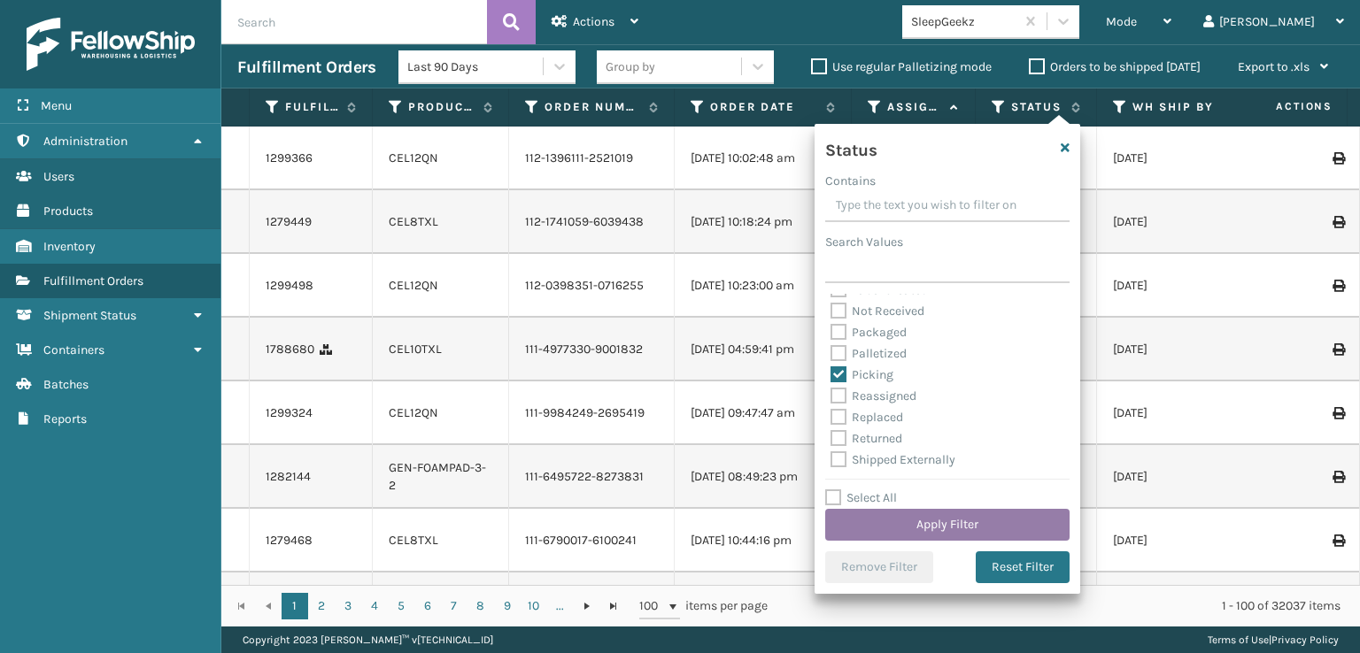
click at [896, 524] on button "Apply Filter" at bounding box center [947, 525] width 244 height 32
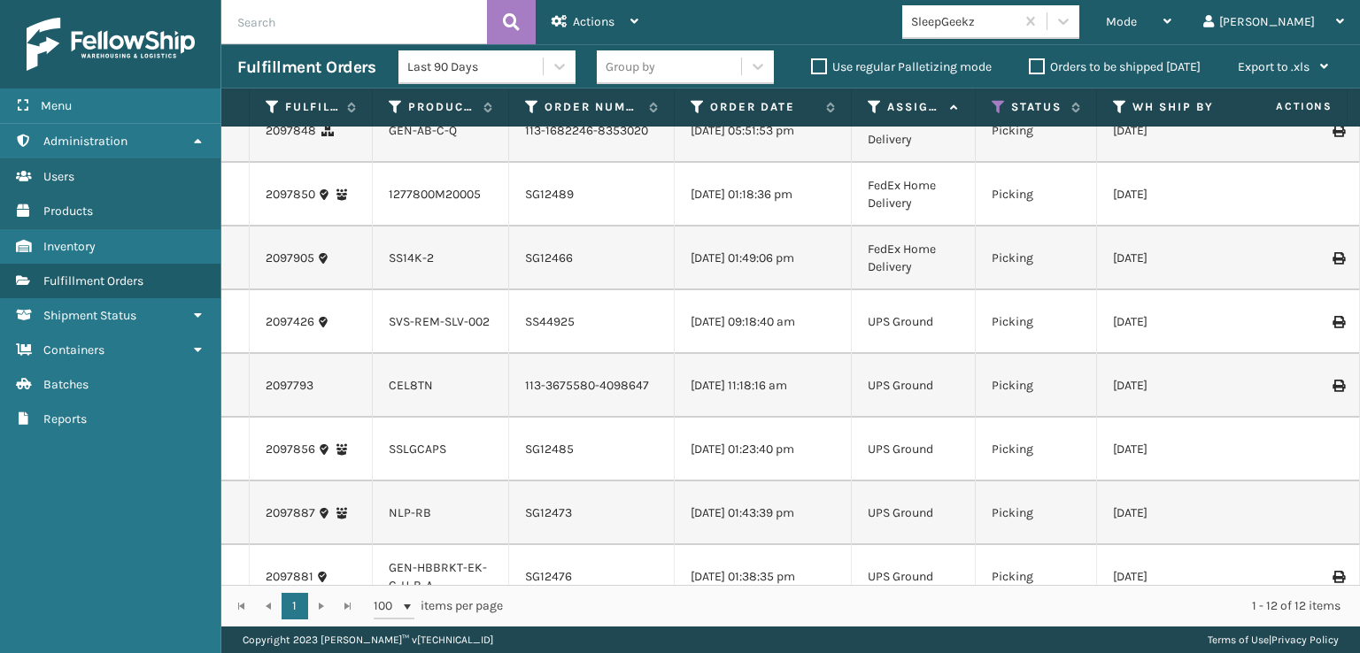
scroll to position [0, 0]
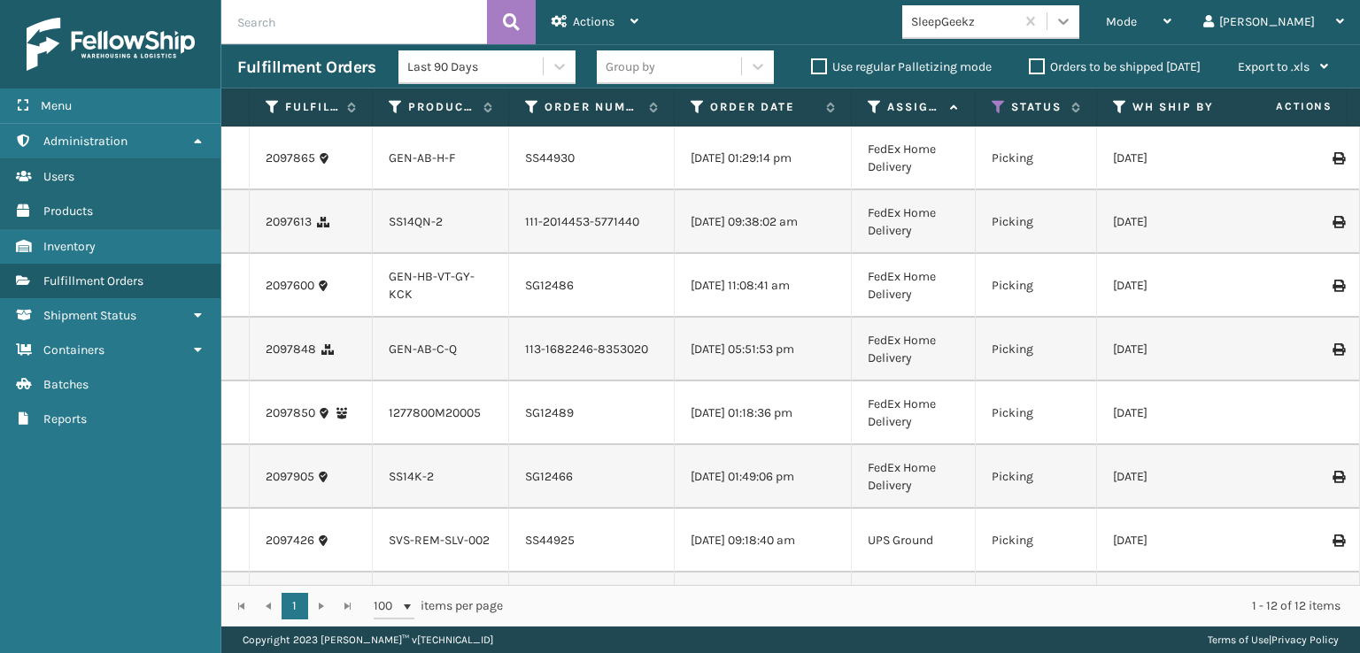
click at [1079, 10] on div at bounding box center [1063, 21] width 32 height 32
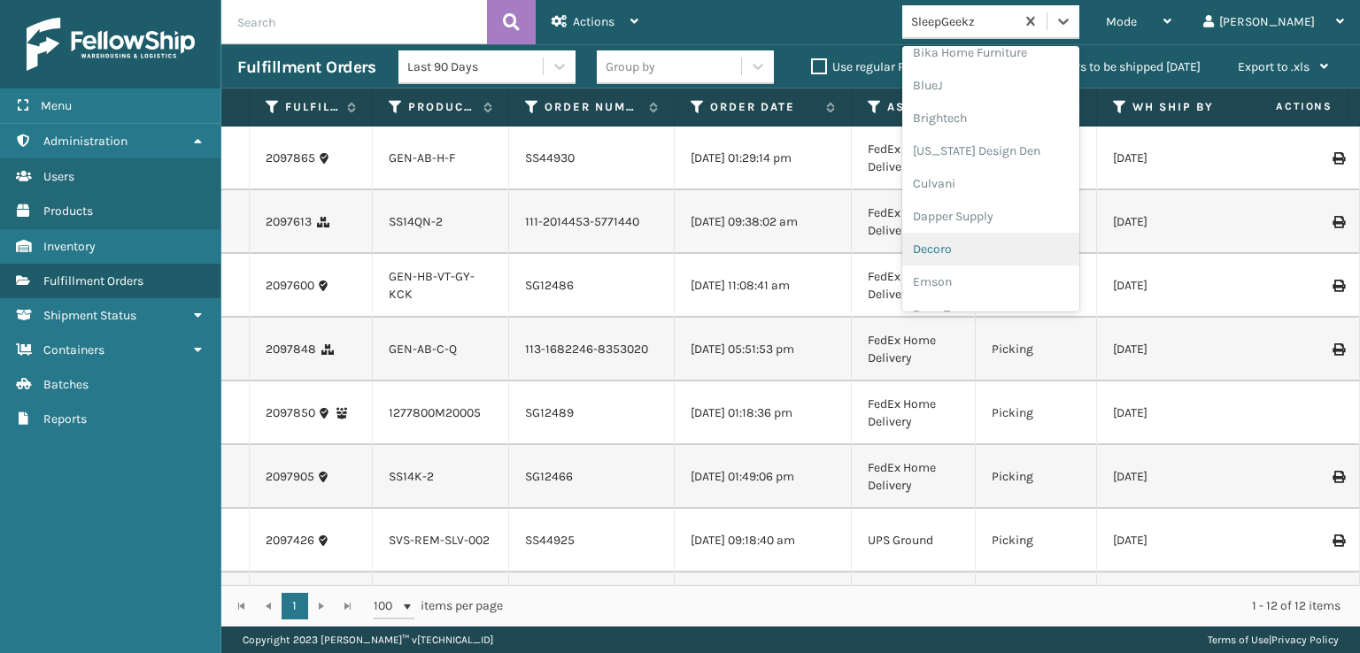
scroll to position [266, 0]
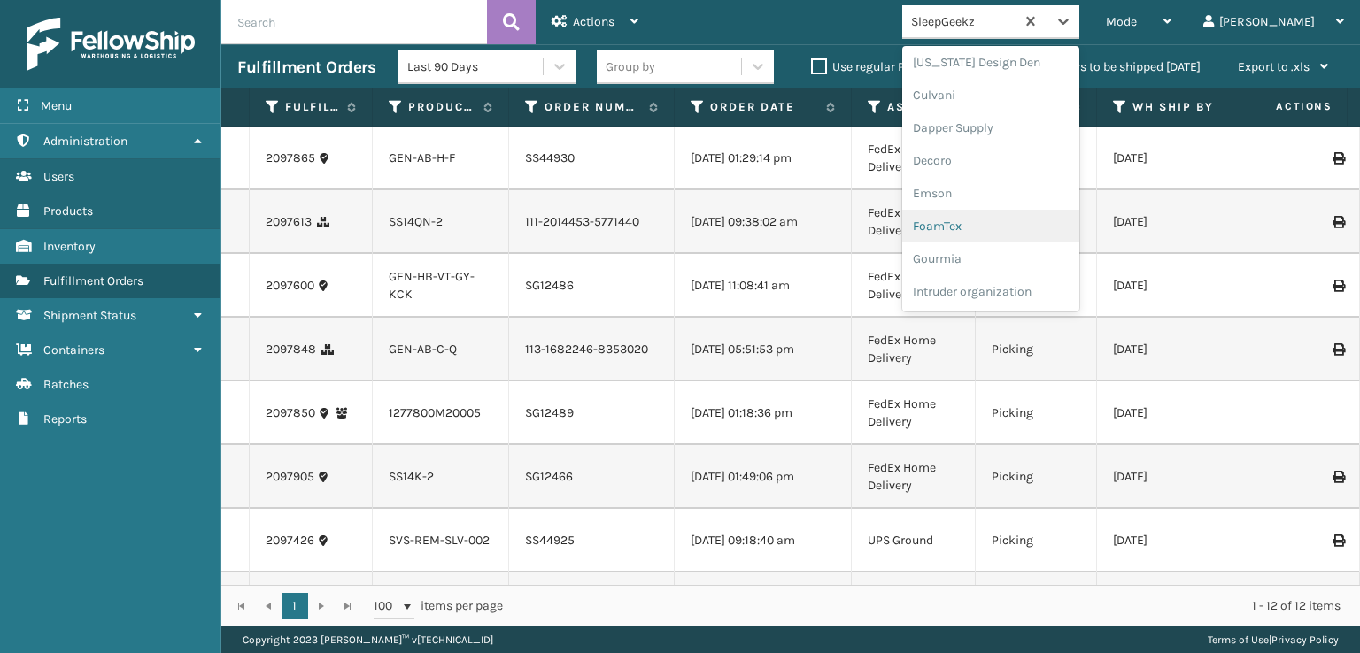
click at [1016, 227] on div "FoamTex" at bounding box center [990, 226] width 177 height 33
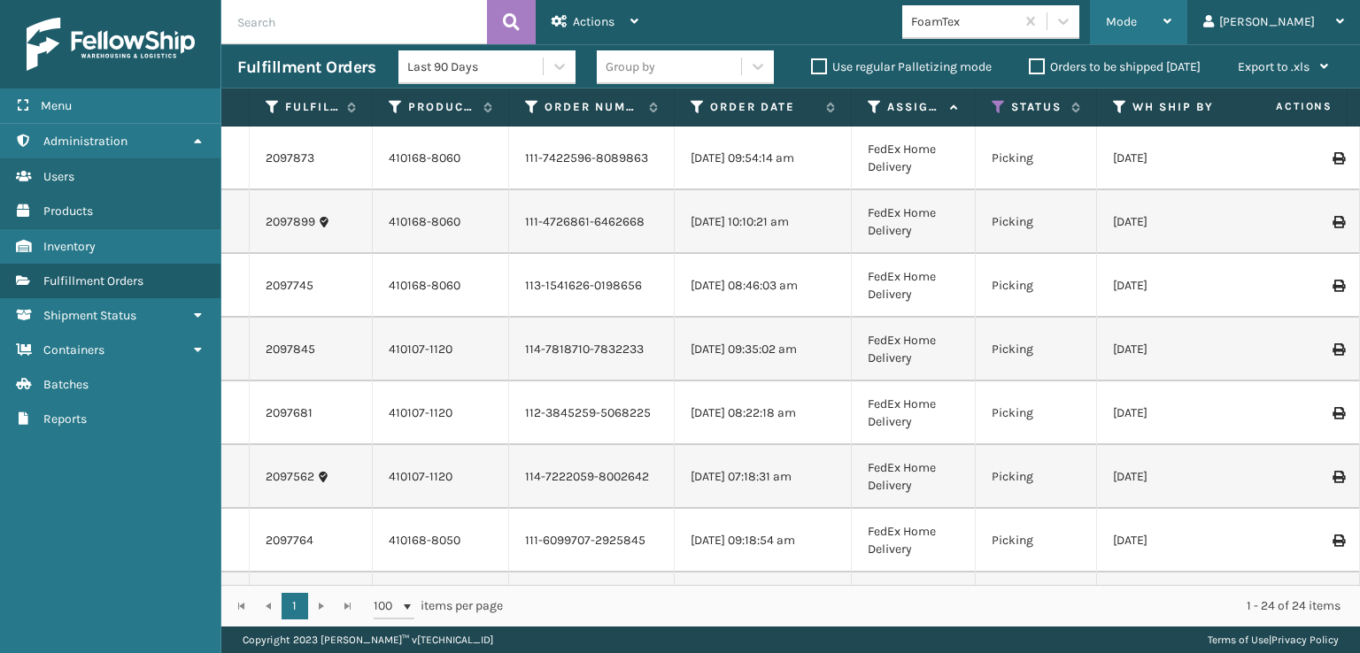
click at [1136, 24] on span "Mode" at bounding box center [1120, 21] width 31 height 15
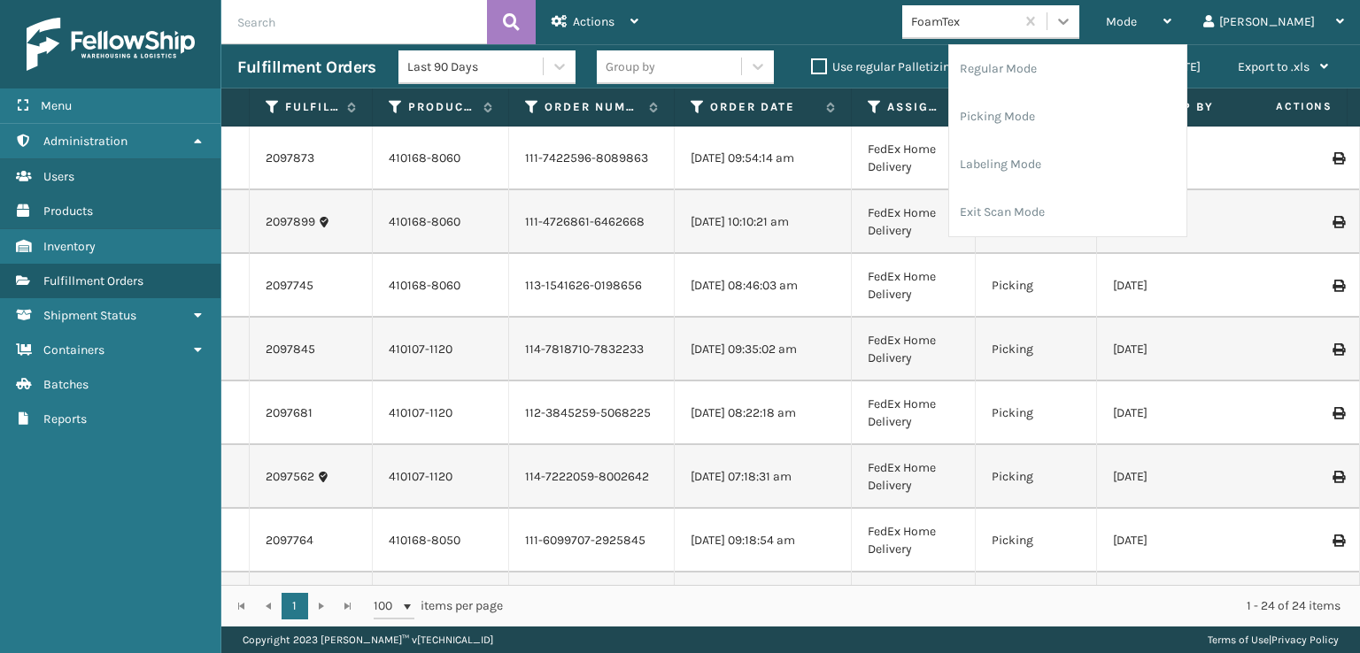
click at [1072, 19] on icon at bounding box center [1063, 21] width 18 height 18
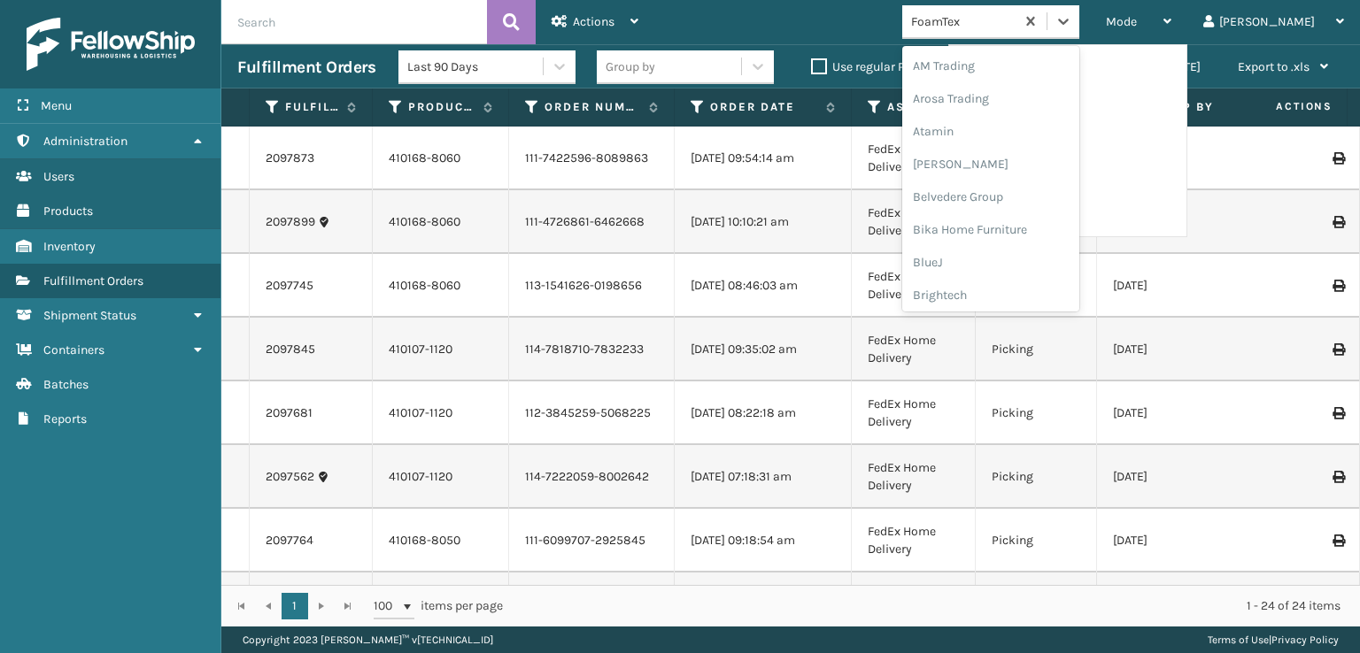
scroll to position [207, 0]
click at [1009, 288] on div "FoamTex" at bounding box center [990, 284] width 177 height 33
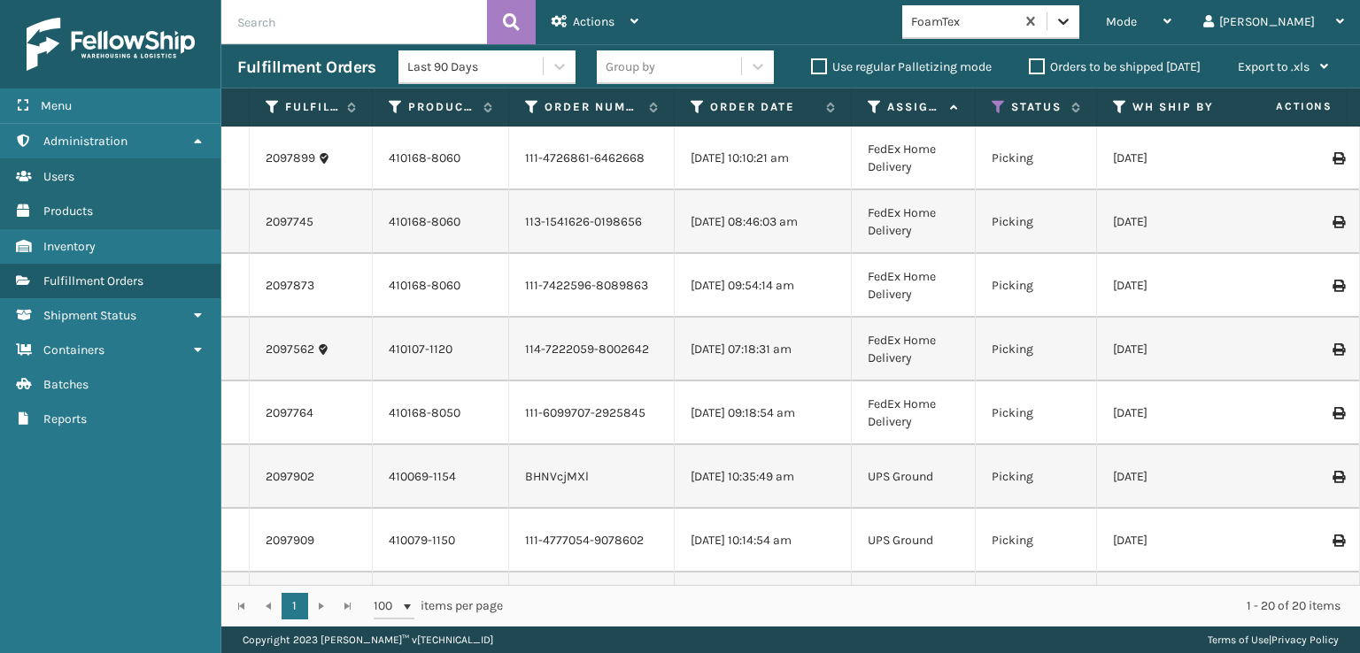
click at [1068, 20] on icon at bounding box center [1063, 22] width 11 height 6
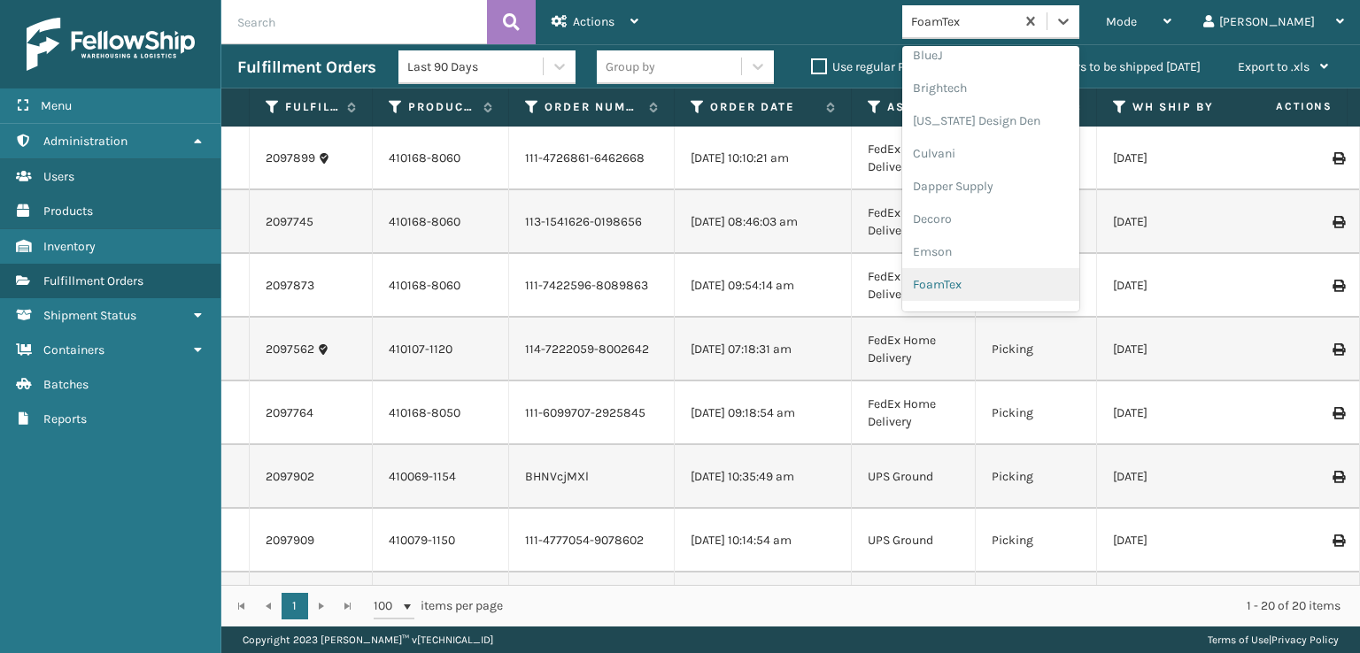
click at [1021, 279] on div "FoamTex" at bounding box center [990, 284] width 177 height 33
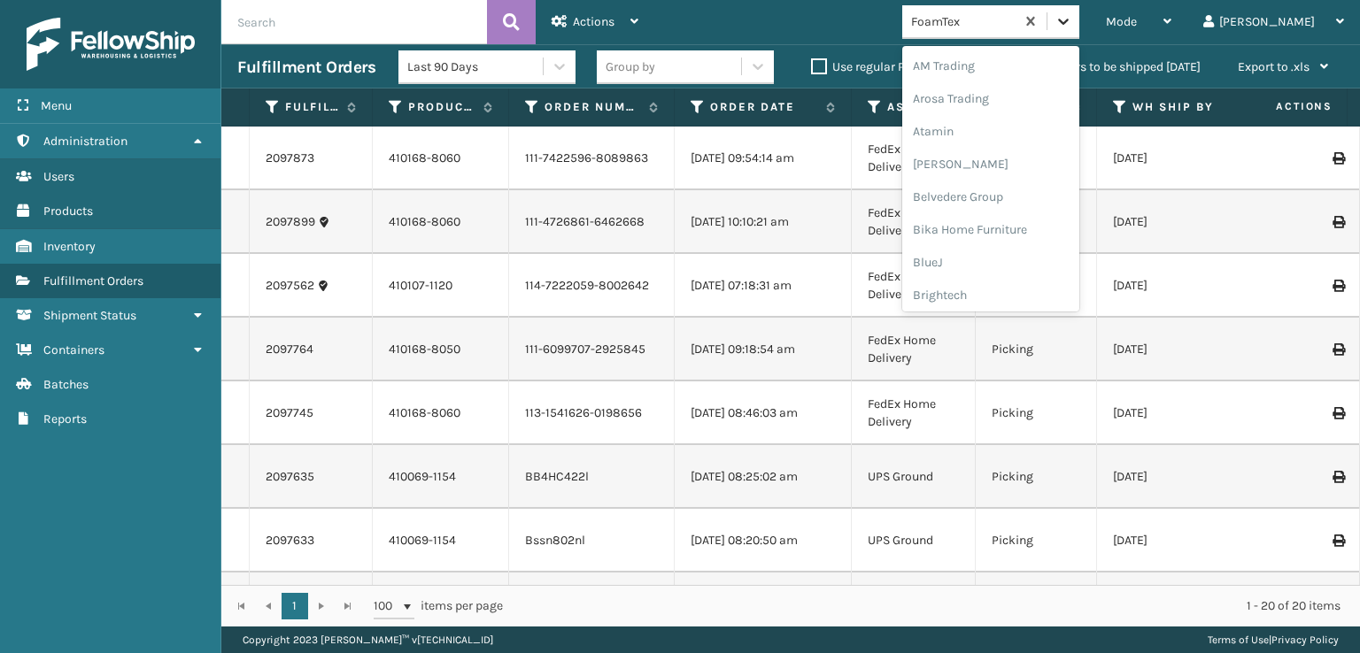
click at [1068, 22] on icon at bounding box center [1063, 22] width 11 height 6
click at [1008, 140] on div "[PERSON_NAME] Brands" at bounding box center [990, 148] width 177 height 33
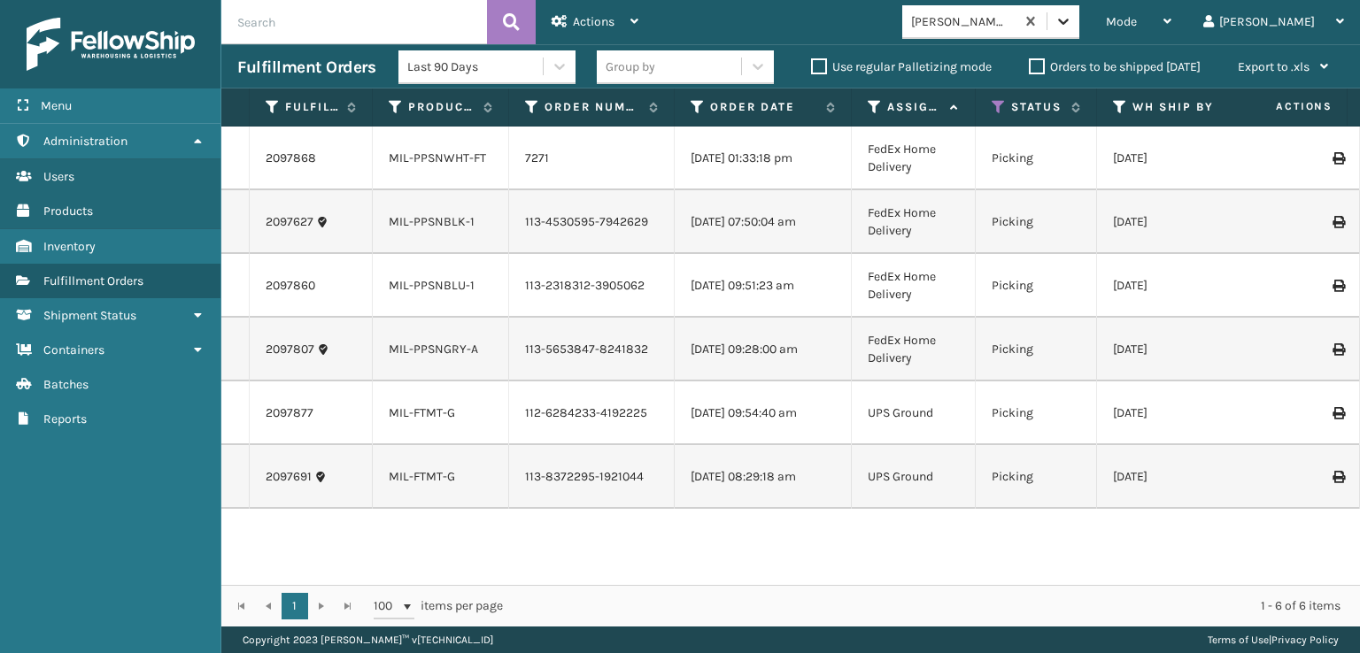
click at [1072, 15] on icon at bounding box center [1063, 21] width 18 height 18
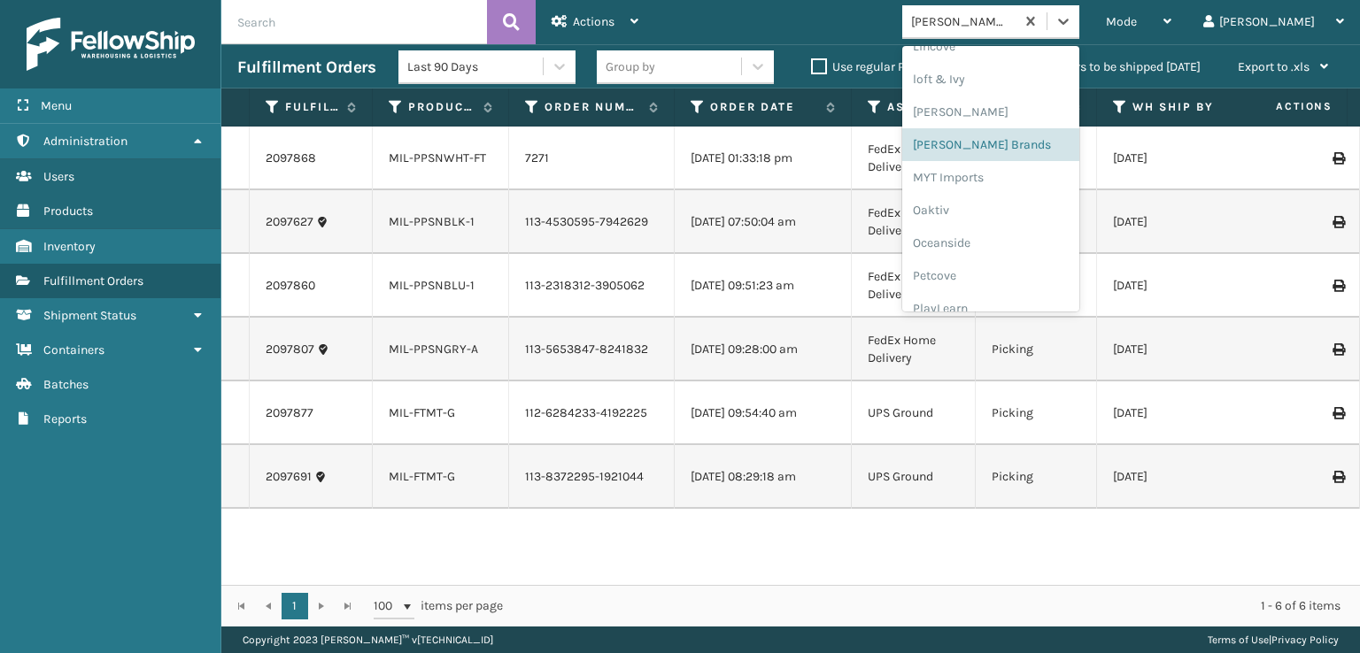
scroll to position [888, 0]
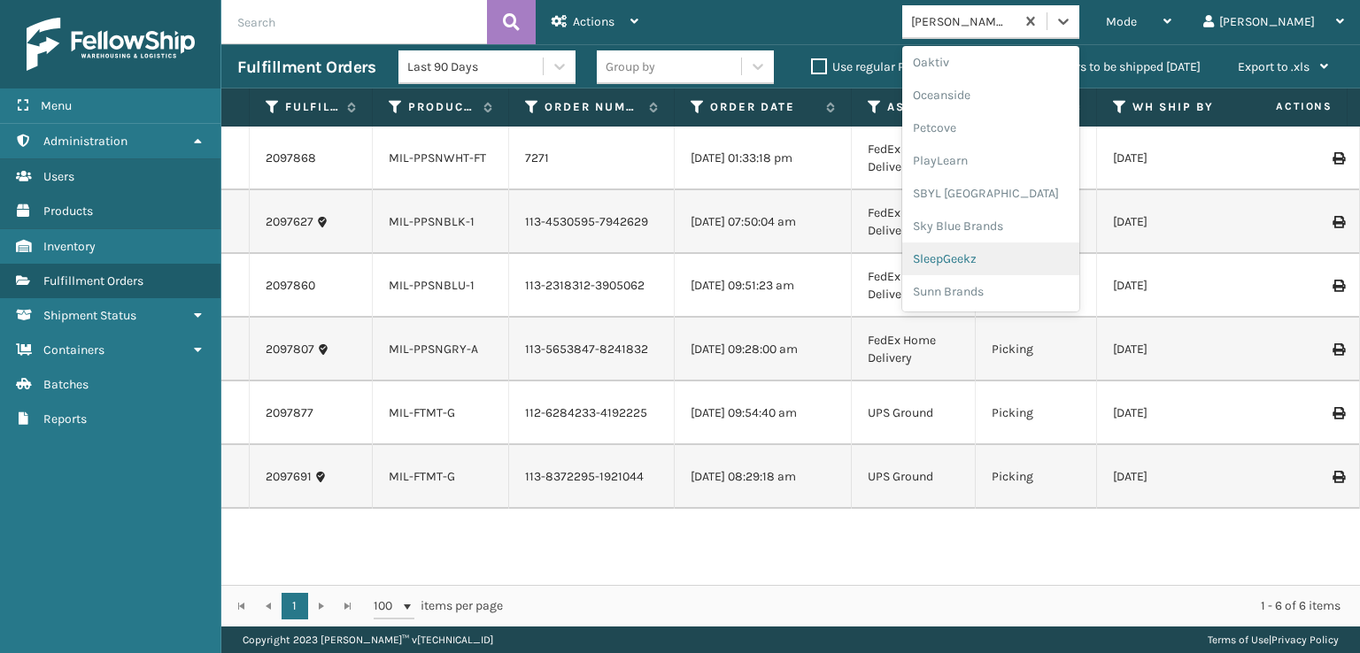
click at [1022, 259] on div "SleepGeekz" at bounding box center [990, 259] width 177 height 33
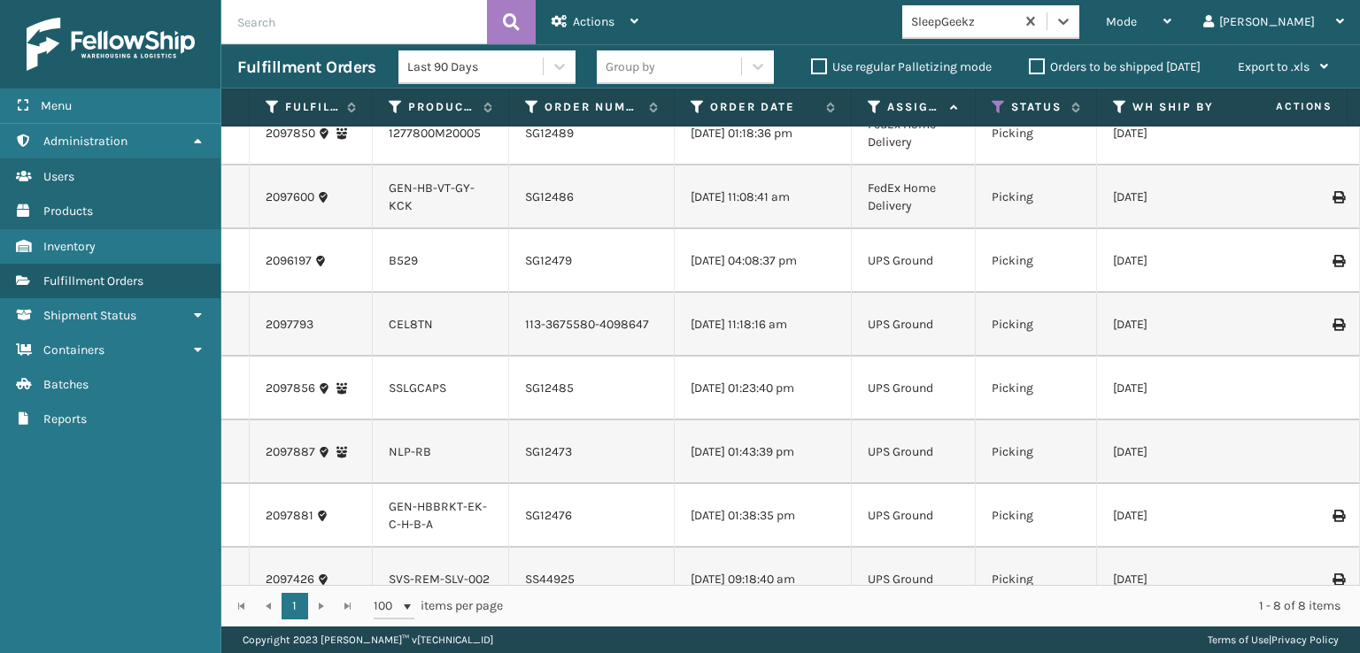
scroll to position [0, 0]
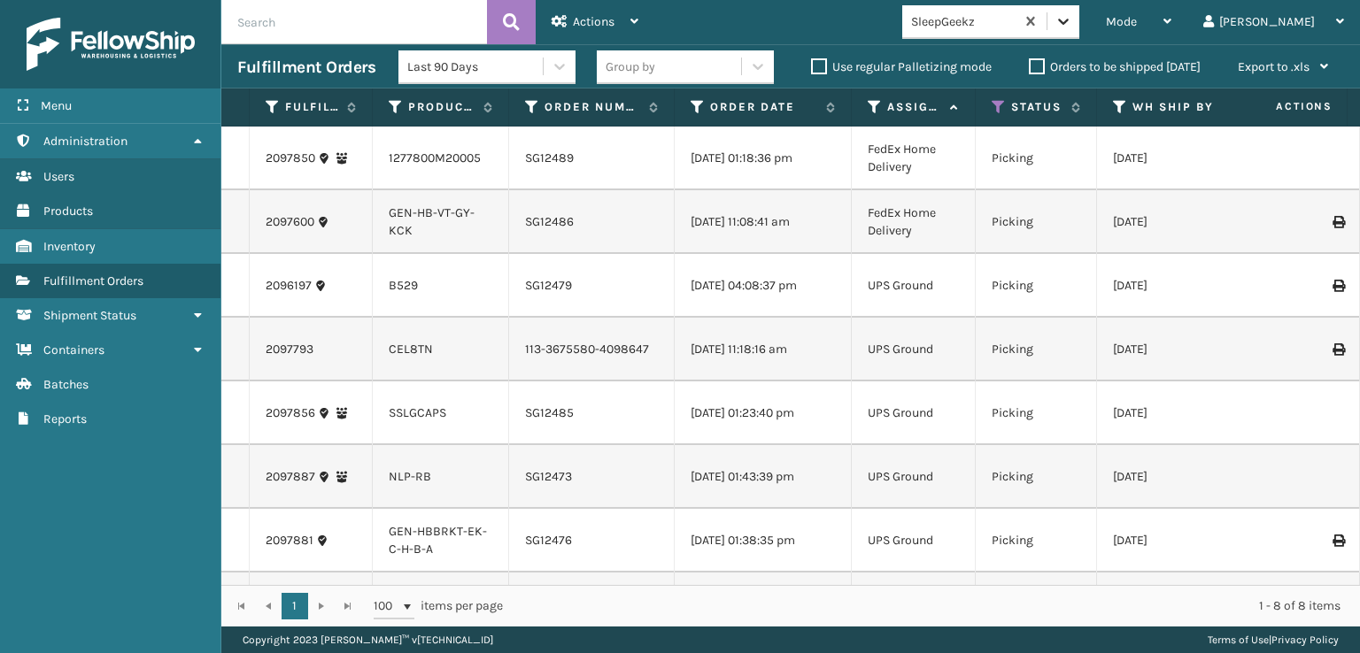
click at [1072, 25] on icon at bounding box center [1063, 21] width 18 height 18
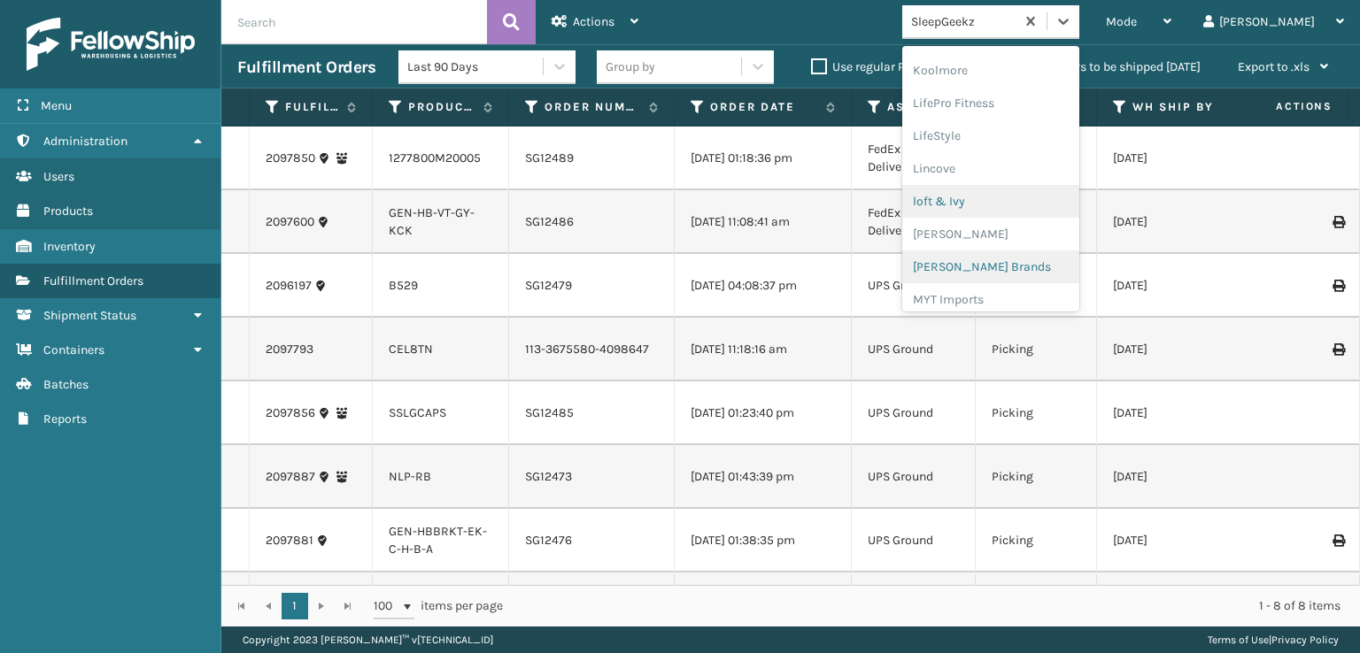
scroll to position [648, 0]
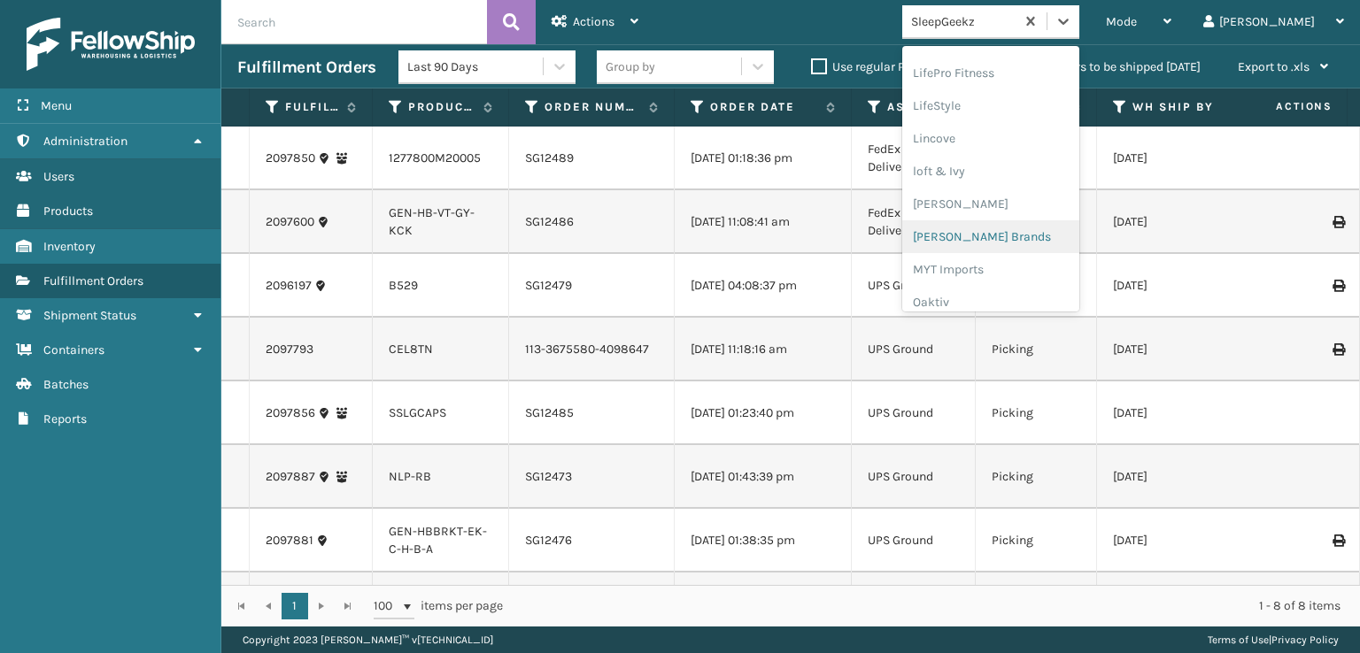
click at [1019, 235] on div "[PERSON_NAME] Brands" at bounding box center [990, 236] width 177 height 33
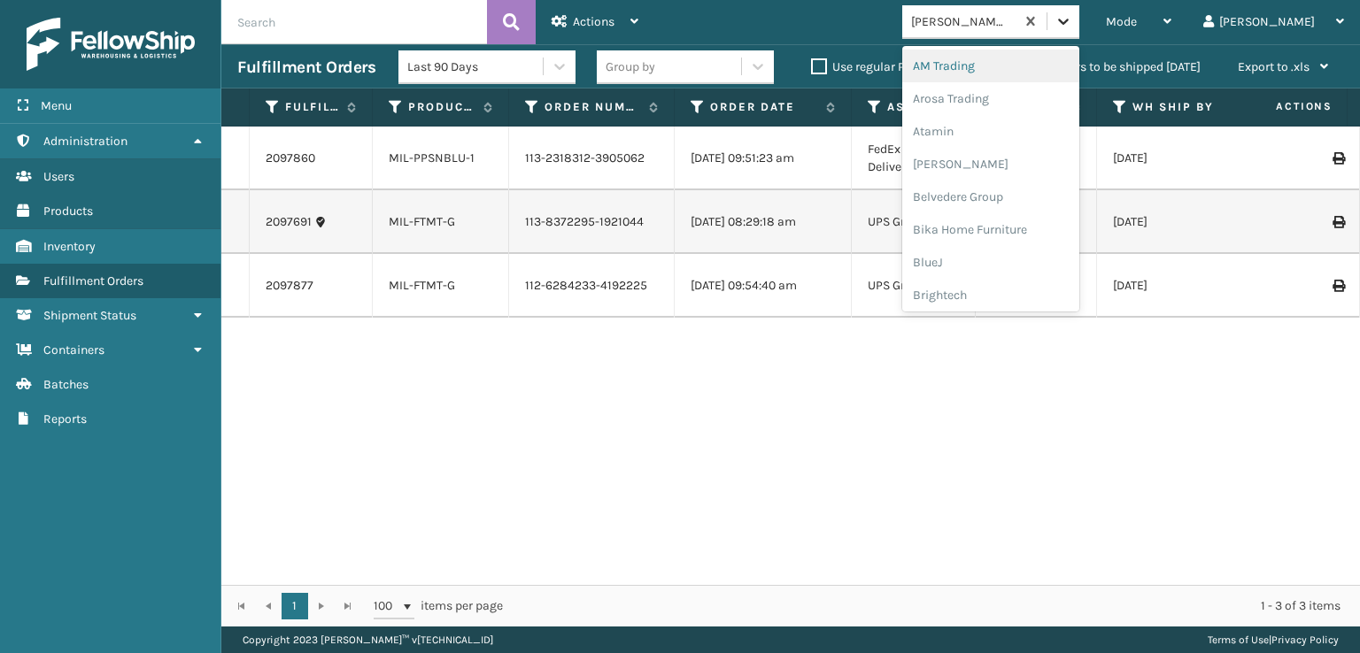
click at [1072, 18] on icon at bounding box center [1063, 21] width 18 height 18
click at [1028, 259] on div "SleepGeekz" at bounding box center [990, 259] width 177 height 33
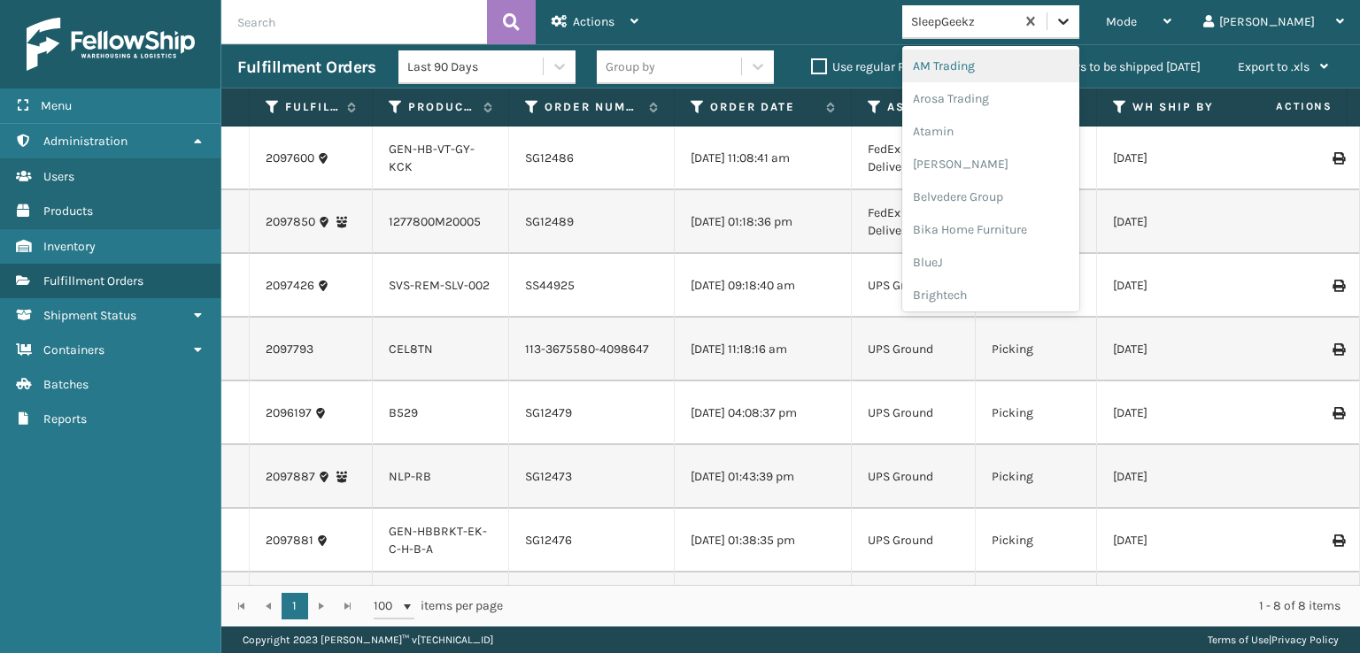
click at [1068, 22] on icon at bounding box center [1063, 22] width 11 height 6
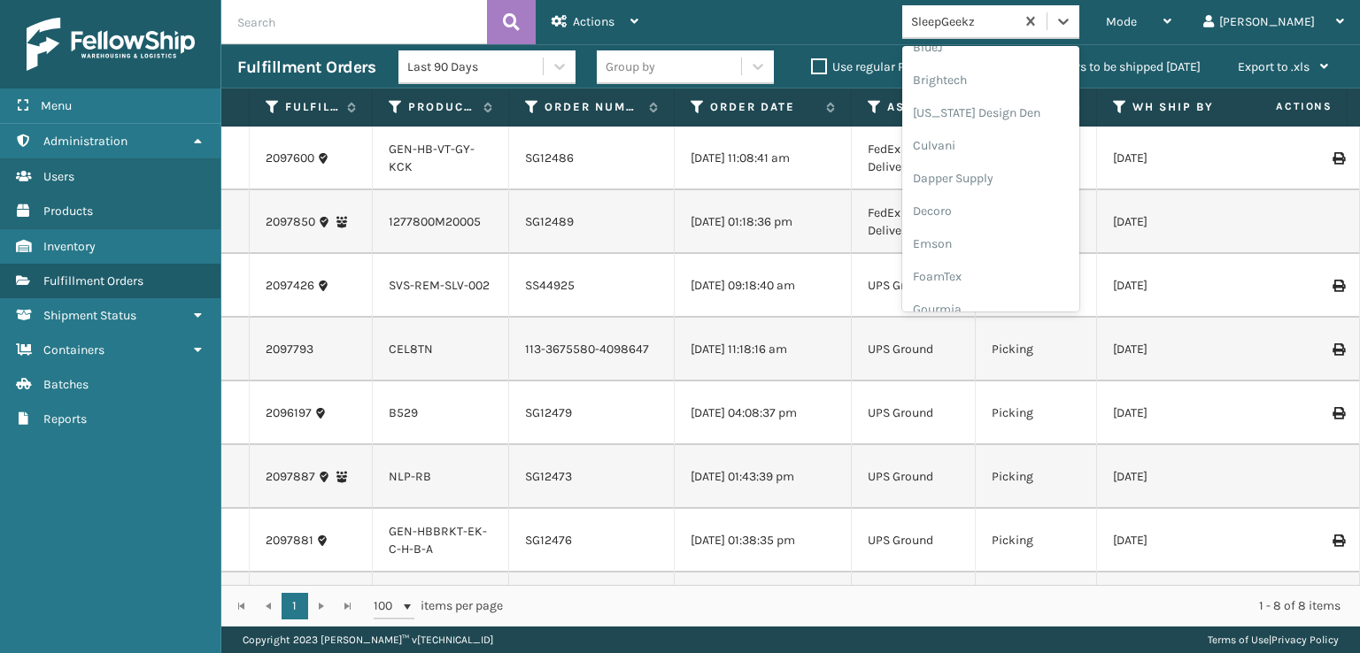
scroll to position [266, 0]
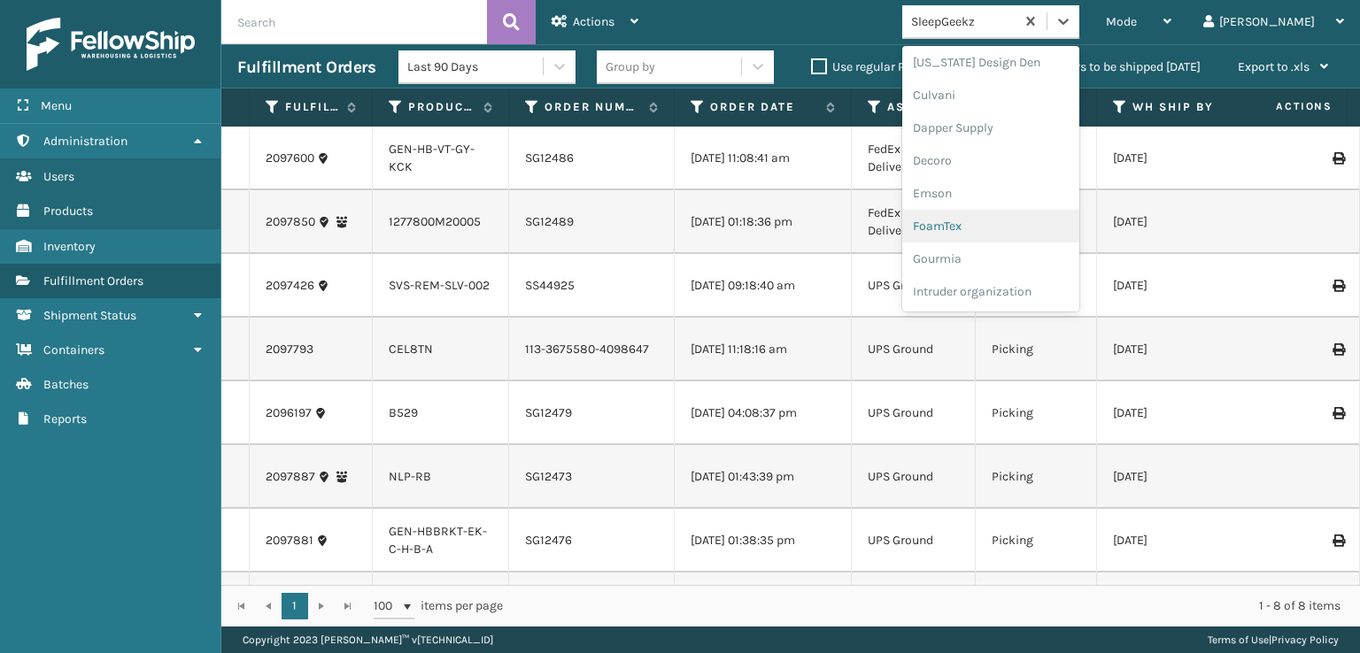
click at [1004, 227] on div "FoamTex" at bounding box center [990, 226] width 177 height 33
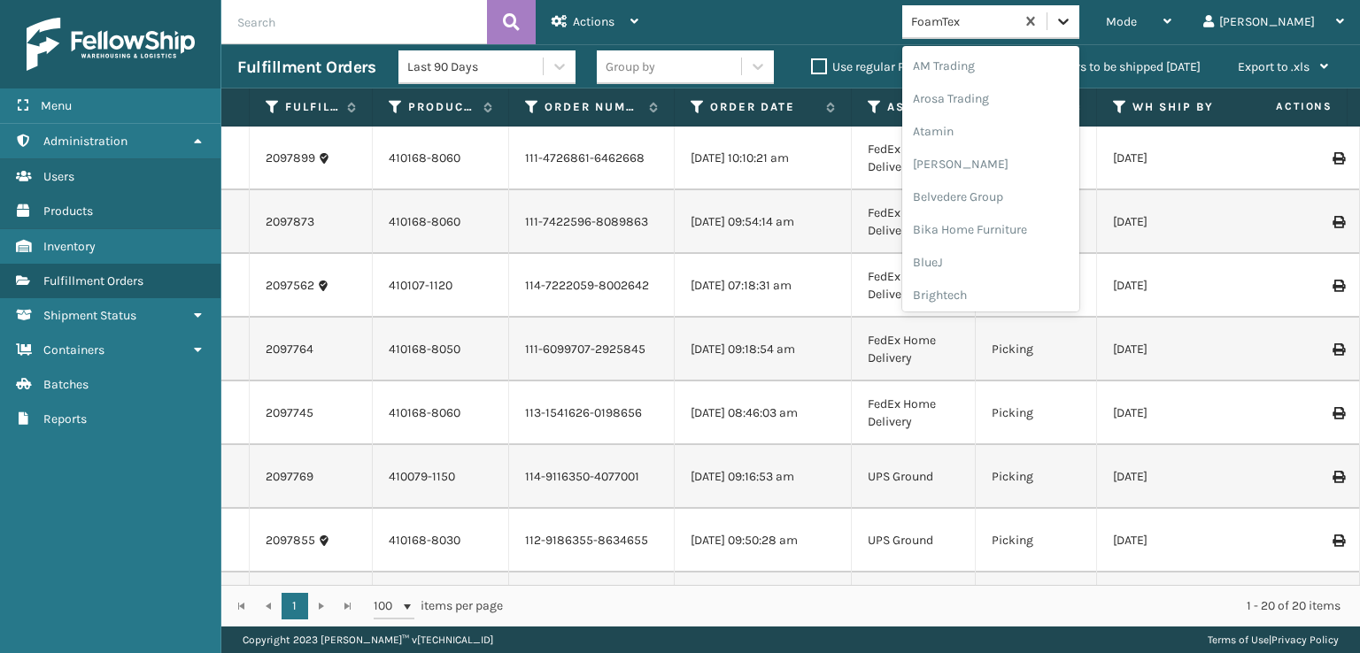
click at [1072, 15] on icon at bounding box center [1063, 21] width 18 height 18
click at [1027, 281] on div "FoamTex" at bounding box center [990, 284] width 177 height 33
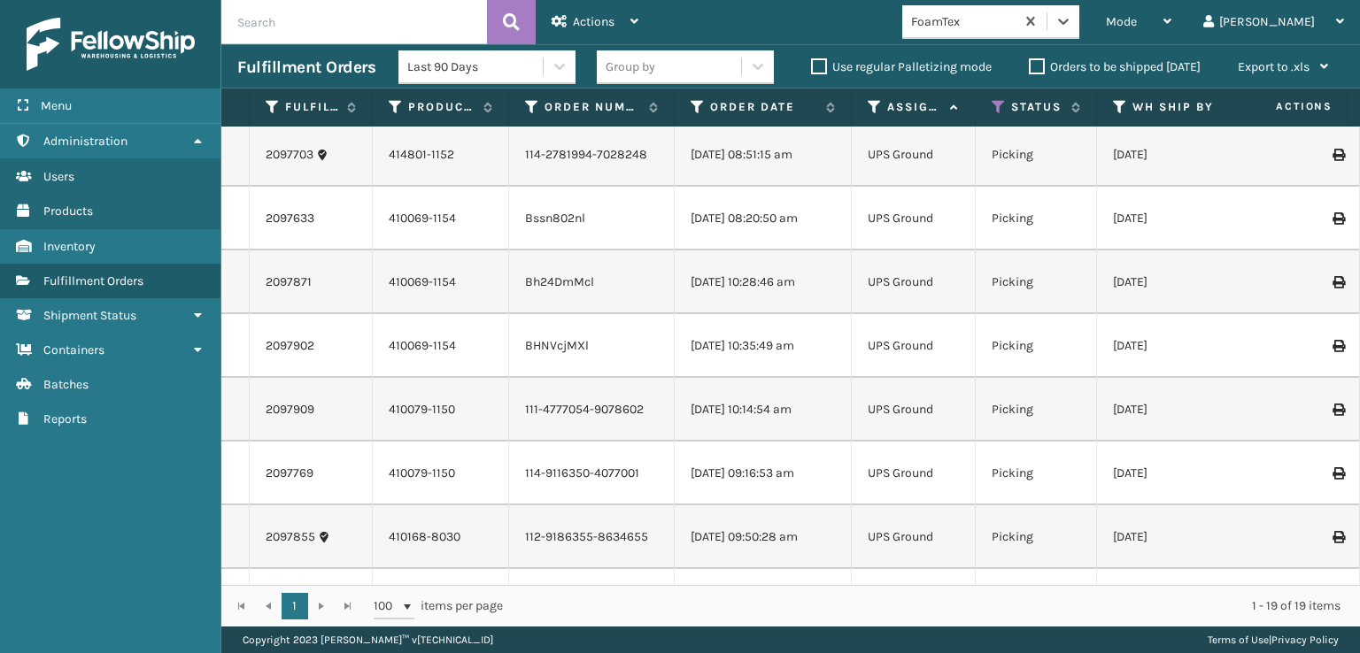
scroll to position [0, 0]
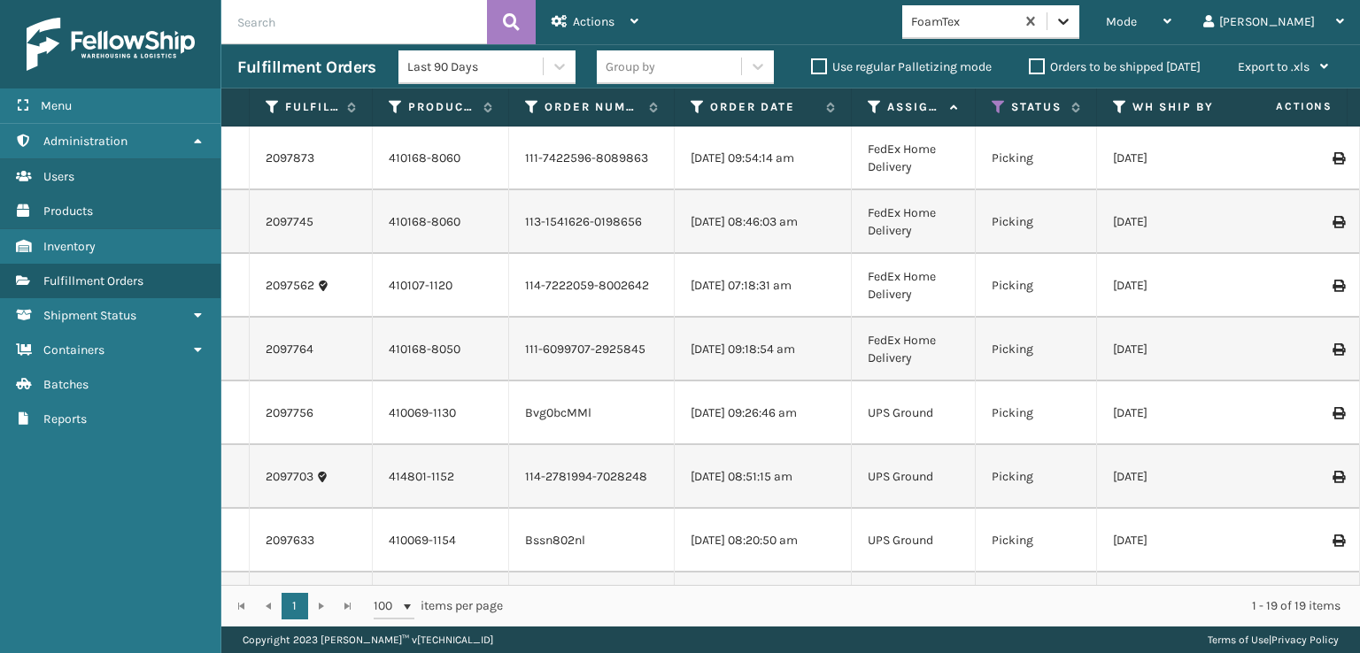
click at [1072, 24] on icon at bounding box center [1063, 21] width 18 height 18
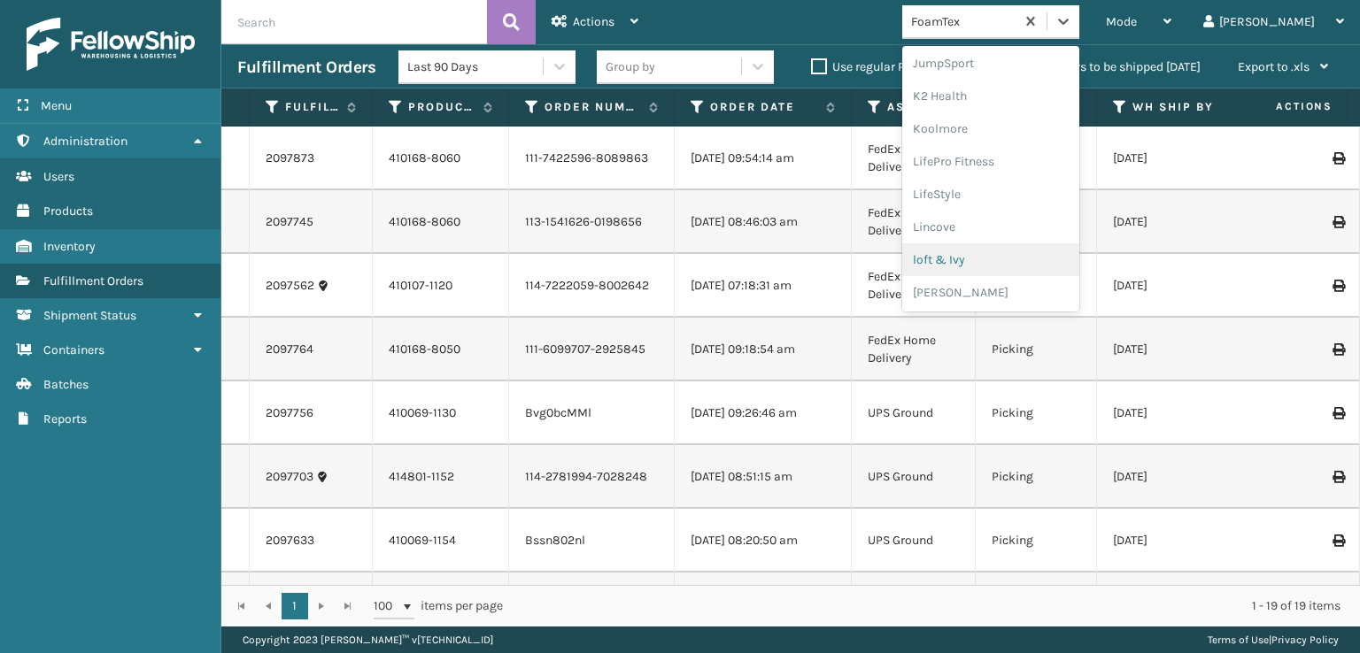
scroll to position [888, 0]
click at [998, 260] on div "SleepGeekz" at bounding box center [990, 259] width 177 height 33
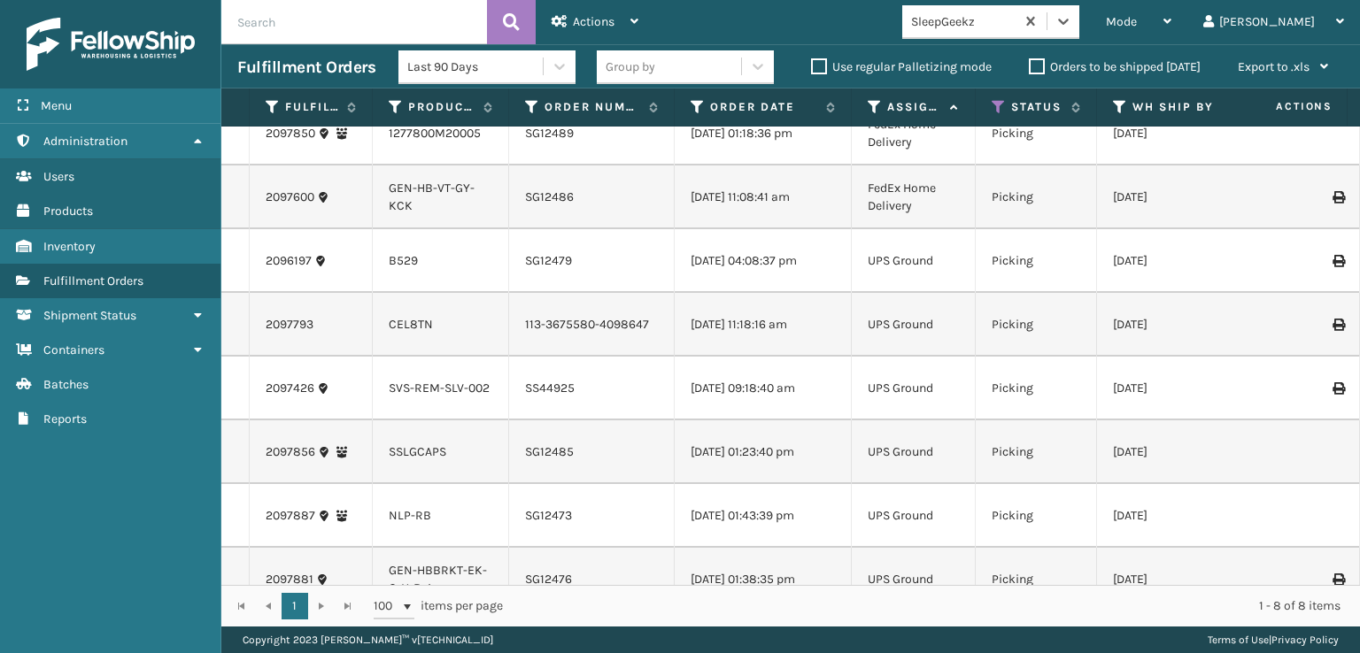
scroll to position [0, 0]
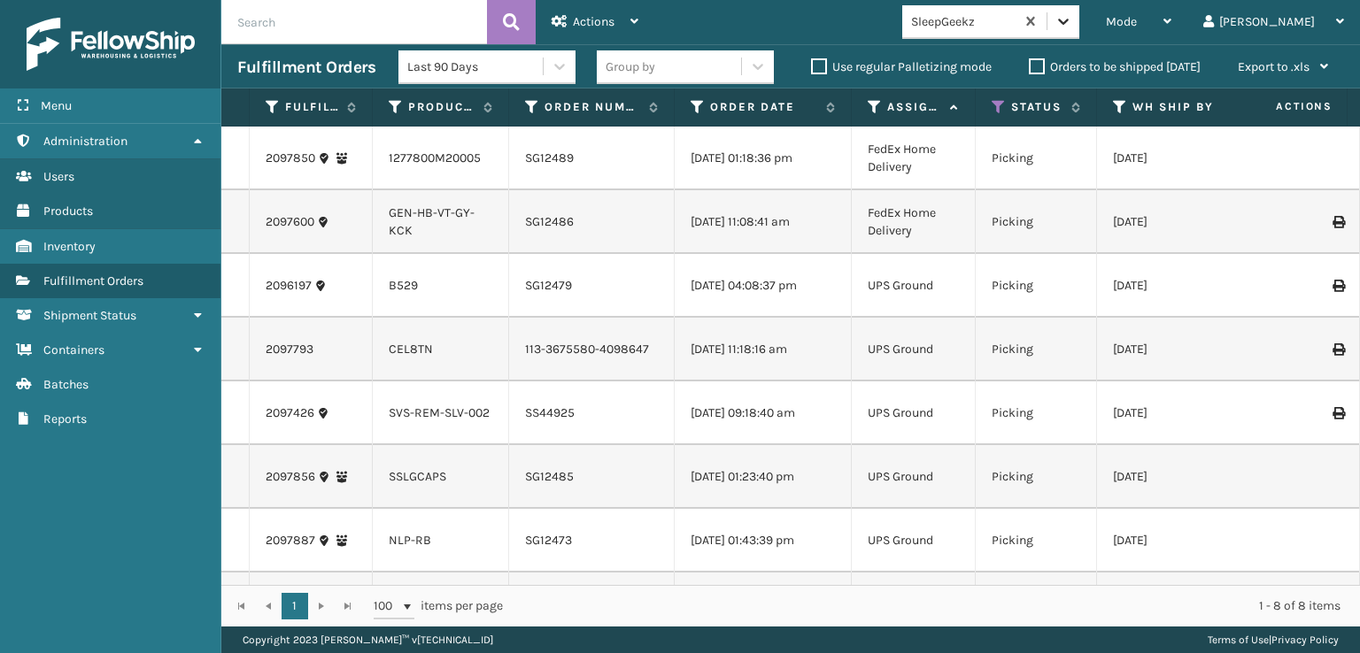
click at [1068, 20] on icon at bounding box center [1063, 22] width 11 height 6
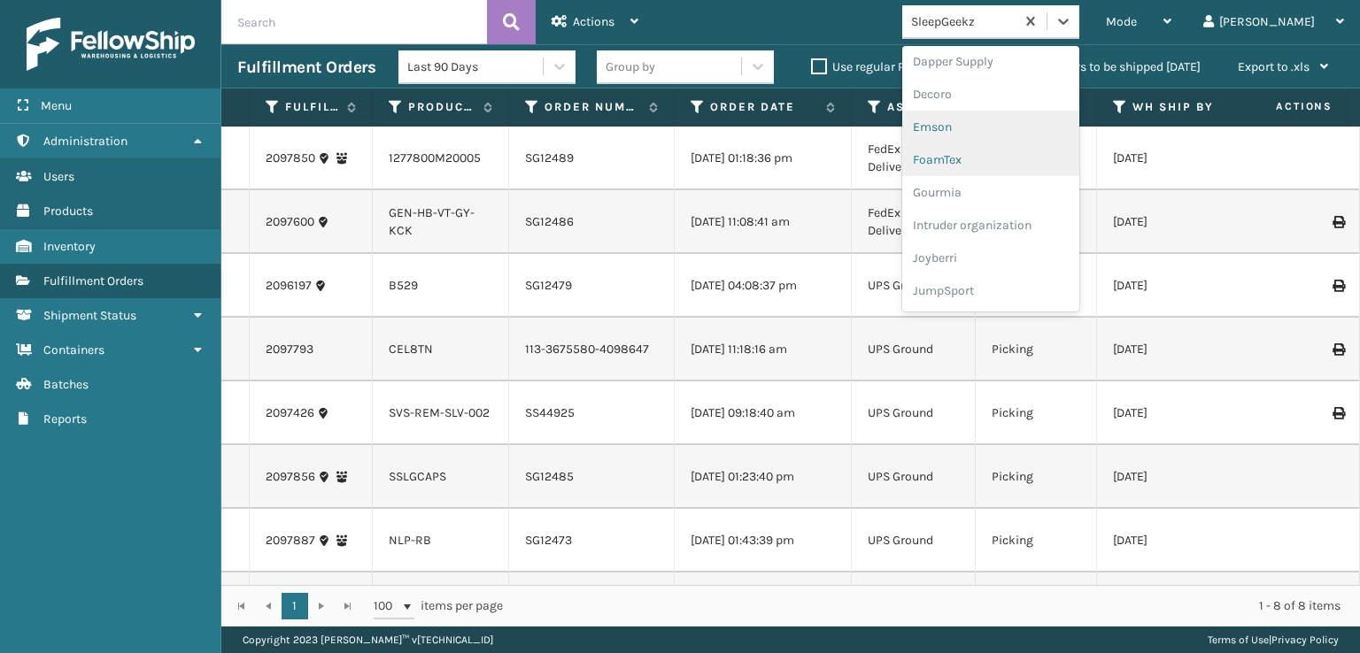
scroll to position [354, 0]
click at [1017, 140] on div "FoamTex" at bounding box center [990, 137] width 177 height 33
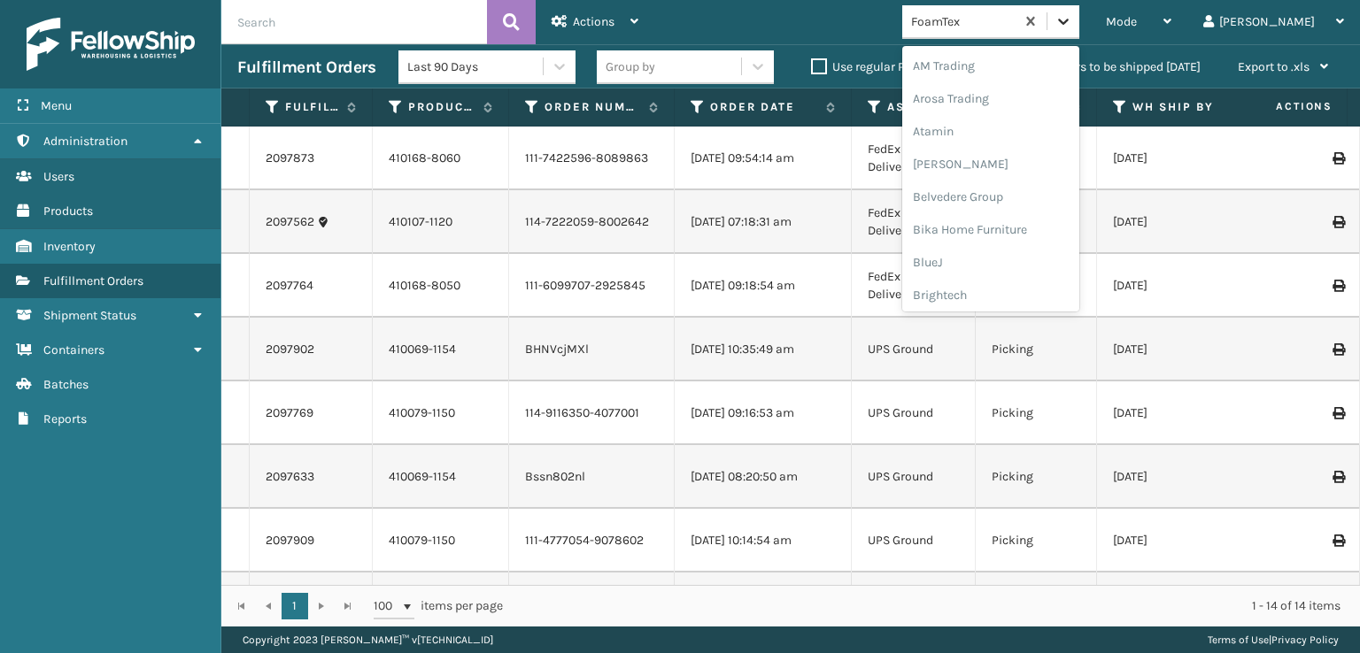
click at [1072, 27] on icon at bounding box center [1063, 21] width 18 height 18
click at [1043, 150] on div "[PERSON_NAME] Brands" at bounding box center [990, 148] width 177 height 33
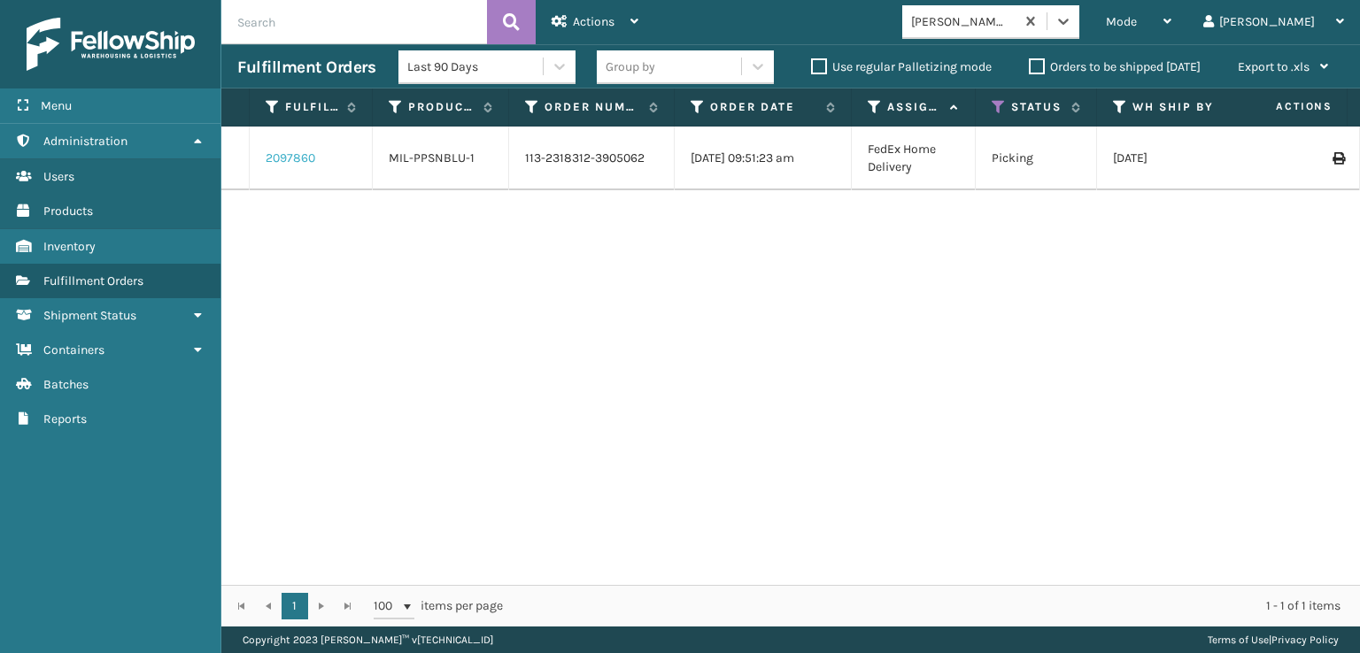
click at [287, 158] on link "2097860" at bounding box center [291, 159] width 50 height 18
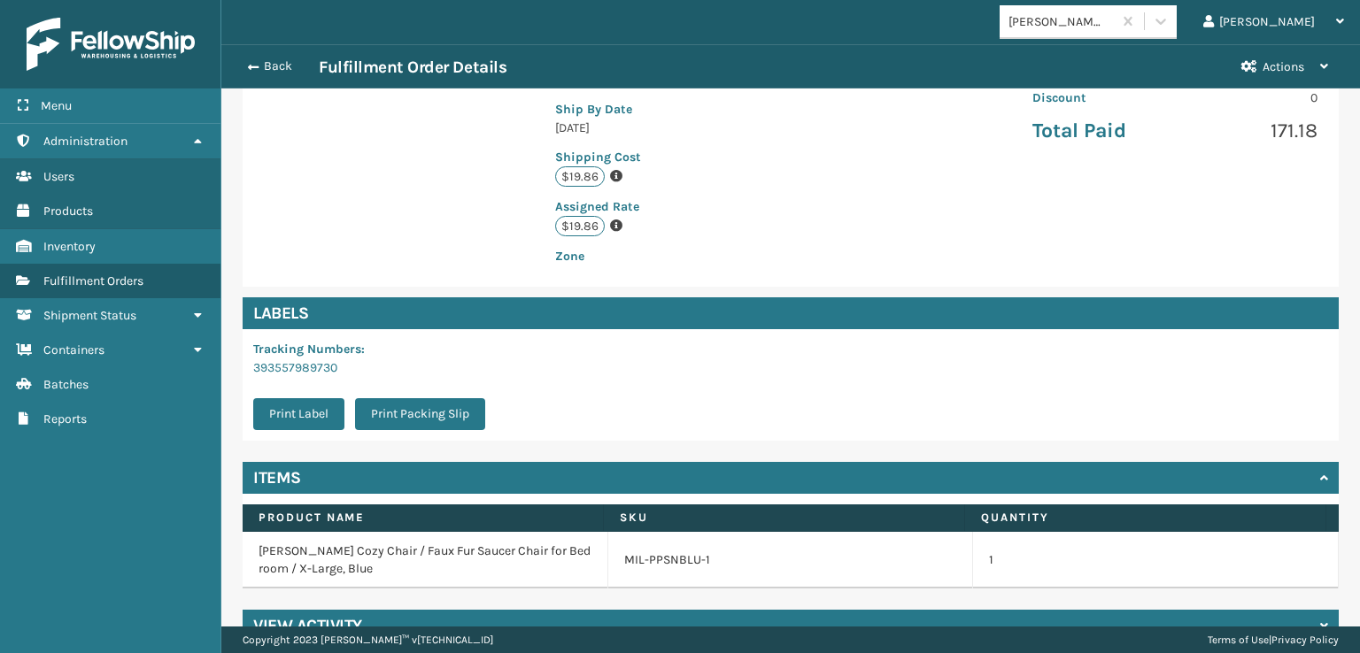
scroll to position [409, 0]
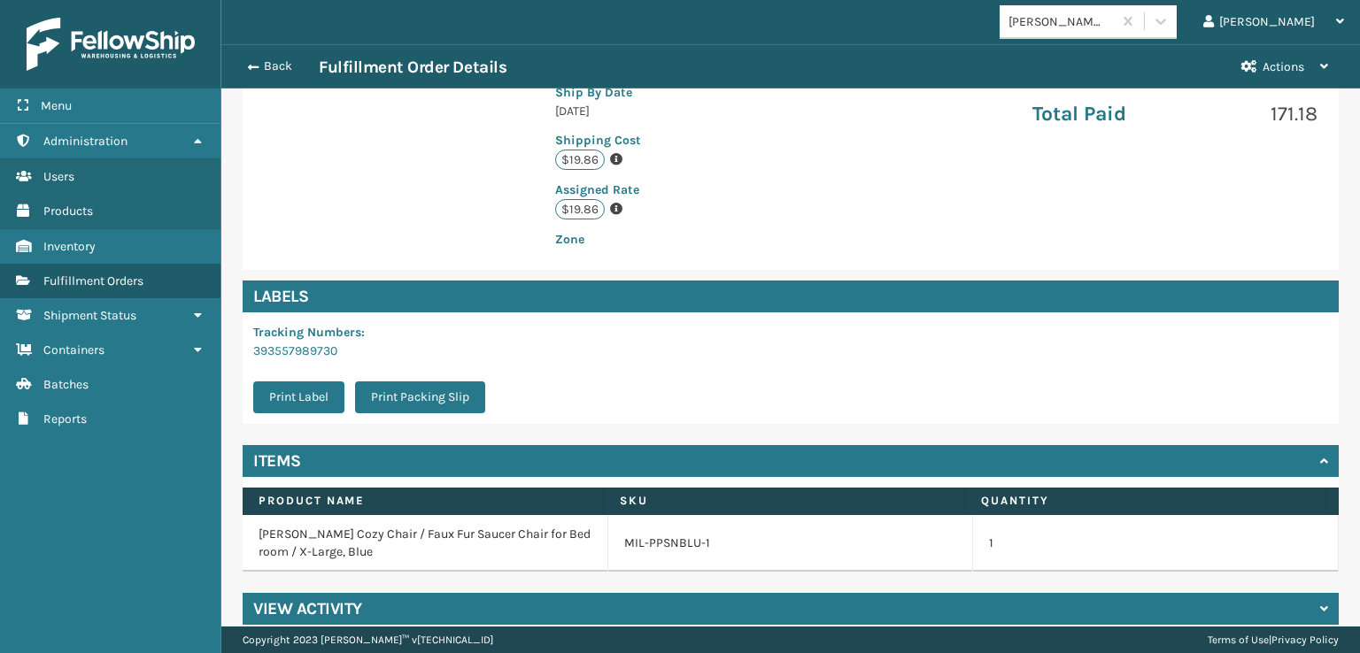
click at [425, 593] on div "View Activity" at bounding box center [791, 609] width 1096 height 32
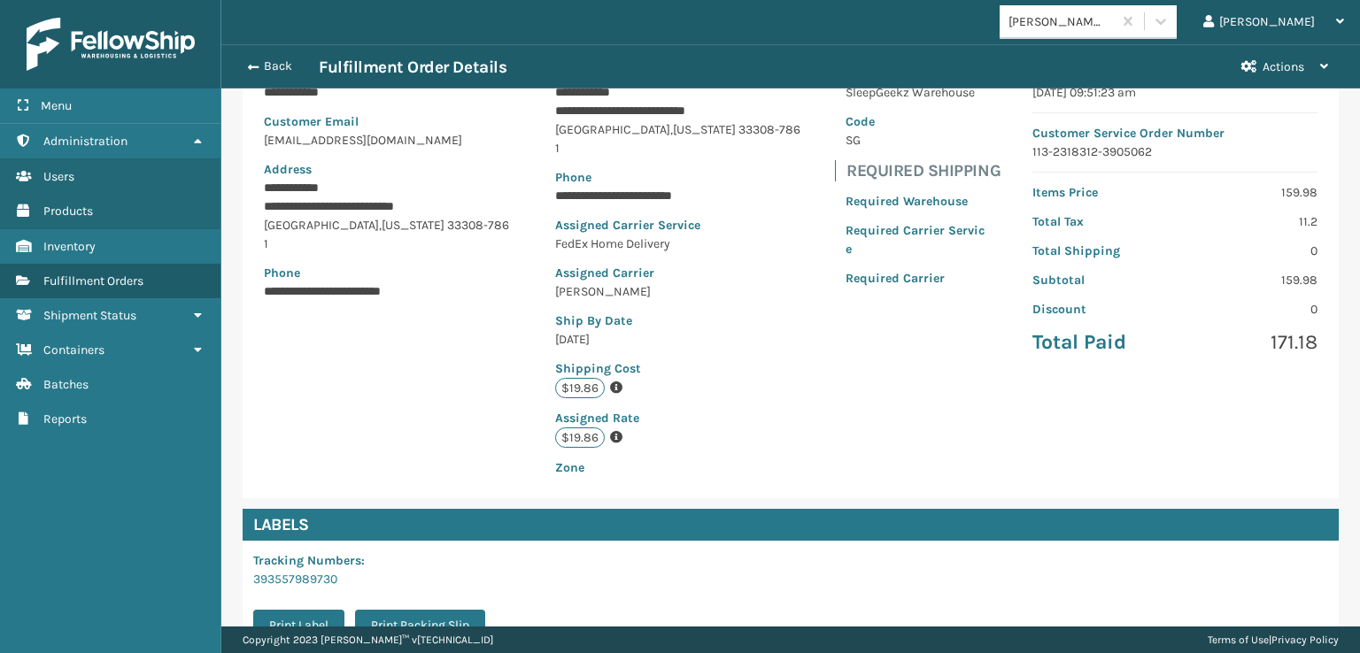
scroll to position [143, 0]
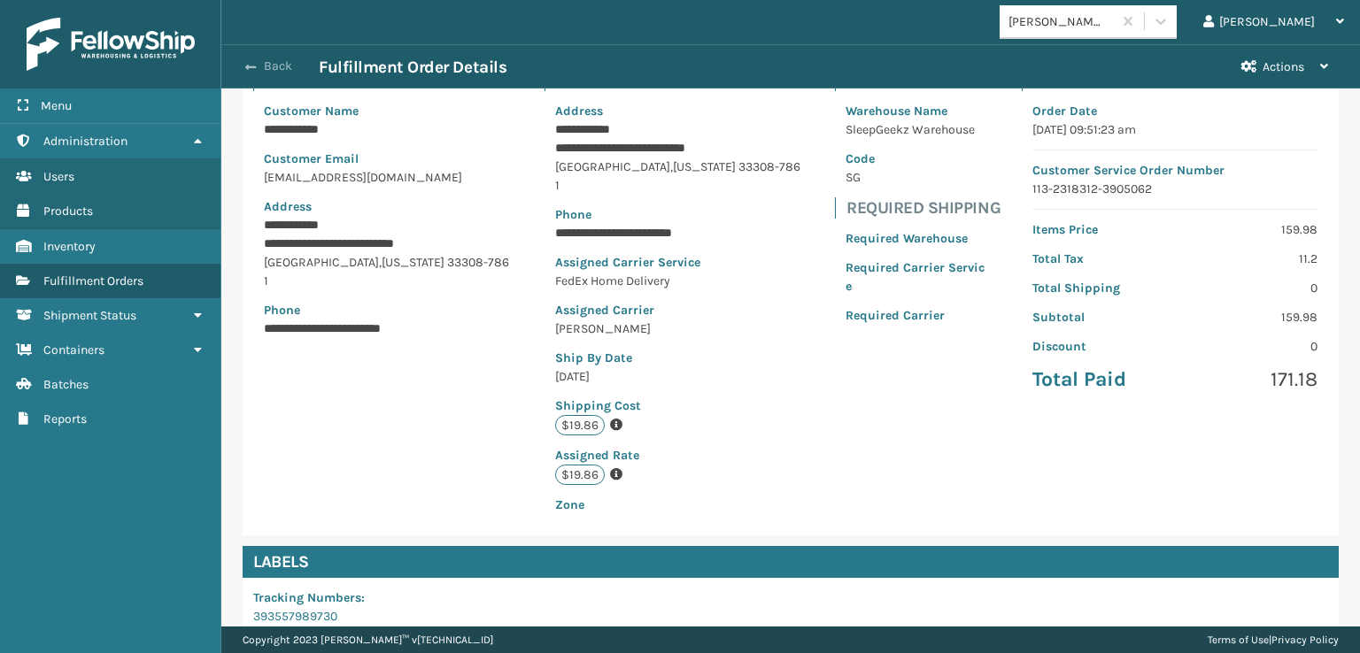
click at [268, 66] on button "Back" at bounding box center [277, 66] width 81 height 16
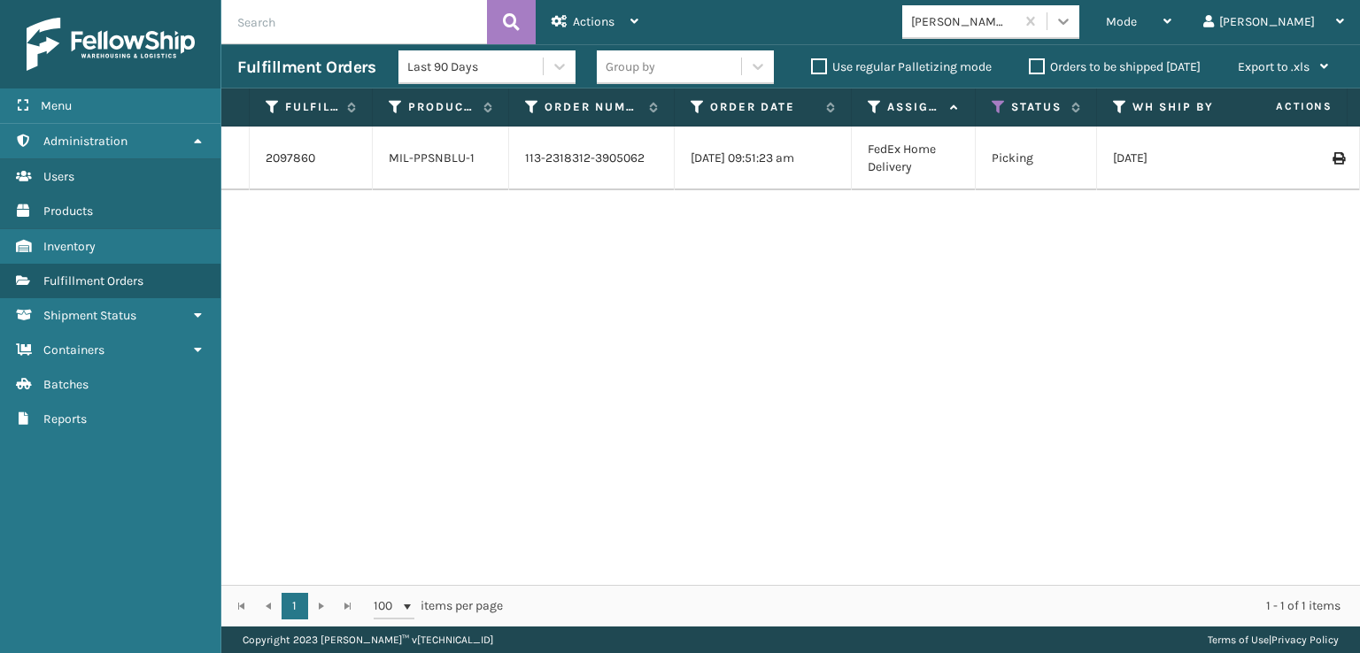
click at [1072, 12] on icon at bounding box center [1063, 21] width 18 height 18
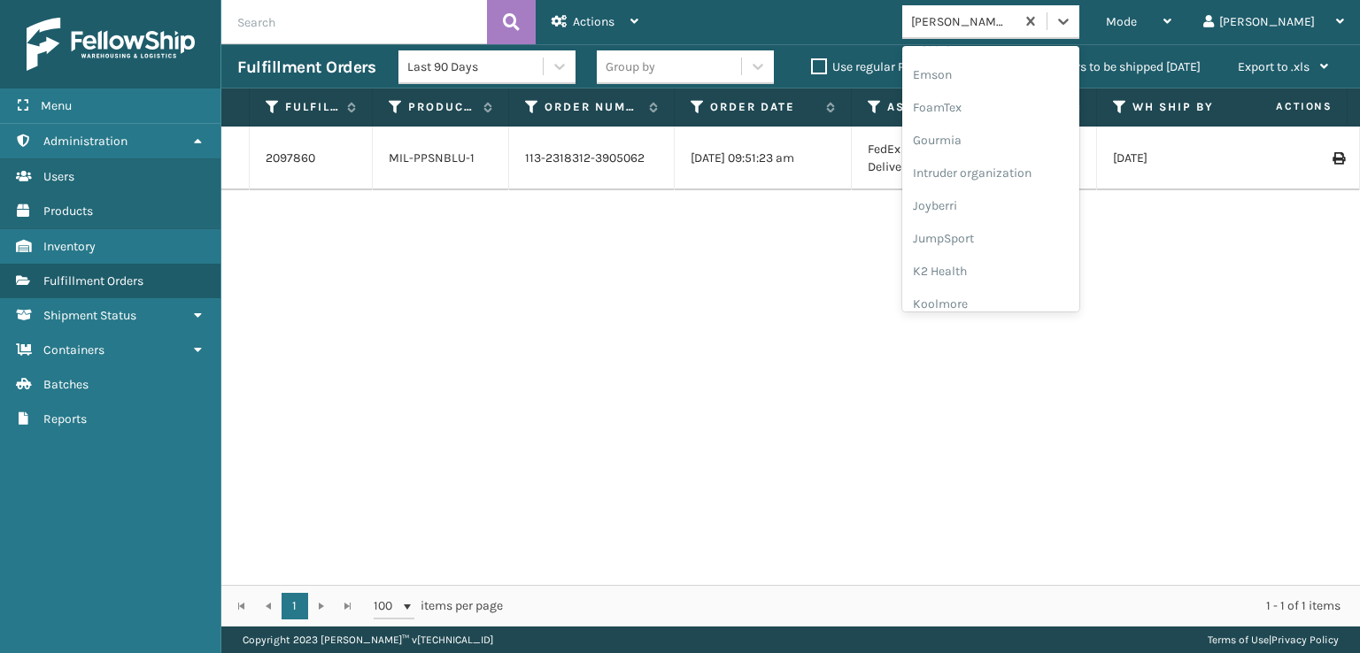
scroll to position [382, 0]
click at [1015, 103] on div "FoamTex" at bounding box center [990, 109] width 177 height 33
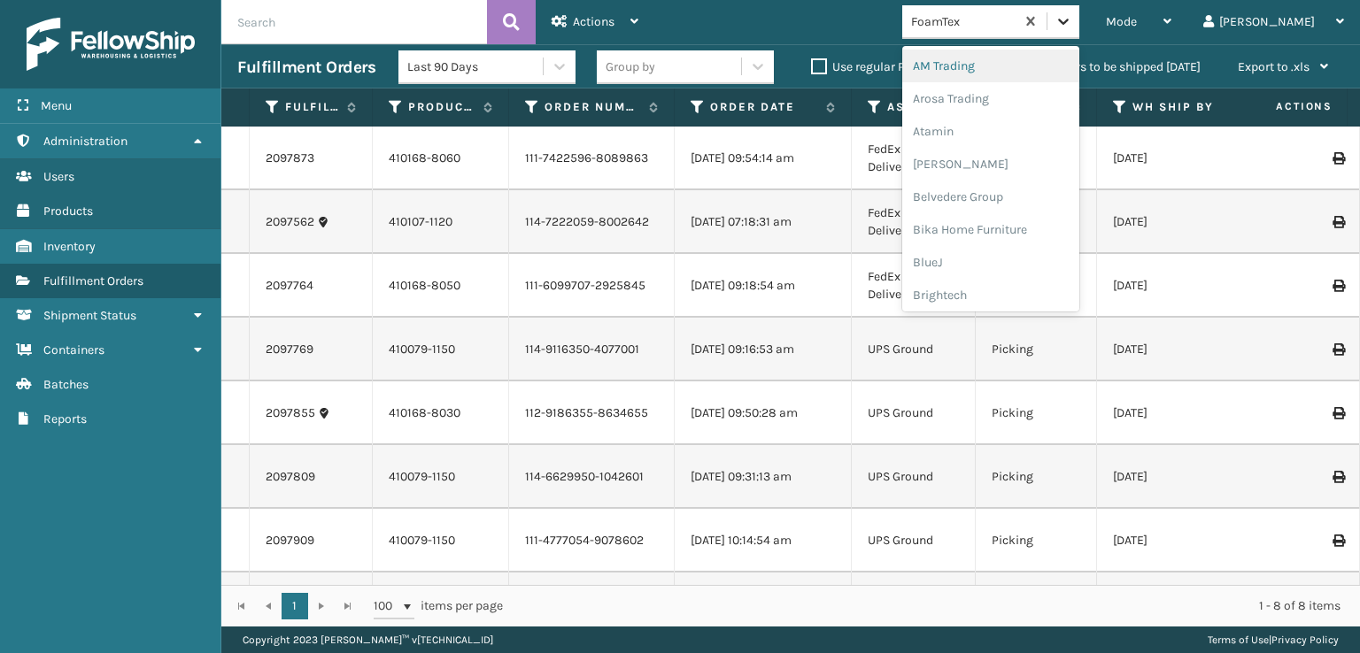
click at [1072, 15] on icon at bounding box center [1063, 21] width 18 height 18
click at [1013, 223] on div "FoamTex" at bounding box center [990, 223] width 177 height 33
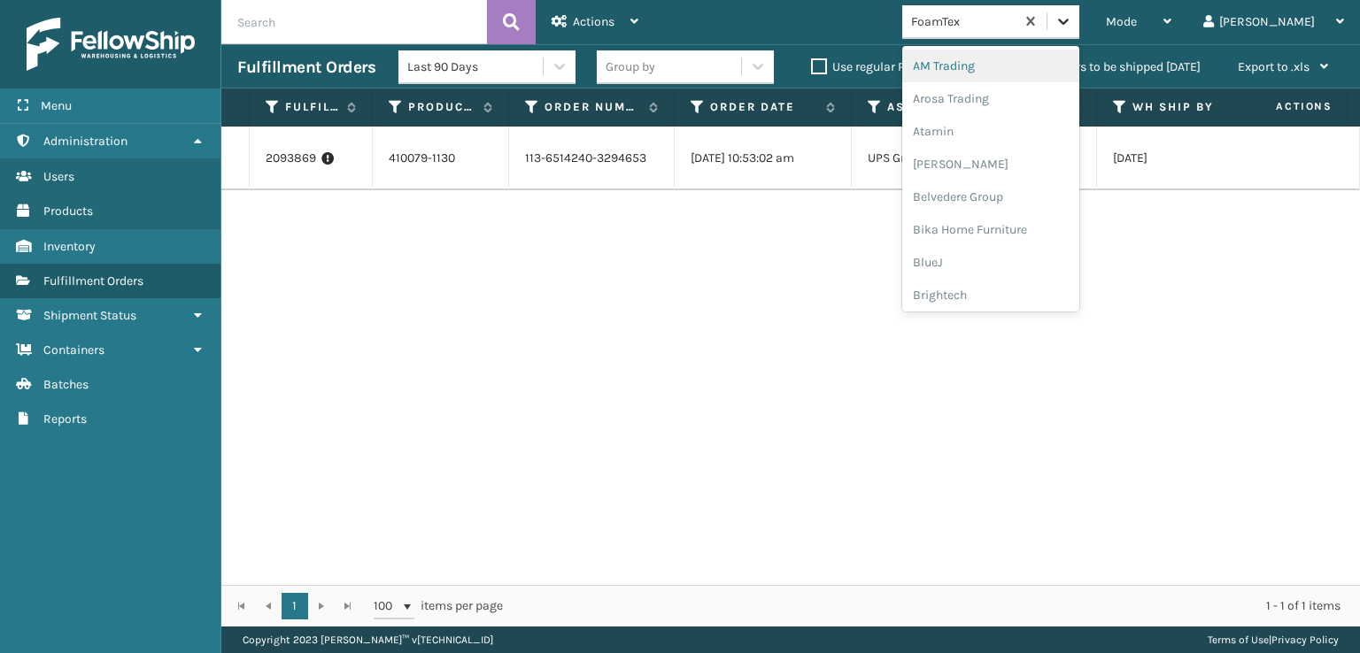
click at [1068, 24] on icon at bounding box center [1063, 22] width 11 height 6
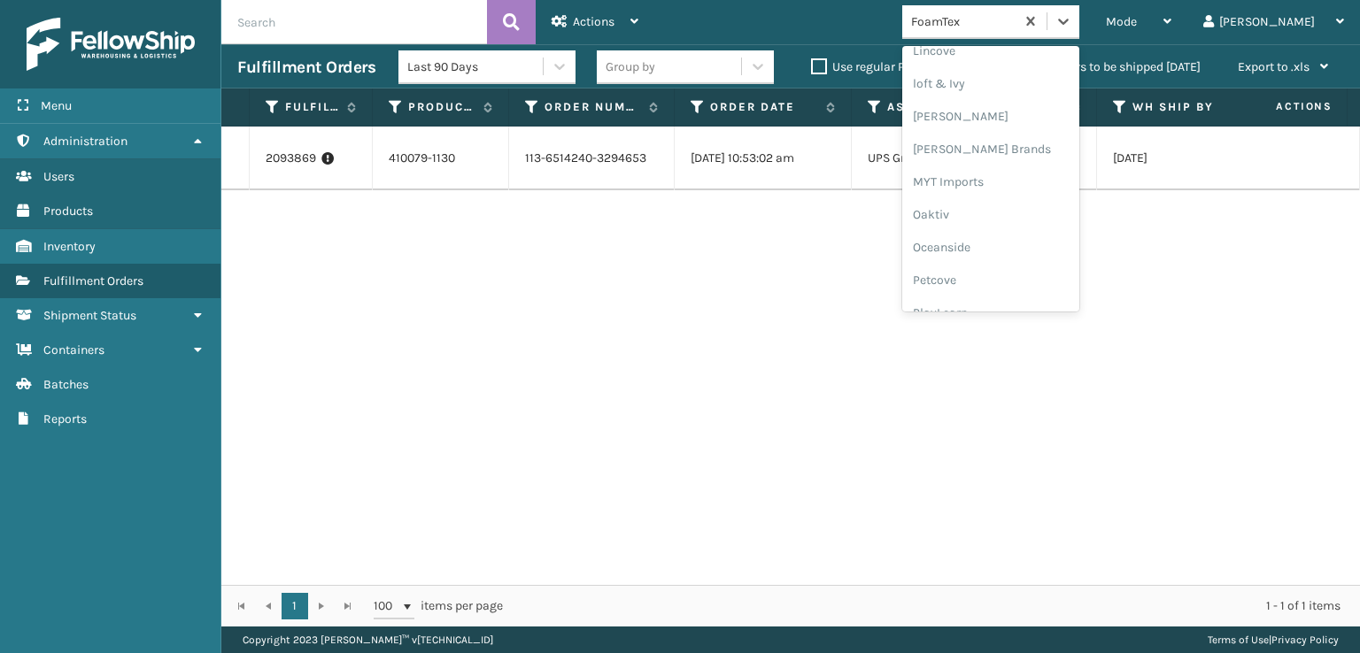
scroll to position [766, 0]
click at [1019, 116] on div "[PERSON_NAME] Brands" at bounding box center [990, 118] width 177 height 33
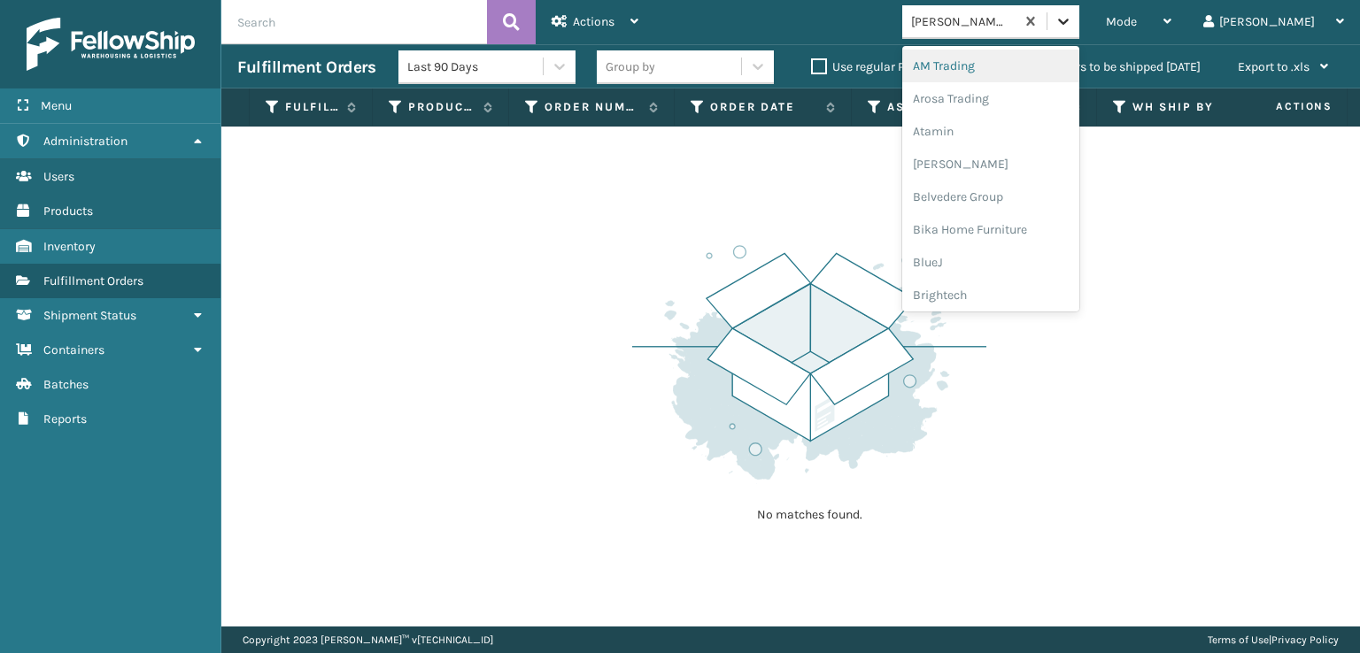
click at [1072, 23] on icon at bounding box center [1063, 21] width 18 height 18
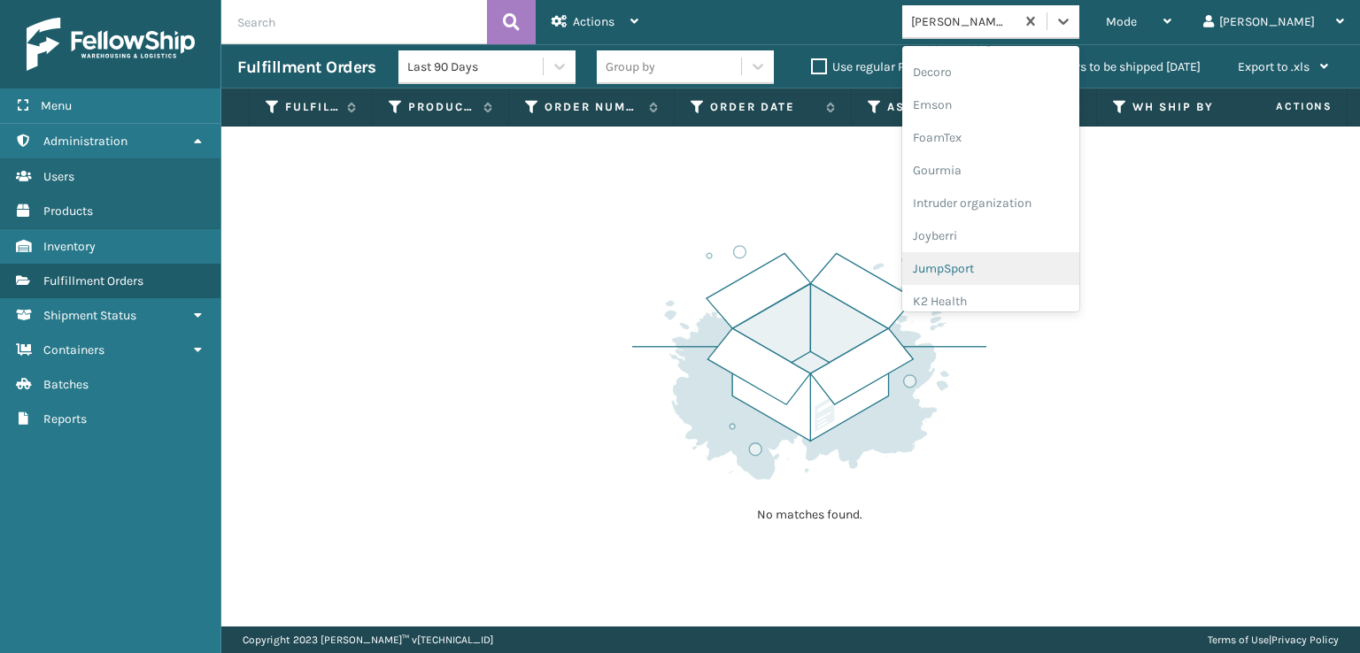
scroll to position [354, 0]
click at [1010, 139] on div "FoamTex" at bounding box center [990, 137] width 177 height 33
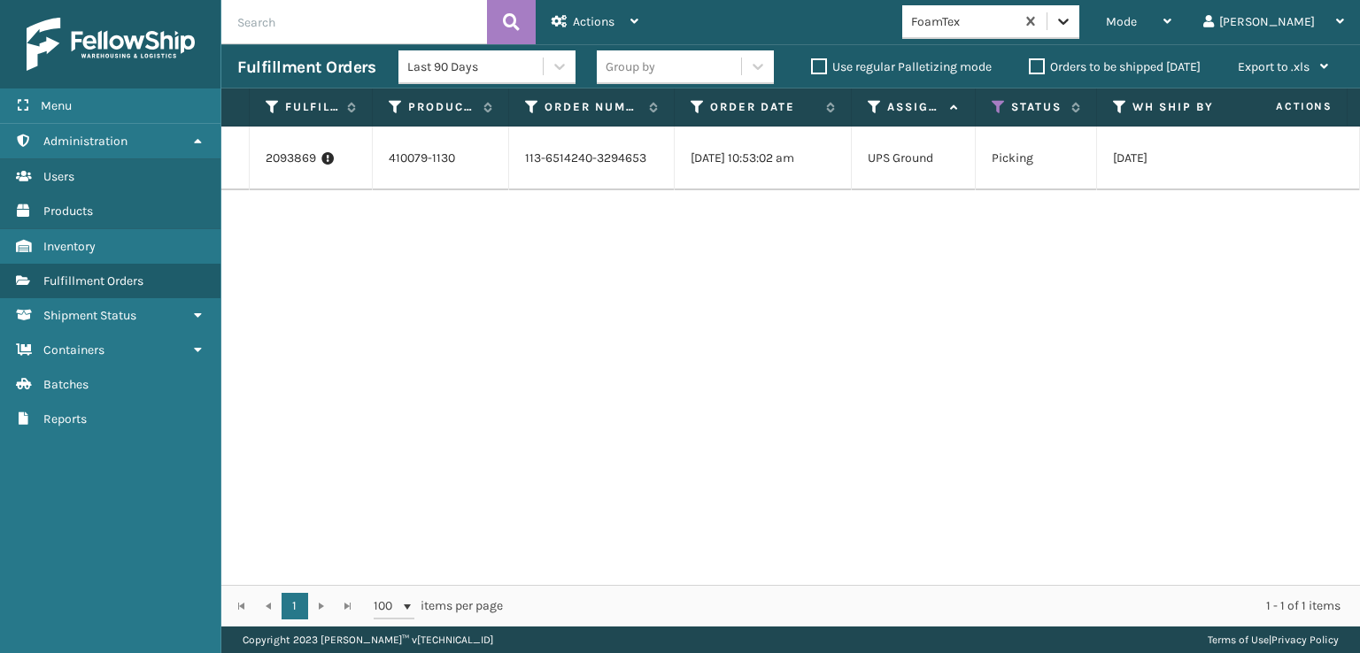
click at [1079, 36] on div at bounding box center [1063, 21] width 32 height 32
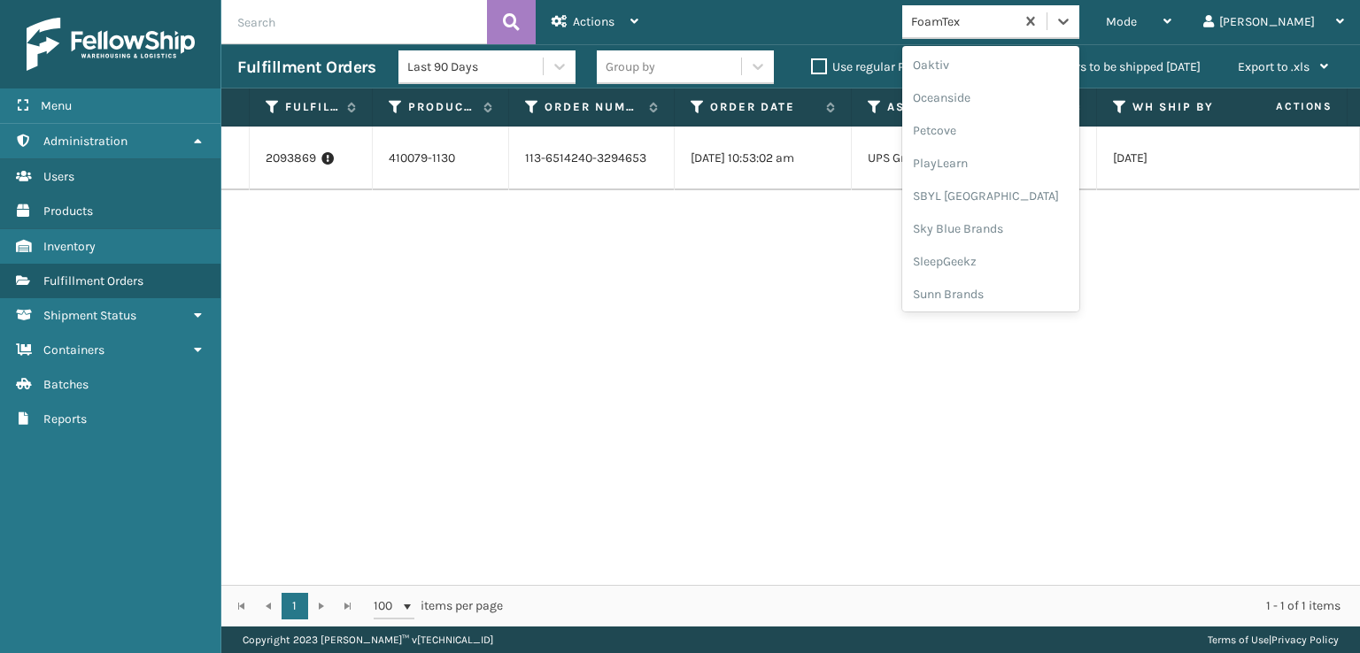
scroll to position [888, 0]
click at [1005, 189] on div "SBYL [GEOGRAPHIC_DATA]" at bounding box center [990, 193] width 177 height 33
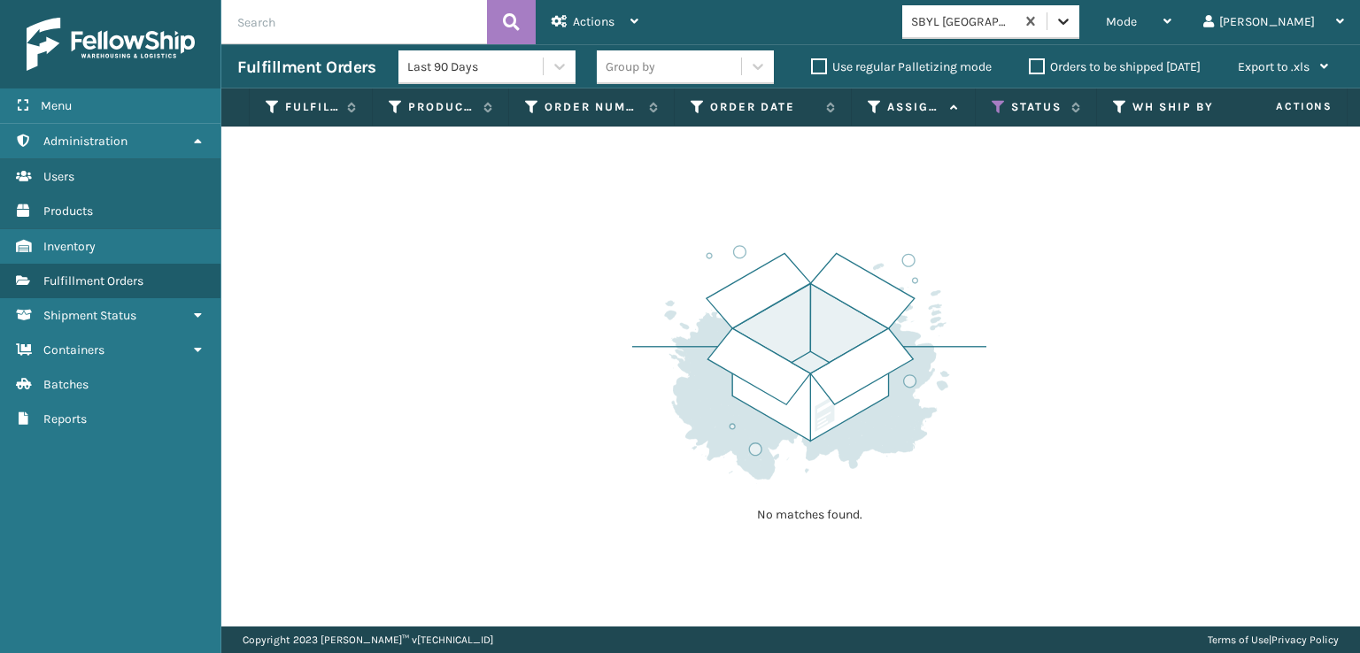
click at [1072, 26] on icon at bounding box center [1063, 21] width 18 height 18
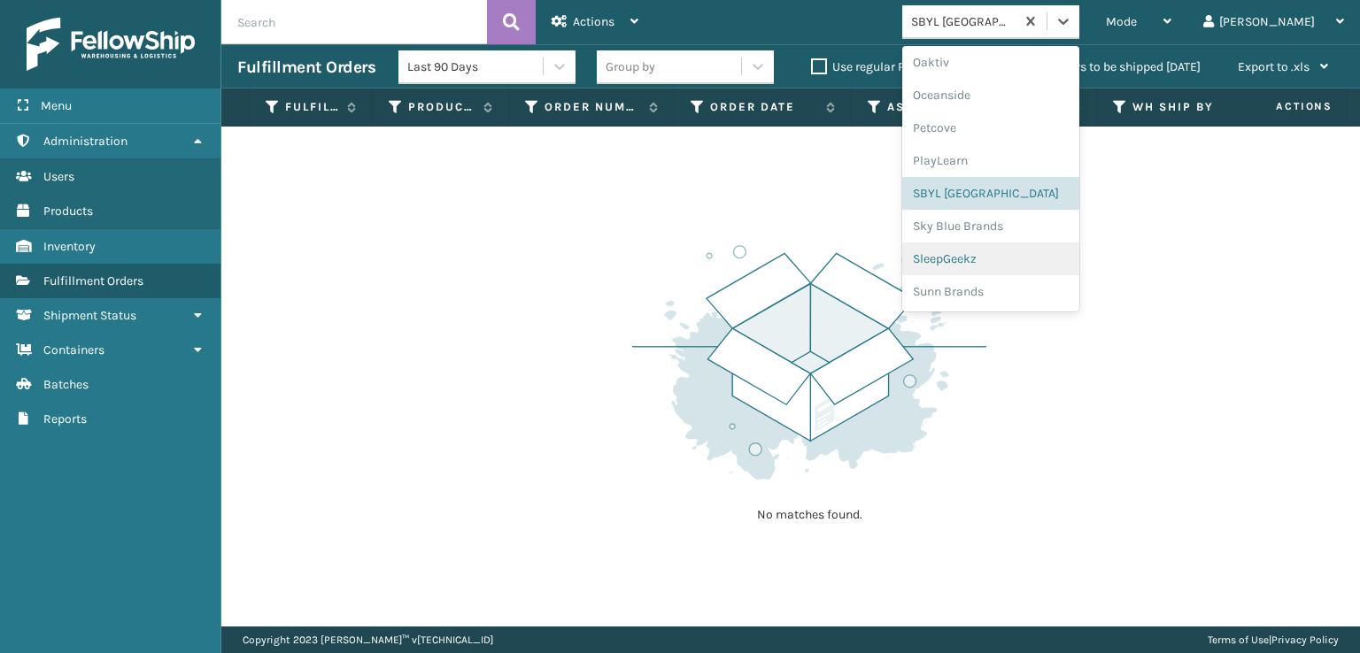
click at [1005, 257] on div "SleepGeekz" at bounding box center [990, 259] width 177 height 33
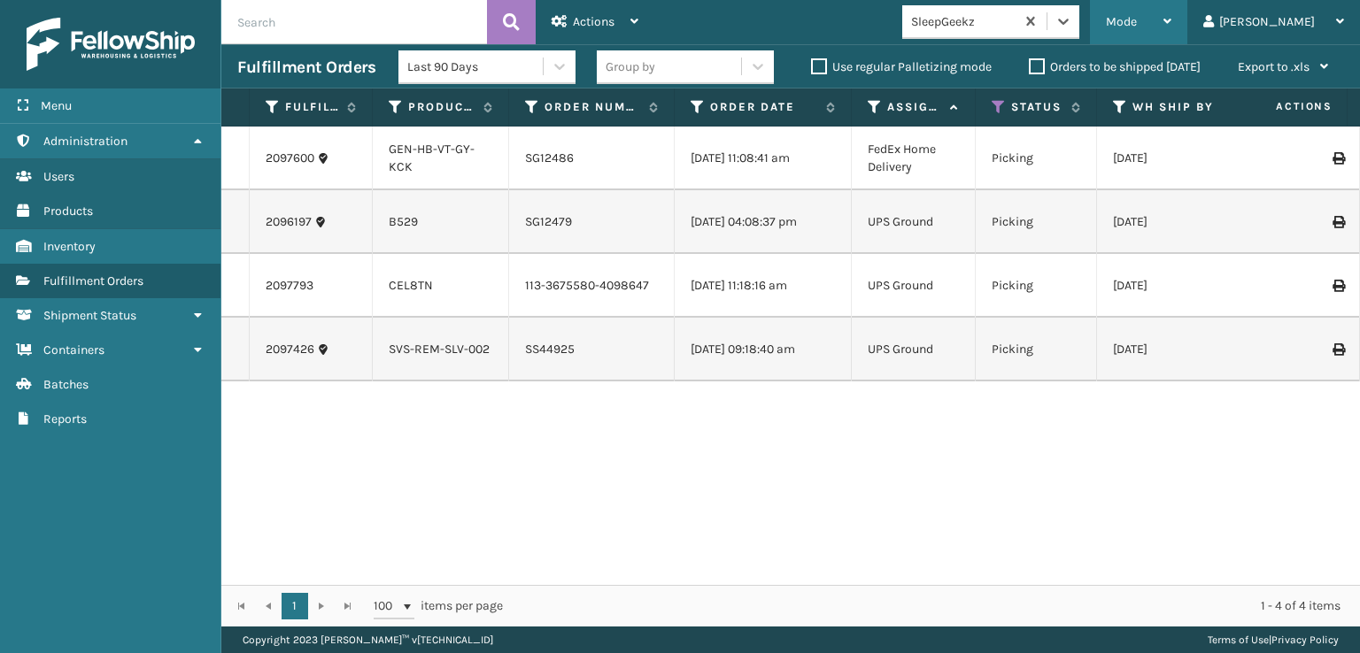
click at [1136, 27] on span "Mode" at bounding box center [1120, 21] width 31 height 15
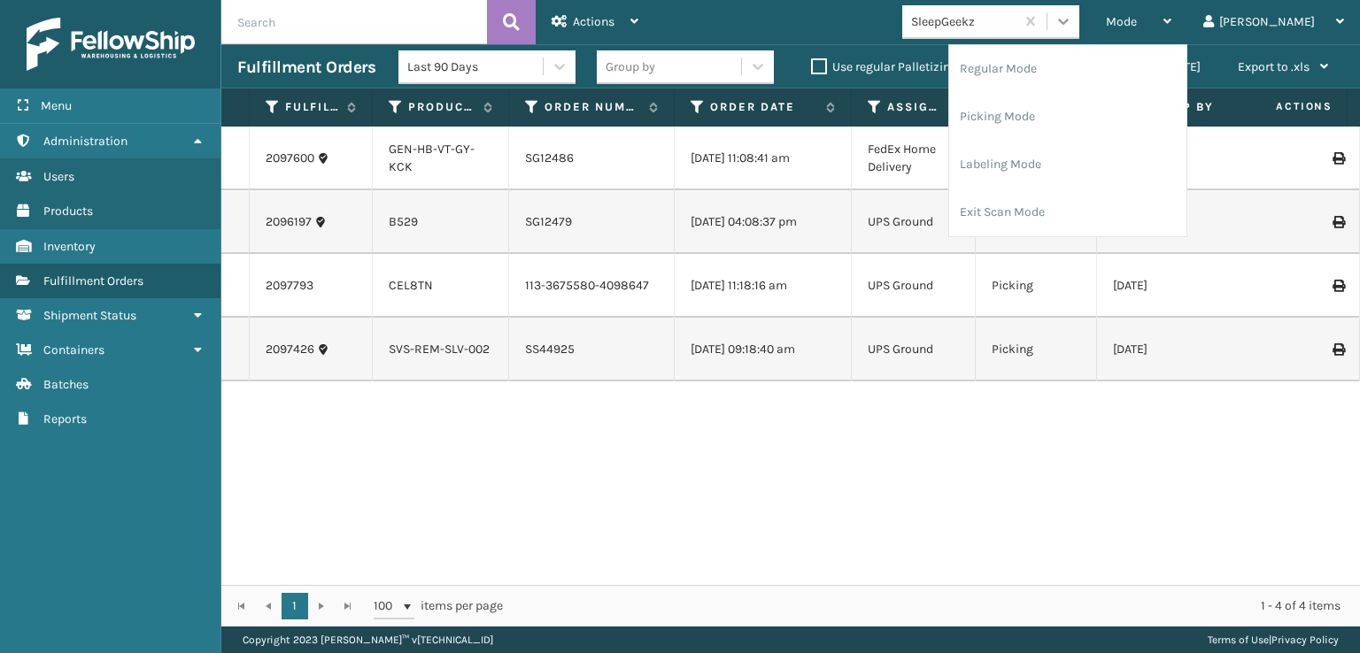
click at [1079, 12] on div at bounding box center [1063, 21] width 32 height 32
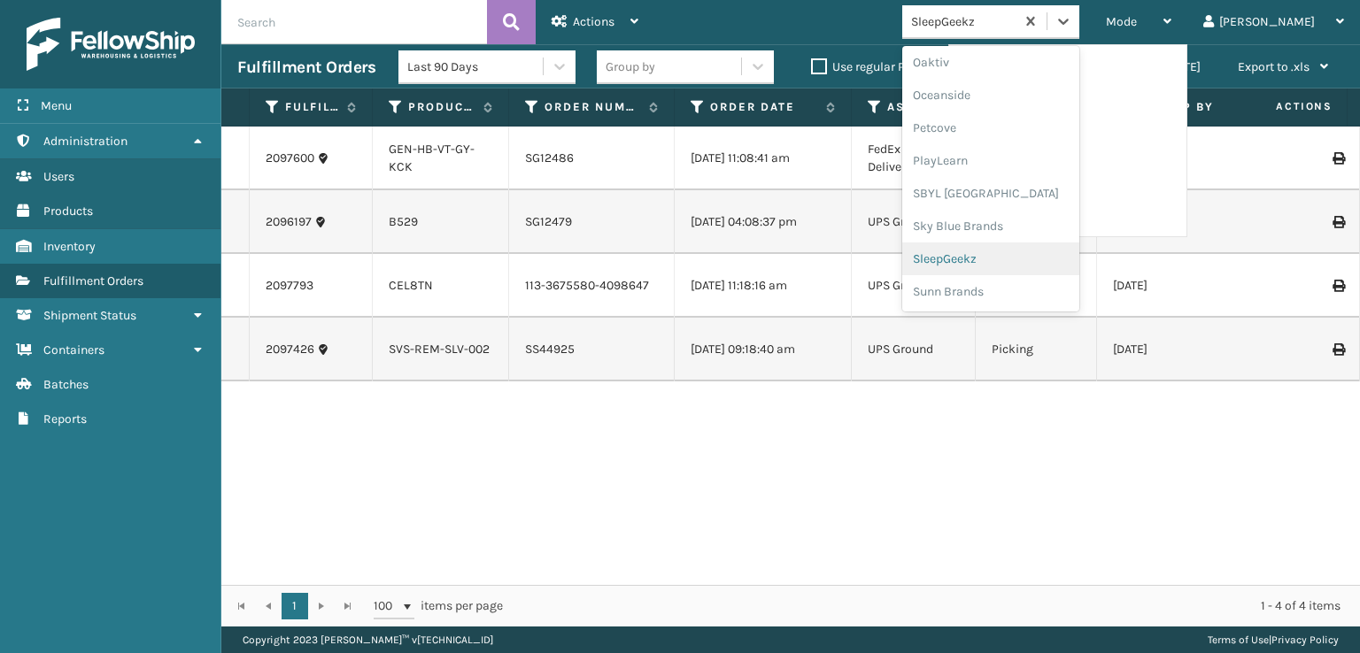
click at [1010, 259] on div "SleepGeekz" at bounding box center [990, 259] width 177 height 33
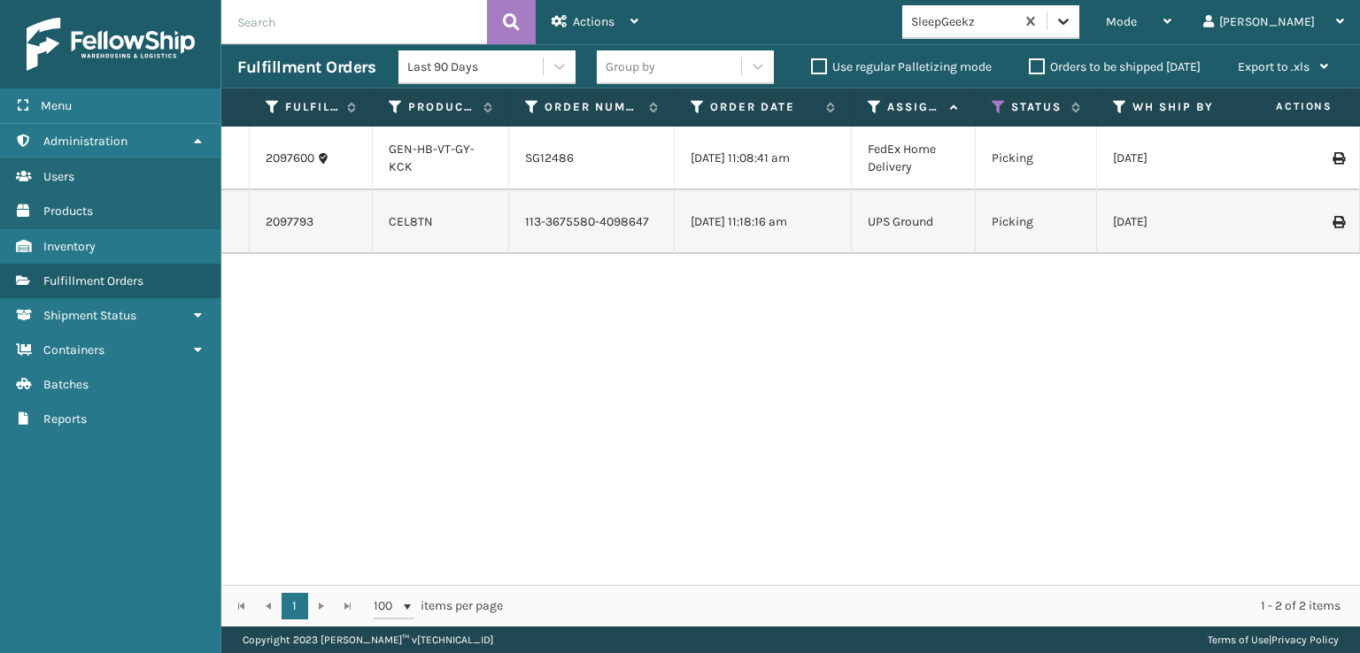
click at [1072, 16] on icon at bounding box center [1063, 21] width 18 height 18
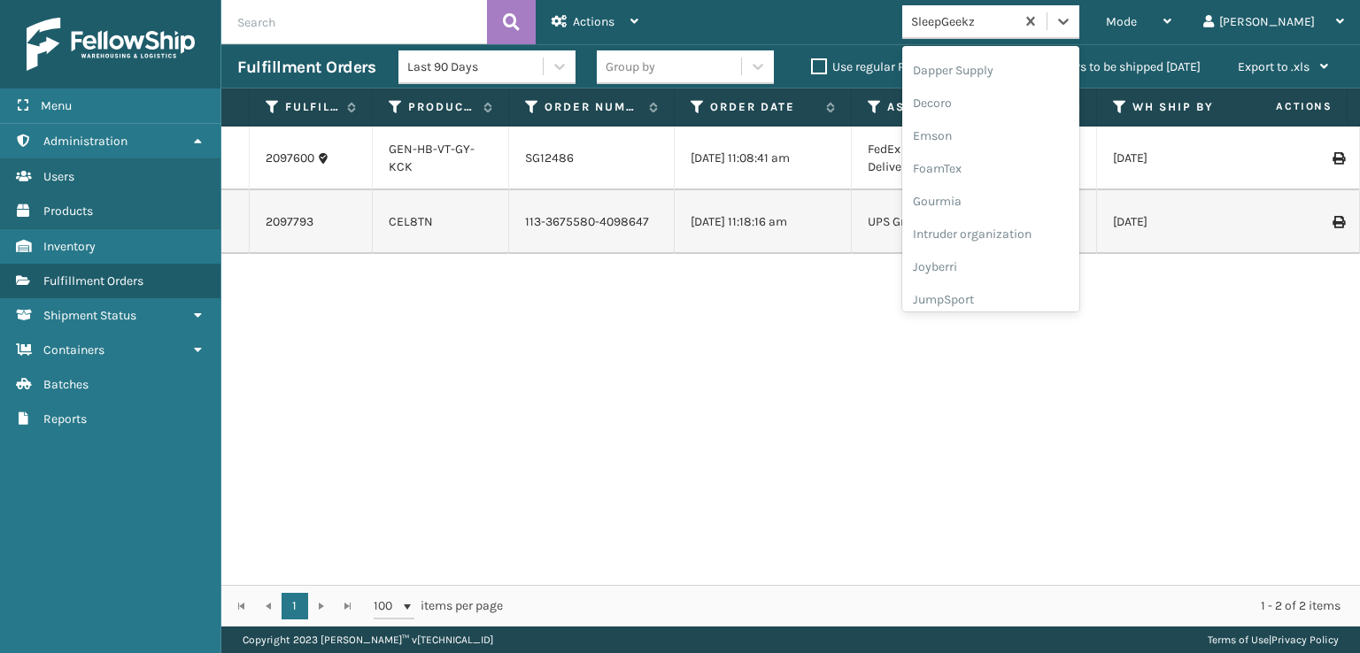
scroll to position [354, 0]
click at [1006, 137] on div "FoamTex" at bounding box center [990, 137] width 177 height 33
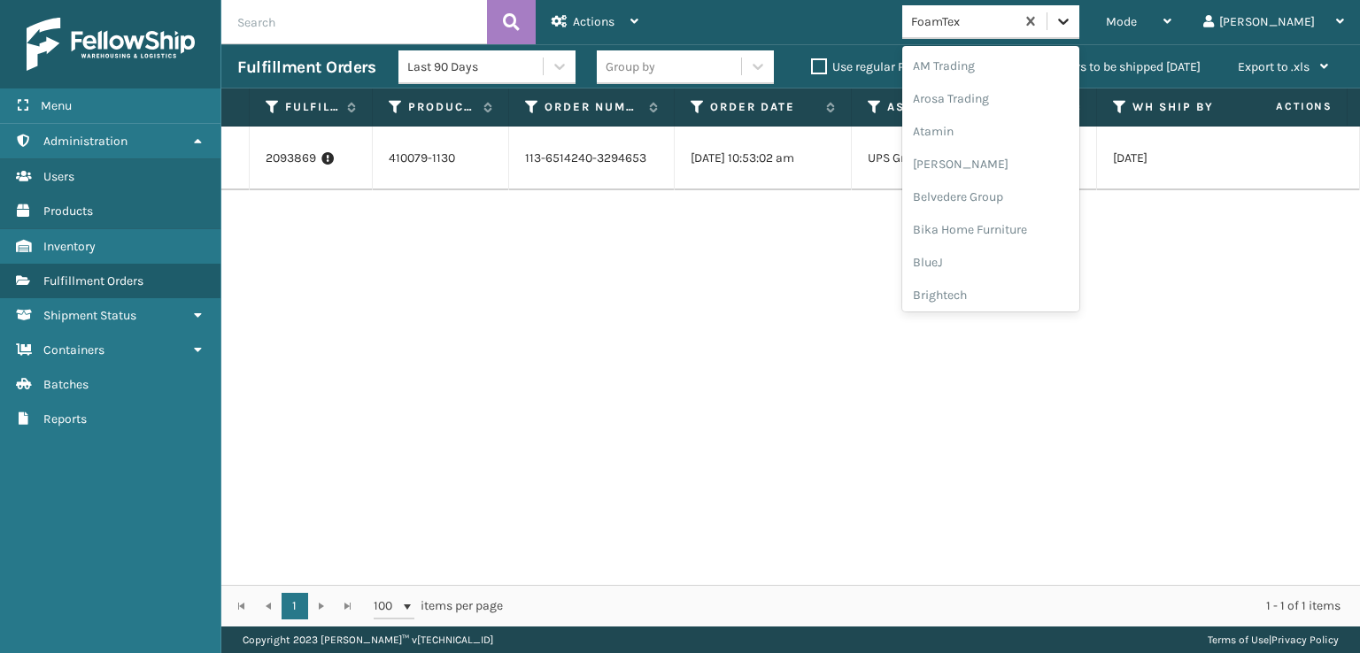
click at [1072, 27] on icon at bounding box center [1063, 21] width 18 height 18
click at [1006, 237] on div "[PERSON_NAME] Brands" at bounding box center [990, 236] width 177 height 33
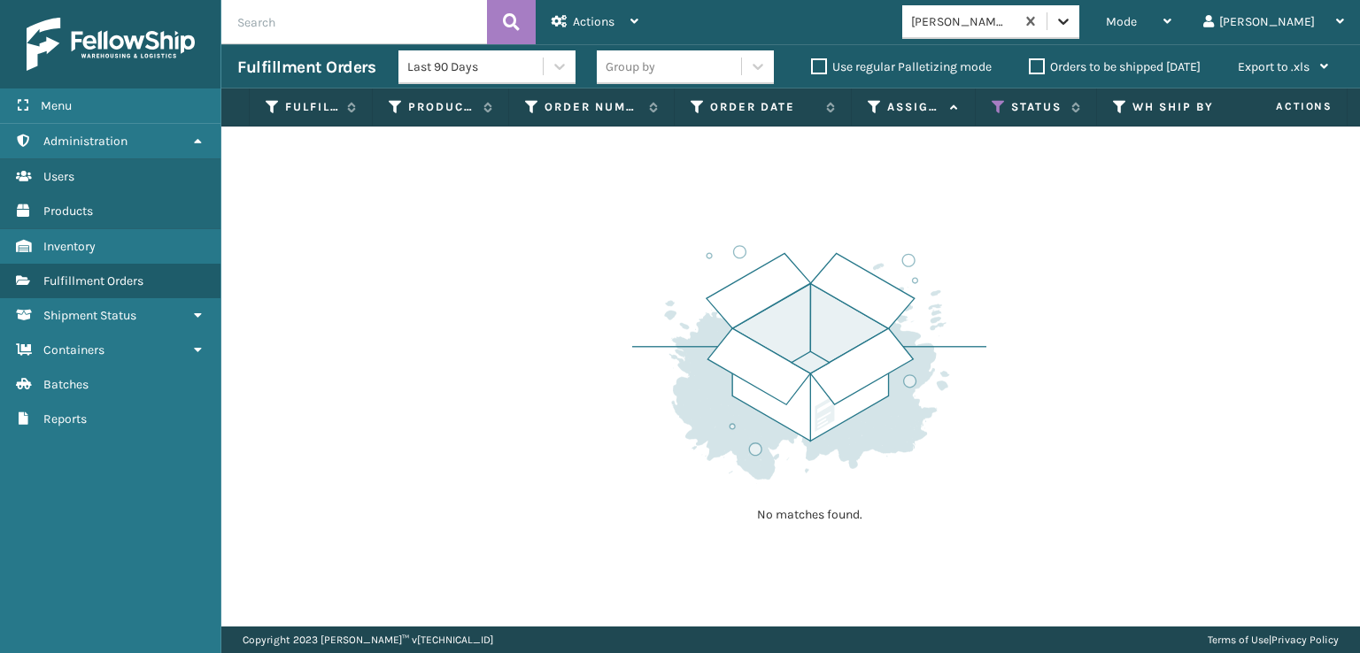
click at [1072, 19] on icon at bounding box center [1063, 21] width 18 height 18
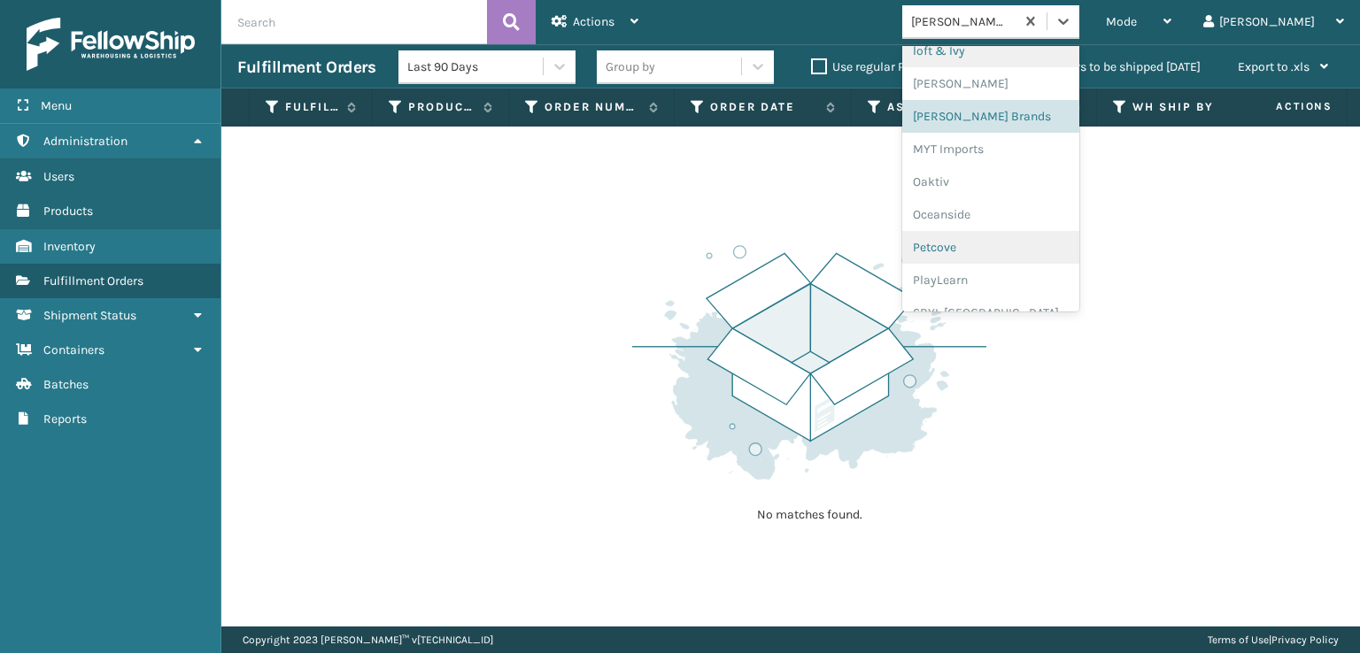
scroll to position [888, 0]
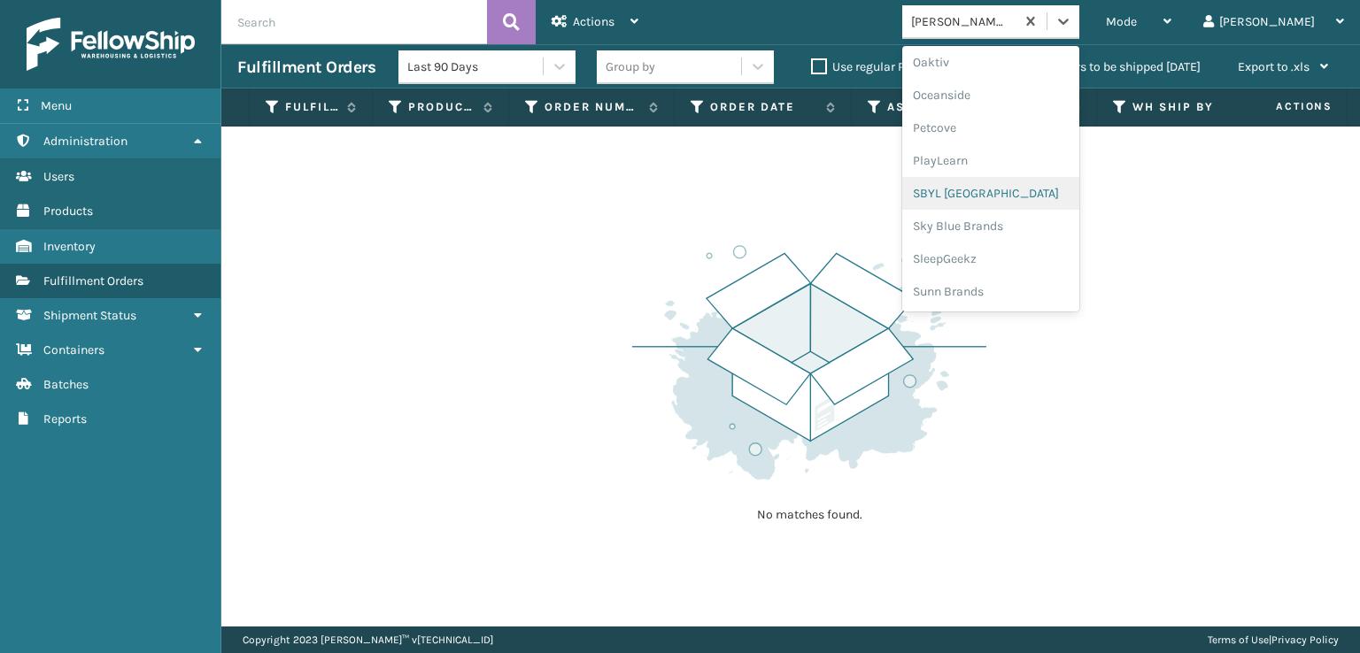
click at [1007, 185] on div "SBYL [GEOGRAPHIC_DATA]" at bounding box center [990, 193] width 177 height 33
click at [1072, 24] on icon at bounding box center [1063, 21] width 18 height 18
click at [1013, 258] on div "SleepGeekz" at bounding box center [990, 259] width 177 height 33
click at [1079, 35] on div at bounding box center [1063, 21] width 32 height 32
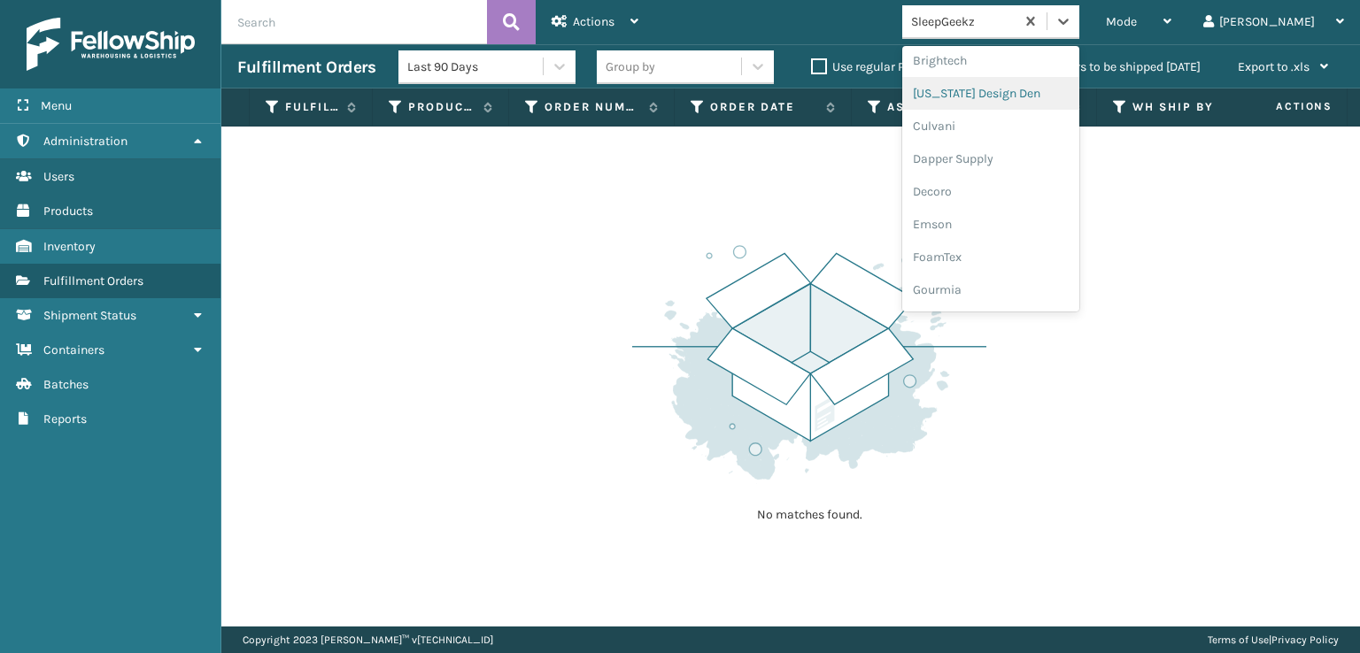
scroll to position [266, 0]
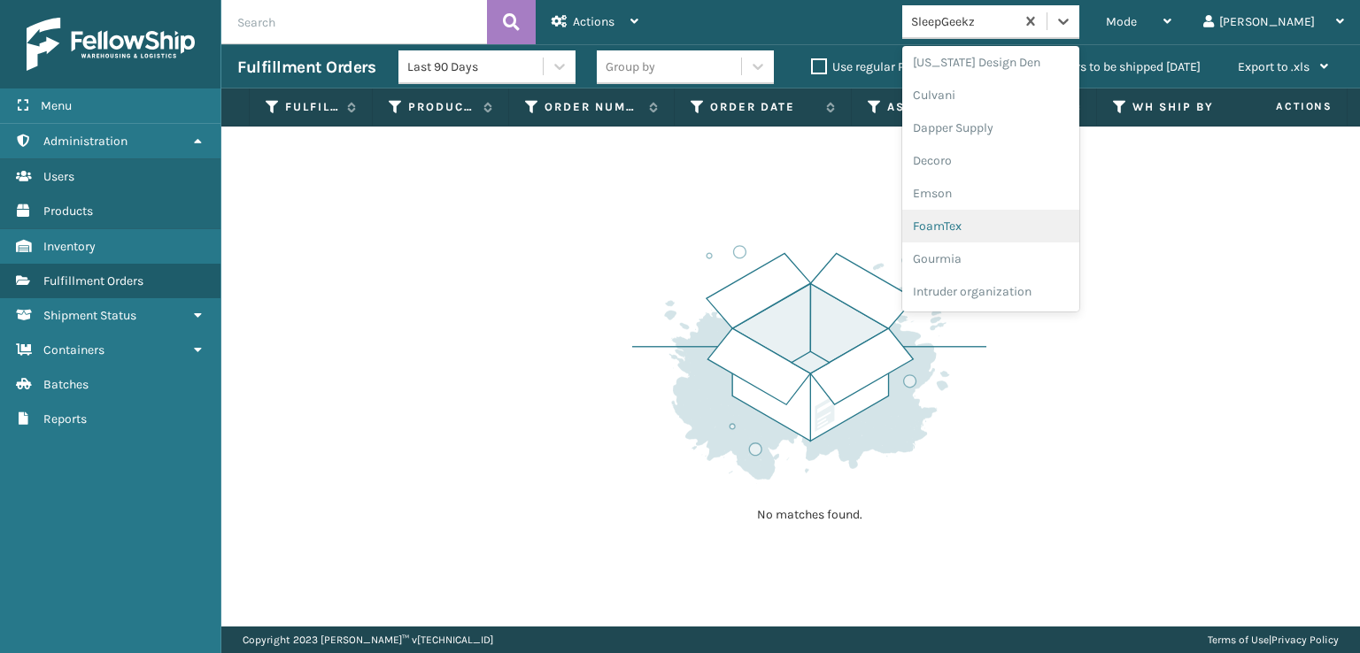
click at [1015, 229] on div "FoamTex" at bounding box center [990, 226] width 177 height 33
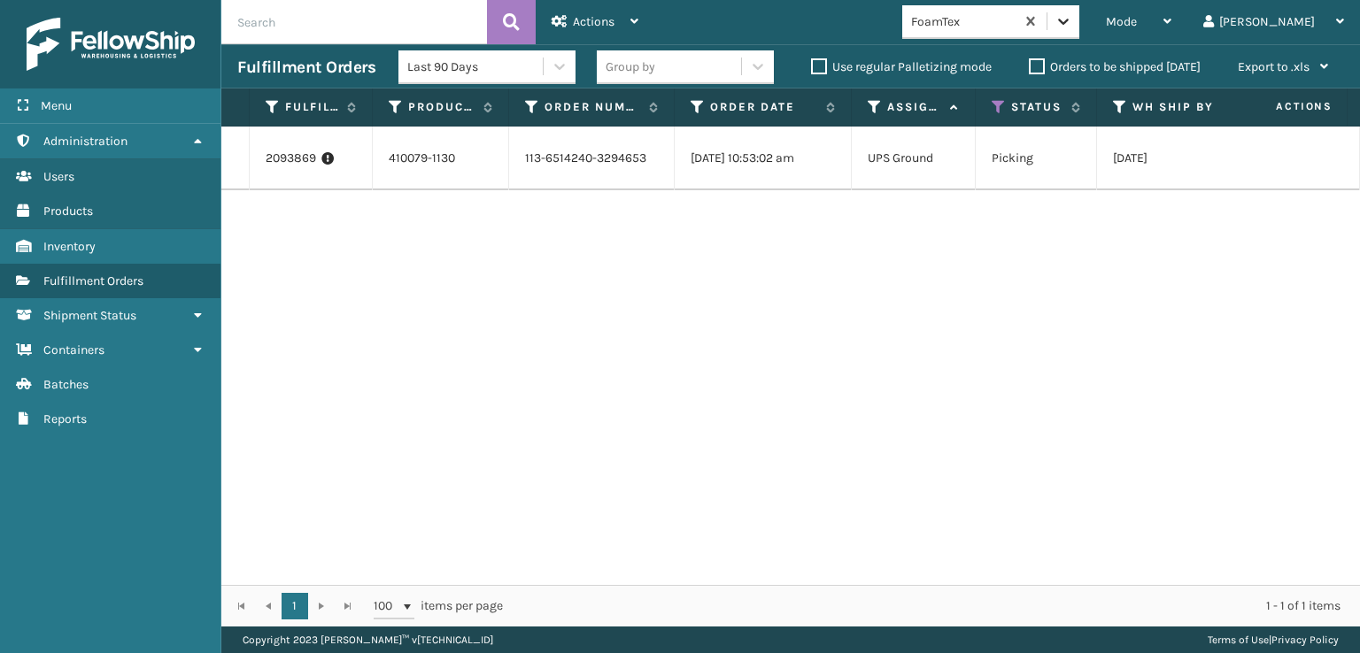
click at [1079, 30] on div at bounding box center [1063, 21] width 32 height 32
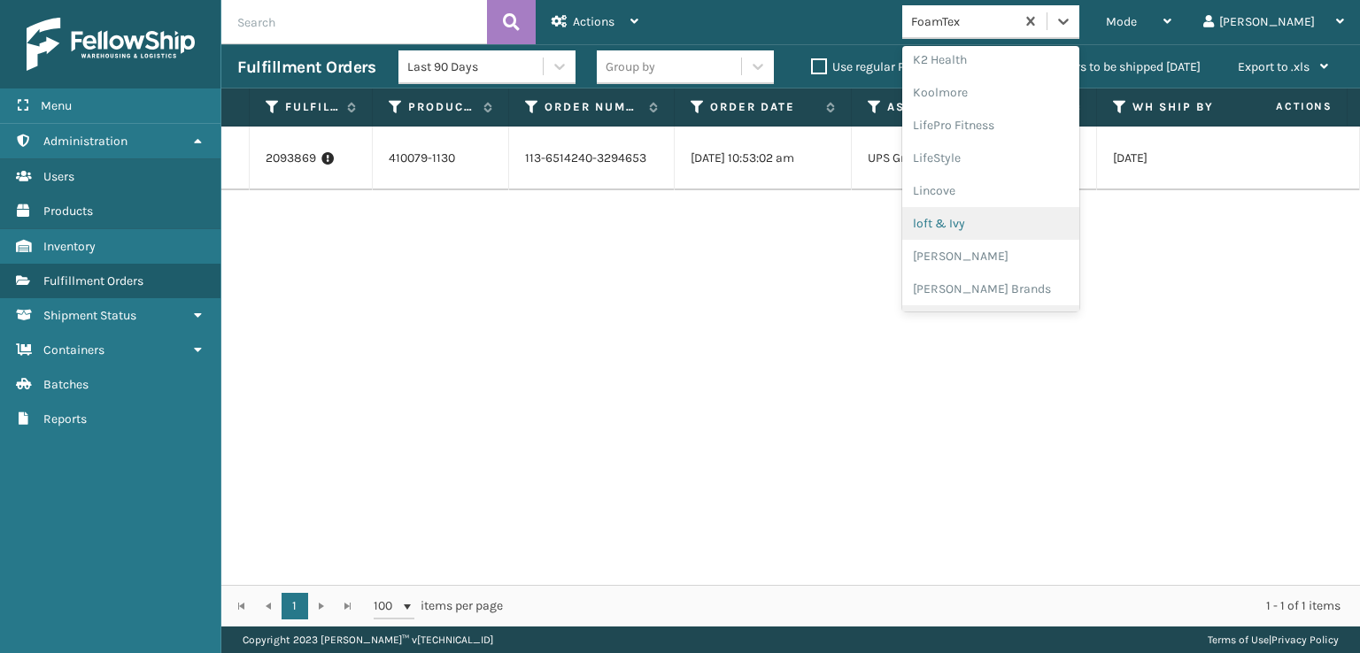
scroll to position [648, 0]
click at [1021, 238] on div "[PERSON_NAME] Brands" at bounding box center [990, 236] width 177 height 33
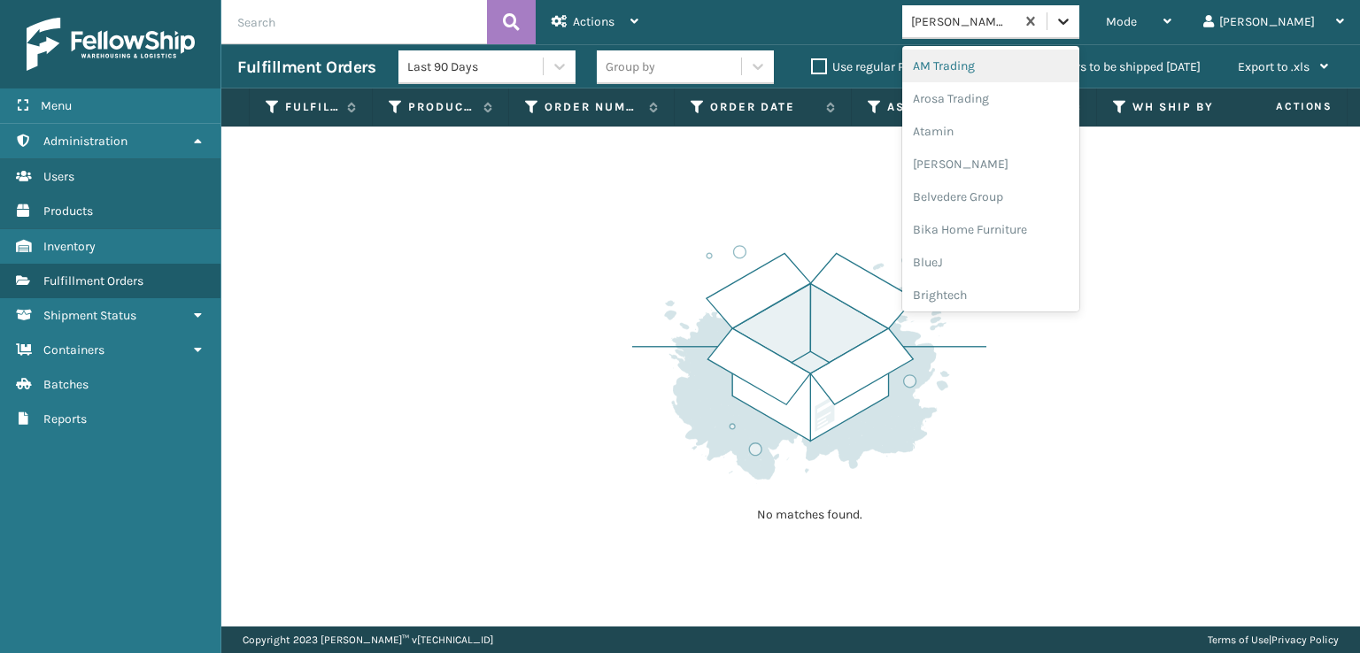
click at [1079, 33] on div at bounding box center [1063, 21] width 32 height 32
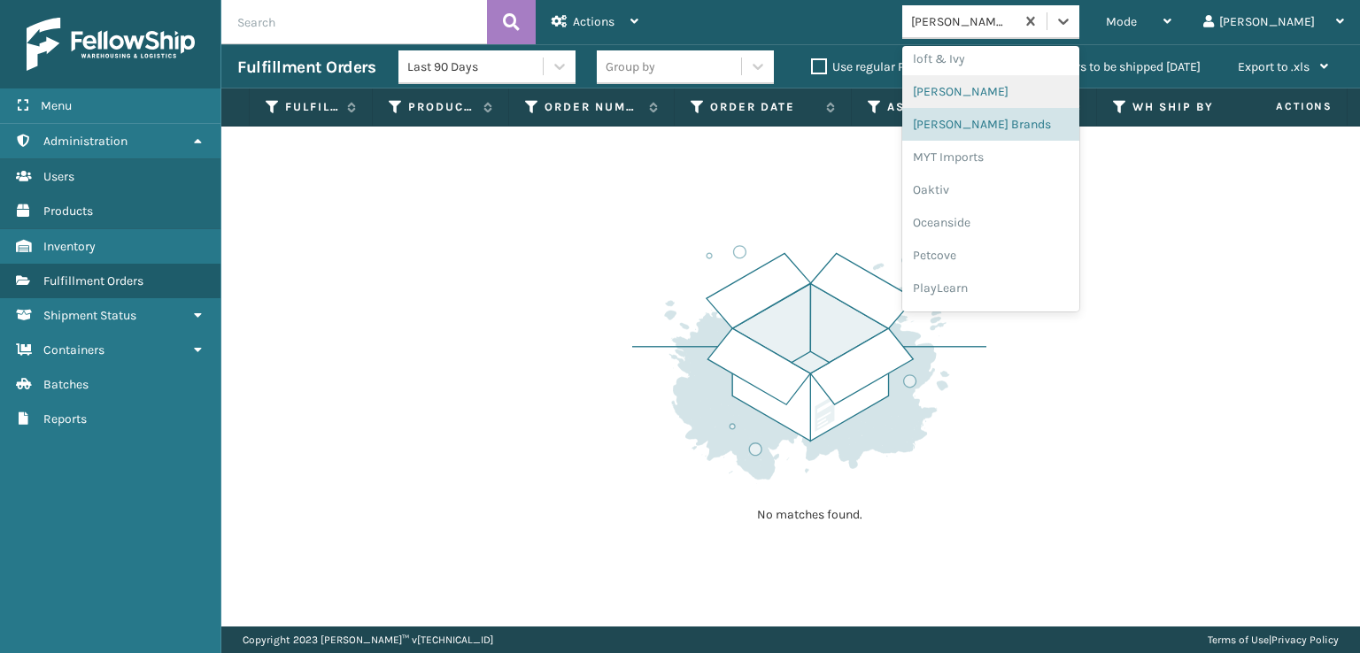
scroll to position [888, 0]
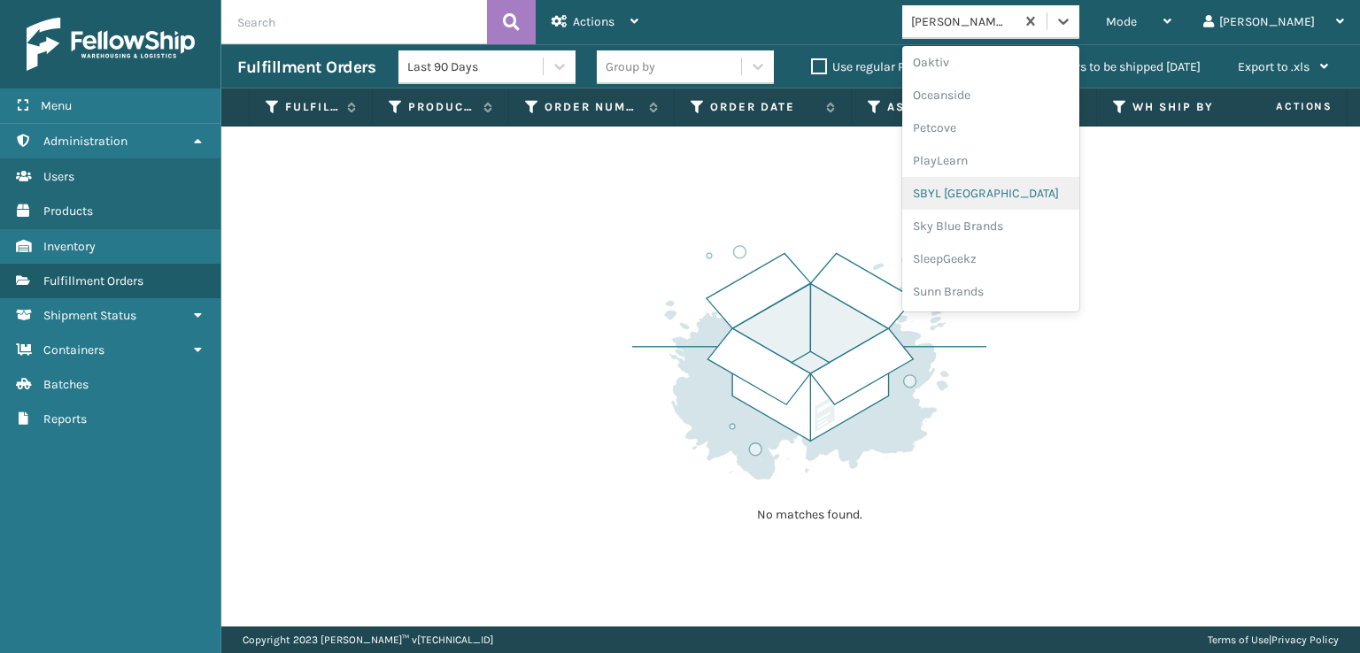
click at [1020, 198] on div "SBYL [GEOGRAPHIC_DATA]" at bounding box center [990, 193] width 177 height 33
click at [1072, 19] on icon at bounding box center [1063, 21] width 18 height 18
click at [1006, 260] on div "SleepGeekz" at bounding box center [990, 259] width 177 height 33
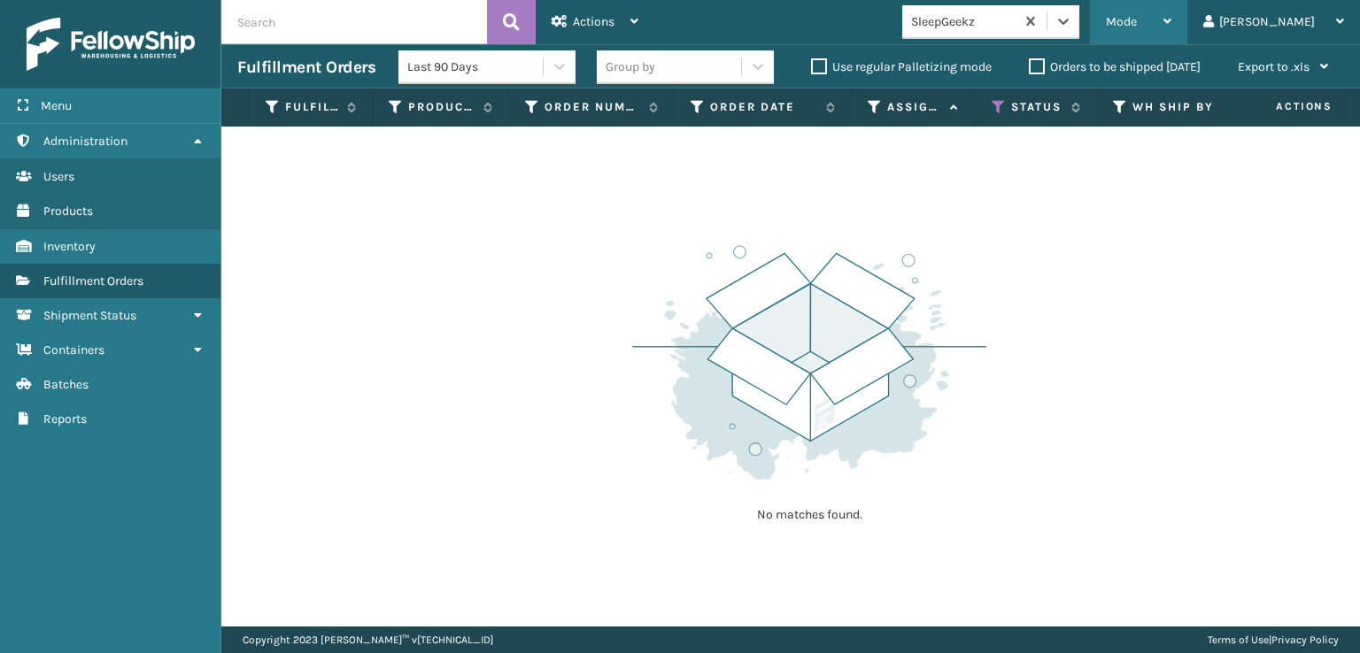
click at [1136, 23] on span "Mode" at bounding box center [1120, 21] width 31 height 15
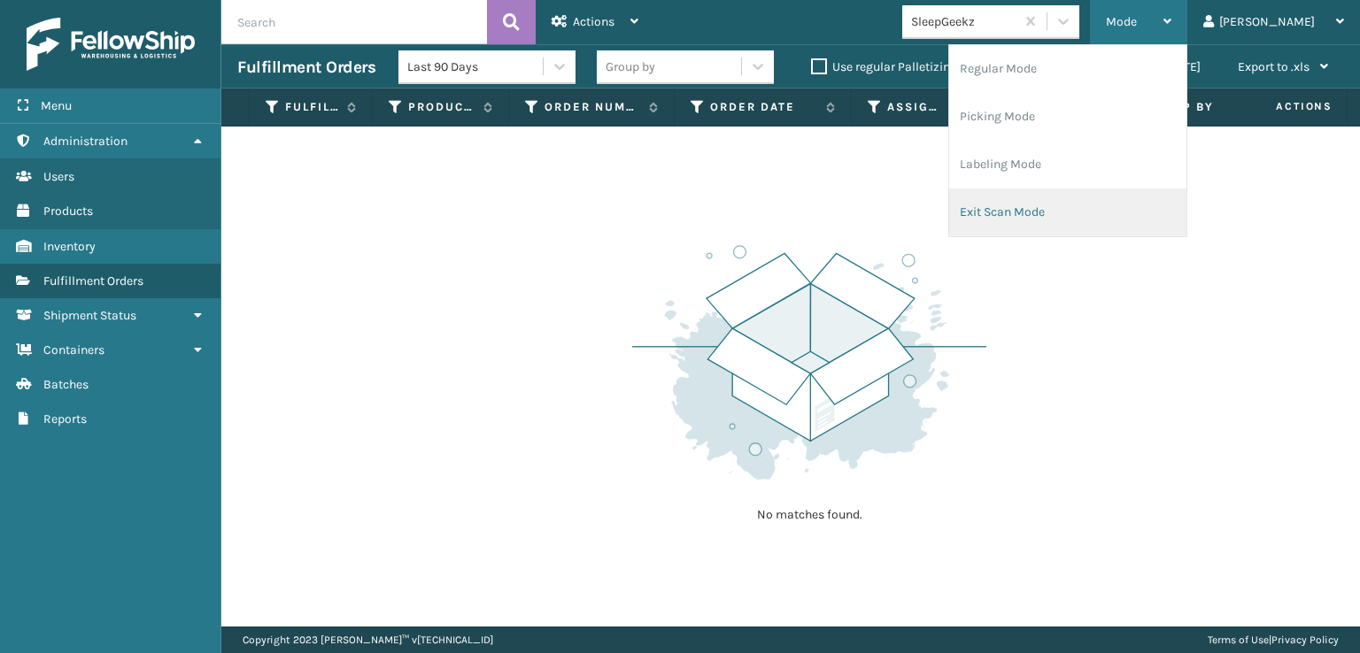
click at [1059, 210] on li "Exit Scan Mode" at bounding box center [1067, 213] width 237 height 48
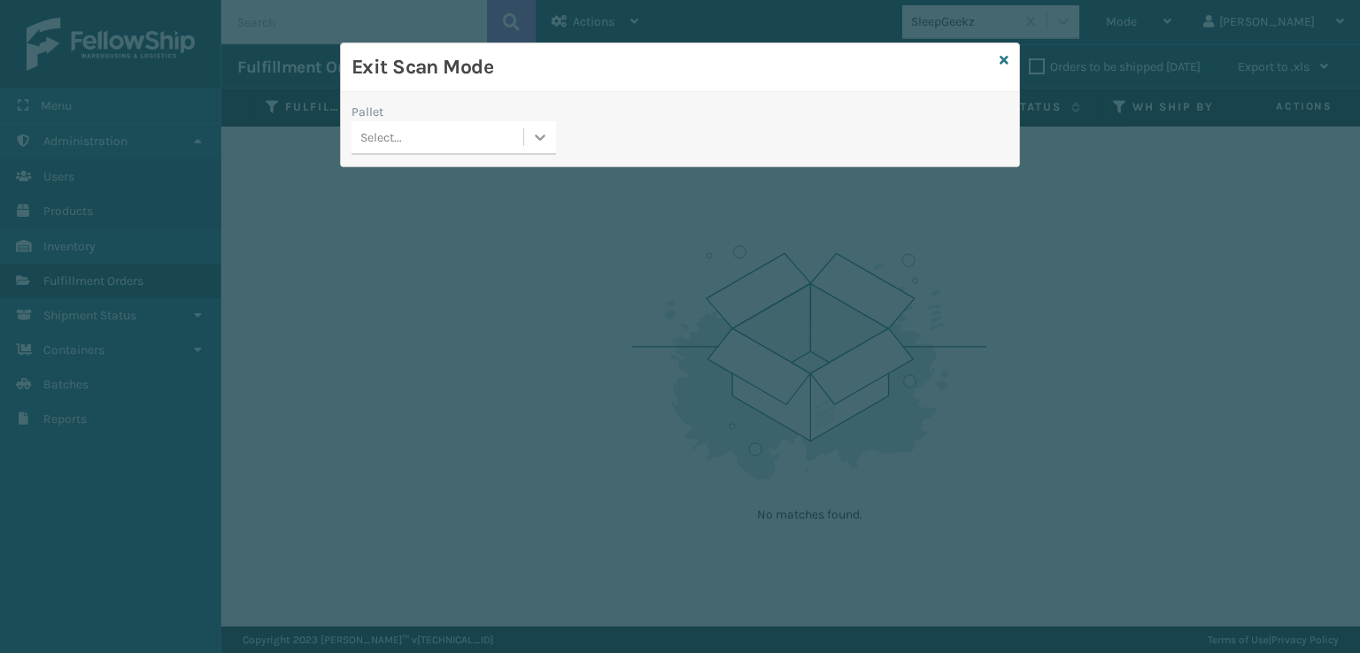
click at [538, 141] on icon at bounding box center [540, 137] width 18 height 18
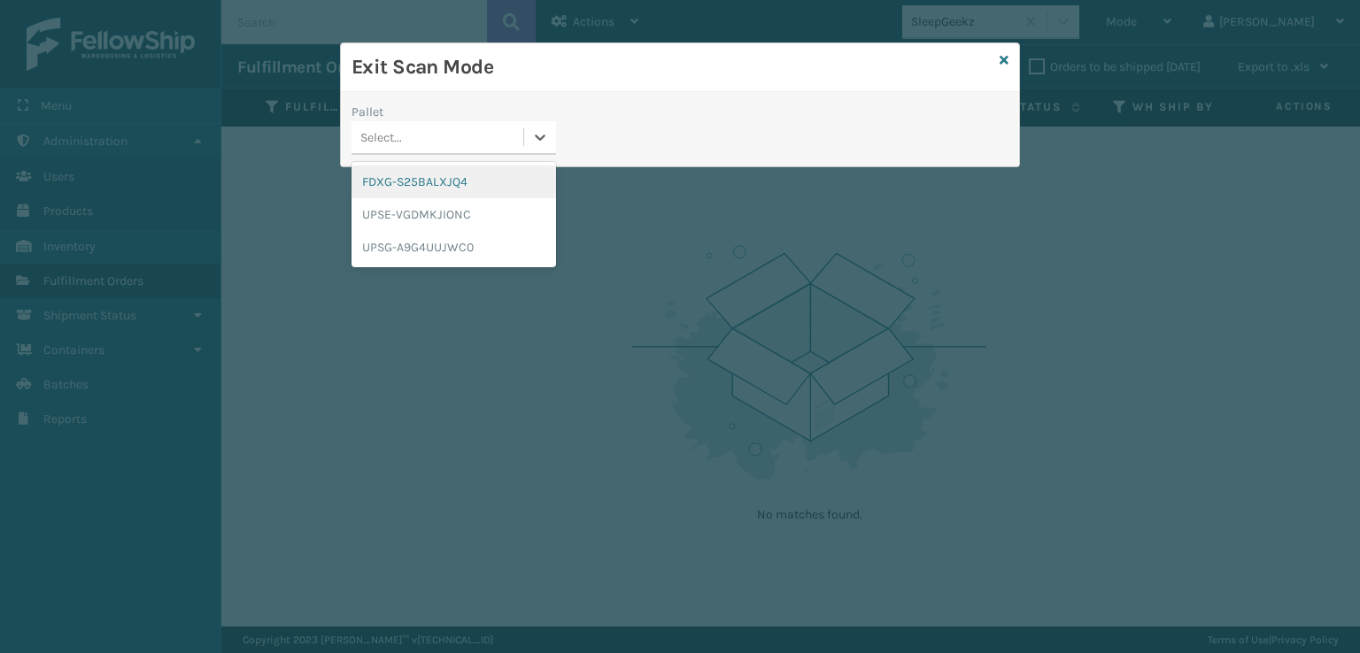
click at [437, 185] on div "FDXG-S25BALXJQ4" at bounding box center [453, 182] width 204 height 33
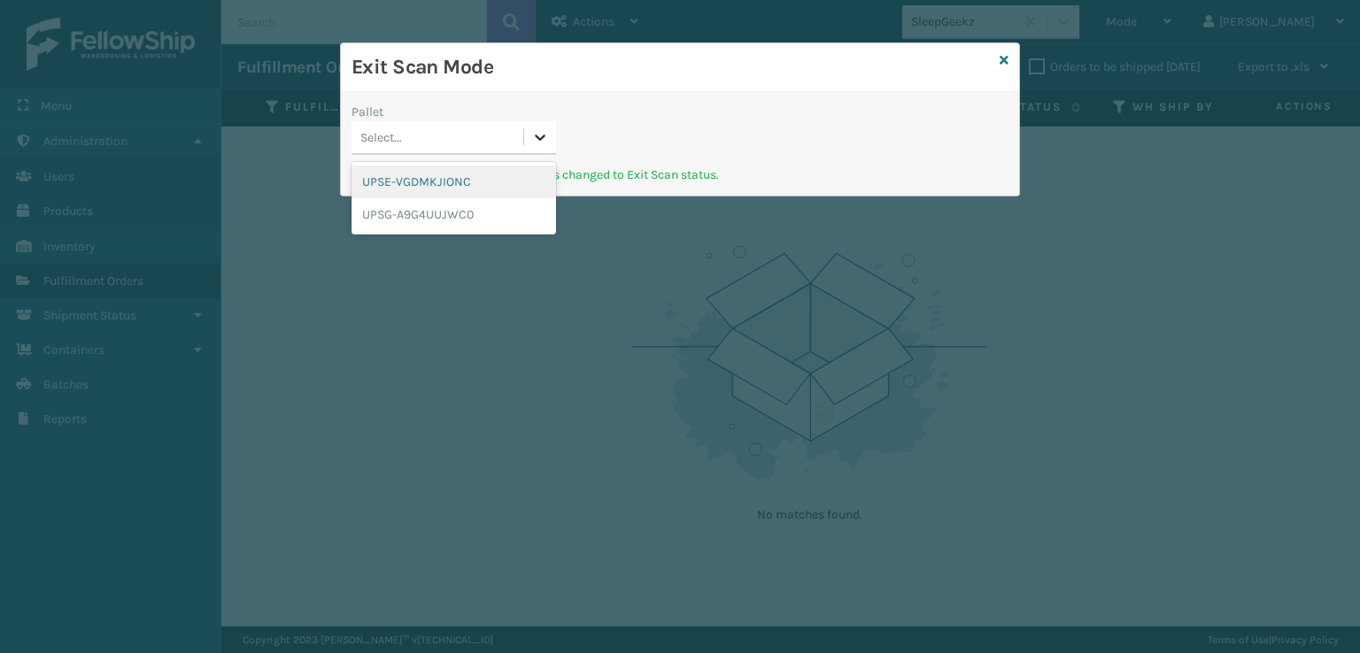
click at [538, 140] on icon at bounding box center [540, 137] width 18 height 18
click at [443, 183] on div "UPSE-VGDMKJIONC" at bounding box center [453, 182] width 204 height 33
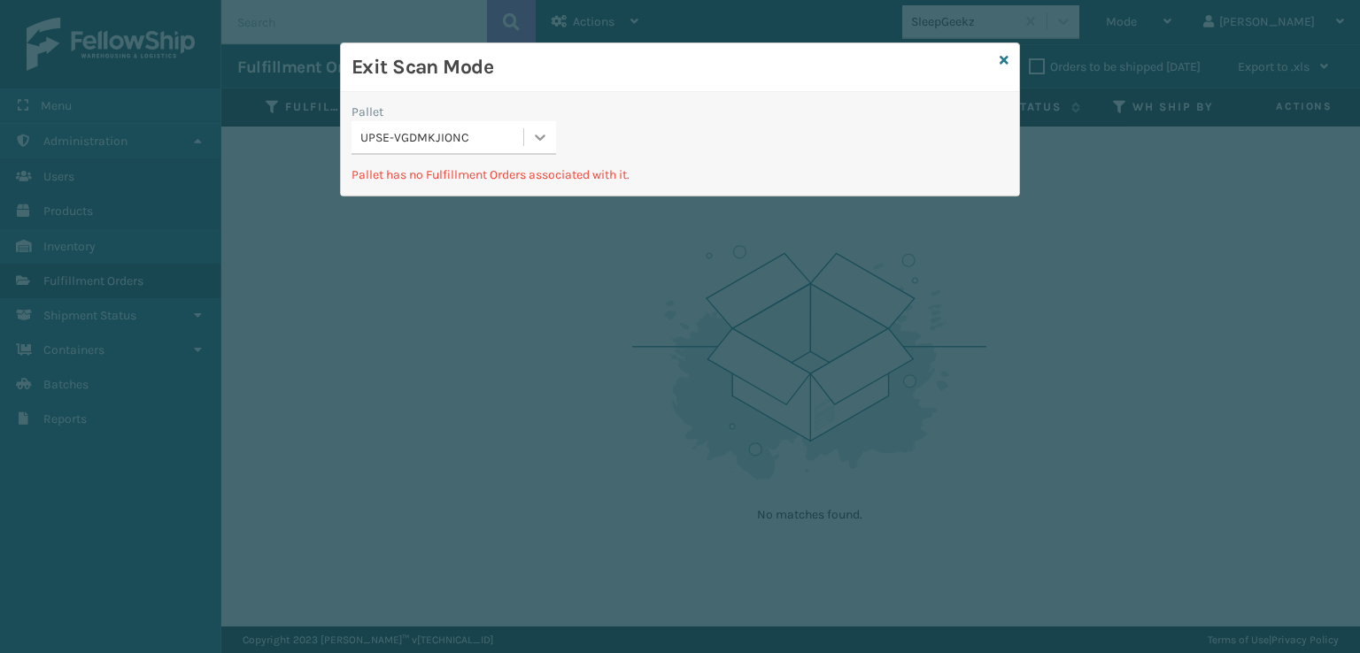
click at [537, 126] on div at bounding box center [540, 137] width 32 height 32
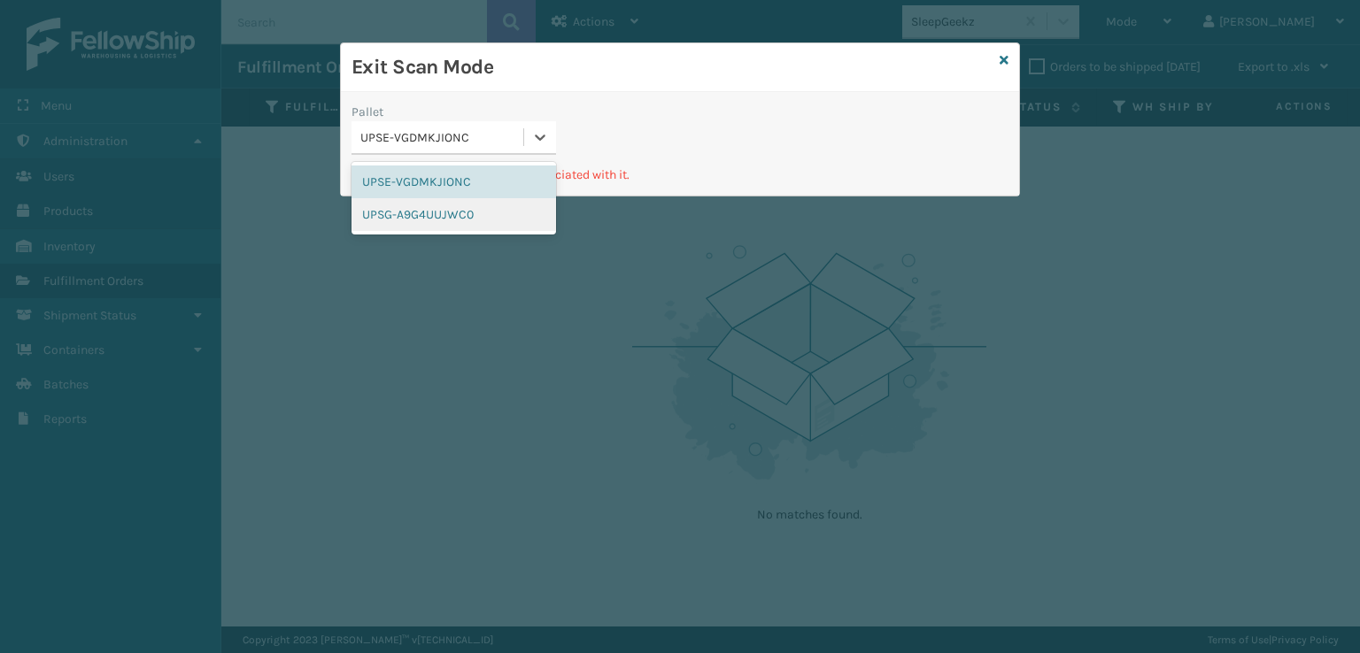
click at [439, 210] on div "UPSG-A9G4UUJWC0" at bounding box center [453, 214] width 204 height 33
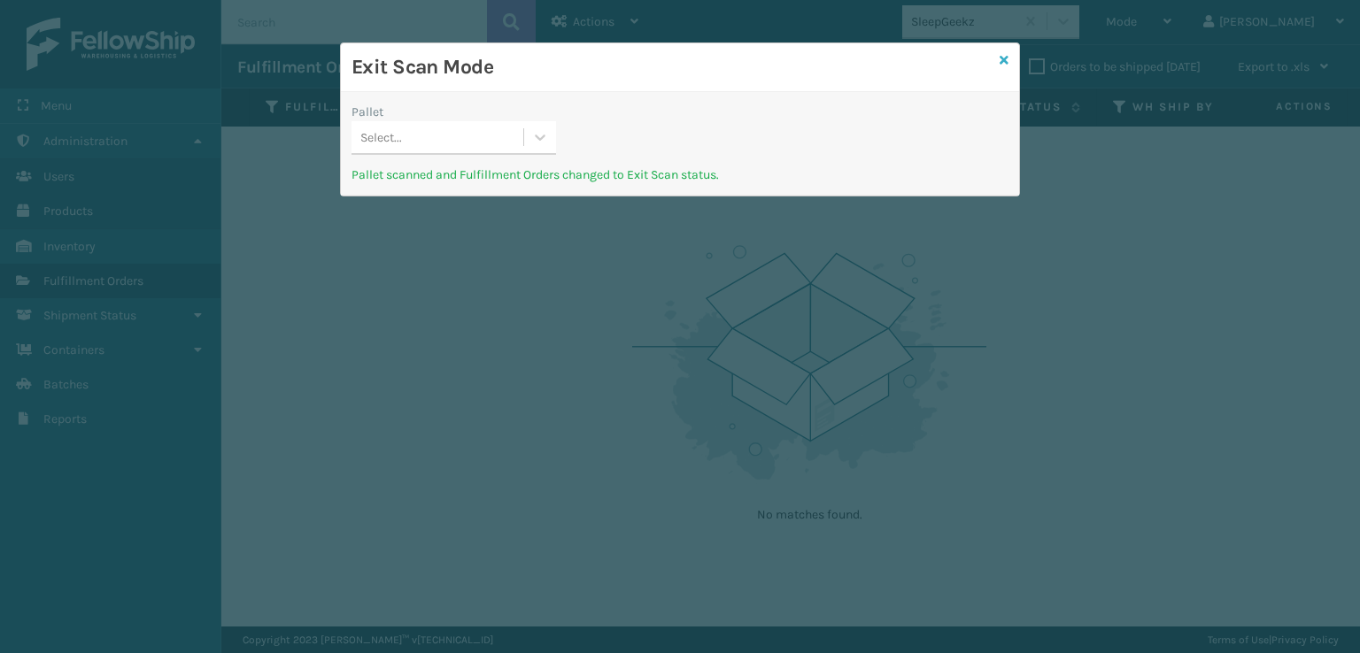
click at [1002, 58] on icon at bounding box center [1003, 60] width 9 height 12
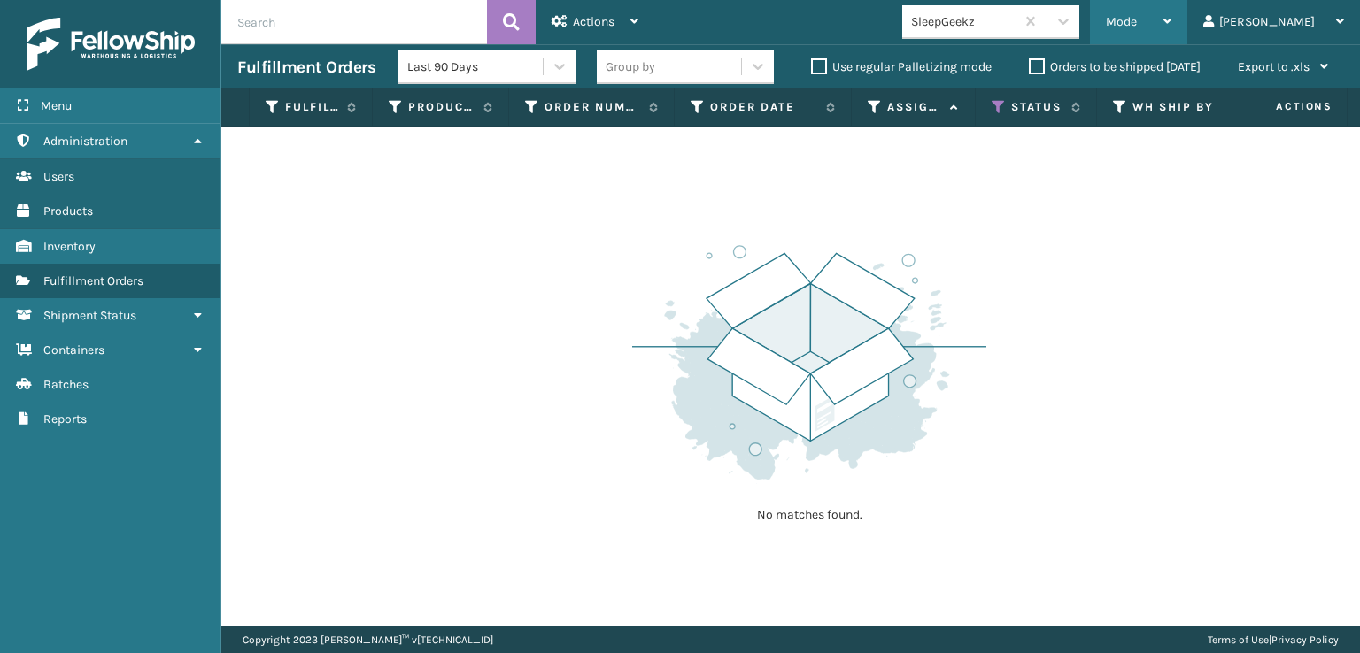
click at [1136, 20] on span "Mode" at bounding box center [1120, 21] width 31 height 15
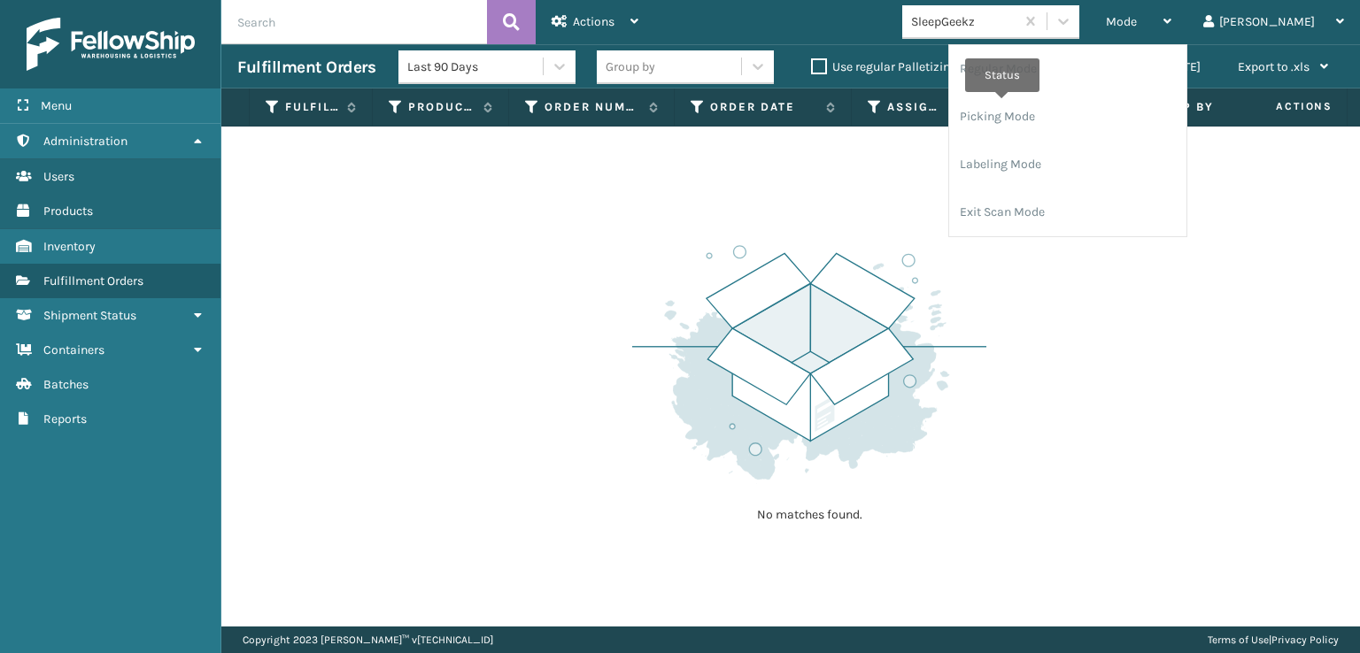
click at [1002, 104] on icon at bounding box center [998, 107] width 14 height 16
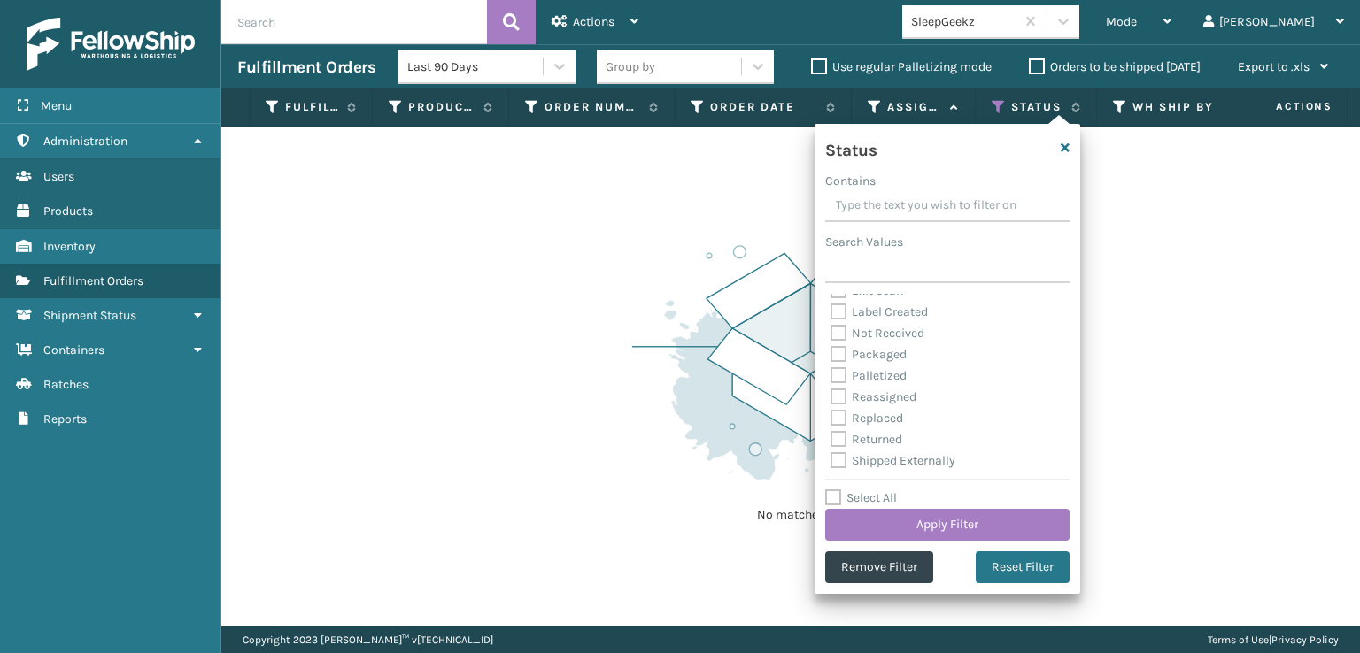
scroll to position [99, 0]
click at [831, 369] on label "Palletized" at bounding box center [868, 374] width 76 height 15
click at [831, 369] on input "Palletized" at bounding box center [830, 371] width 1 height 12
checkbox input "true"
click at [841, 304] on label "Label Created" at bounding box center [878, 311] width 97 height 15
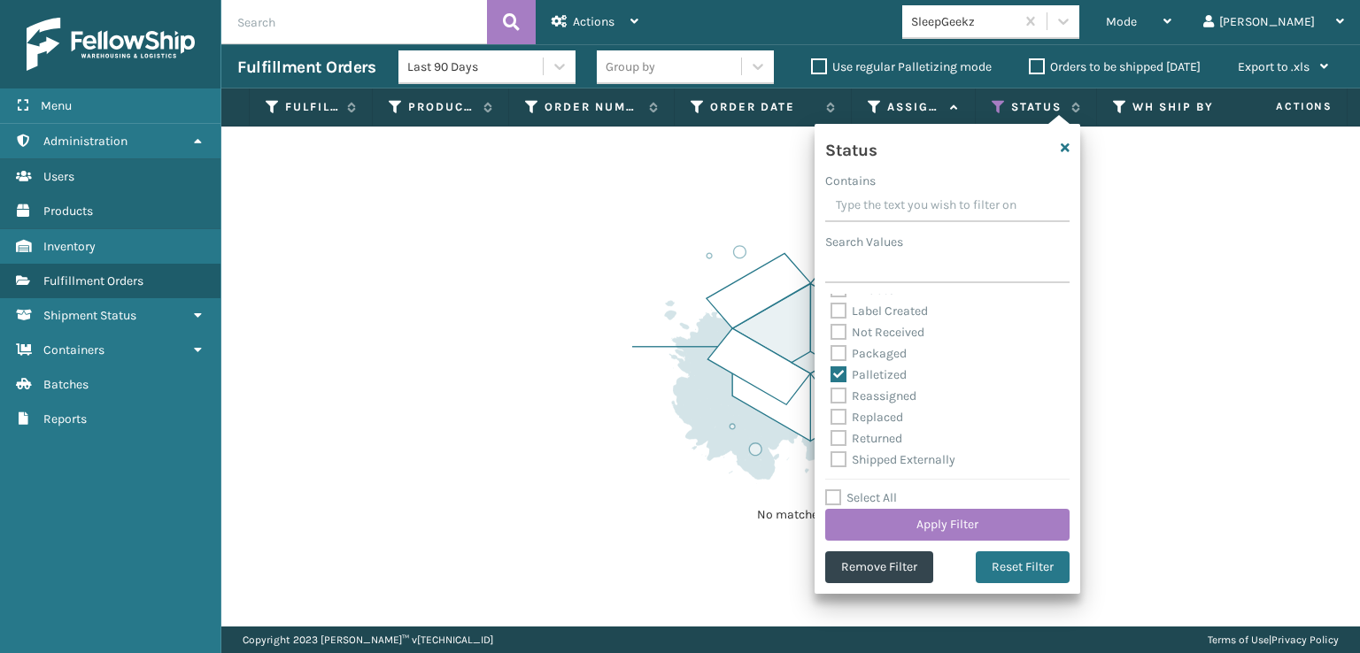
click at [831, 303] on input "Label Created" at bounding box center [830, 307] width 1 height 12
checkbox input "true"
click at [929, 517] on button "Apply Filter" at bounding box center [947, 525] width 244 height 32
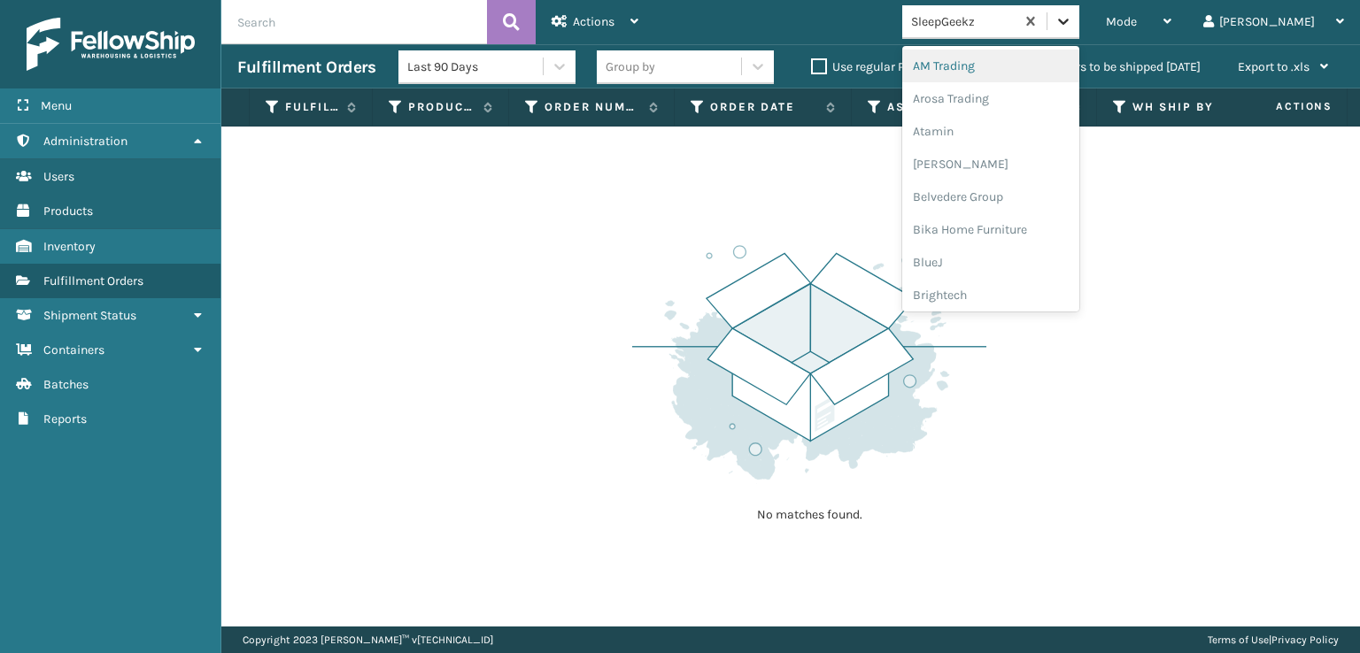
click at [1079, 36] on div at bounding box center [1063, 21] width 32 height 32
click at [1005, 230] on div "FoamTex" at bounding box center [990, 226] width 177 height 33
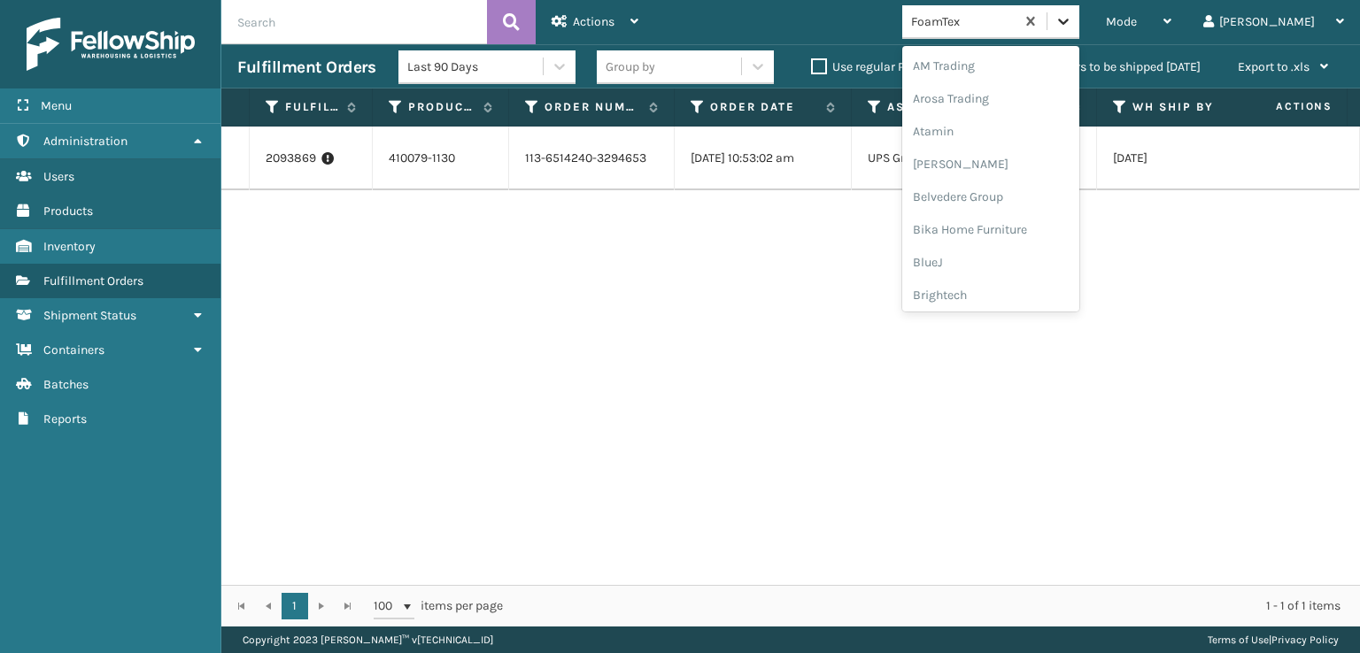
click at [1072, 15] on icon at bounding box center [1063, 21] width 18 height 18
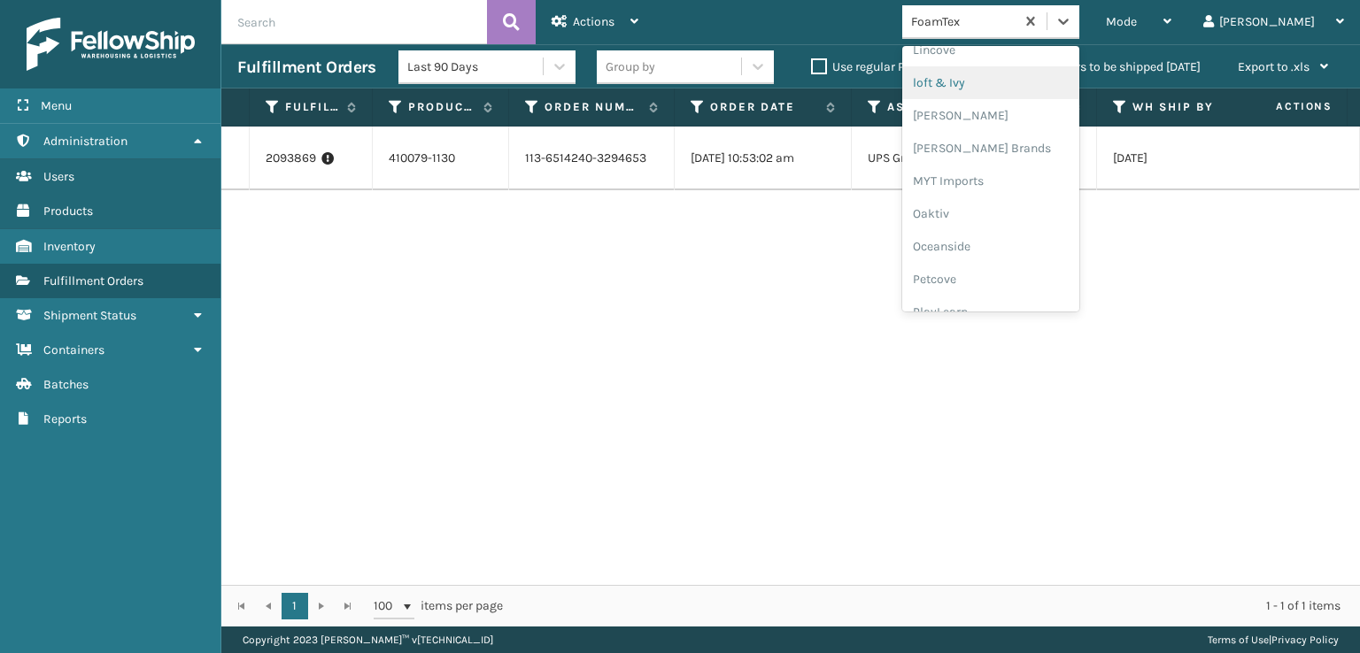
scroll to position [825, 0]
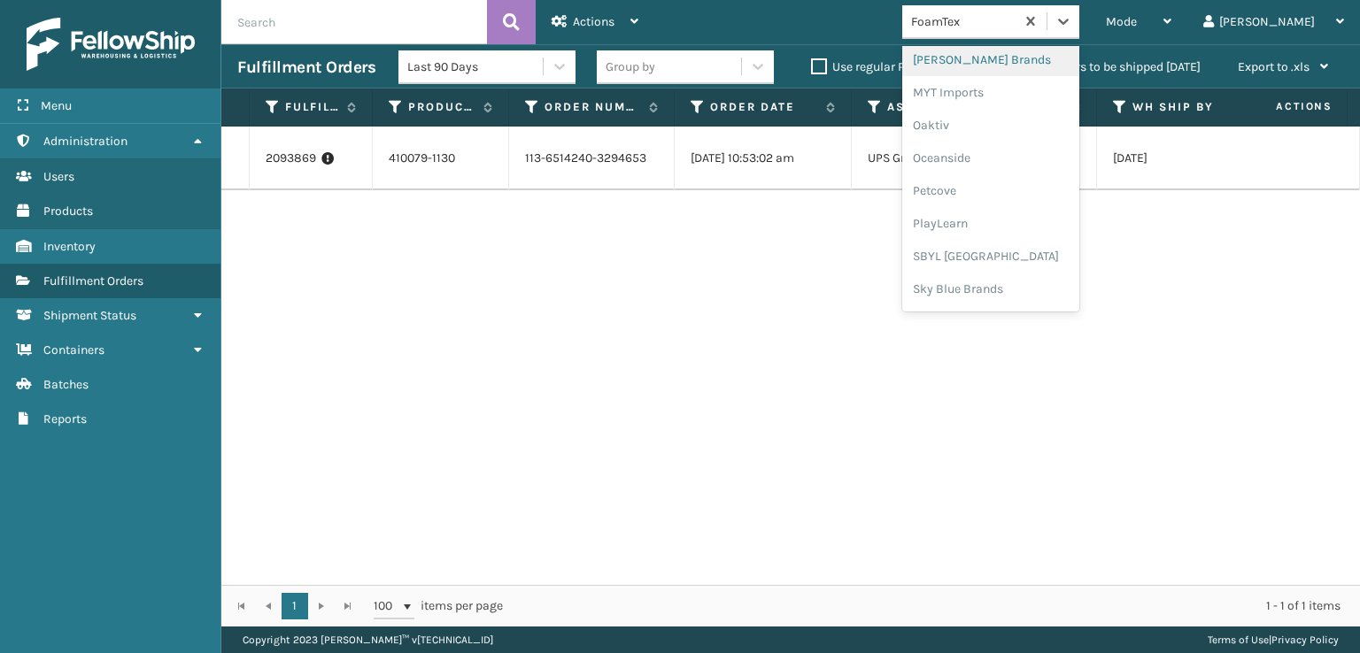
click at [1021, 52] on div "[PERSON_NAME] Brands" at bounding box center [990, 59] width 177 height 33
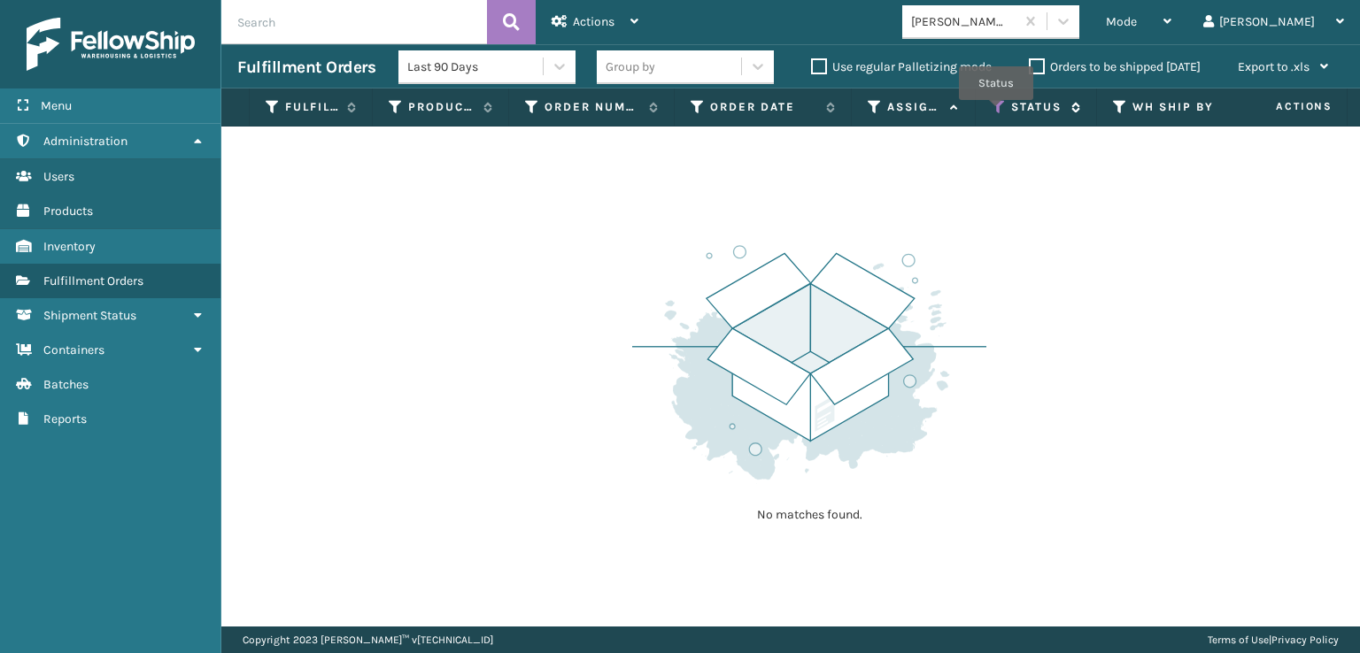
click at [996, 112] on icon at bounding box center [998, 107] width 14 height 16
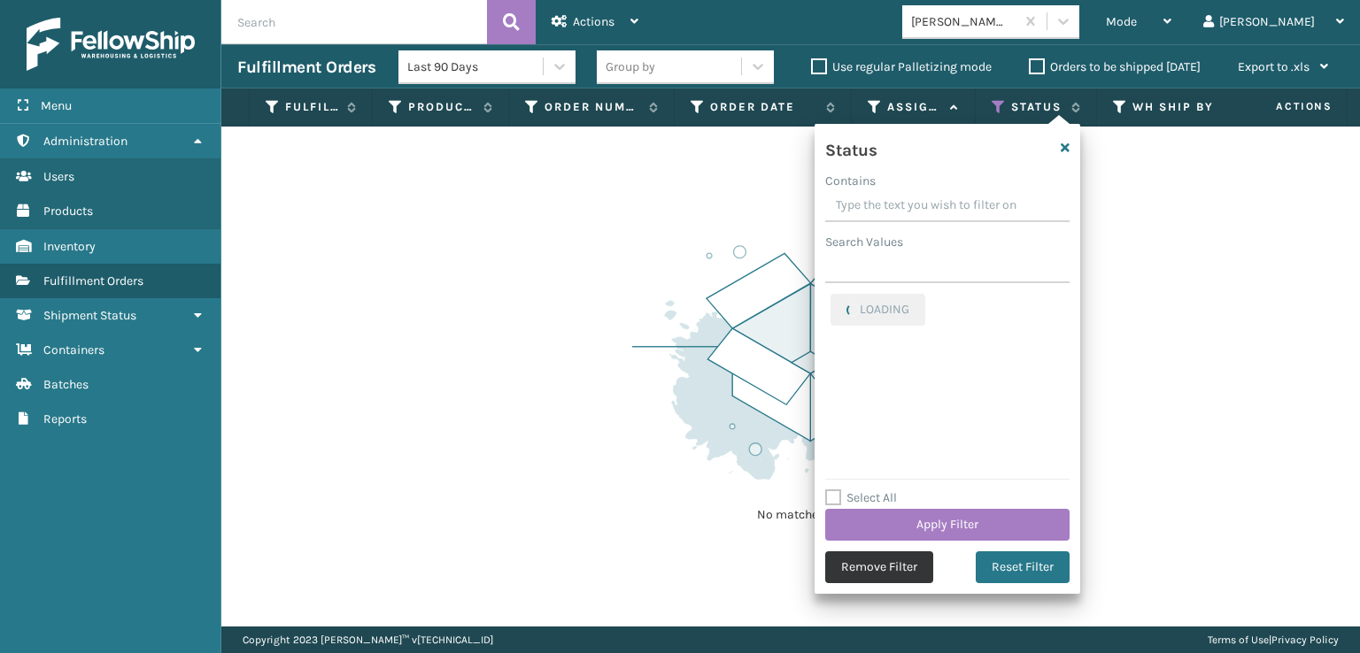
click at [867, 573] on button "Remove Filter" at bounding box center [879, 567] width 108 height 32
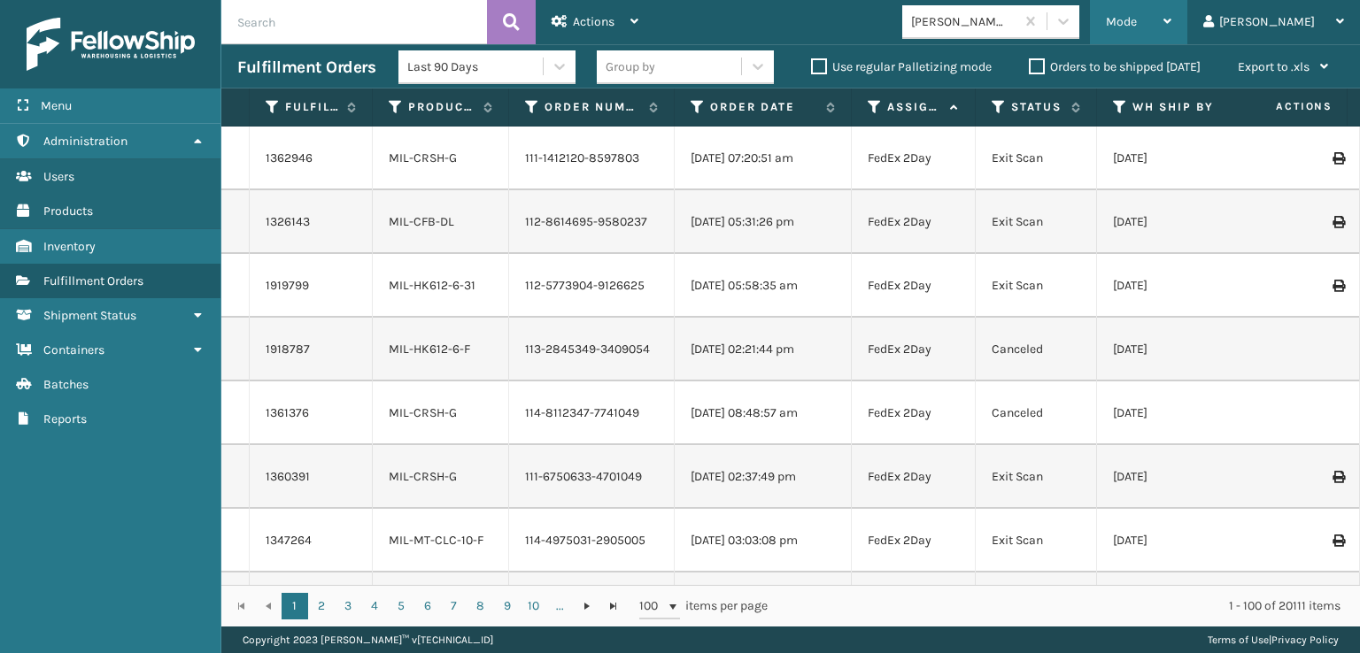
click at [1136, 22] on span "Mode" at bounding box center [1120, 21] width 31 height 15
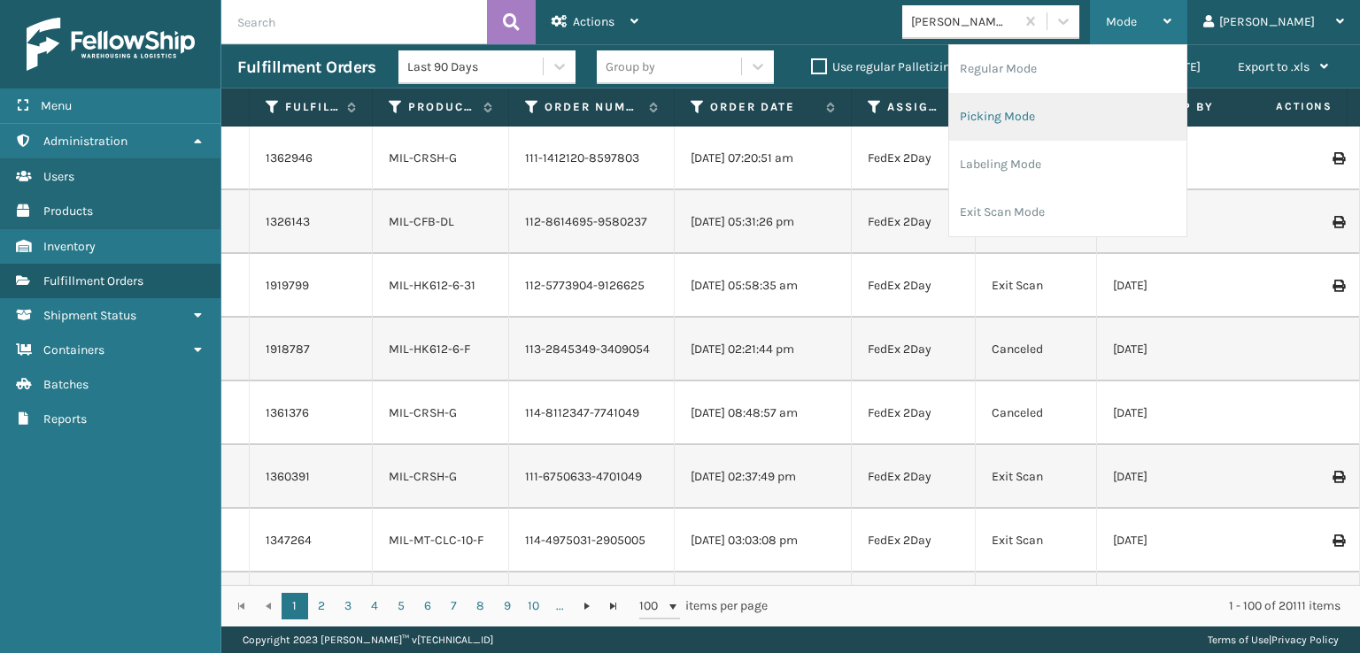
click at [1069, 115] on li "Picking Mode" at bounding box center [1067, 117] width 237 height 48
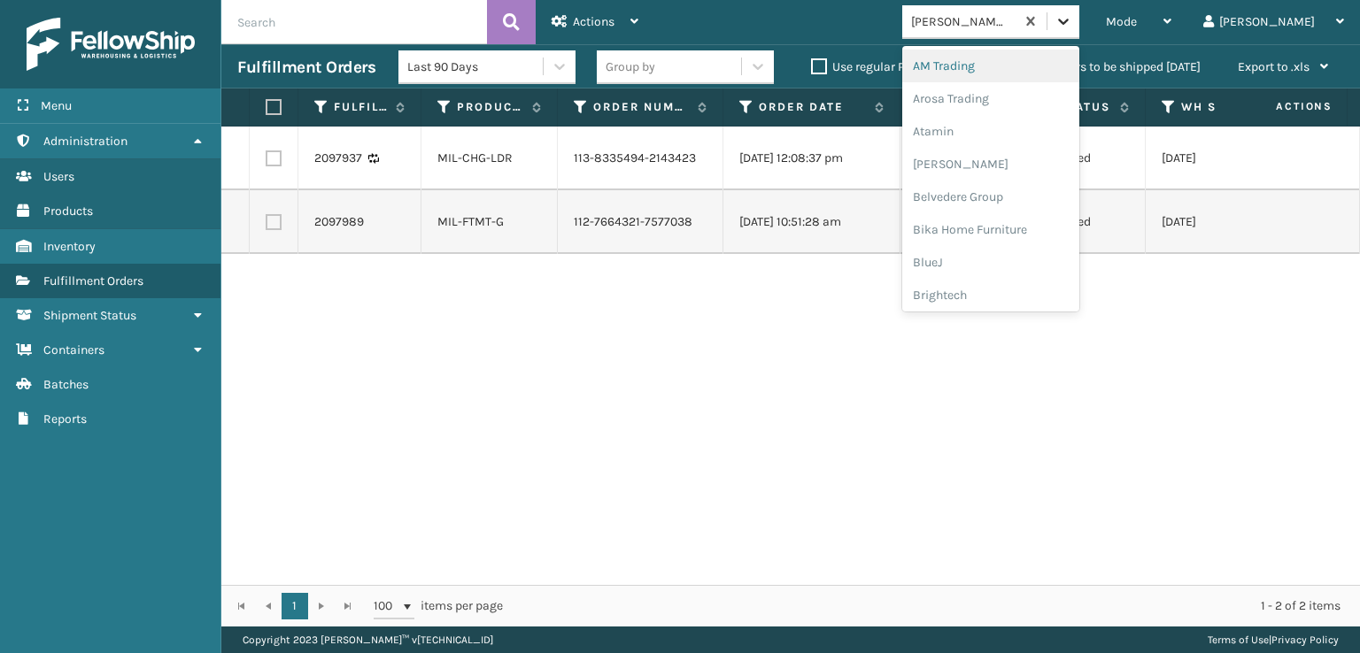
click at [1072, 16] on icon at bounding box center [1063, 21] width 18 height 18
click at [1024, 256] on div "SleepGeekz" at bounding box center [990, 259] width 177 height 33
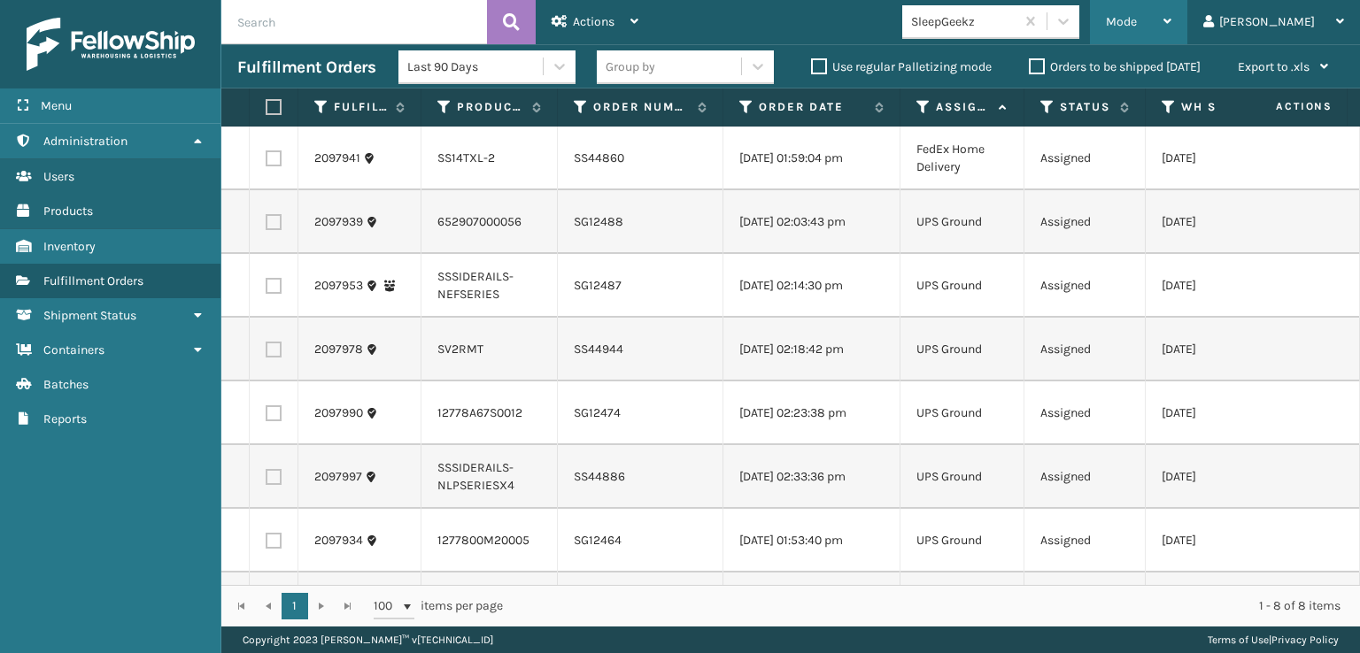
click at [1136, 27] on span "Mode" at bounding box center [1120, 21] width 31 height 15
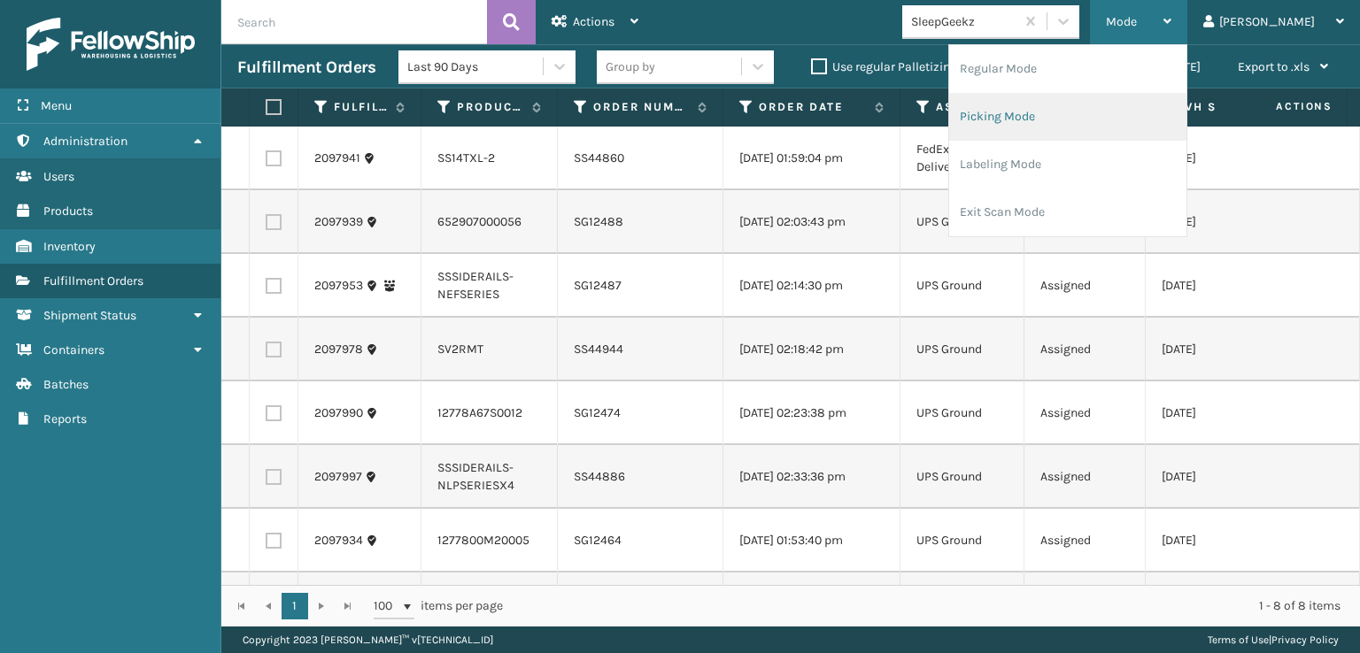
click at [1063, 115] on li "Picking Mode" at bounding box center [1067, 117] width 237 height 48
